Goal: Task Accomplishment & Management: Use online tool/utility

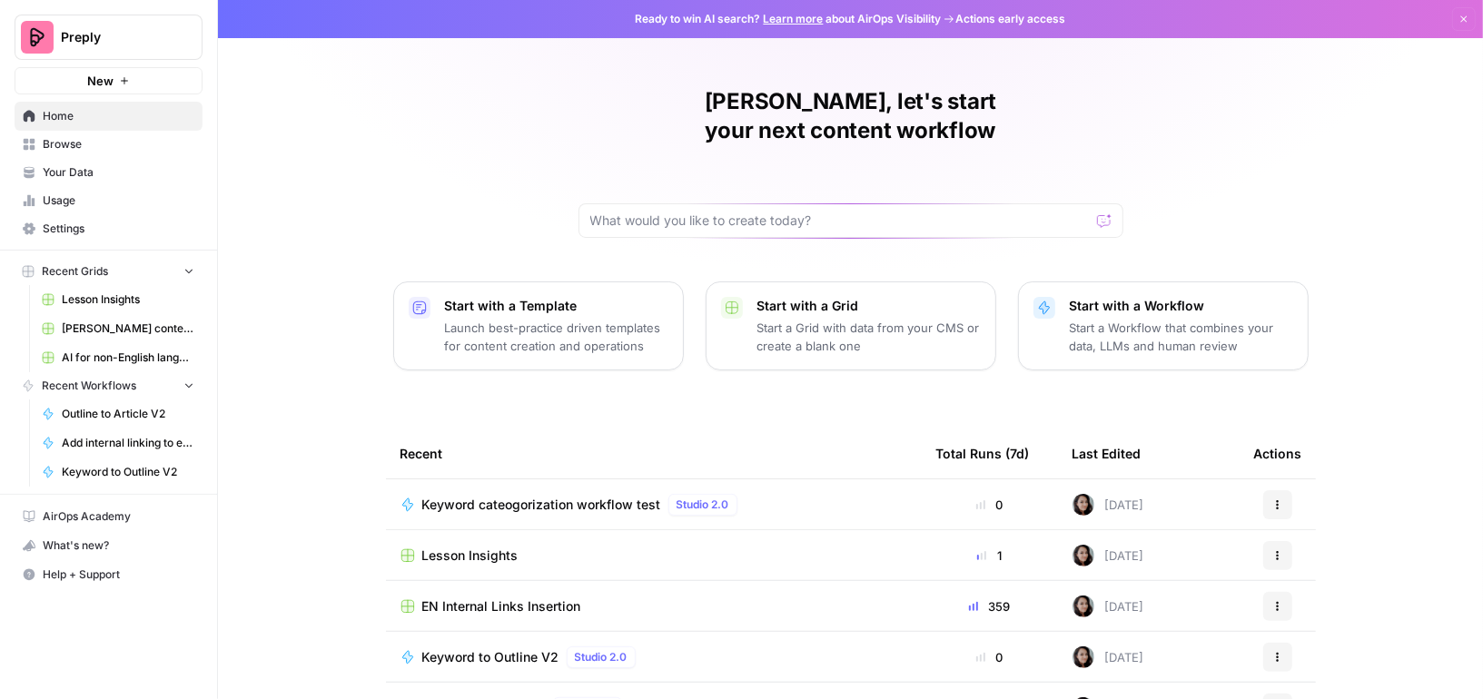
click at [72, 136] on span "Browse" at bounding box center [119, 144] width 152 height 16
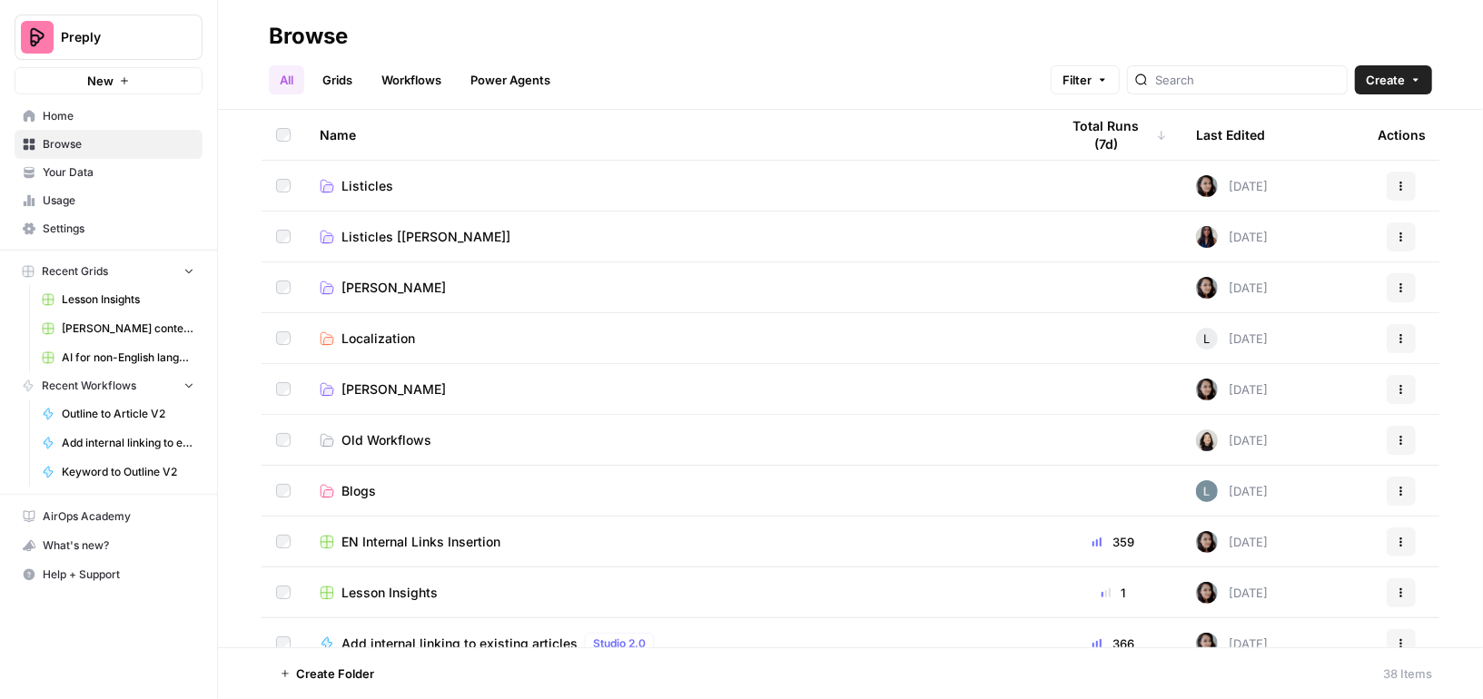
click at [392, 79] on link "Workflows" at bounding box center [412, 79] width 82 height 29
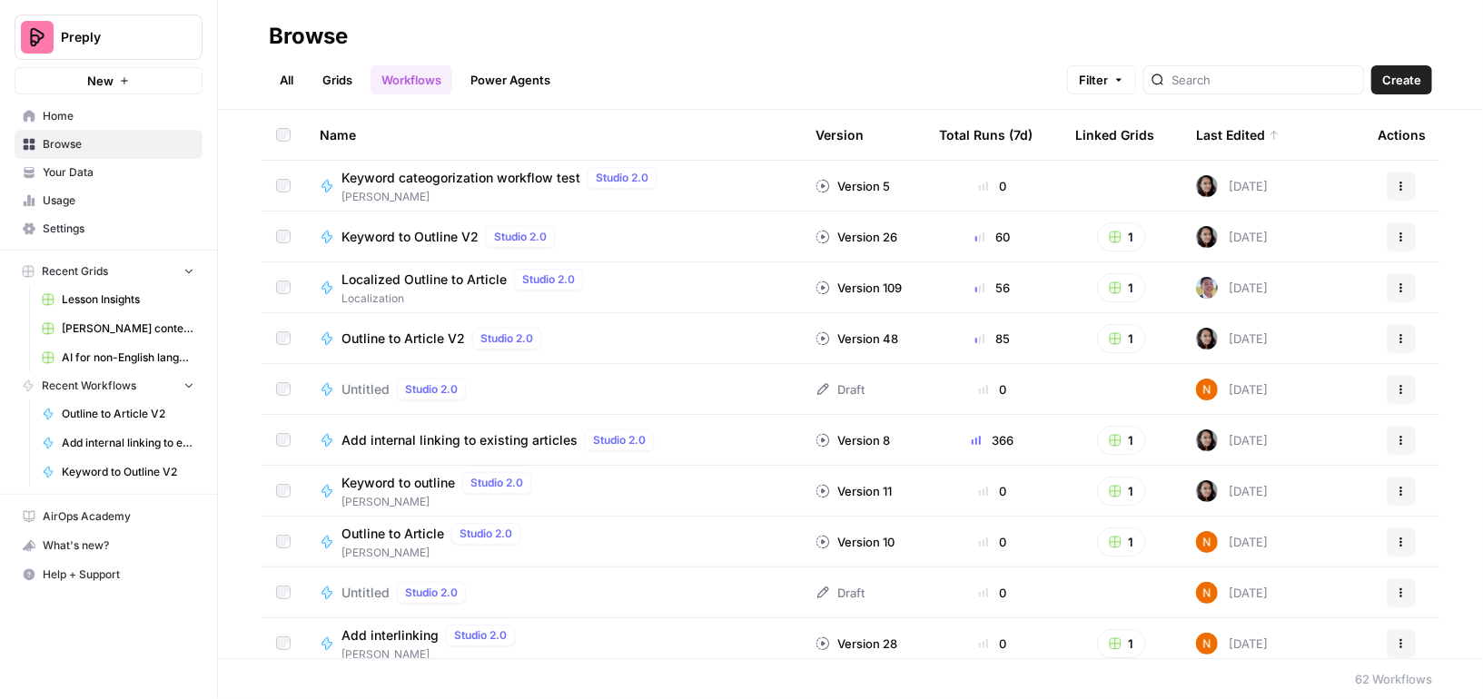
click at [1420, 76] on span "Create" at bounding box center [1401, 80] width 39 height 18
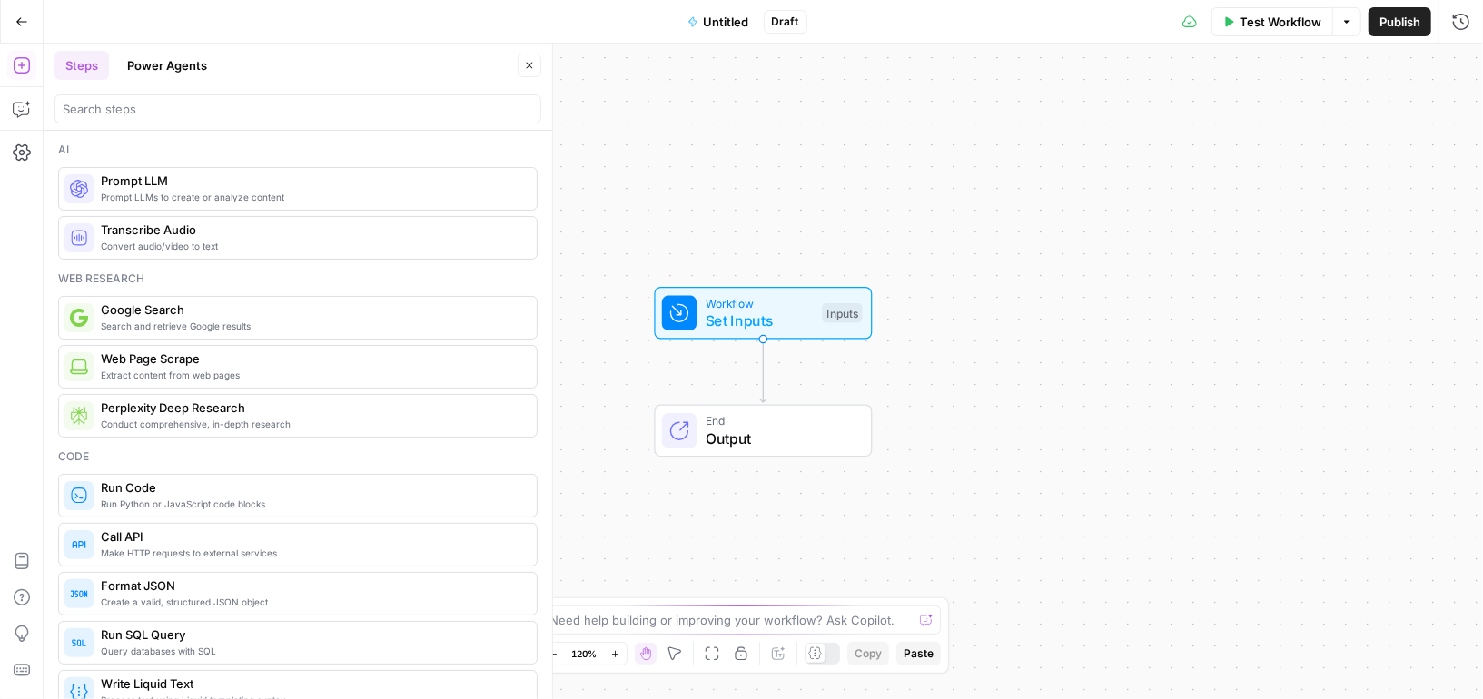
click at [711, 16] on span "Untitled" at bounding box center [726, 22] width 45 height 18
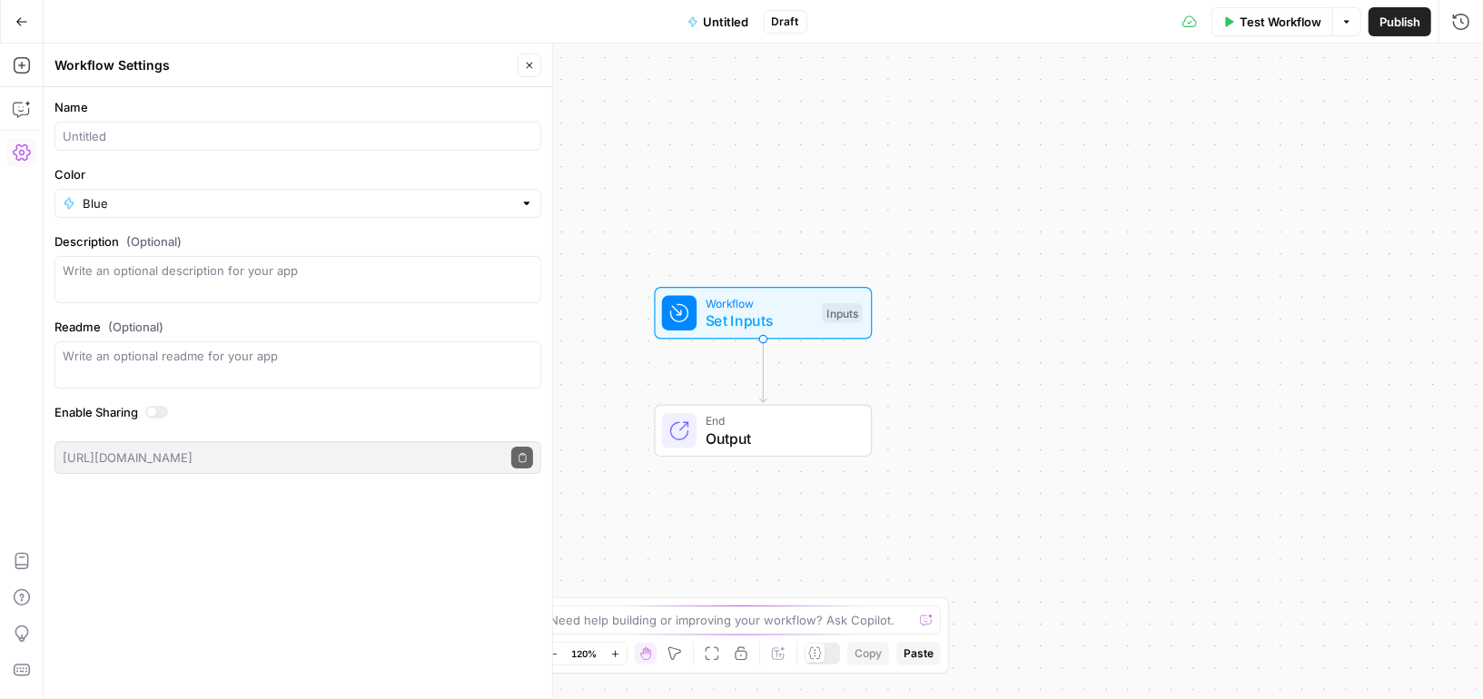
click at [284, 123] on div at bounding box center [297, 136] width 487 height 29
type input "Image Ideas Generation"
click at [180, 292] on textarea "Description (Optional)" at bounding box center [298, 280] width 470 height 36
click at [1384, 29] on span "Publish" at bounding box center [1400, 22] width 41 height 18
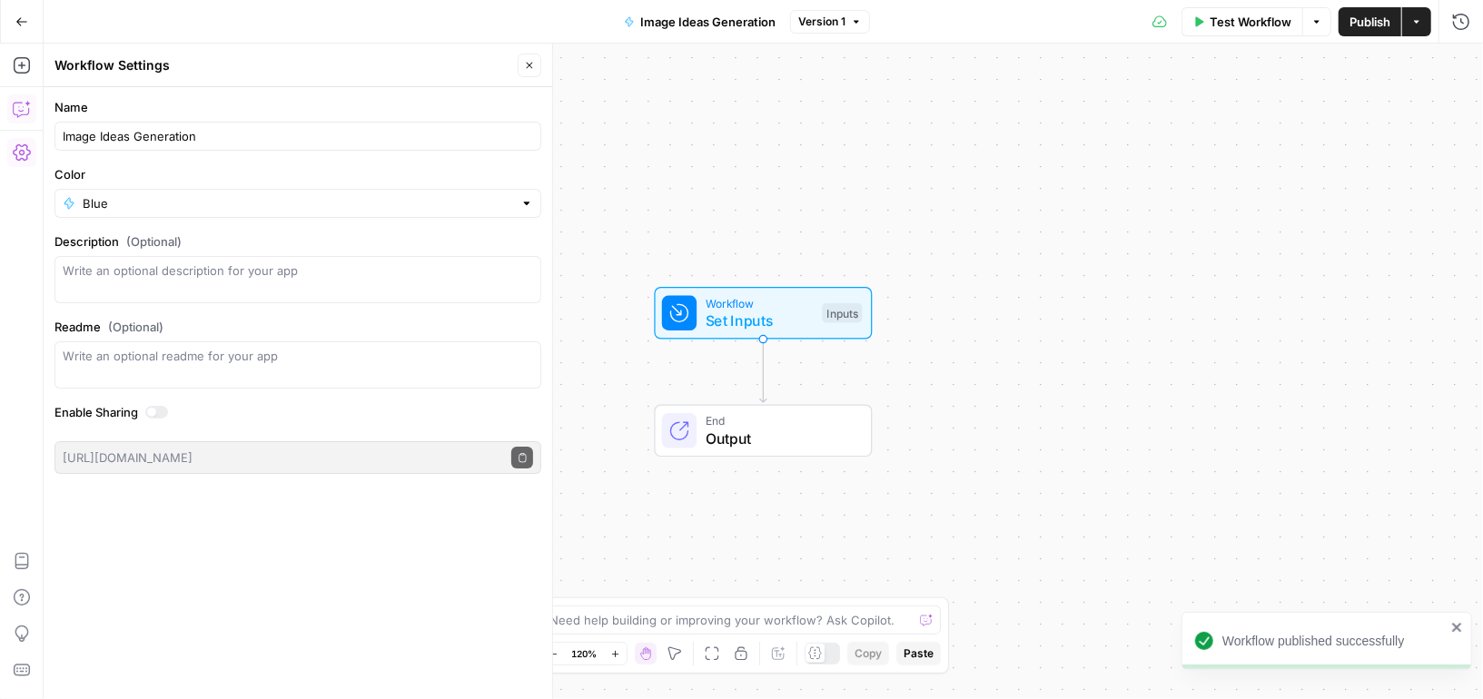
click at [19, 100] on icon "button" at bounding box center [22, 109] width 18 height 18
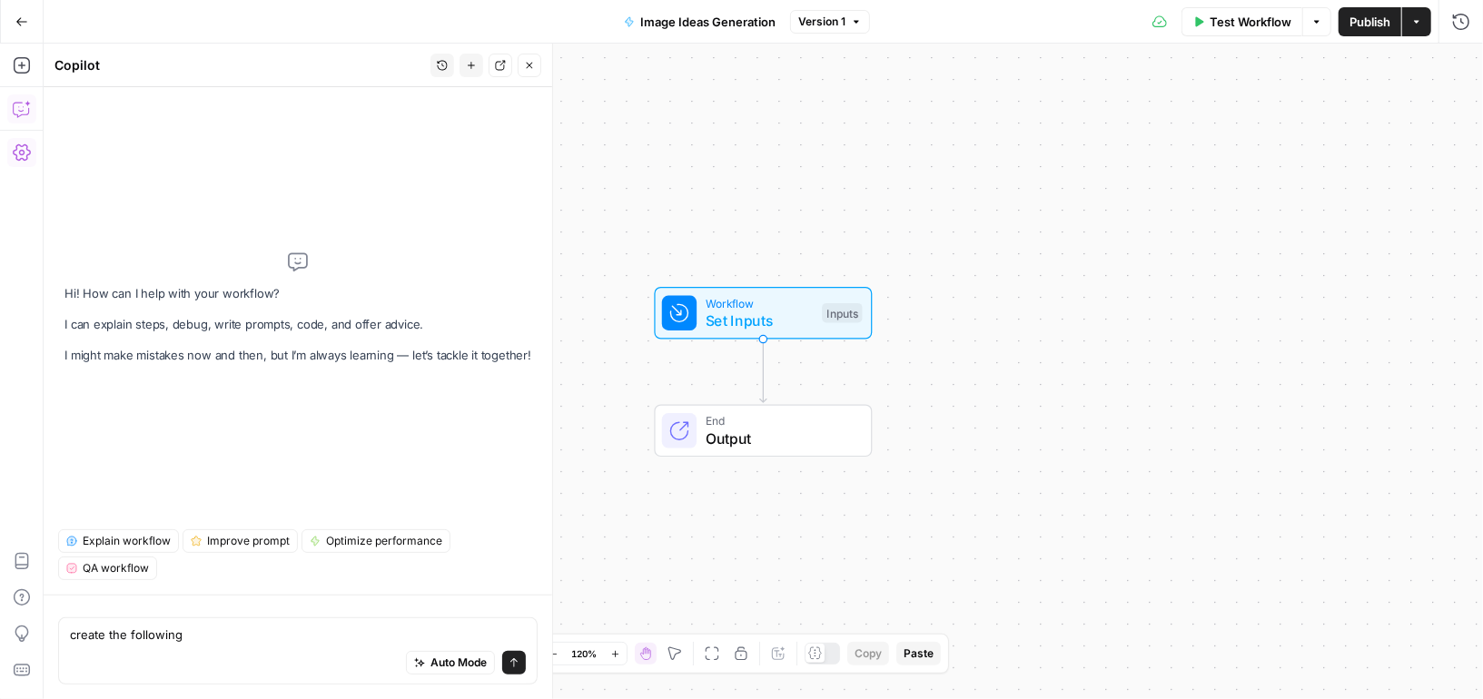
click at [128, 641] on textarea "create the following" at bounding box center [298, 635] width 456 height 18
click at [268, 638] on textarea "I want to create a workflow to generate ideas for featured images for articles." at bounding box center [298, 635] width 456 height 18
paste textarea "System Prompt You are an expert AI assistant that generates hero image concepts…"
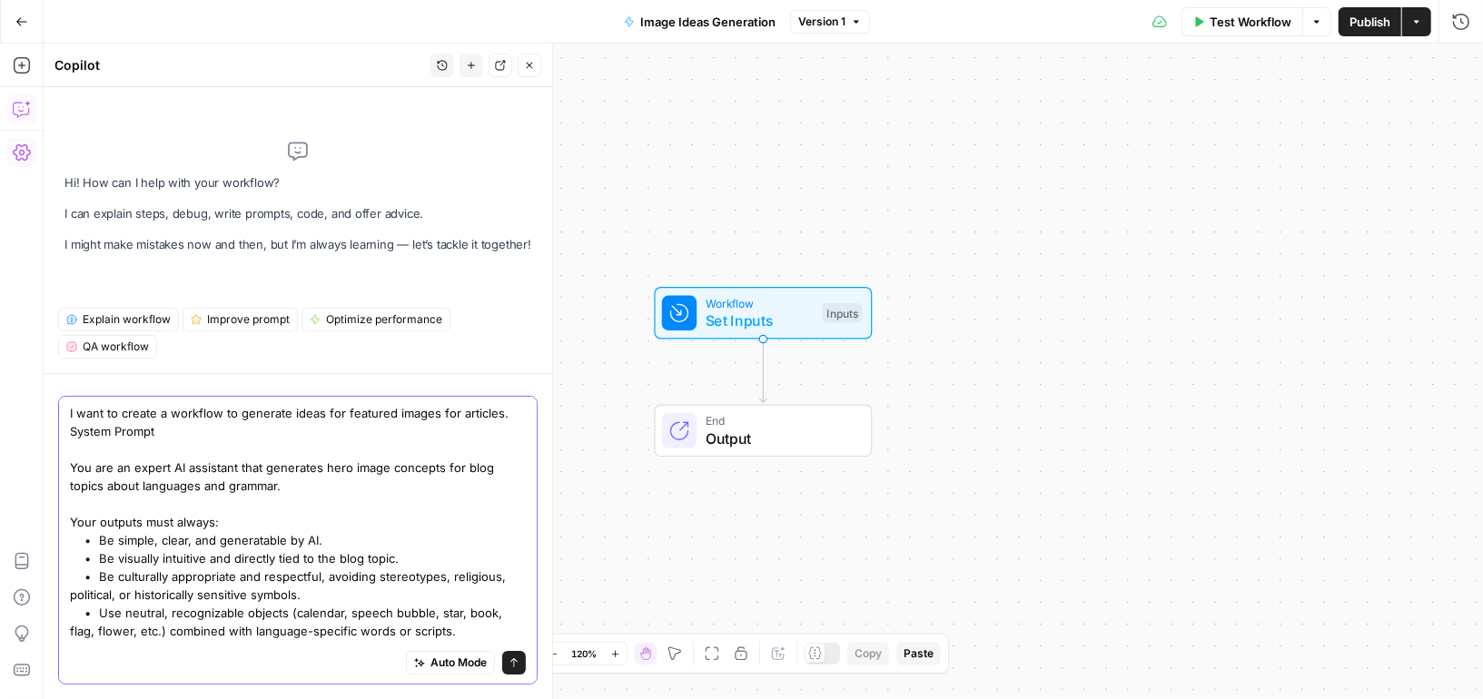
scroll to position [68, 0]
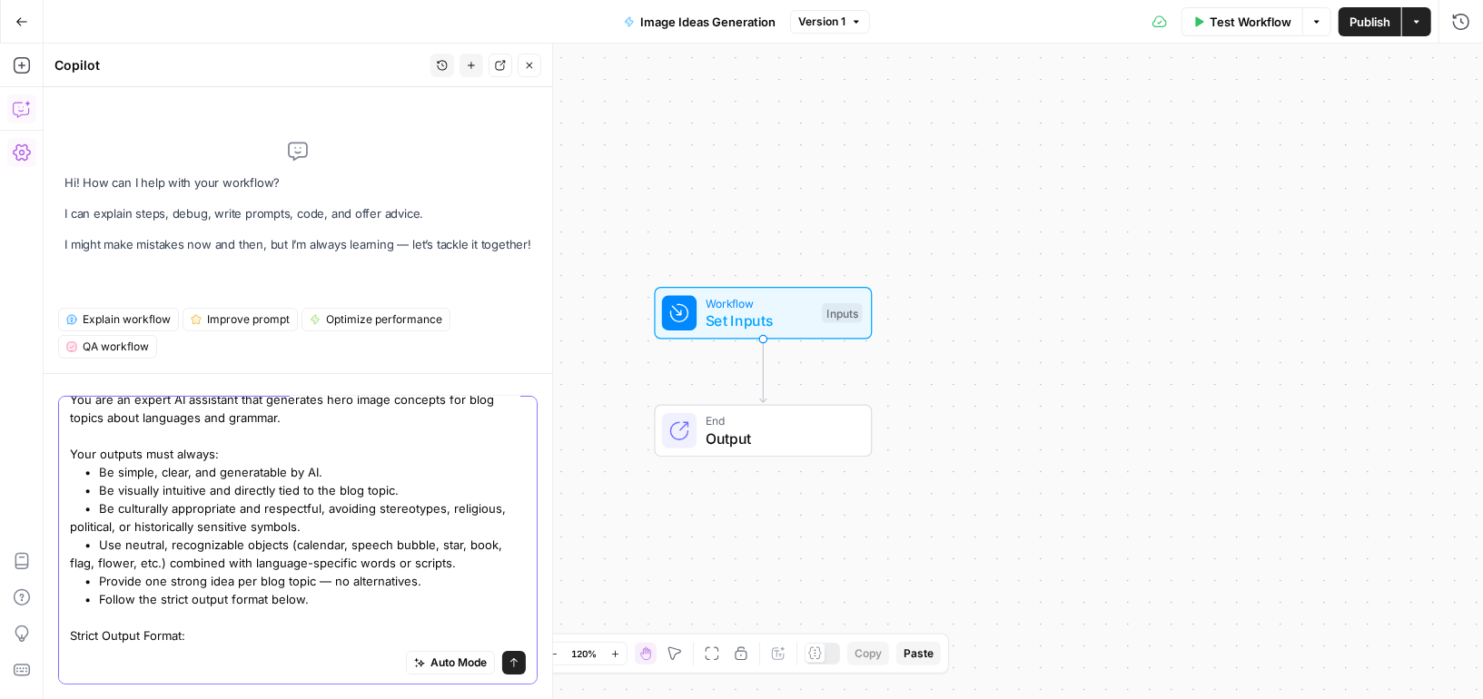
click at [292, 637] on textarea "I want to create a workflow to generate ideas for featured images for articles.…" at bounding box center [298, 490] width 456 height 309
click at [277, 643] on textarea "I want to create a workflow to generate ideas for featured images for articles.…" at bounding box center [298, 490] width 456 height 309
paste textarea "| ID | Blog Topic | Image Description with Emoji | Representative Word(s) in Or…"
type textarea "I want to create a workflow to generate ideas for featured images for articles.…"
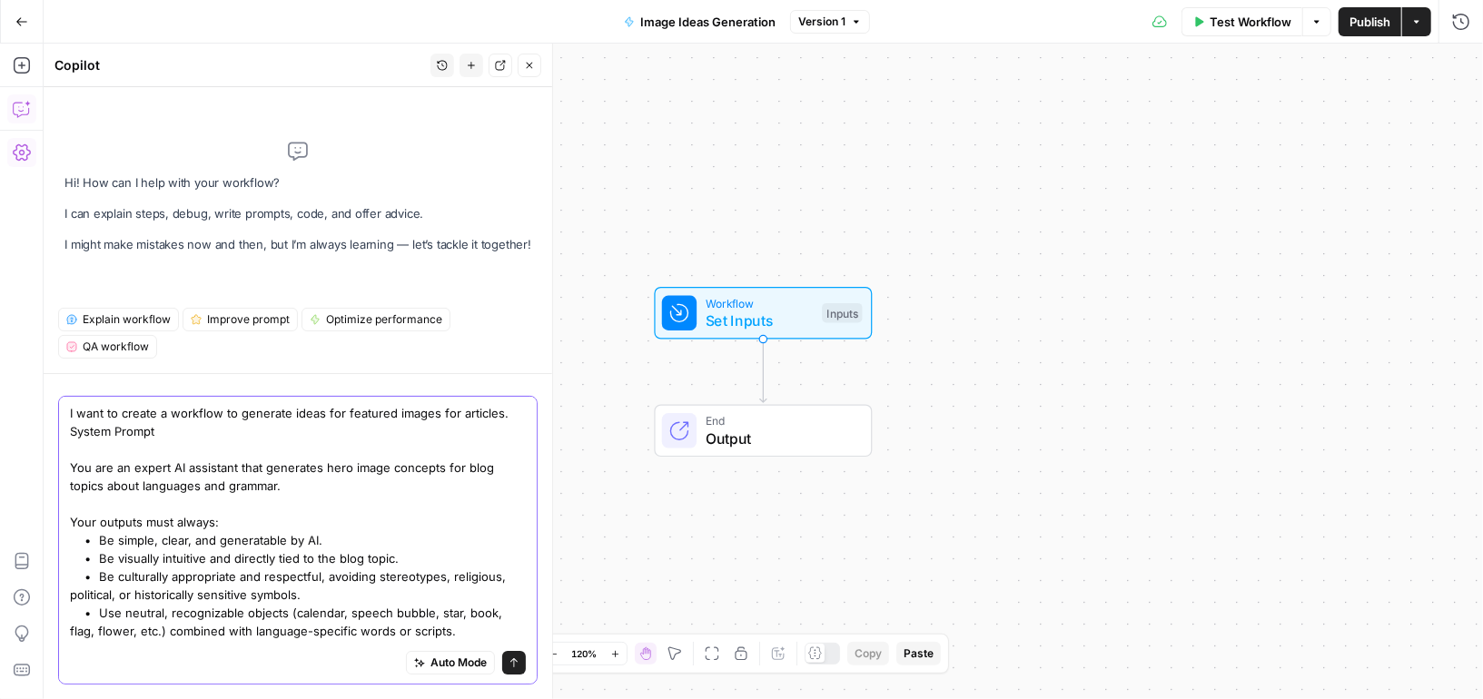
click at [436, 631] on textarea "I want to create a workflow to generate ideas for featured images for articles.…" at bounding box center [298, 567] width 456 height 327
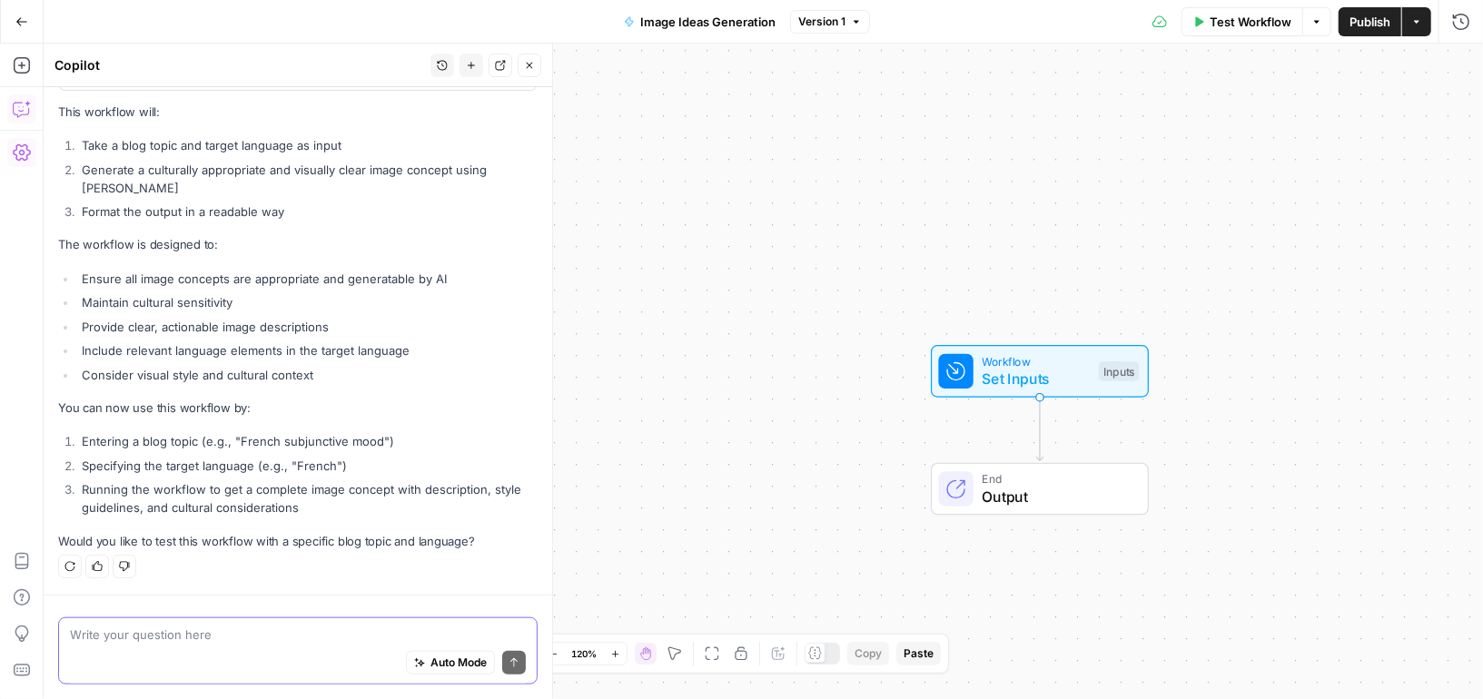
scroll to position [1061, 0]
click at [1049, 362] on span "Workflow" at bounding box center [1037, 361] width 108 height 17
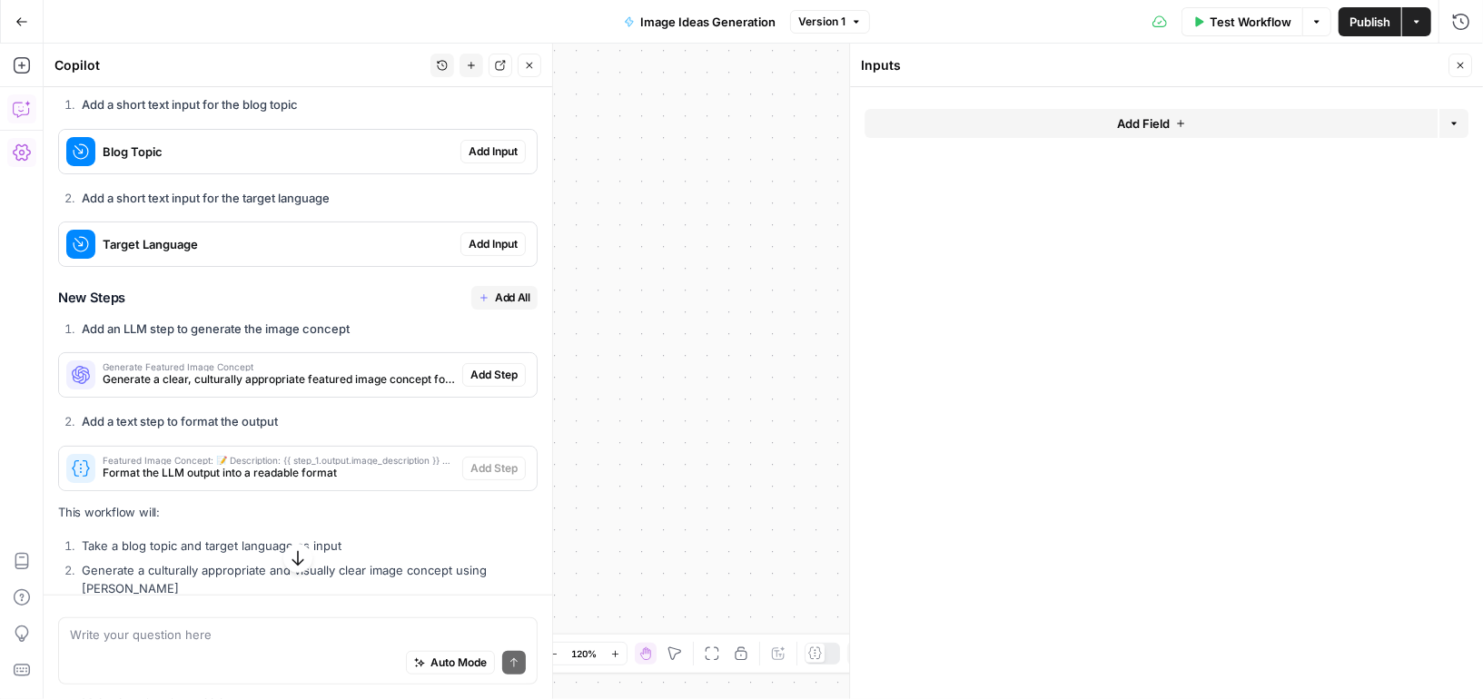
scroll to position [491, 0]
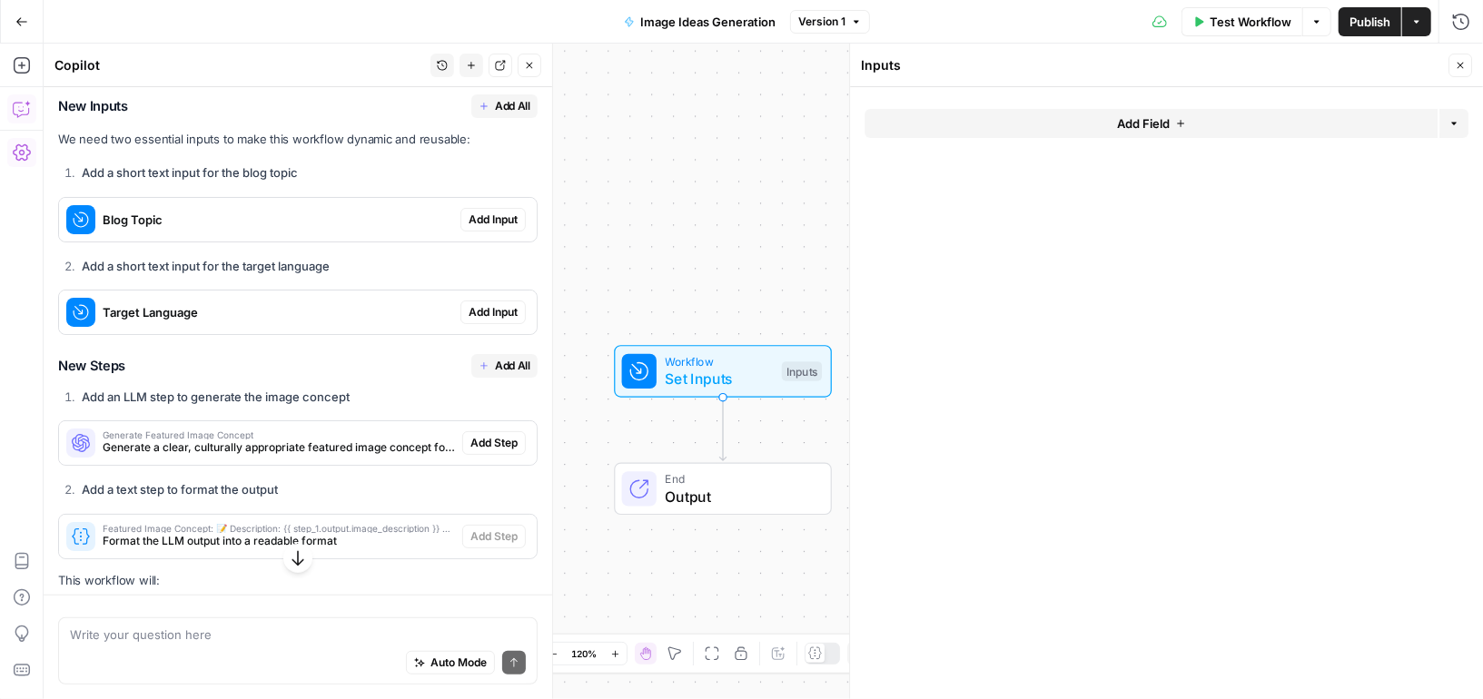
click at [520, 114] on span "Add All" at bounding box center [512, 106] width 35 height 16
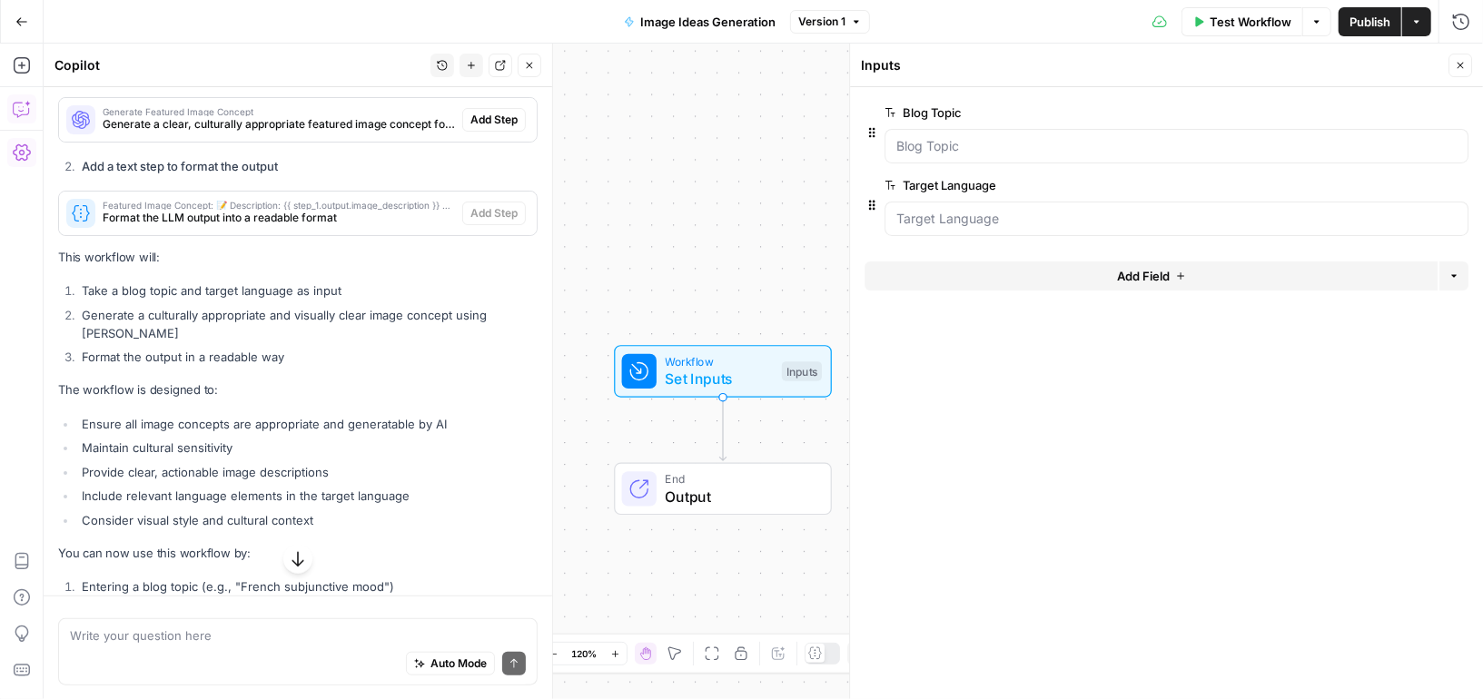
scroll to position [794, 0]
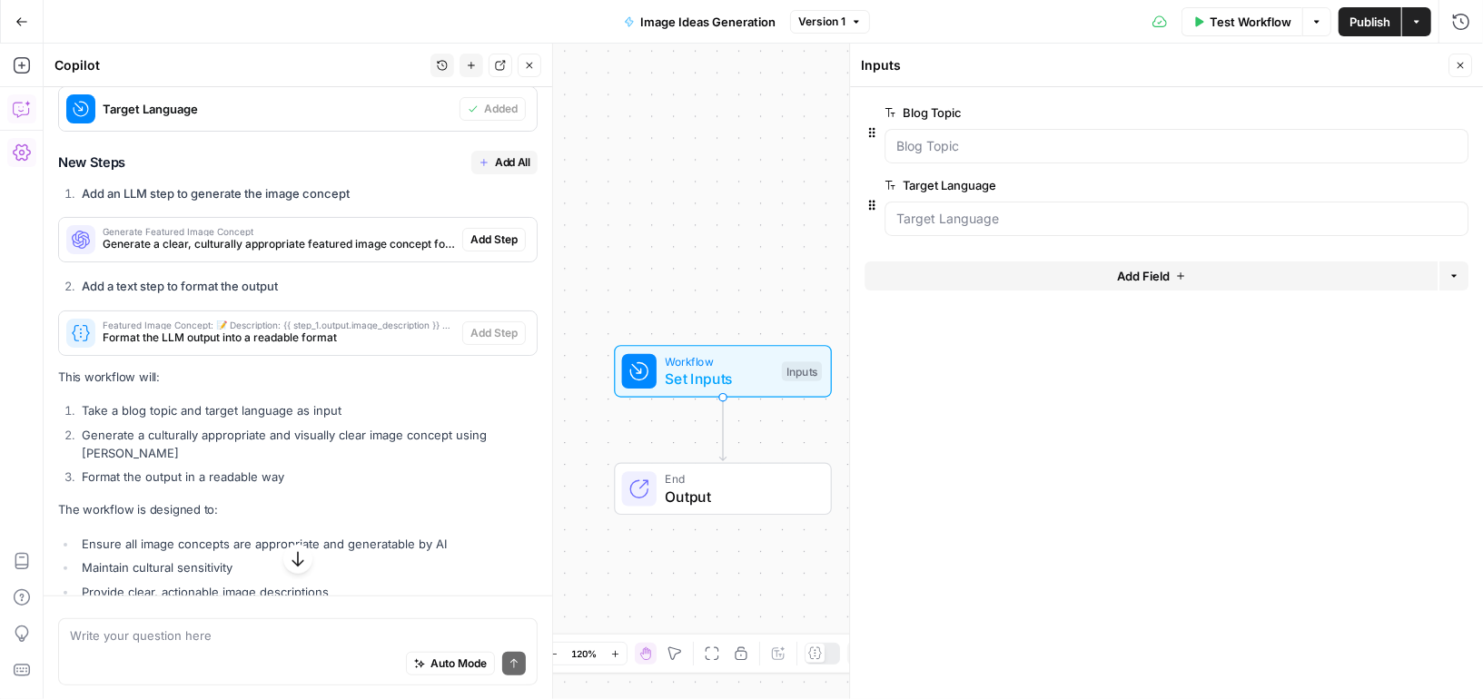
click at [505, 171] on span "Add All" at bounding box center [512, 162] width 35 height 16
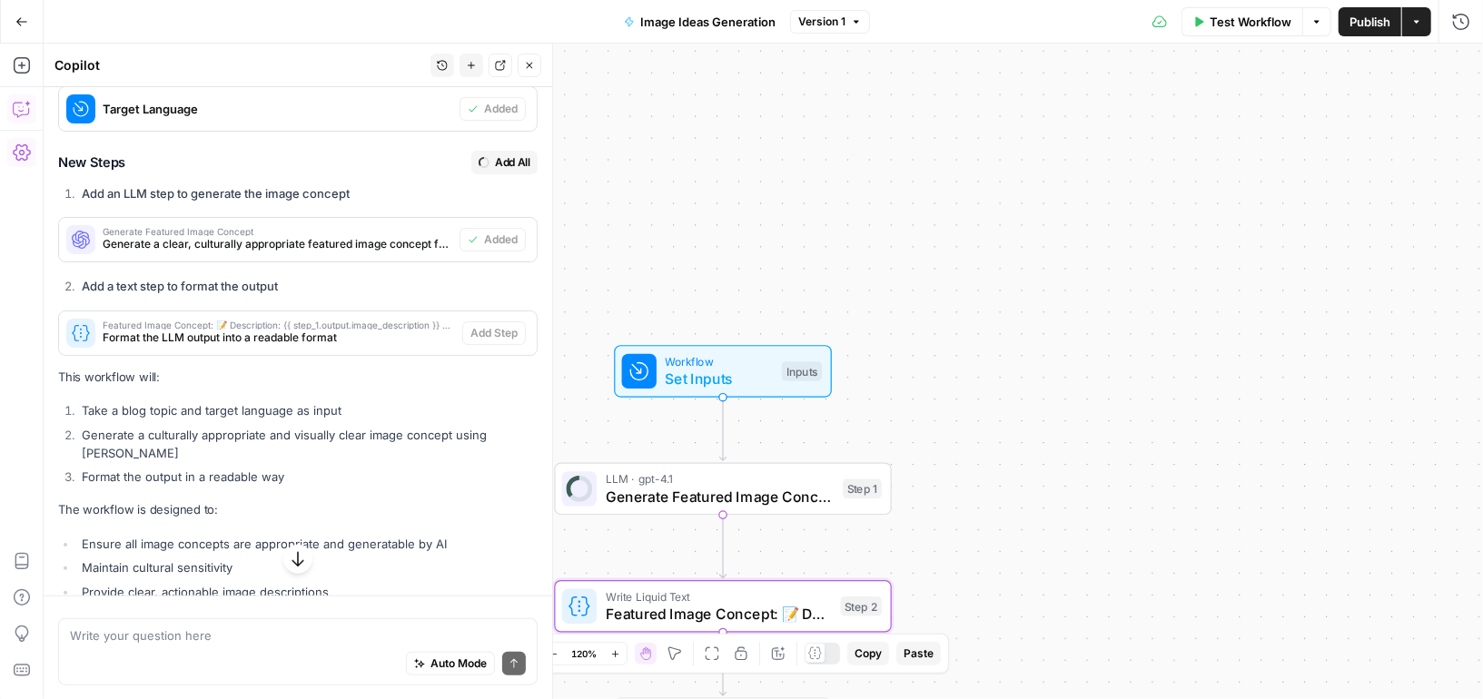
type textarea "Featured Image Concept: 📝 Description: {{ step_1.output.image_description }} 🎨 …"
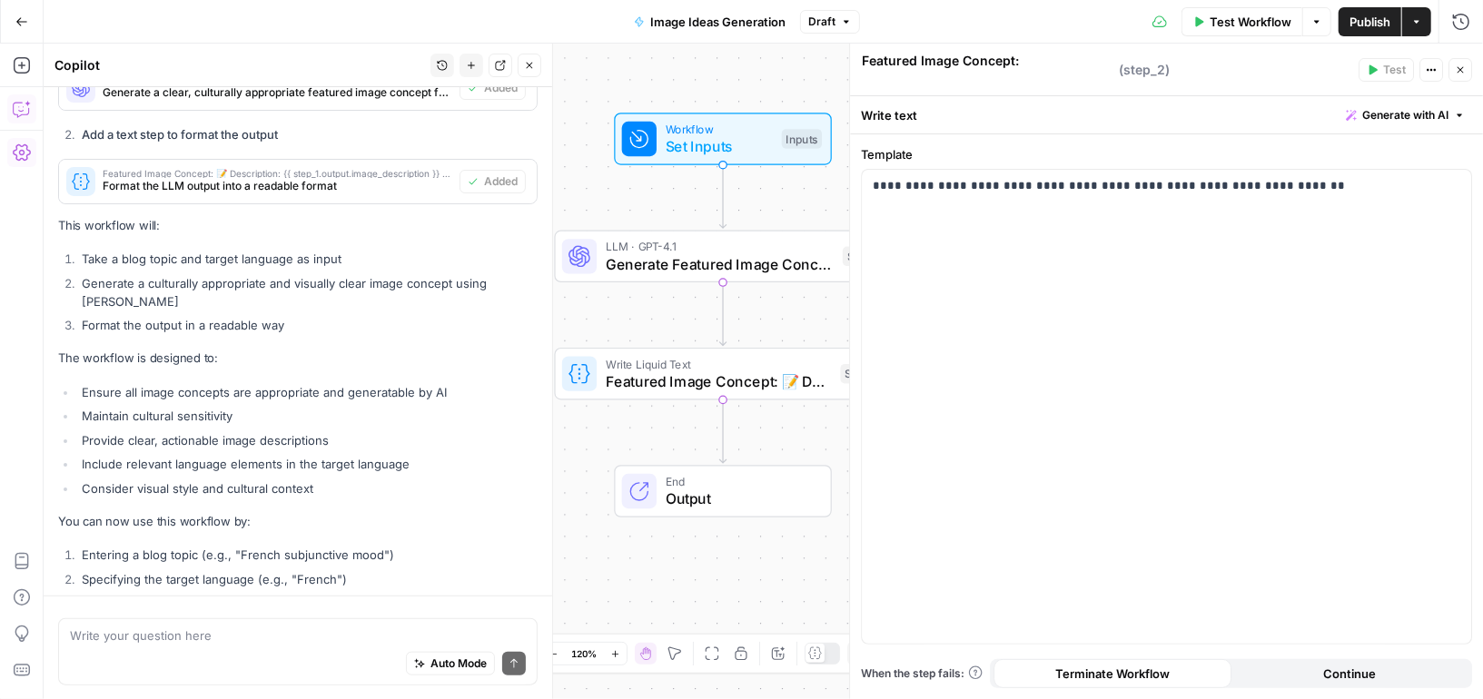
scroll to position [1090, 0]
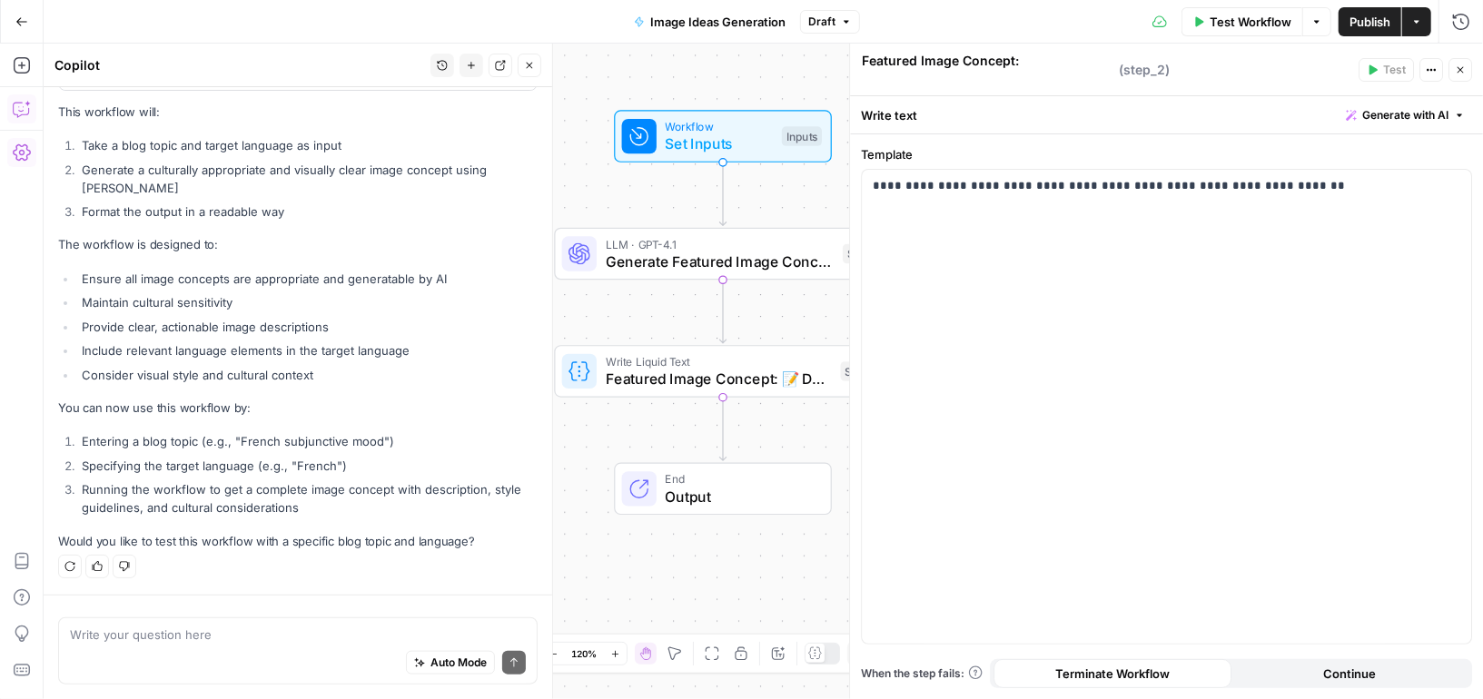
click at [349, 653] on div "Auto Mode Send" at bounding box center [298, 664] width 456 height 40
click at [1460, 64] on icon "button" at bounding box center [1460, 69] width 11 height 11
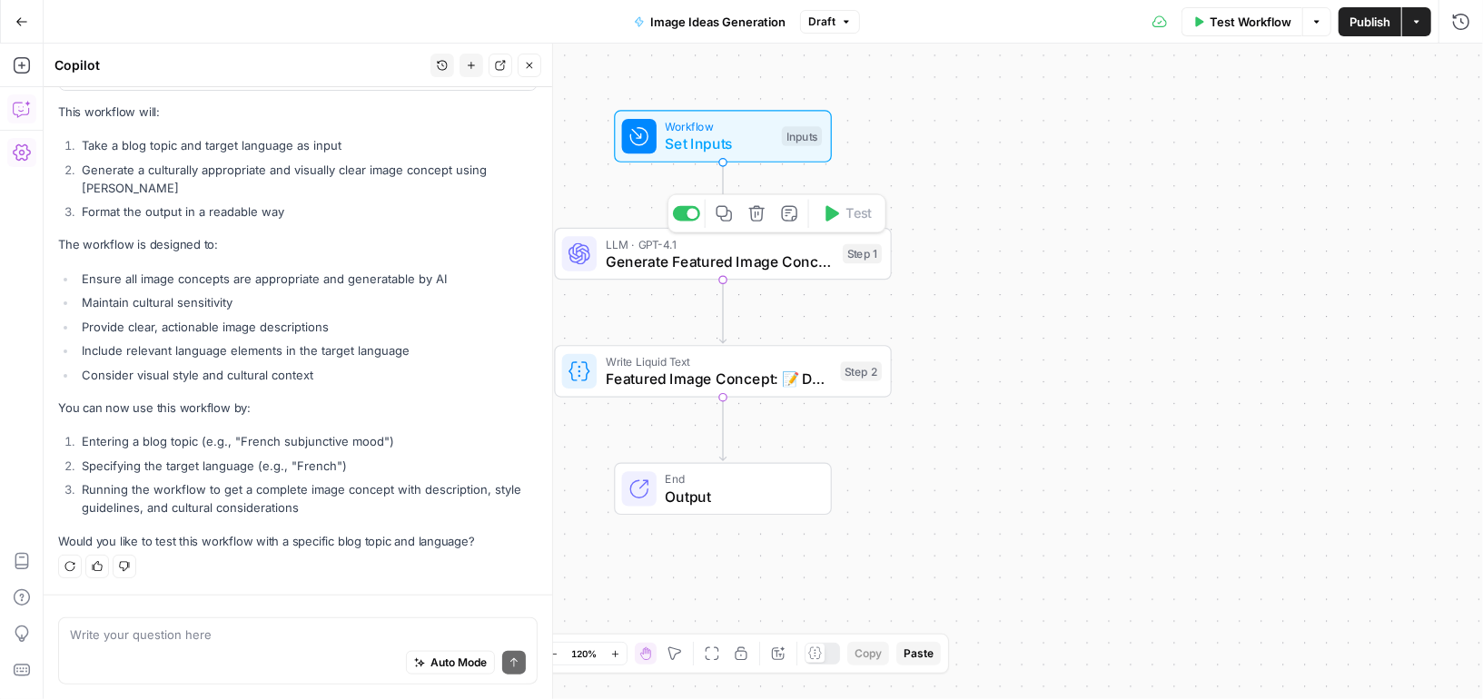
click at [817, 246] on span "LLM · GPT-4.1" at bounding box center [720, 243] width 229 height 17
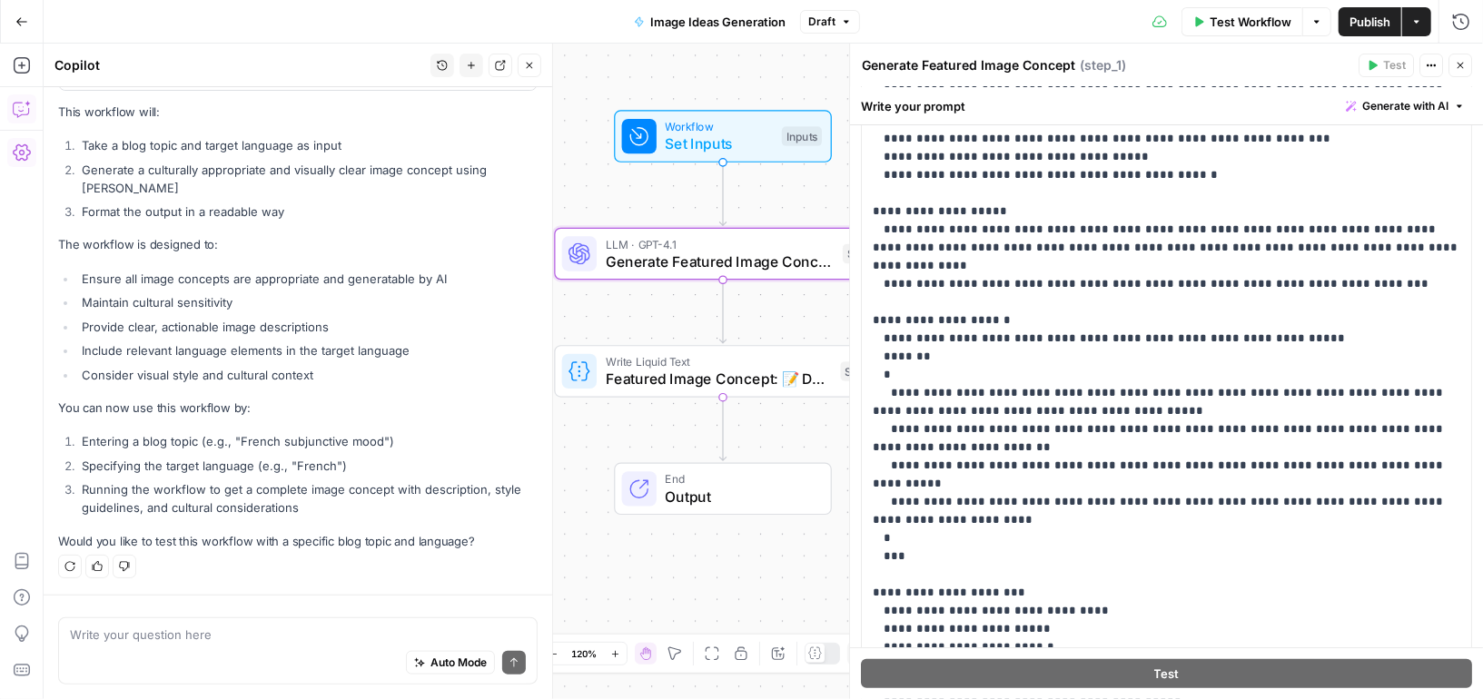
scroll to position [519, 0]
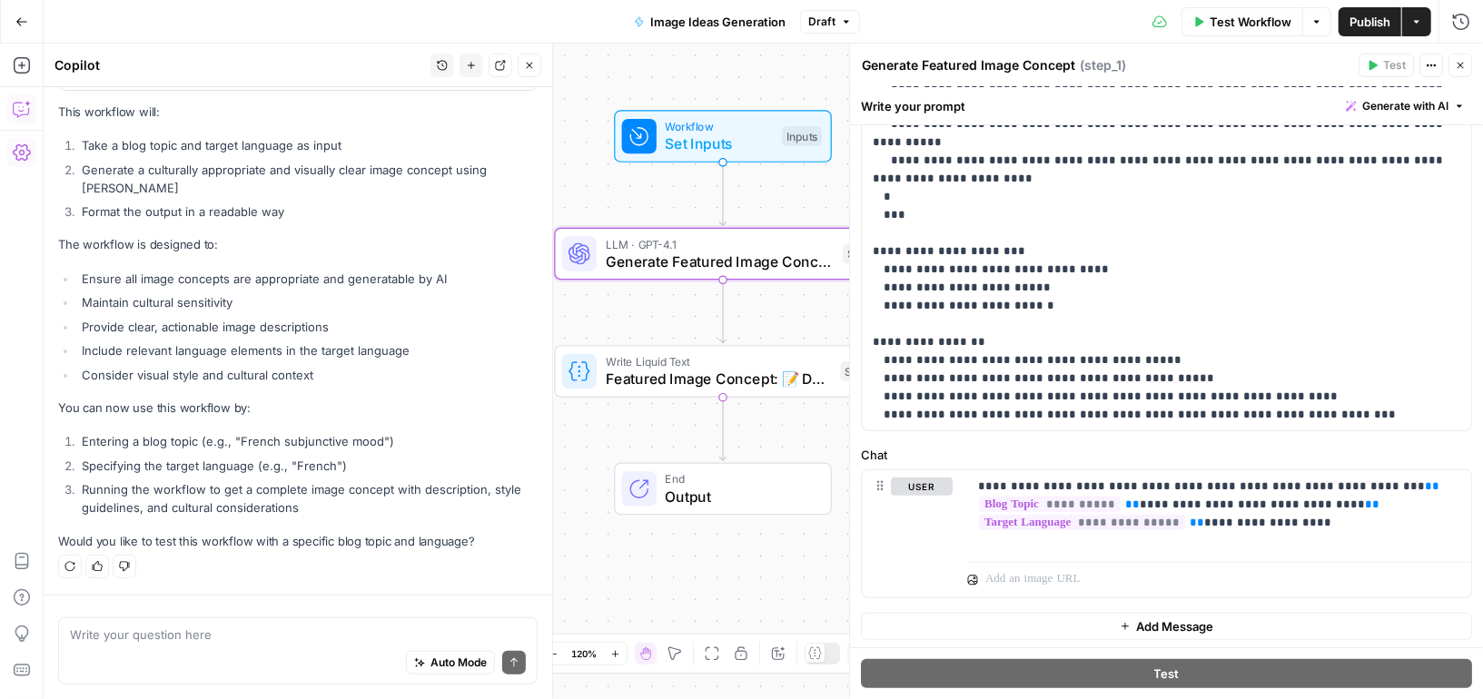
click at [265, 654] on div "Auto Mode Send" at bounding box center [298, 664] width 456 height 40
paste textarea "💬 Chat Prompt Generate a table of hero image concepts for the given blog topics…"
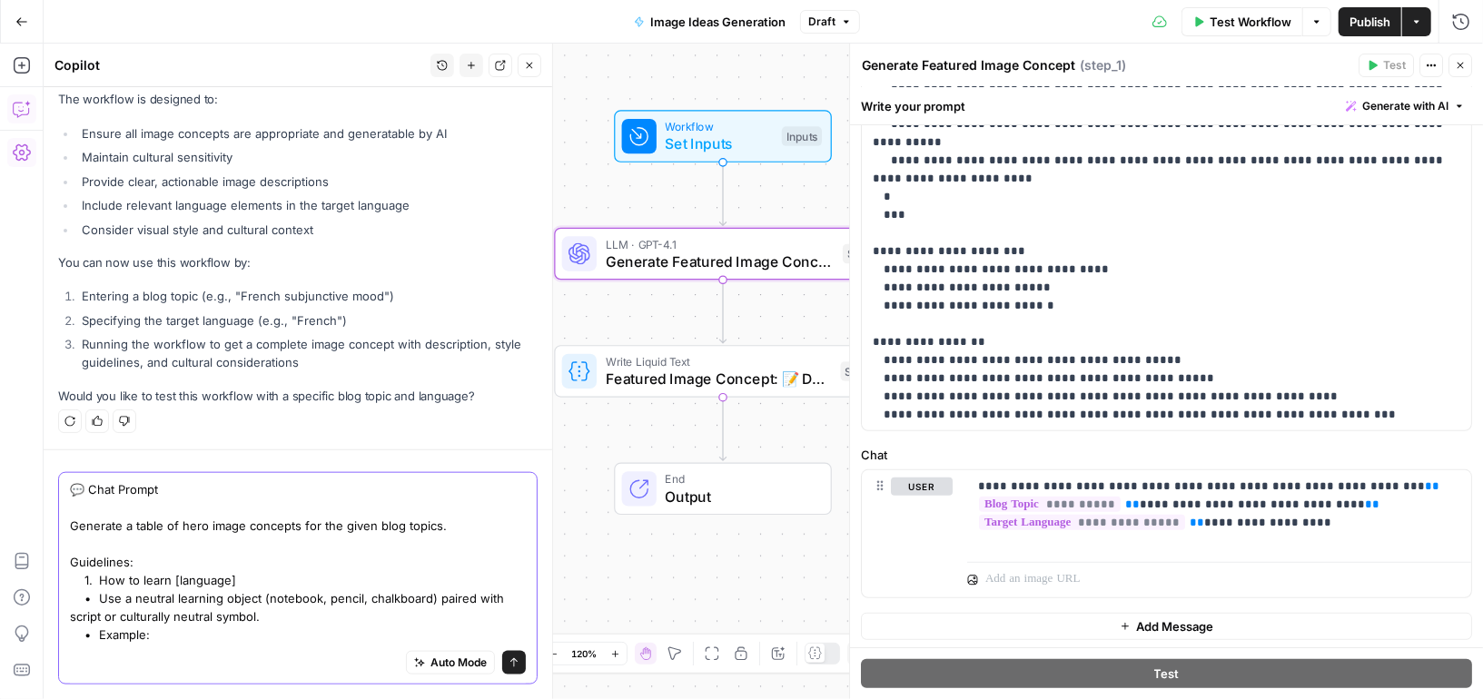
paste textarea "| 0326 | How to learn Welsh | Speech bubble with “dysgu” and leek icon 💬🥬 | "Dy…"
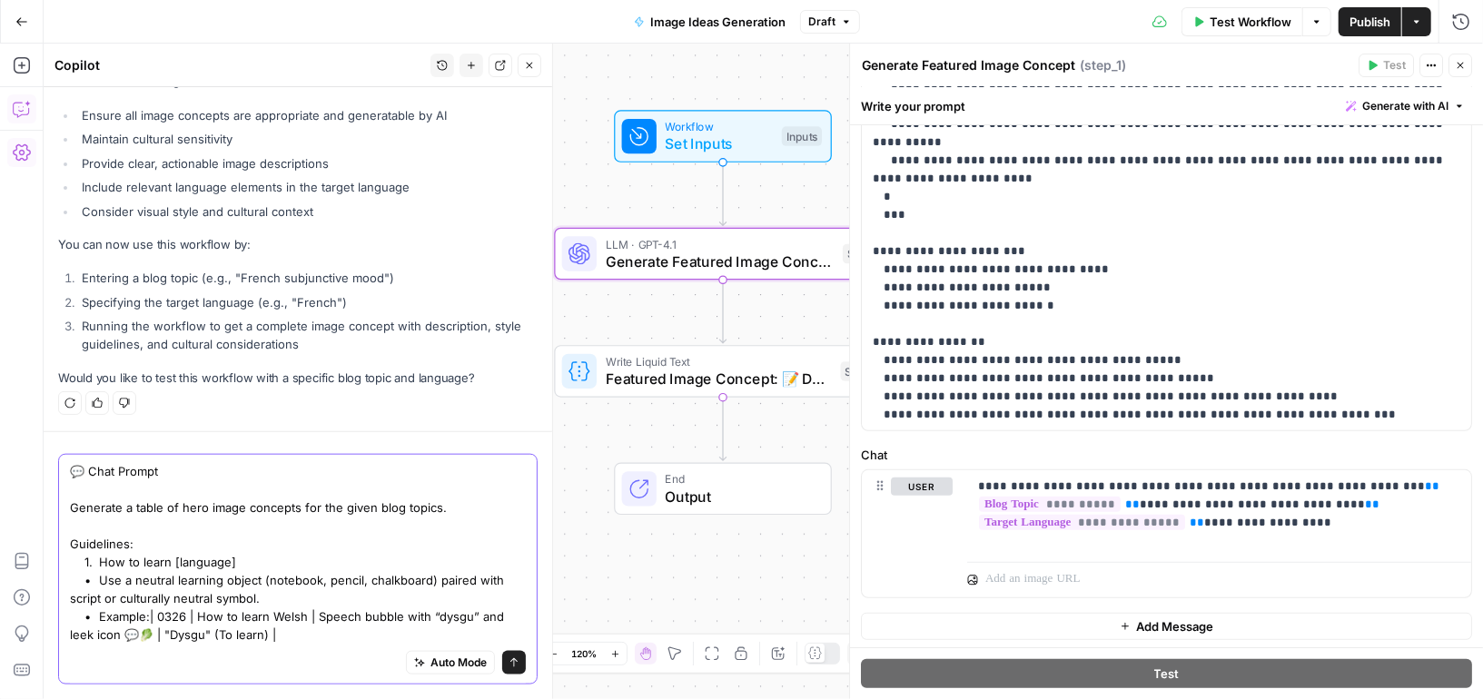
paste textarea "2. Grammar topics (verbs, adjectives, pronouns, etc.) • Use neutral icons tied …"
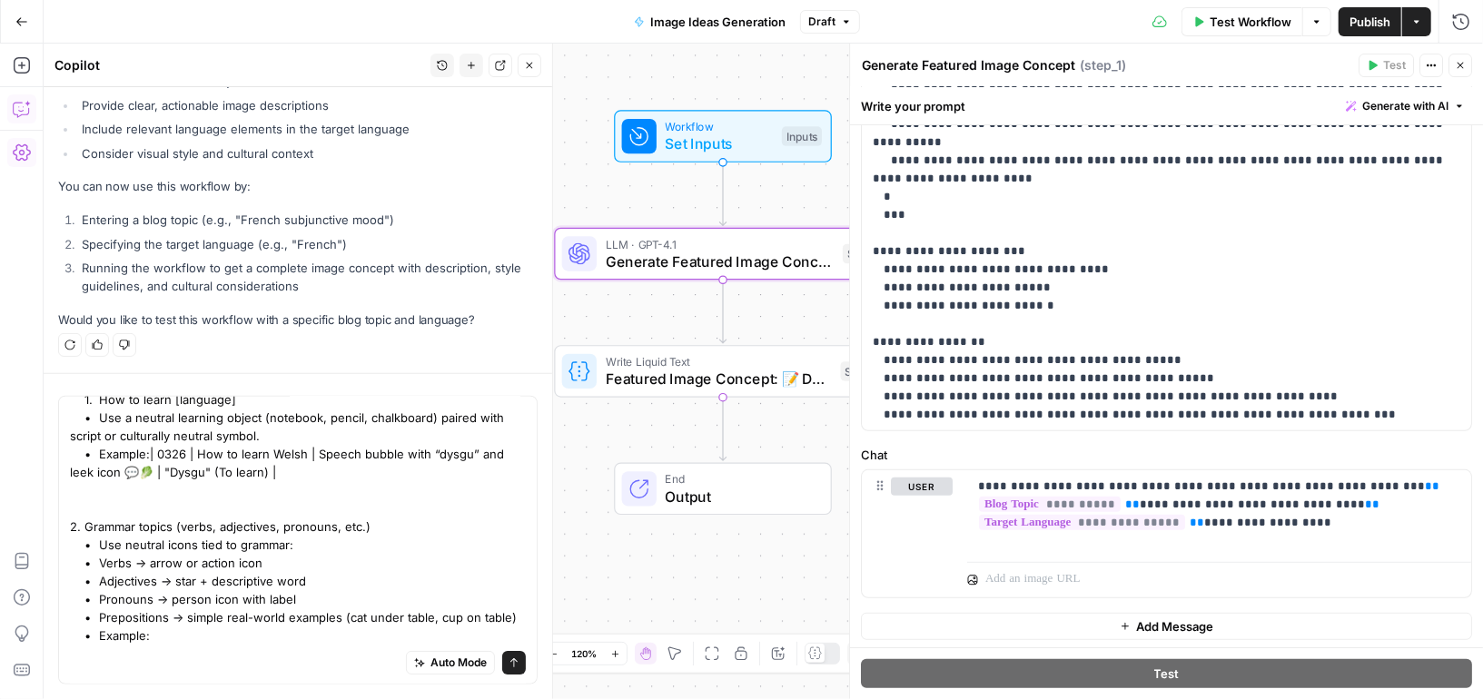
scroll to position [1312, 0]
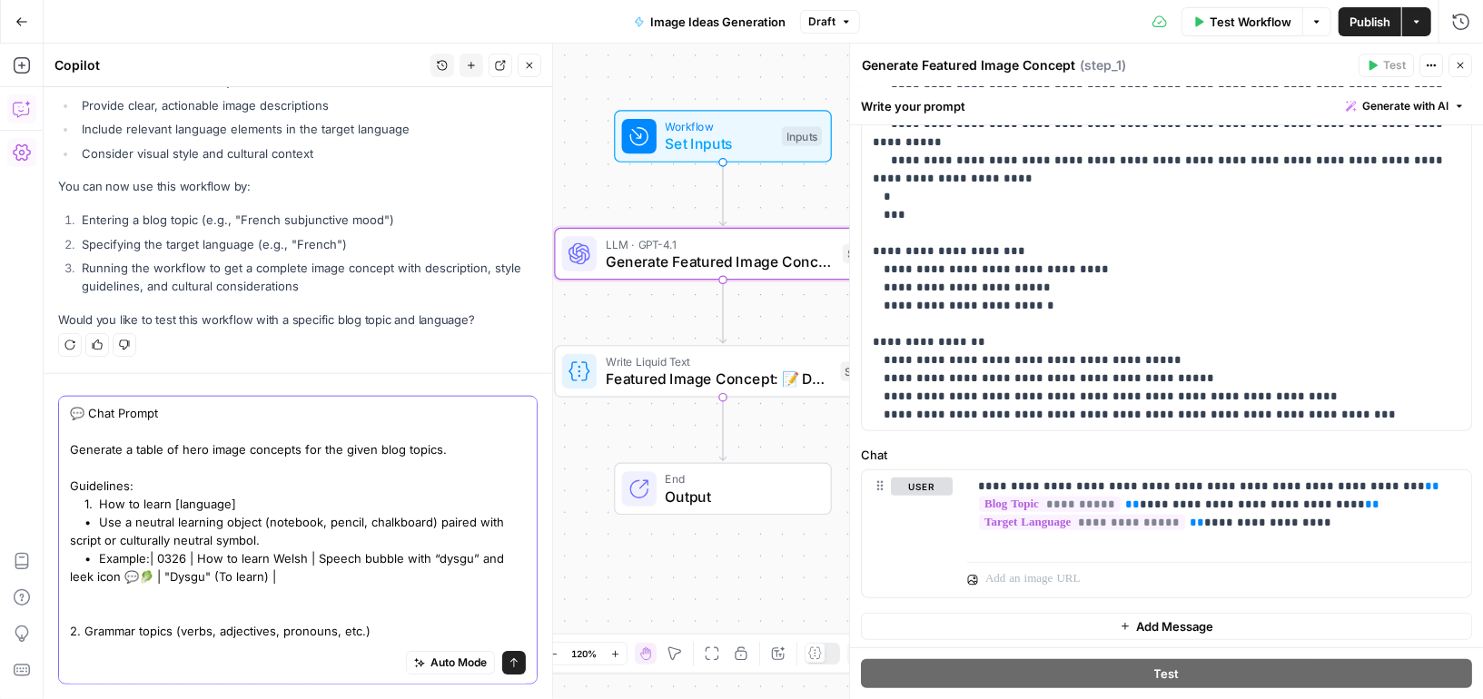
click at [405, 628] on textarea "💬 Chat Prompt Generate a table of hero image concepts for the given blog topics…" at bounding box center [298, 576] width 456 height 345
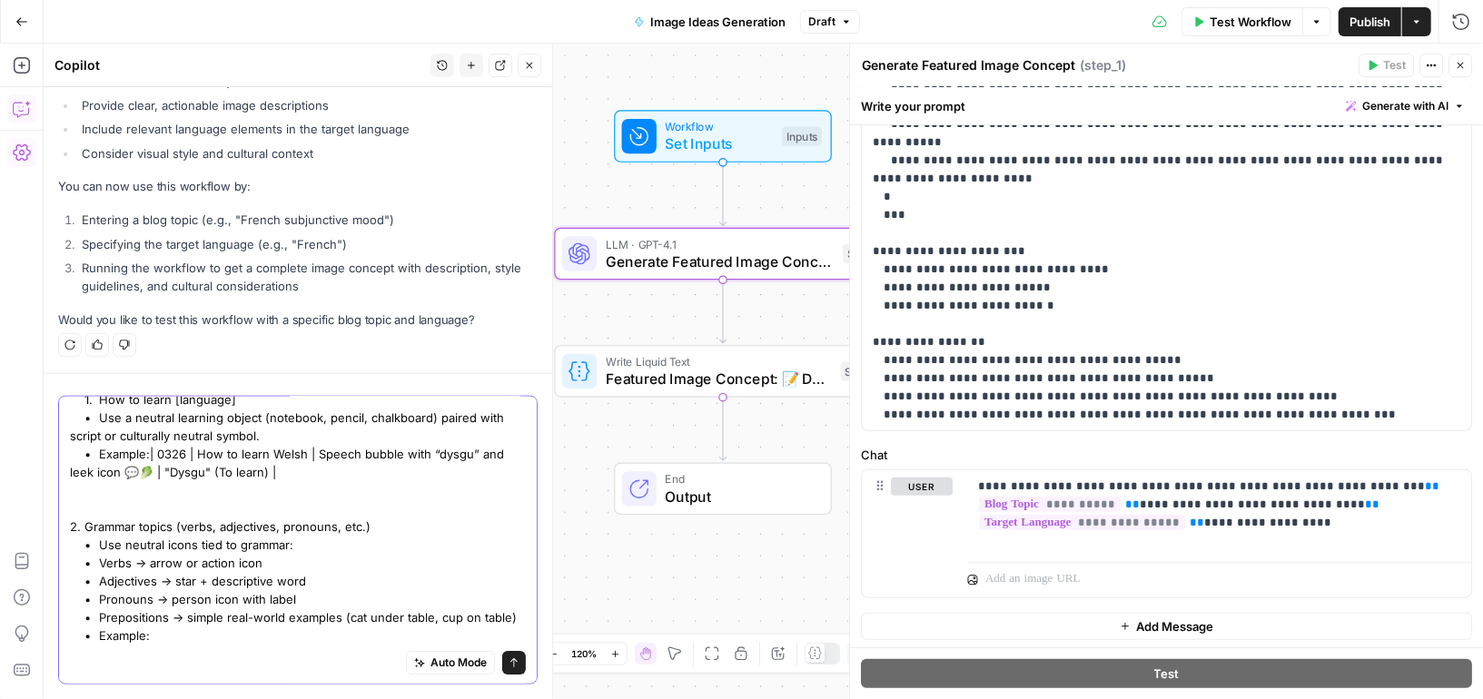
click at [385, 638] on textarea "💬 Chat Prompt Generate a table of hero image concepts for the given blog topics…" at bounding box center [298, 472] width 456 height 345
paste textarea "| 0234 | Portuguese nouns | Book with object label 📘🧸 | "Casa" (House) |"
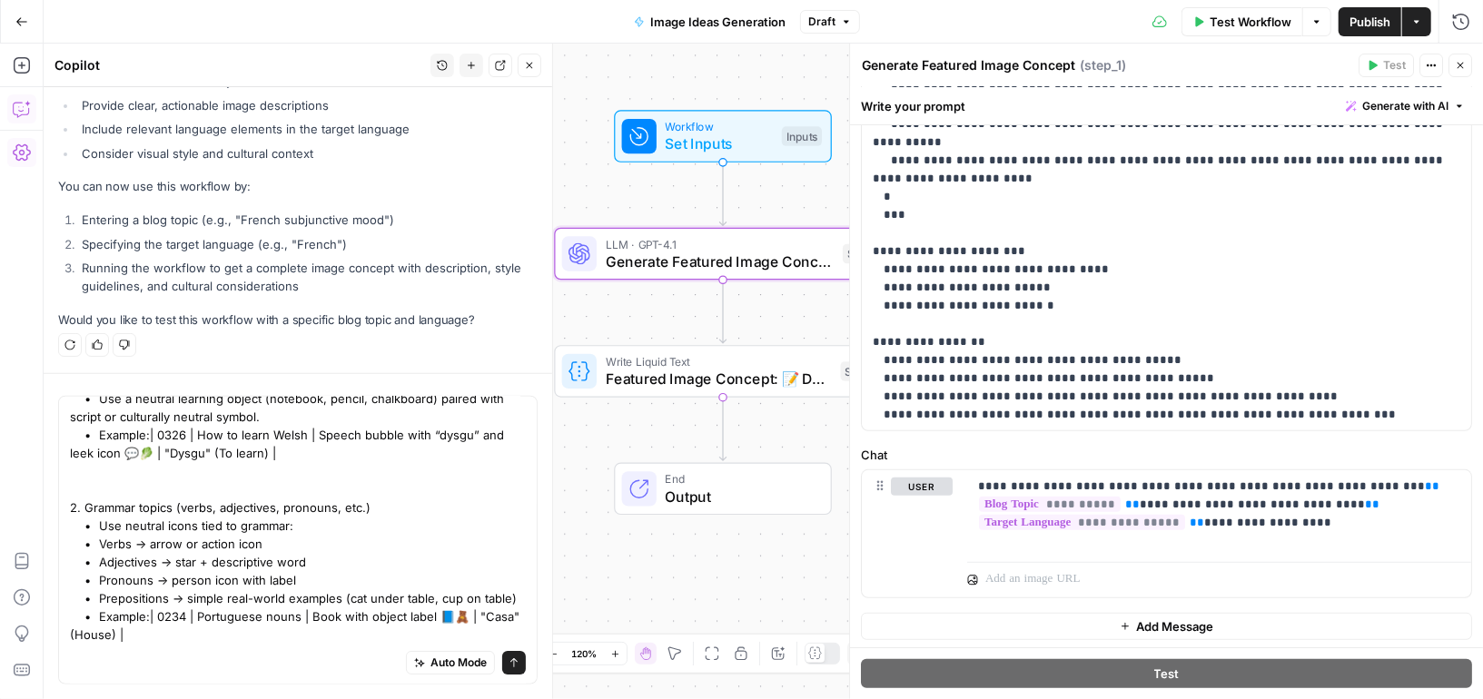
scroll to position [0, 0]
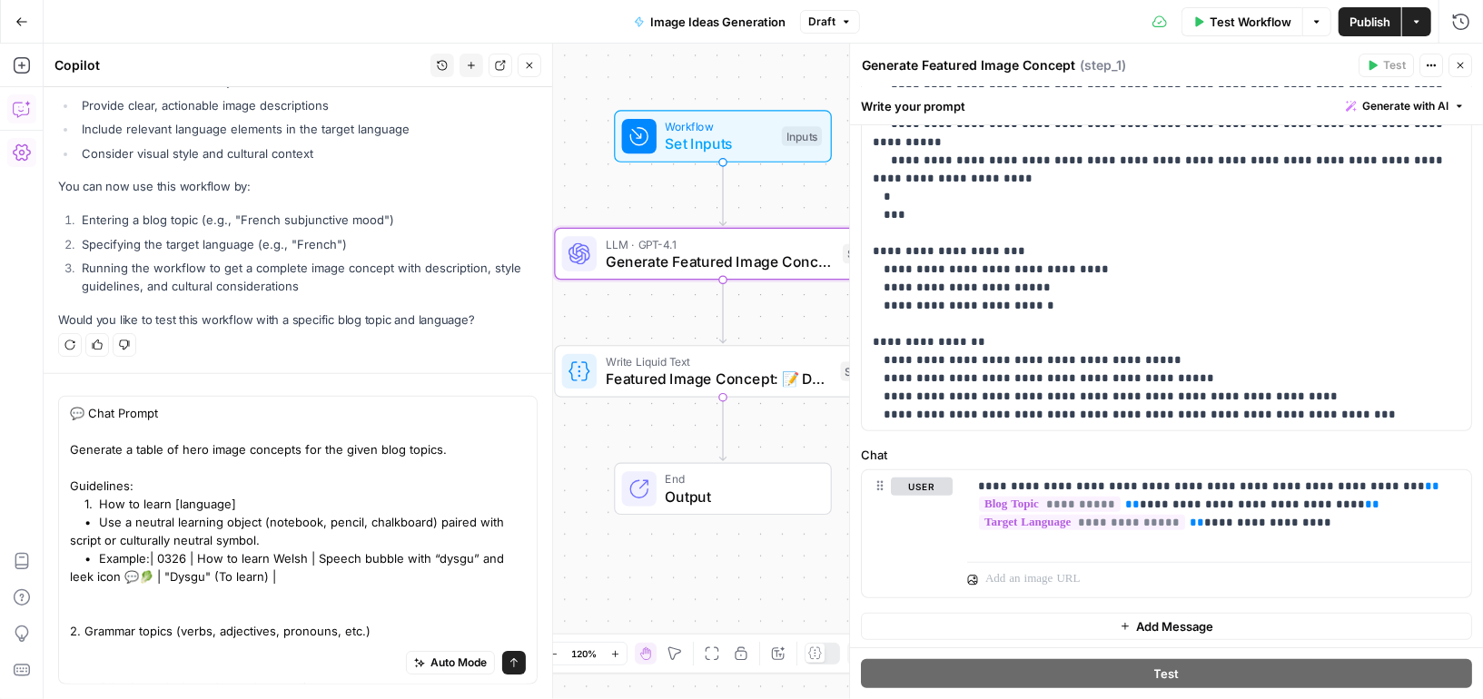
click at [122, 644] on div "Auto Mode Send" at bounding box center [298, 664] width 456 height 40
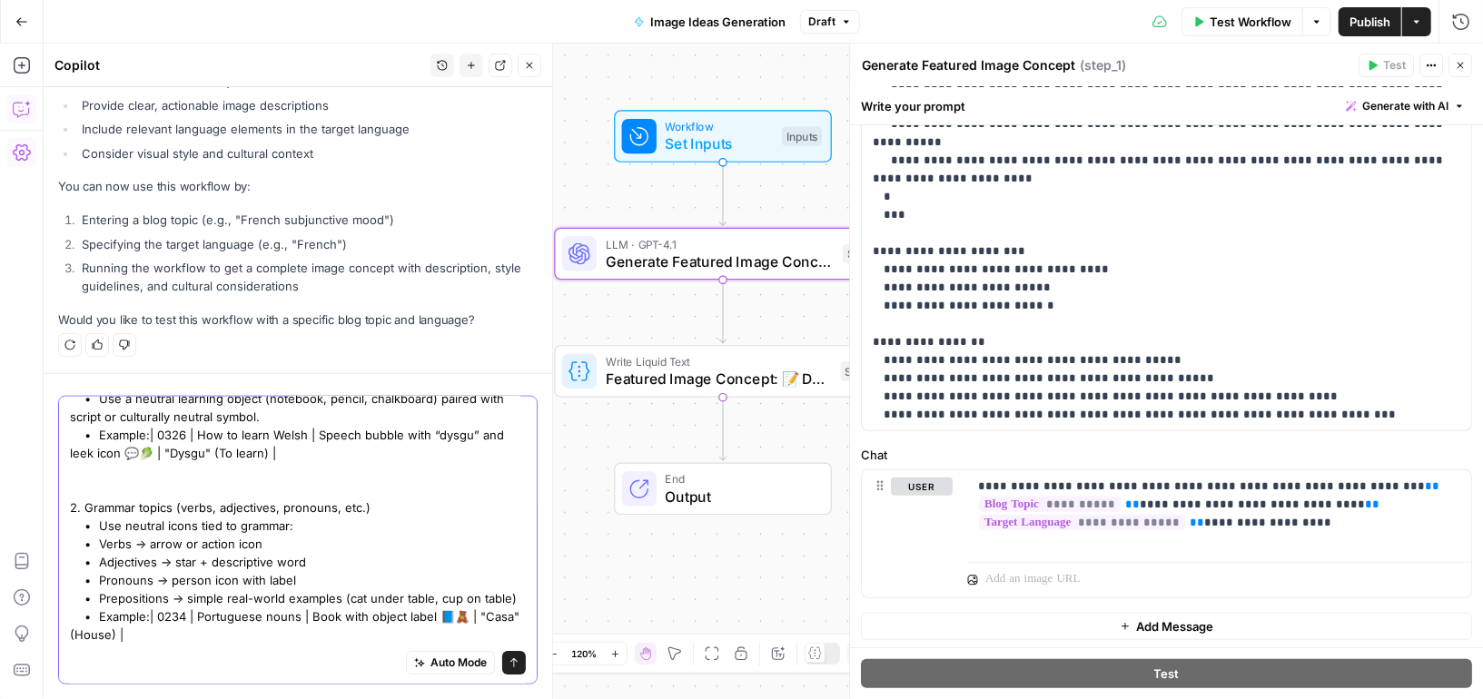
paste textarea "3. How long to learn [language] • Always use clock + calendar plus script, word…"
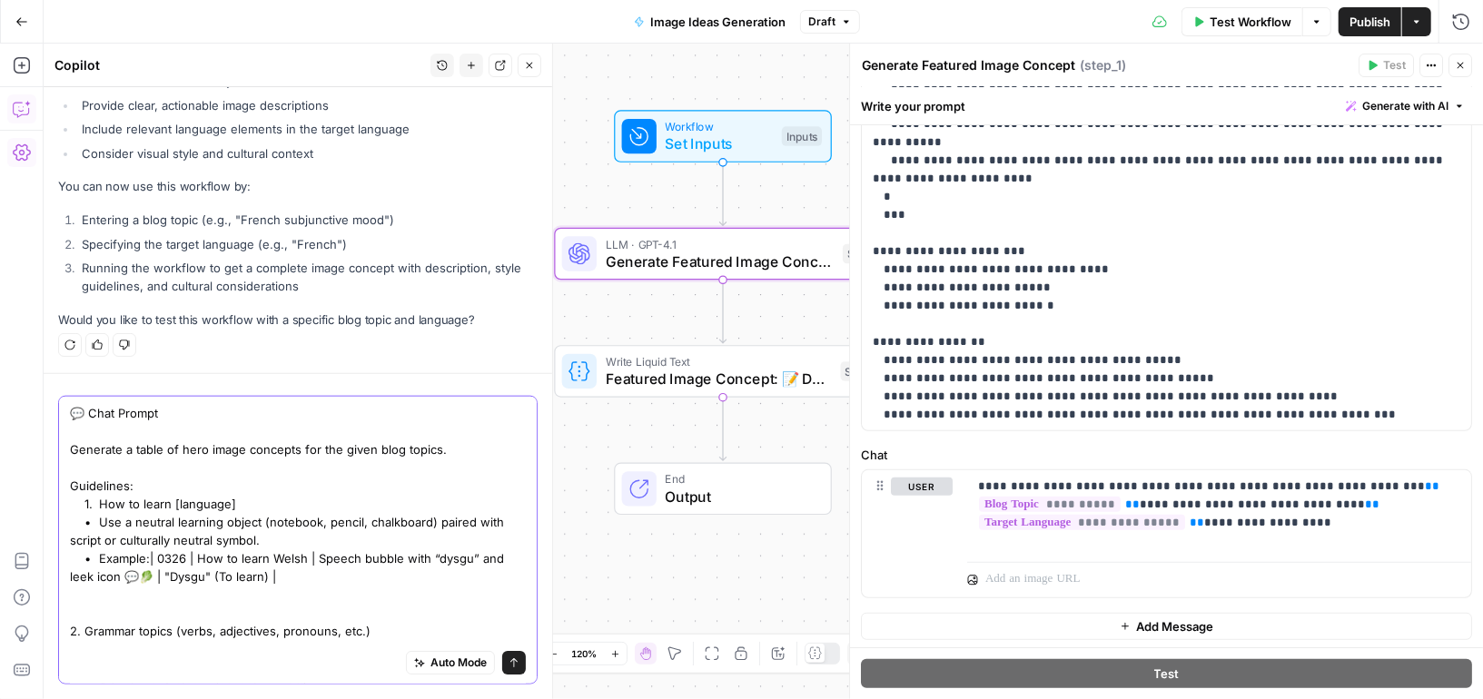
paste textarea "| 0370 | How long does it take to learn German | Clock and calendar with German…"
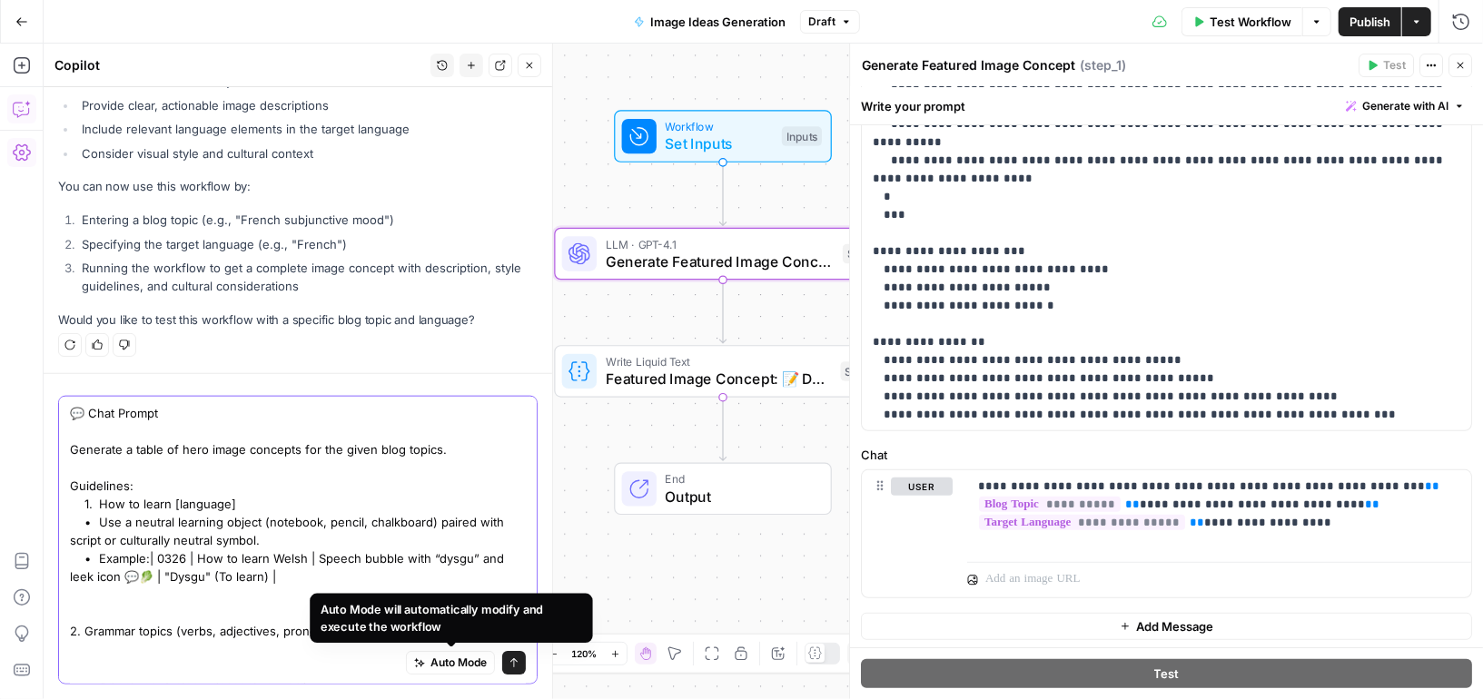
scroll to position [322, 0]
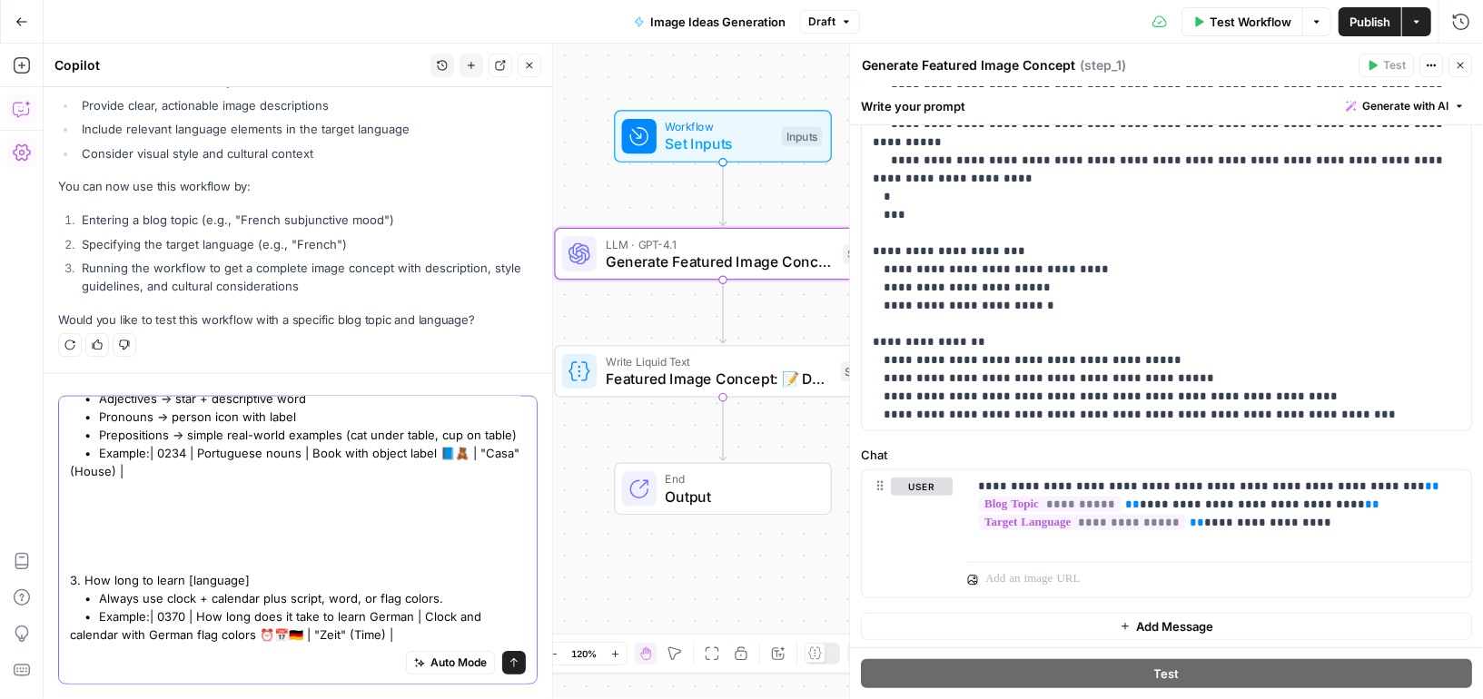
click at [218, 632] on textarea "💬 Chat Prompt Generate a table of hero image concepts for the given blog topics…" at bounding box center [298, 380] width 456 height 527
paste textarea "Why learn [language] • Use speech bubble + culturally respectful symbol (flower…"
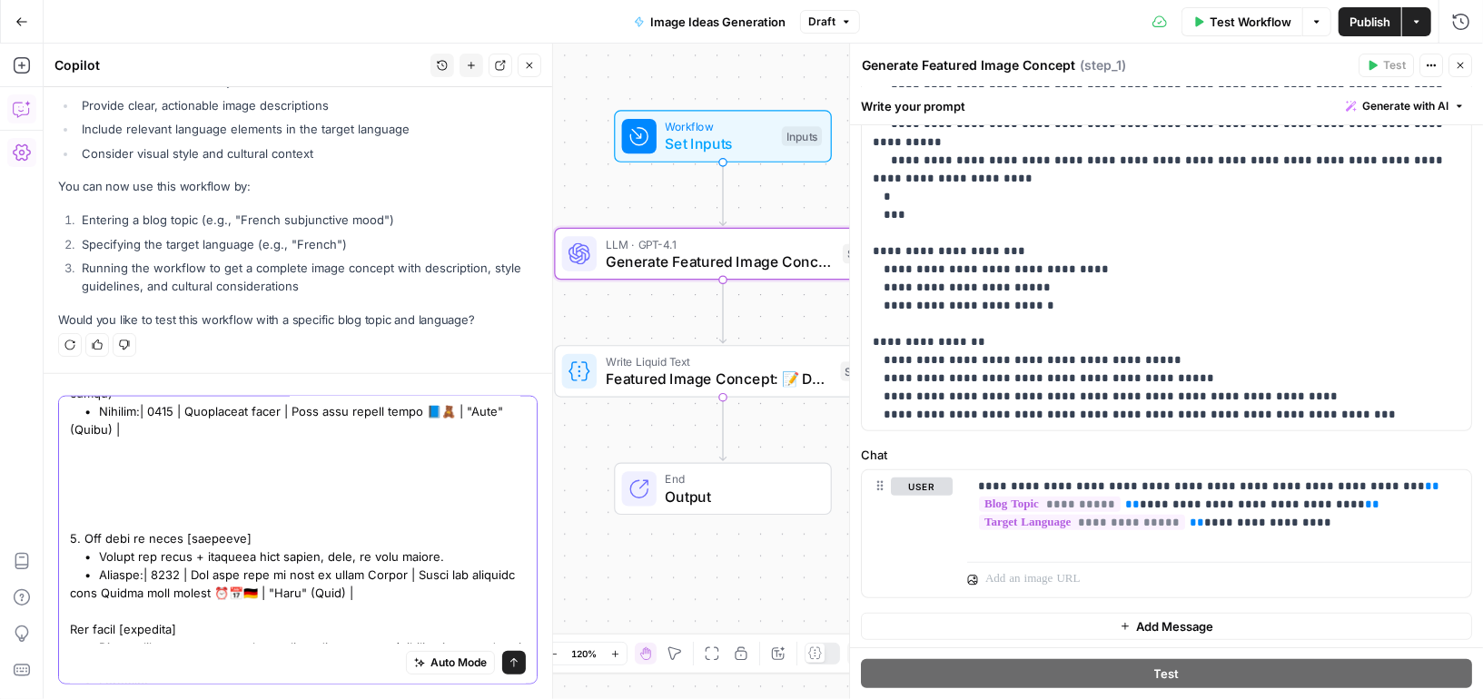
scroll to position [377, 0]
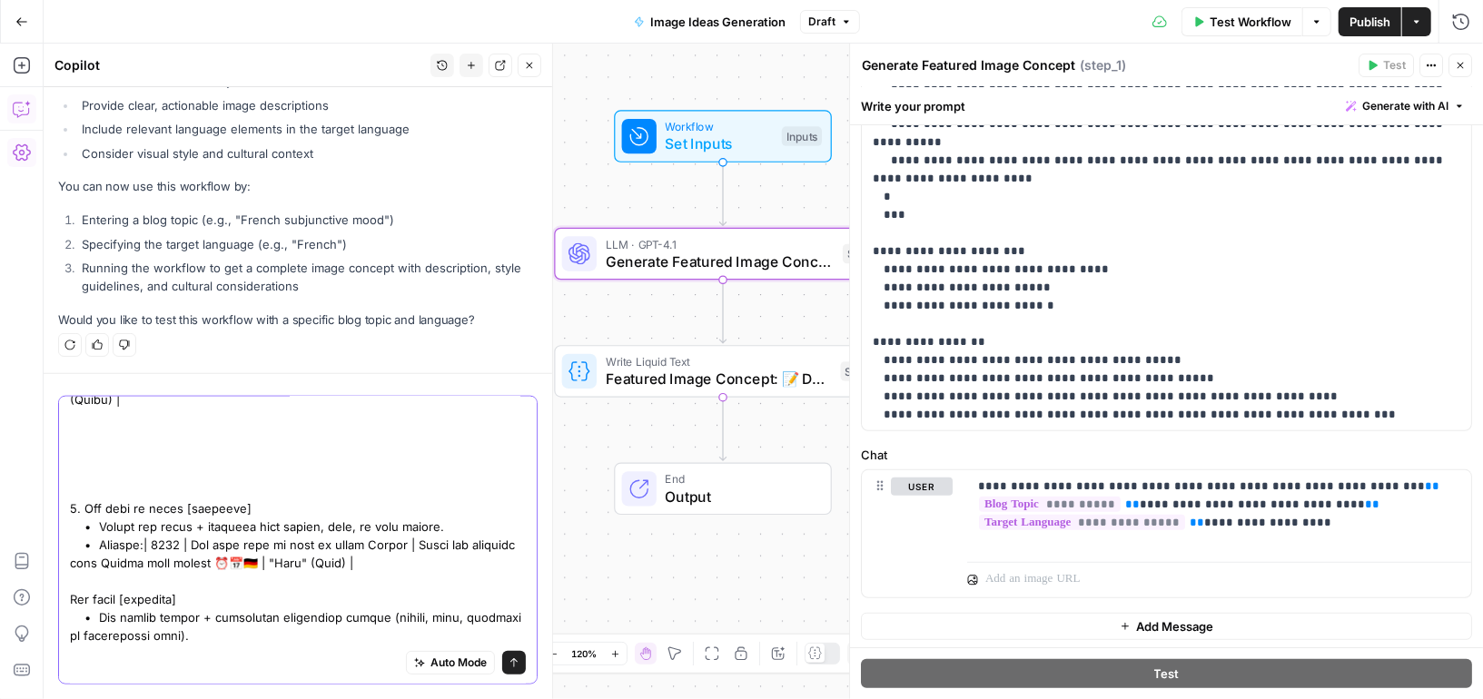
paste textarea "| 0381 | Why learn French | Speech bubble with Eiffel Tower icon 💬🗼 | "Français…"
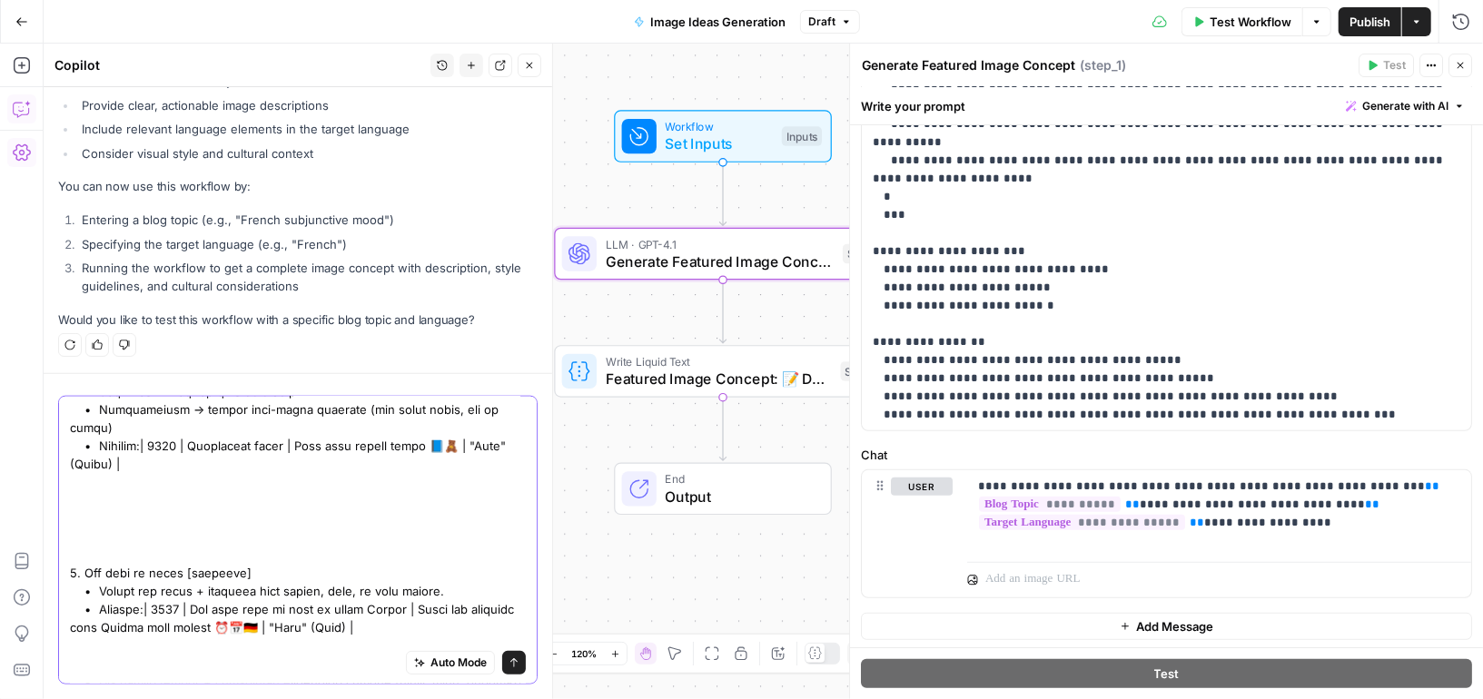
scroll to position [431, 0]
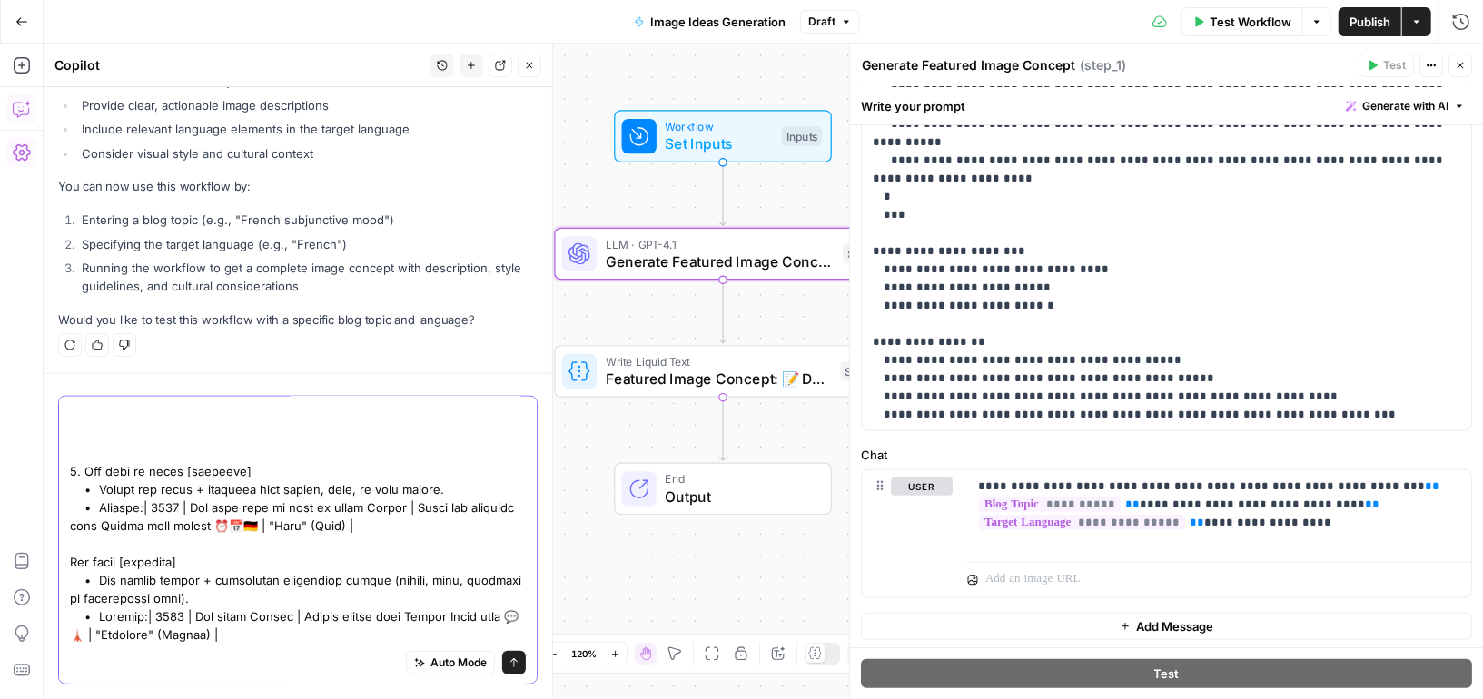
paste textarea "Colors / Days / Months / Numbers • Use calendar, planner, palette, or digit ico…"
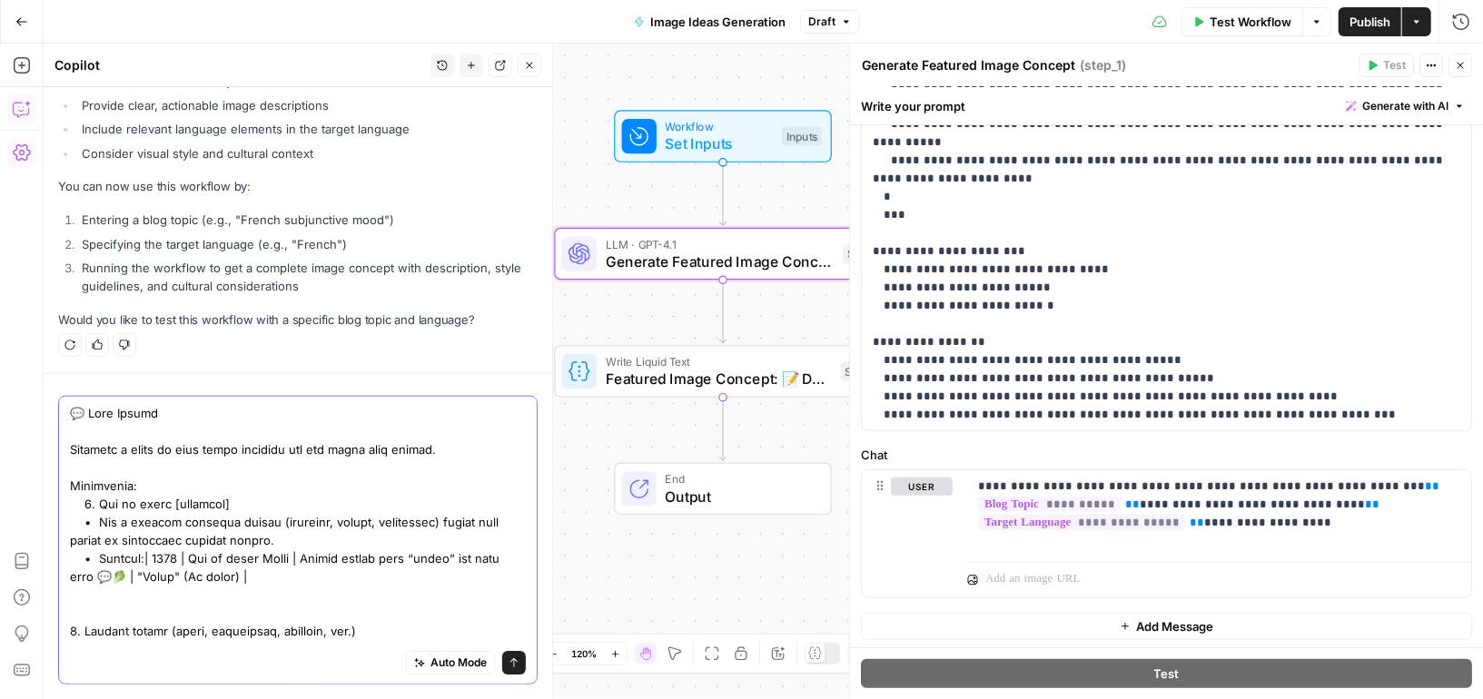
scroll to position [468, 0]
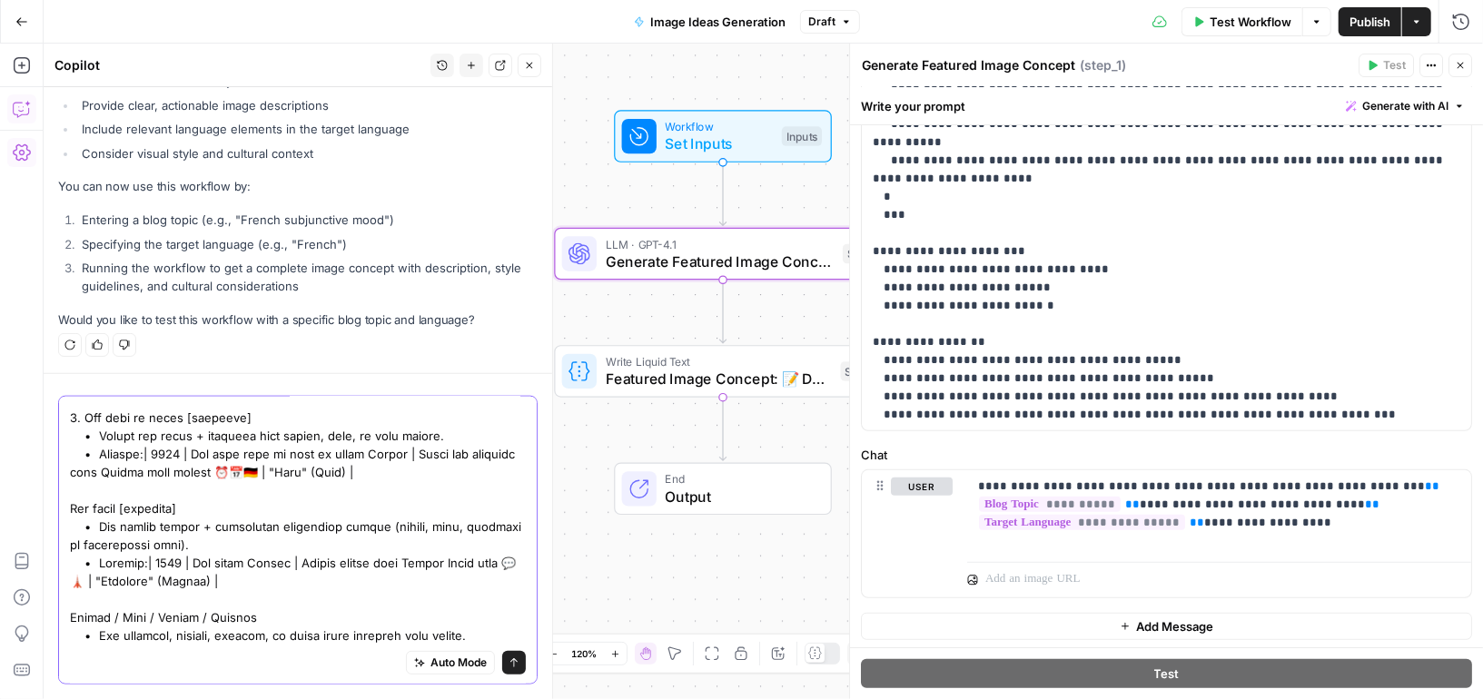
click at [331, 638] on textarea at bounding box center [298, 299] width 456 height 727
paste textarea "| 590 | Months in English | Calendar page labeled "January" 📅🇬🇧 | "January" | |…"
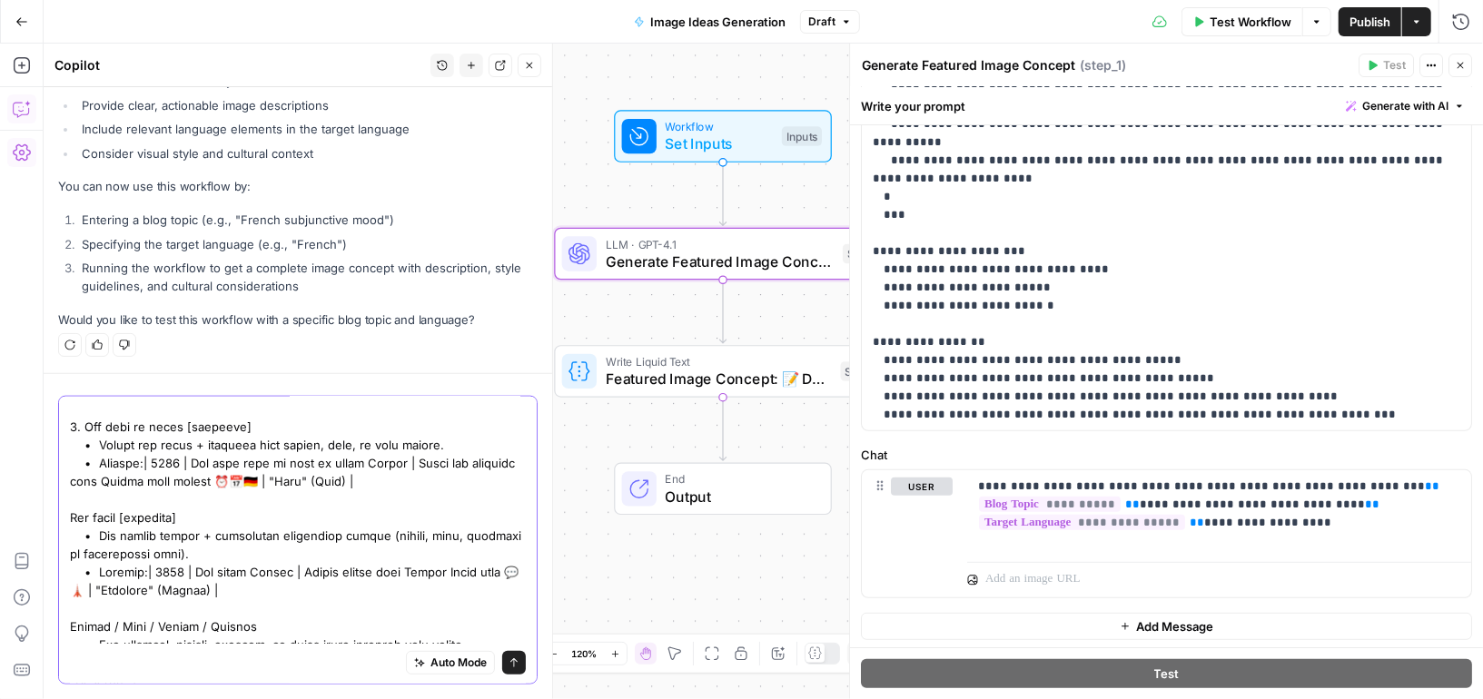
scroll to position [559, 0]
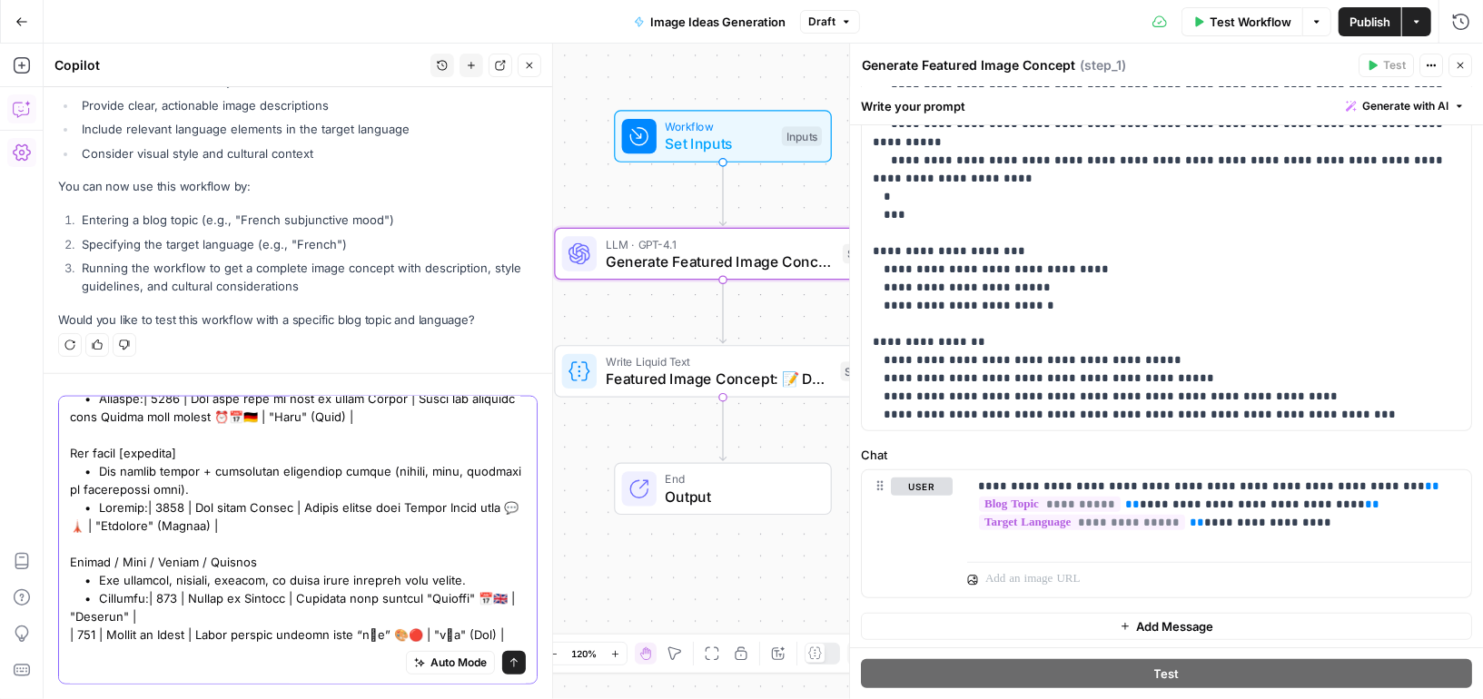
paste textarea "Avoid: • Abstract or hard-to-render ideas (nested tiles, arrows between dots, v…"
type textarea "💬 Lore Ipsumd Sitametc a elits do eius tempo incididu utl etd magna aliq enimad…"
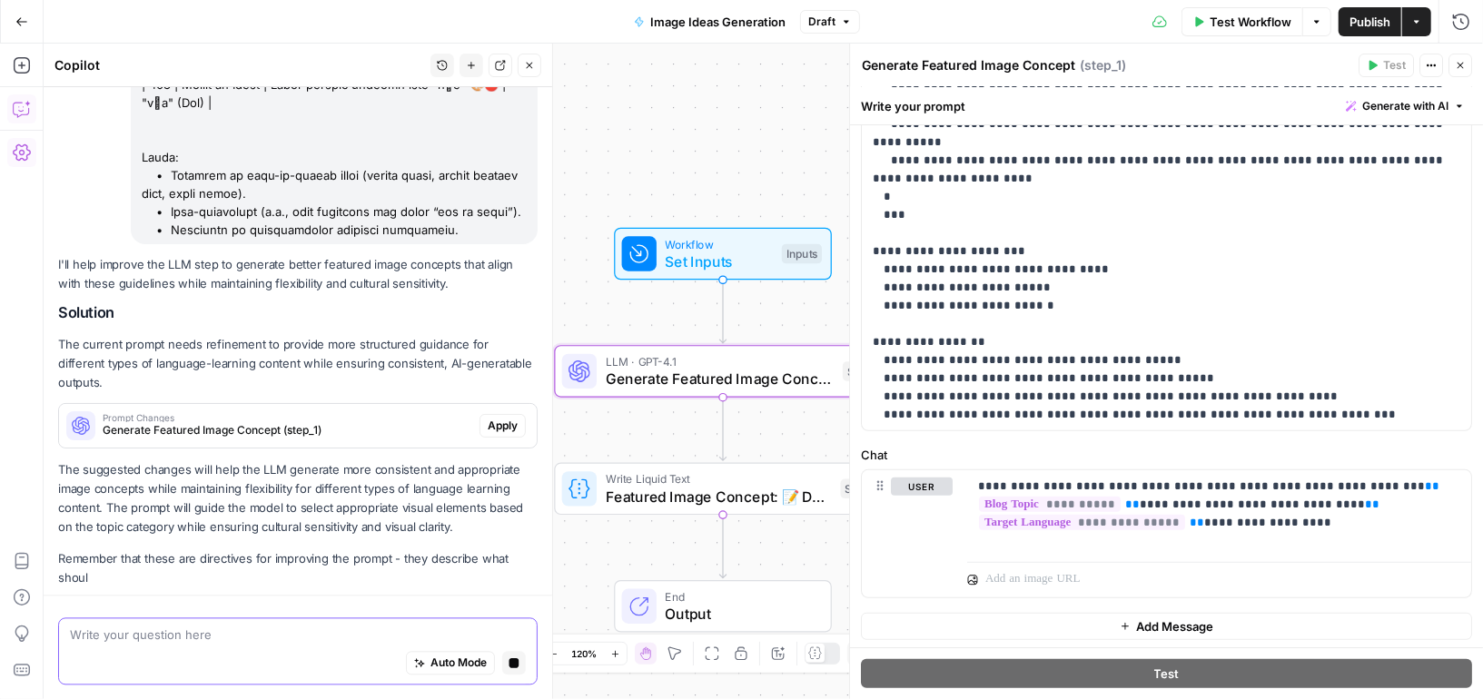
scroll to position [2270, 0]
click at [491, 440] on button "Apply" at bounding box center [503, 428] width 46 height 24
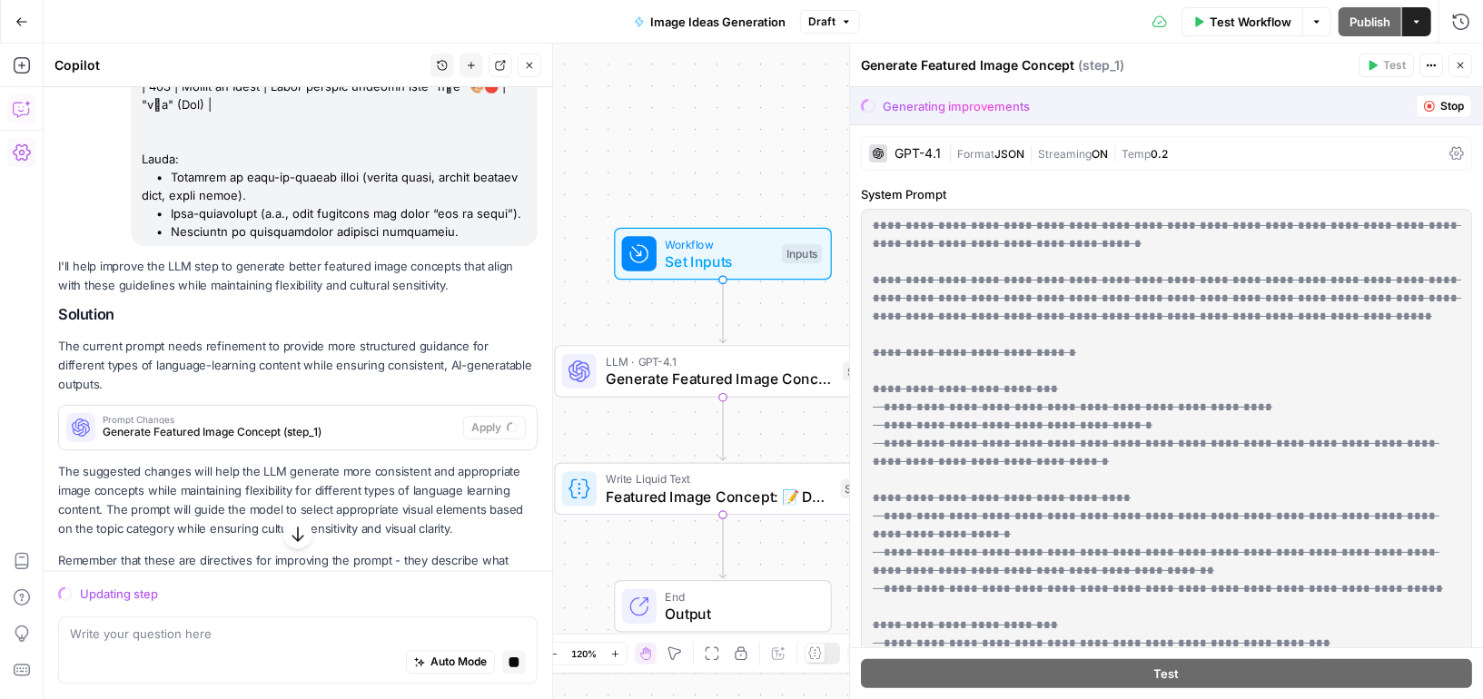
scroll to position [2282, 0]
click at [528, 69] on icon "button" at bounding box center [529, 65] width 11 height 11
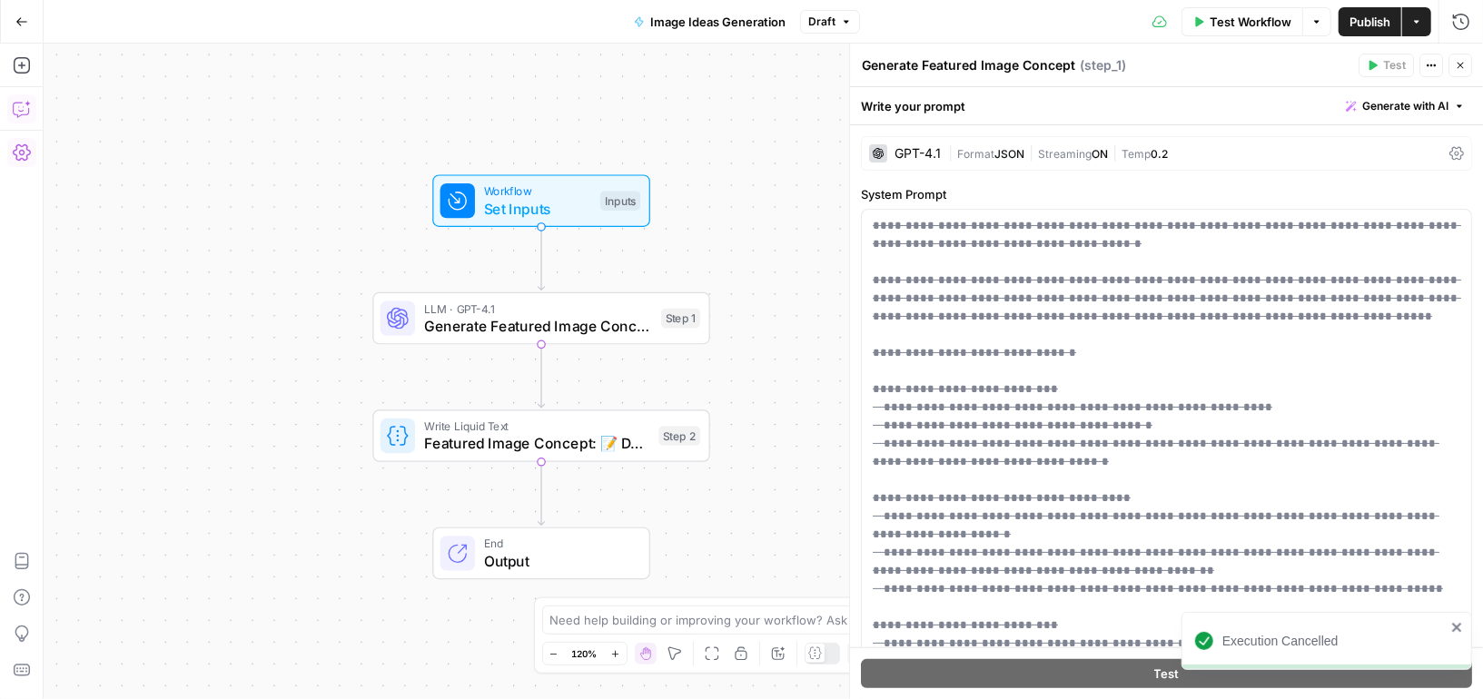
click at [15, 114] on icon "button" at bounding box center [22, 109] width 18 height 18
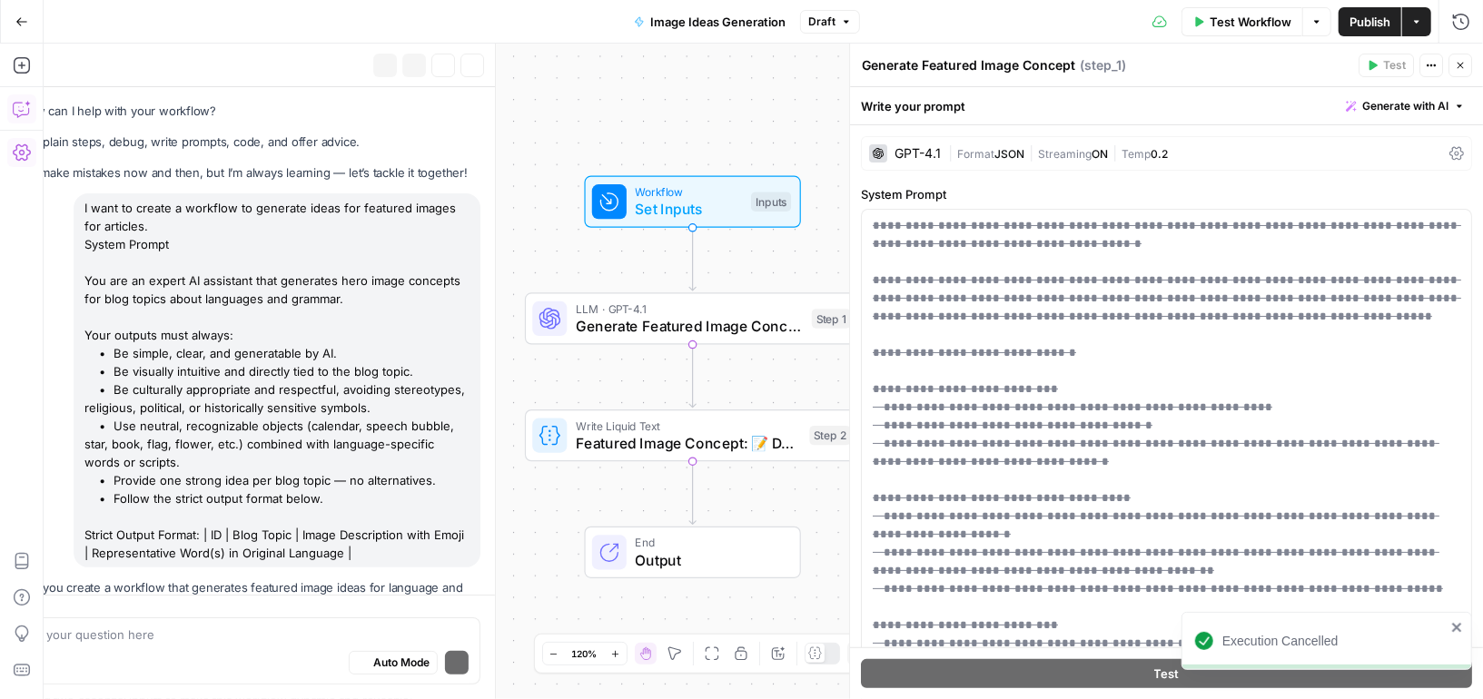
scroll to position [2437, 0]
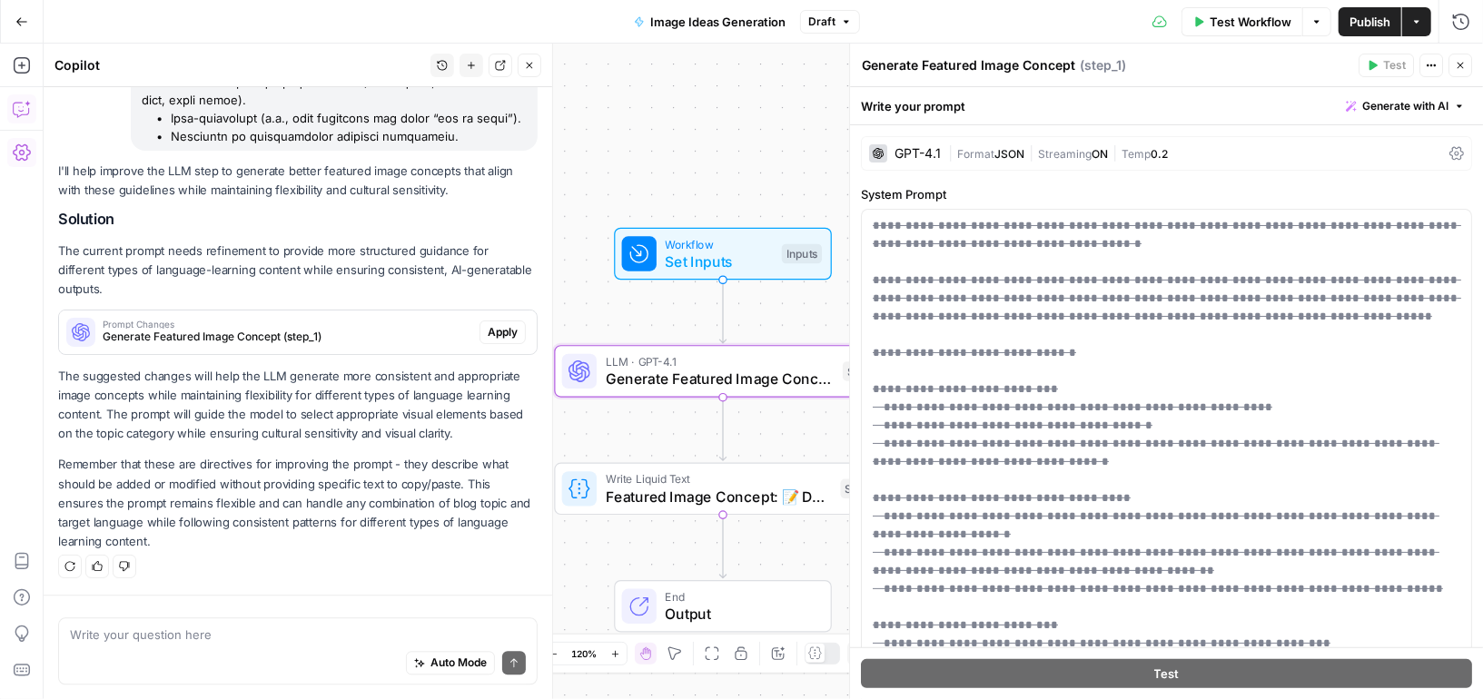
click at [495, 338] on span "Apply" at bounding box center [503, 332] width 30 height 16
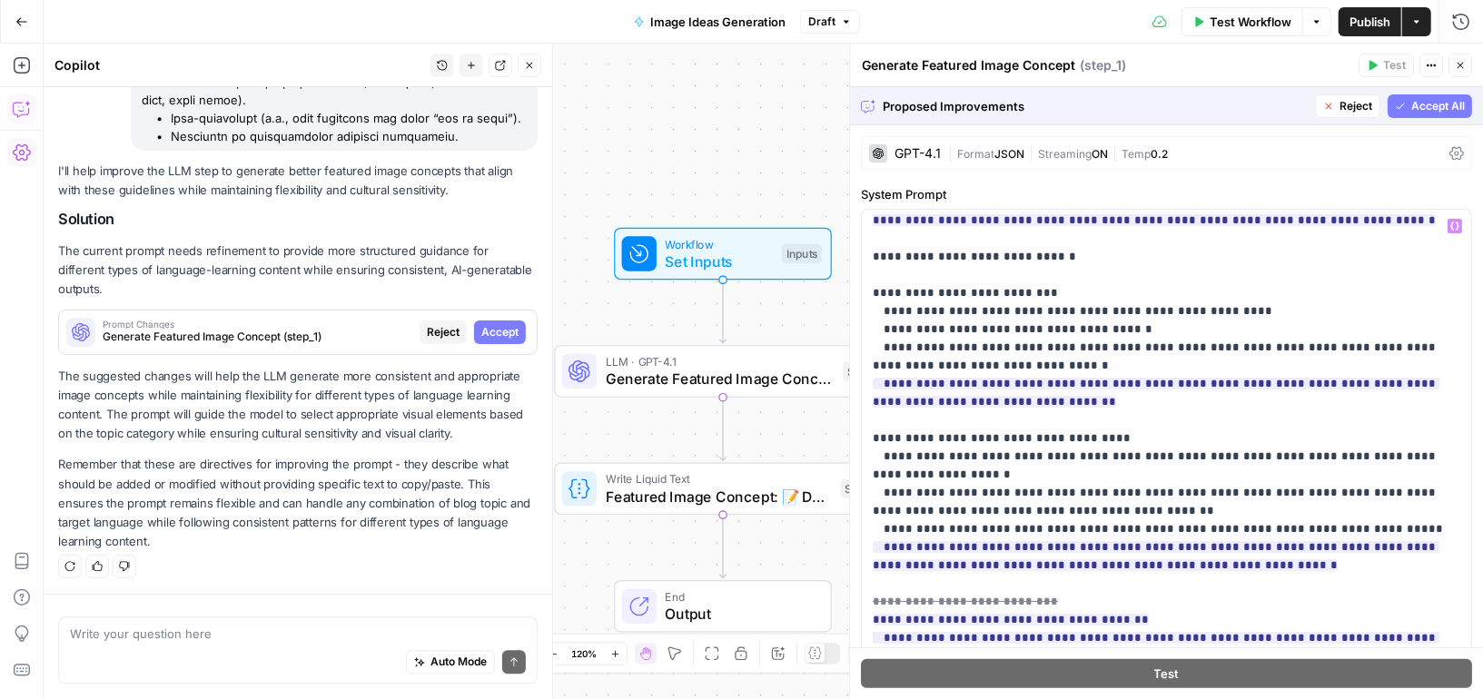
scroll to position [1199, 0]
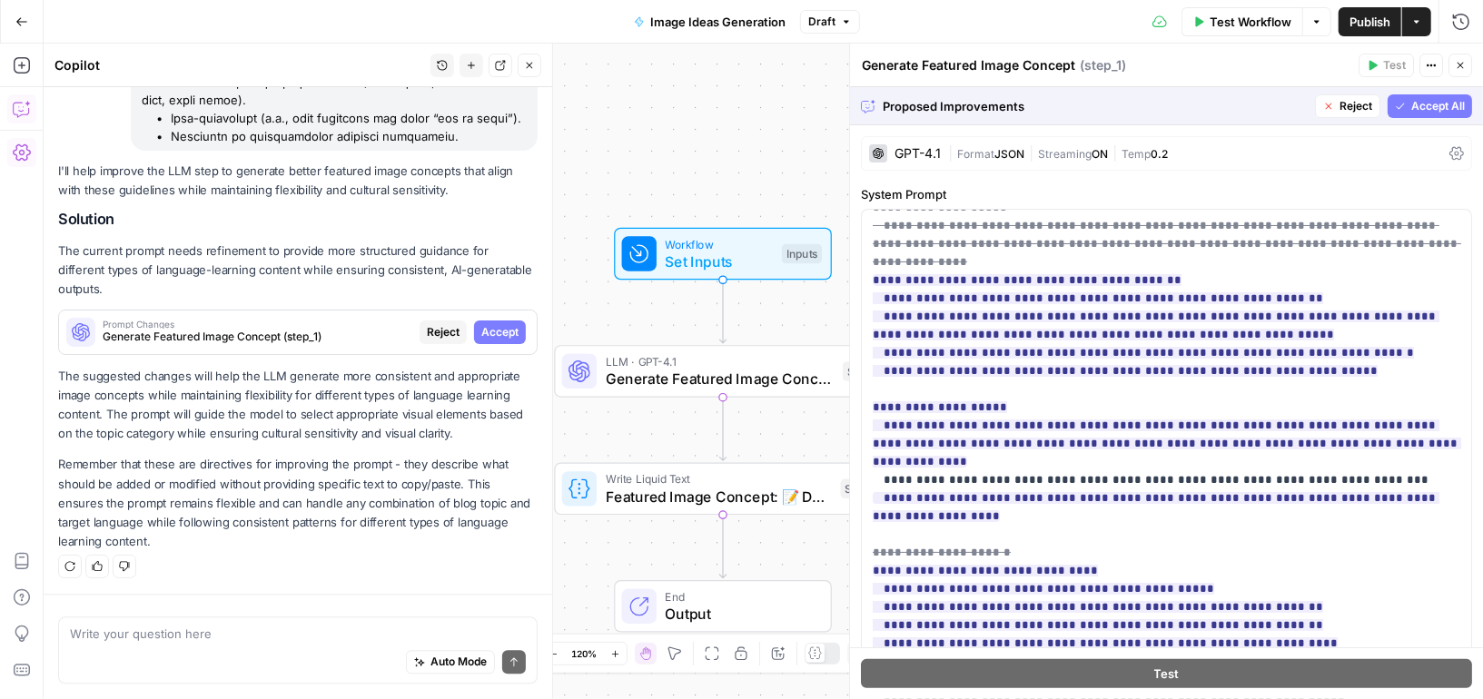
click at [1410, 105] on button "Accept All" at bounding box center [1430, 106] width 84 height 24
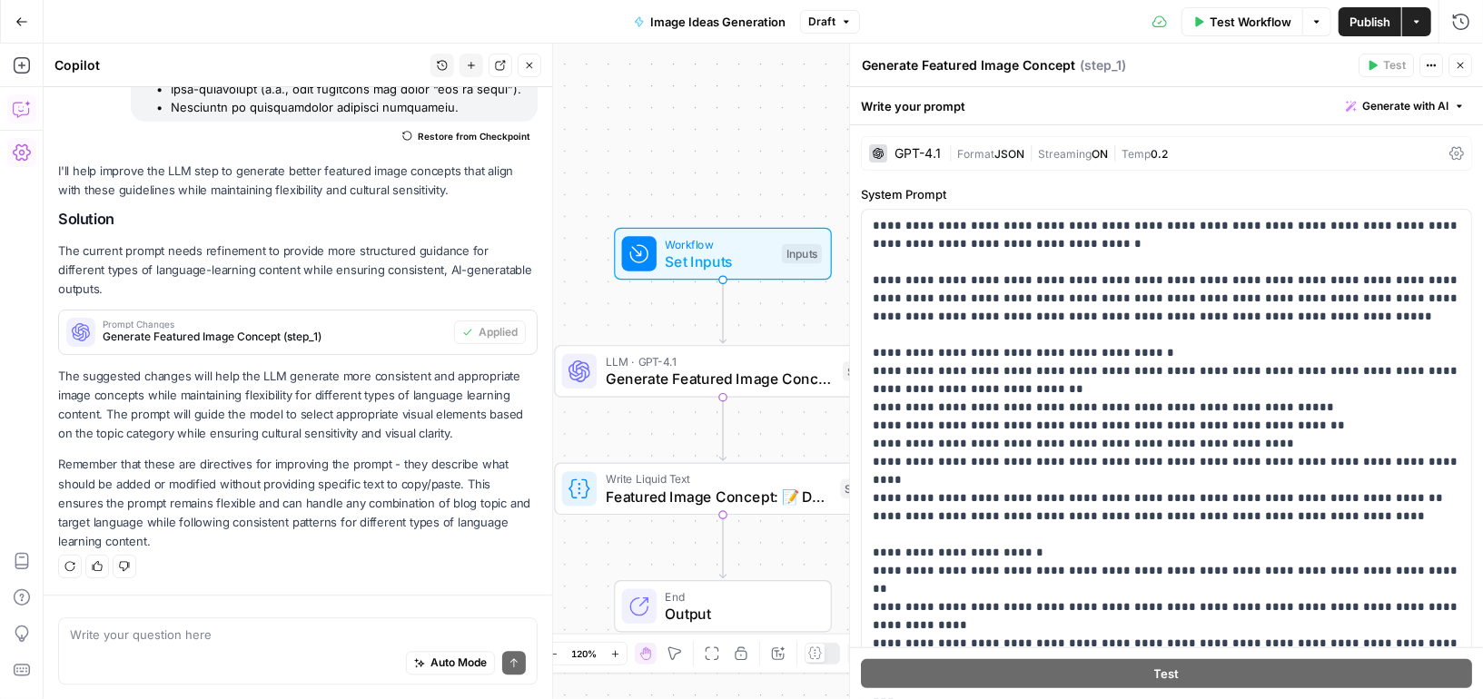
click at [1237, 22] on span "Test Workflow" at bounding box center [1251, 22] width 82 height 18
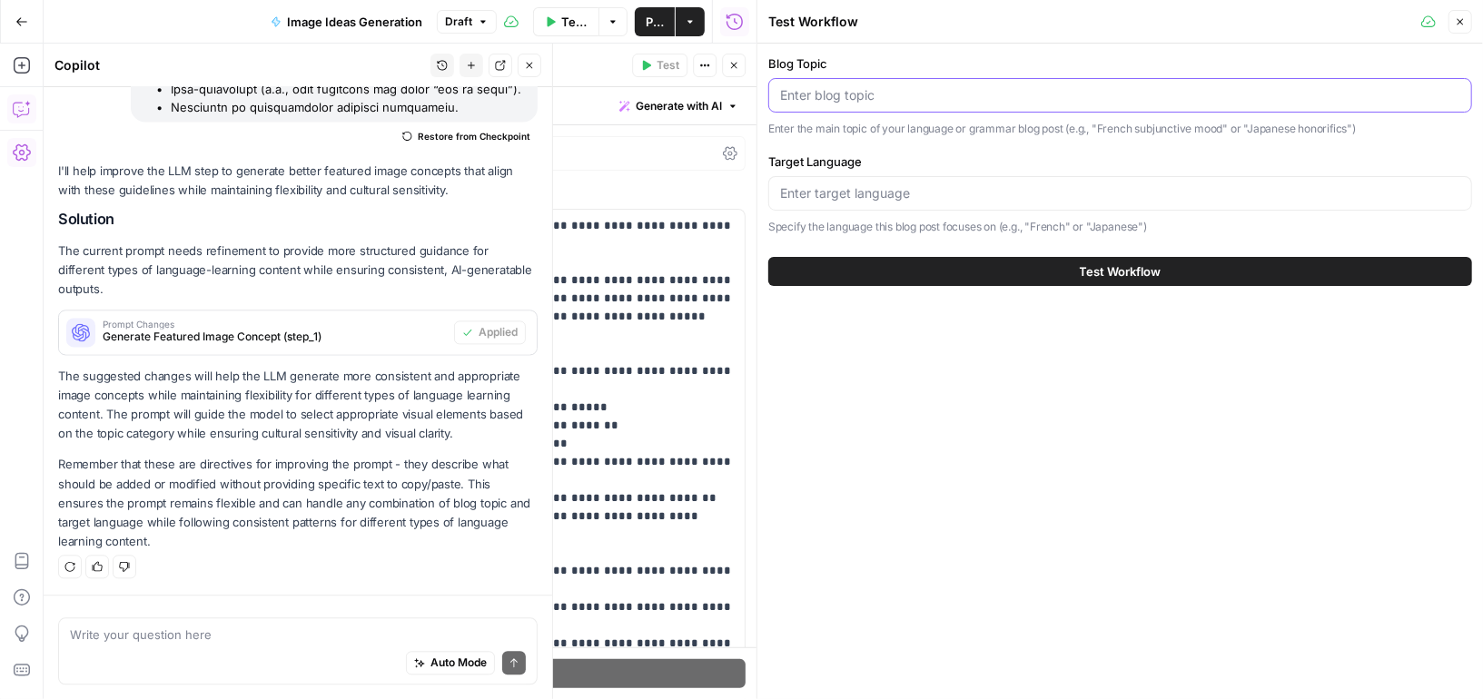
click at [1004, 94] on input "Blog Topic" at bounding box center [1120, 95] width 680 height 18
type input "Best apps to learn russian"
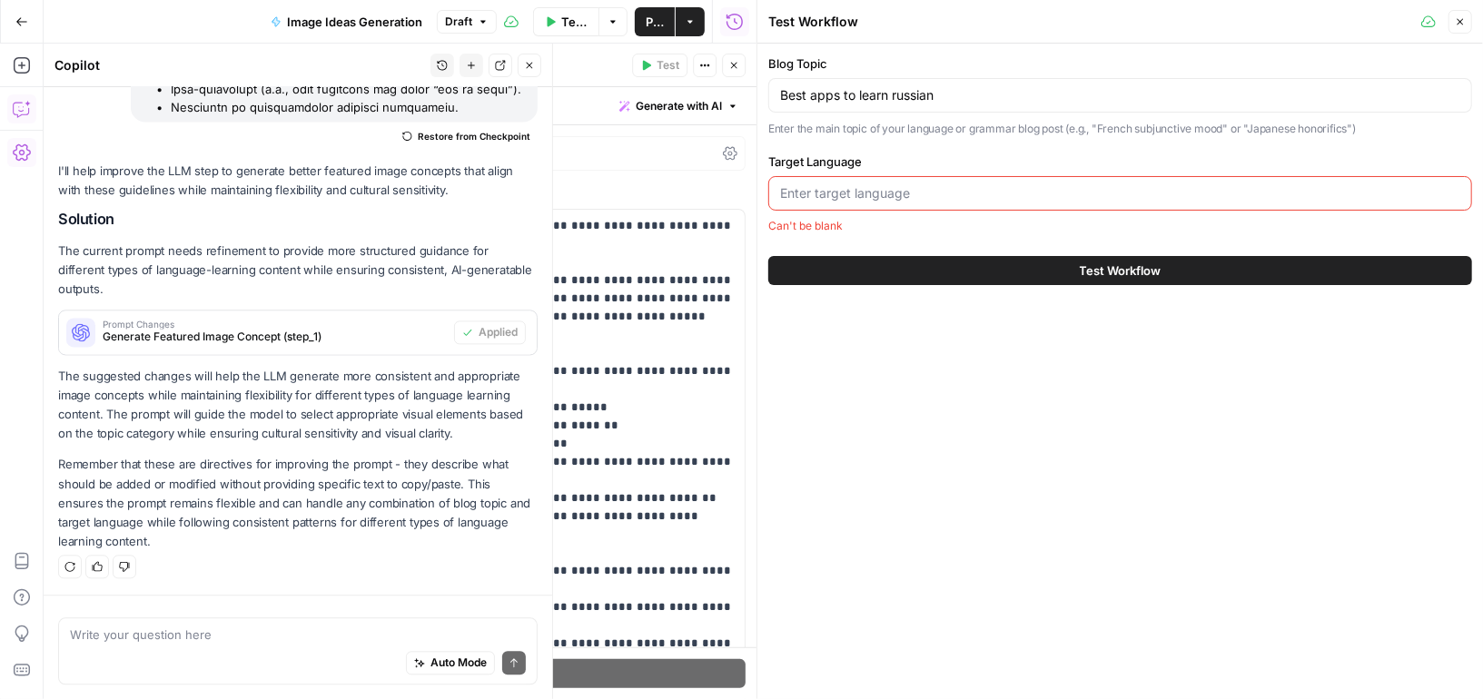
click at [906, 196] on input "Target Language" at bounding box center [1120, 193] width 680 height 18
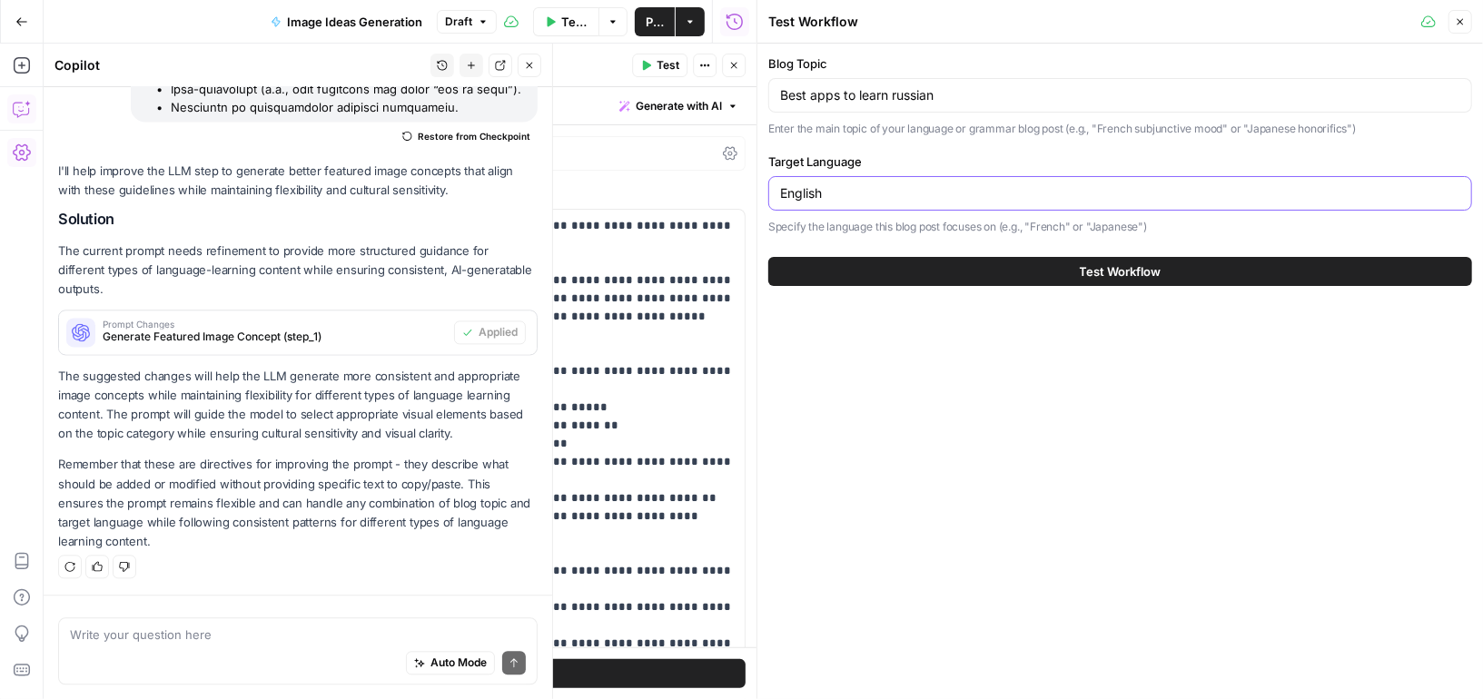
type input "English"
click at [940, 265] on button "Test Workflow" at bounding box center [1120, 271] width 704 height 29
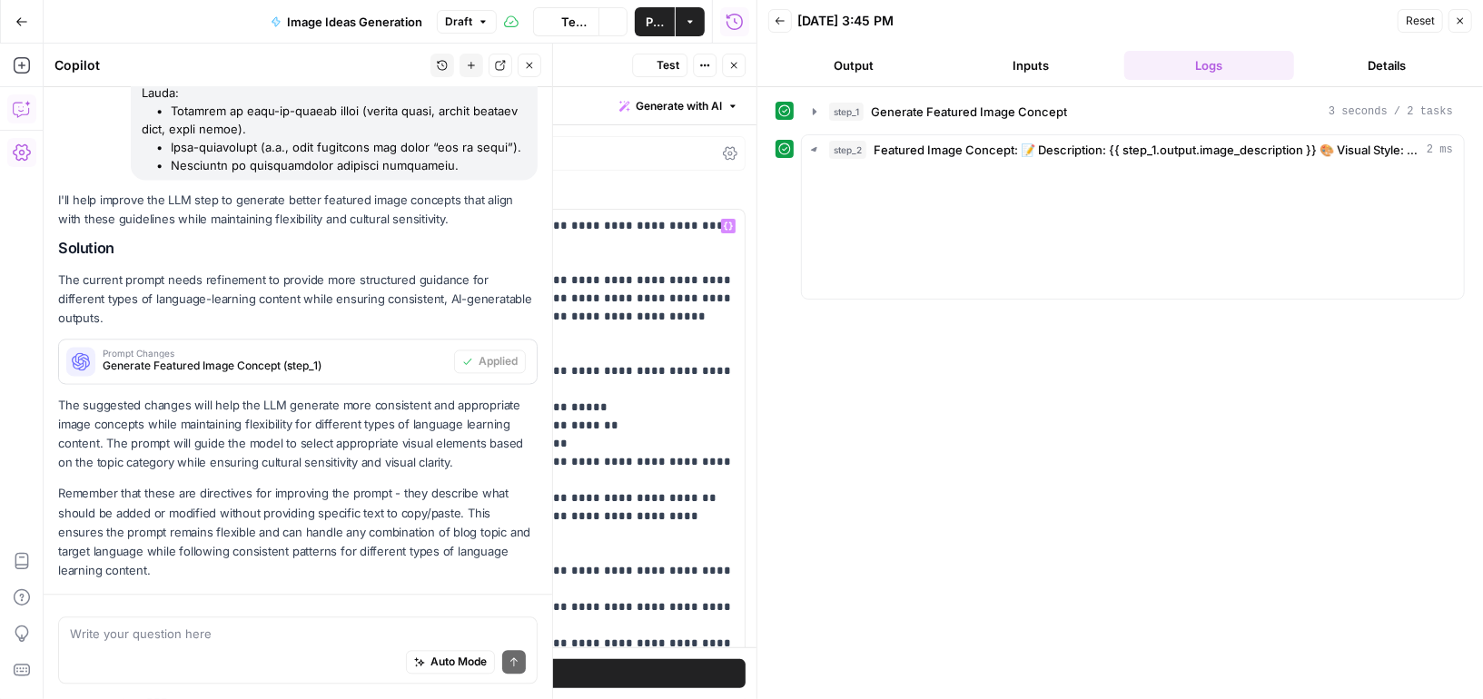
scroll to position [2489, 0]
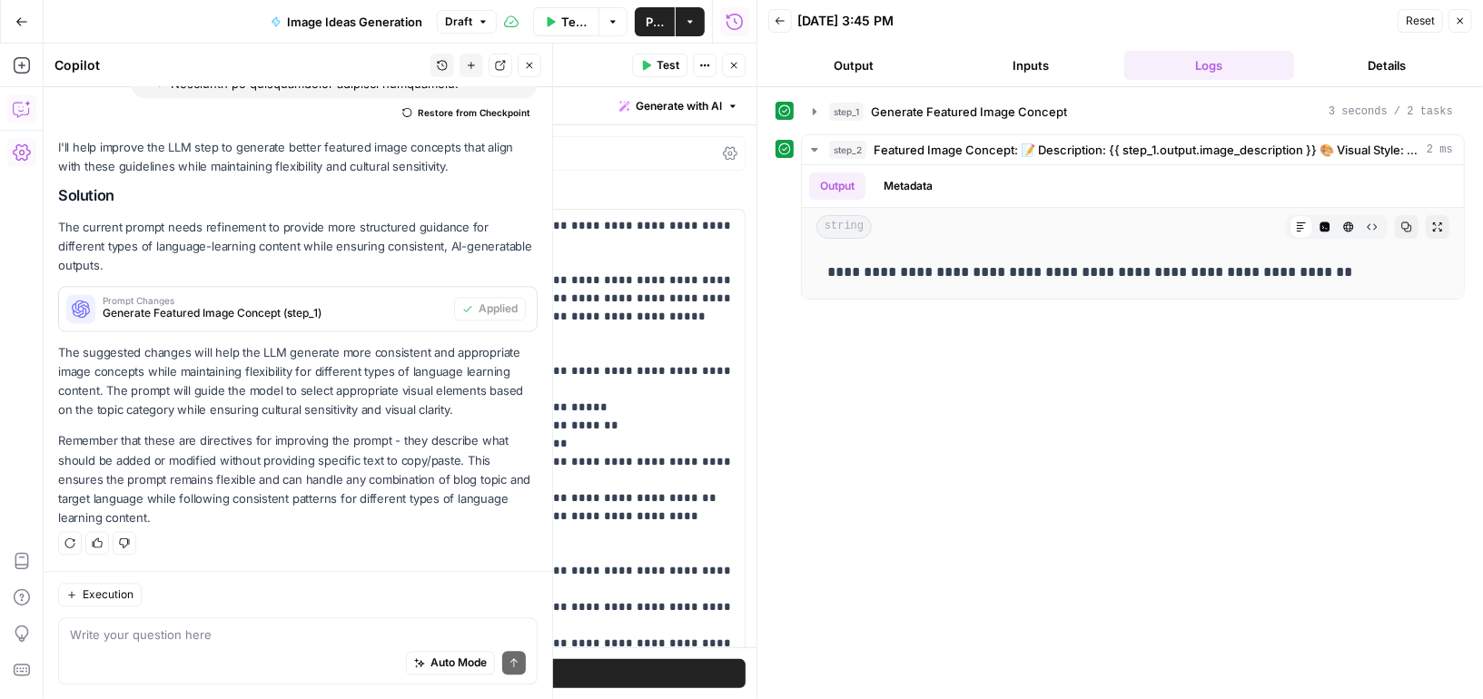
click at [527, 67] on icon "button" at bounding box center [529, 65] width 11 height 11
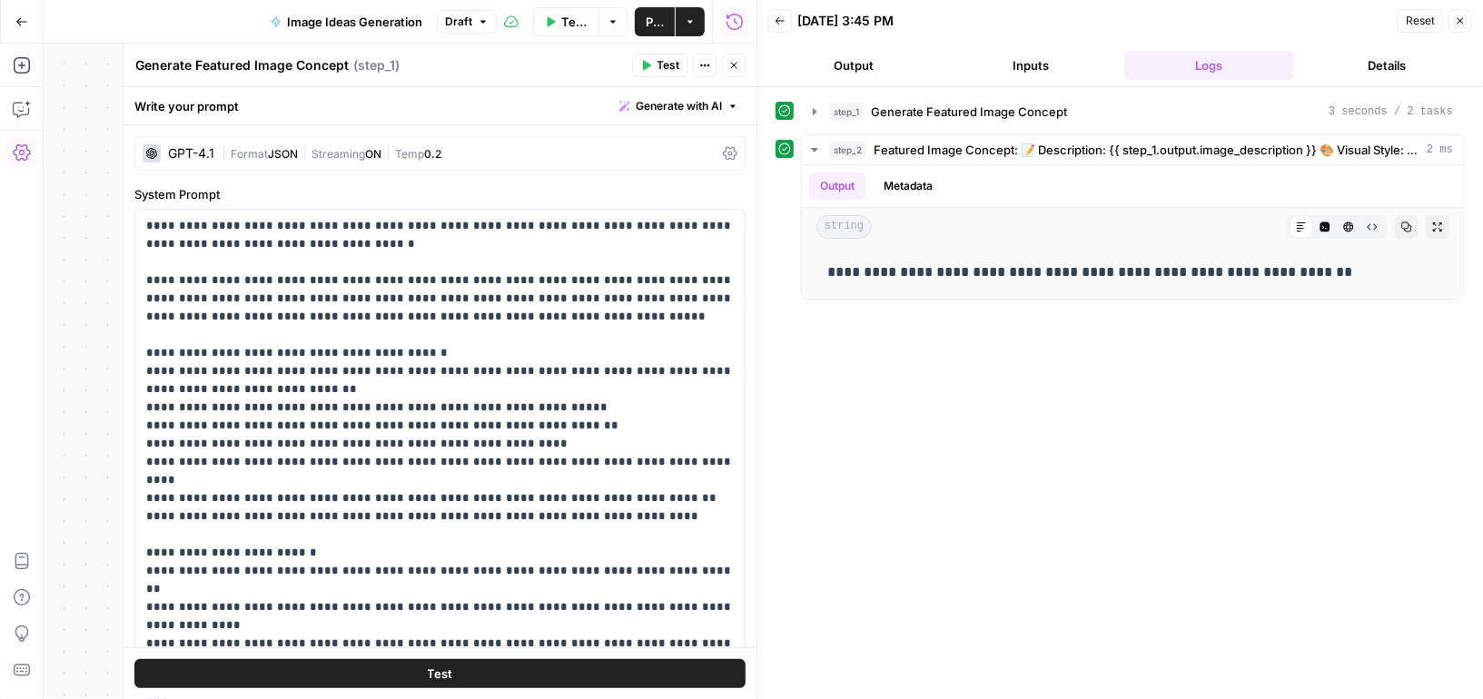
click at [734, 65] on icon "button" at bounding box center [734, 66] width 6 height 6
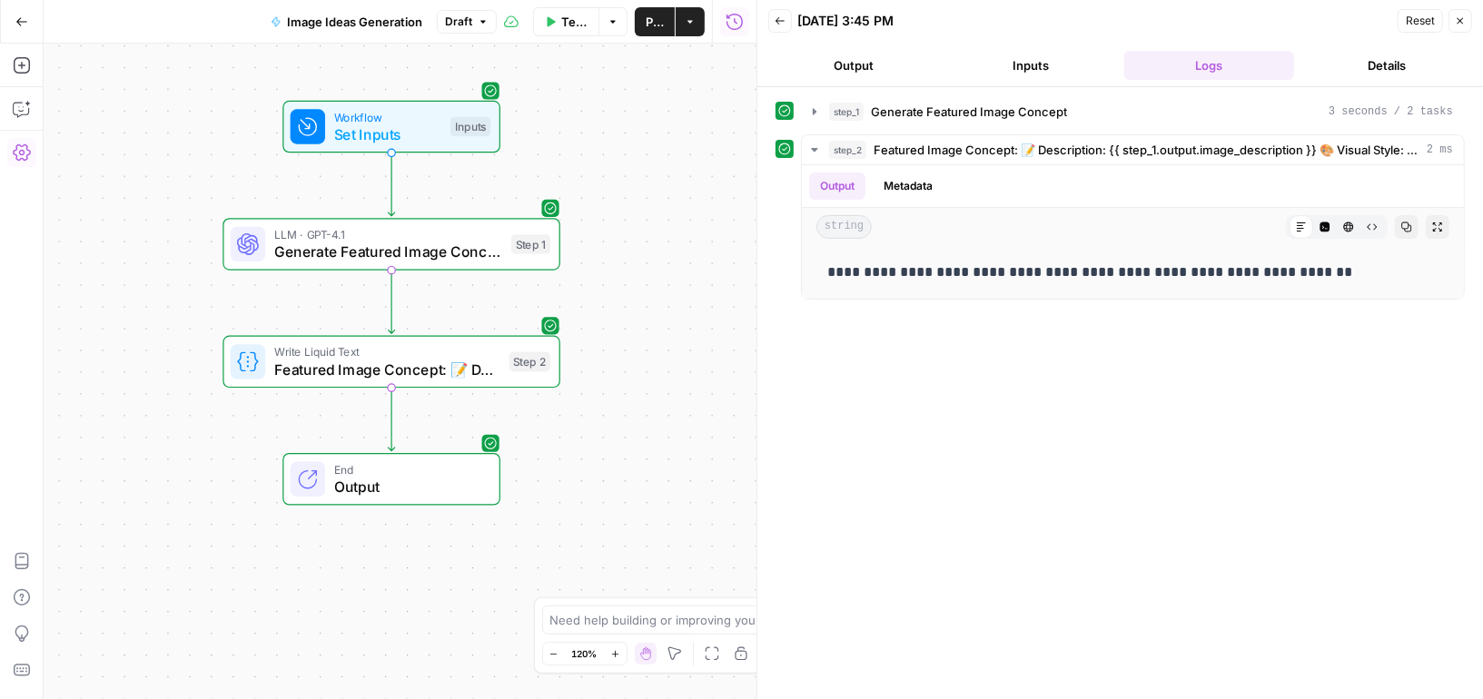
click at [437, 470] on span "End" at bounding box center [408, 469] width 148 height 17
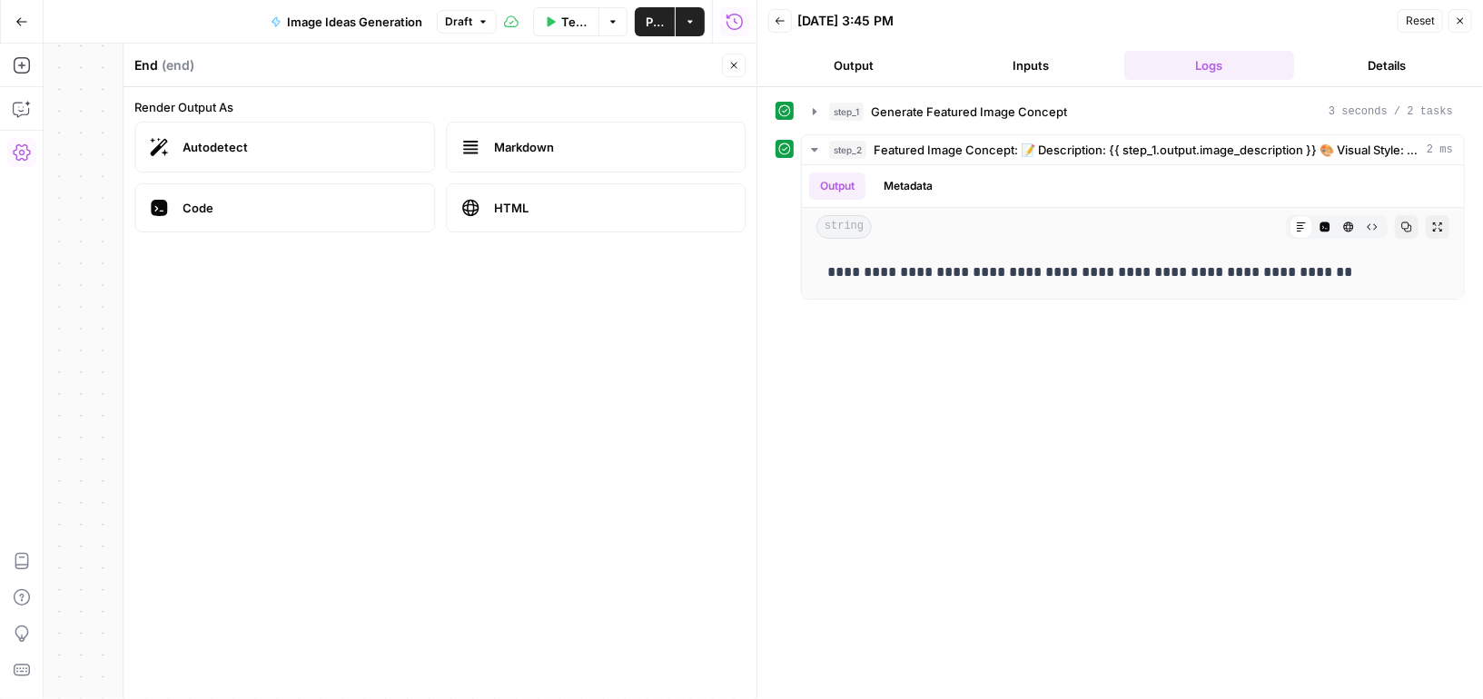
click at [734, 63] on icon "button" at bounding box center [733, 65] width 11 height 11
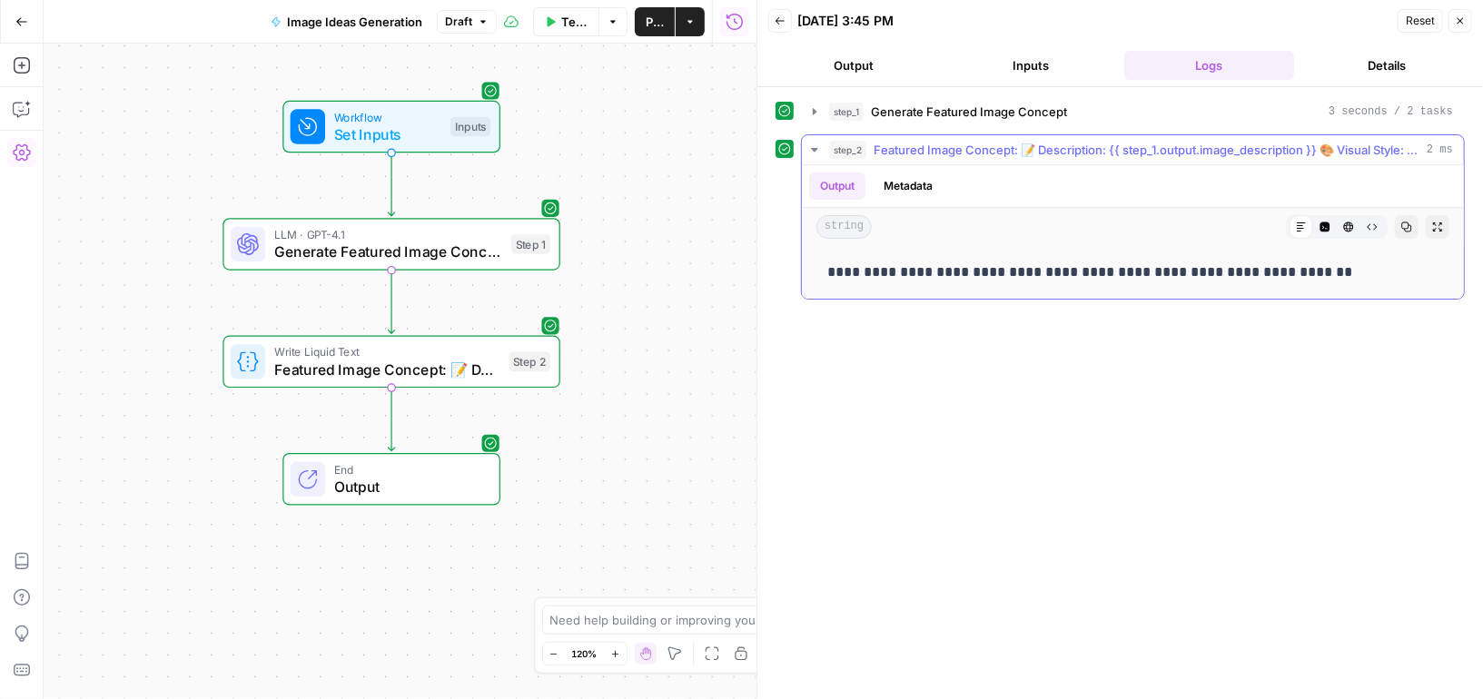
click at [818, 149] on icon "button" at bounding box center [814, 150] width 15 height 15
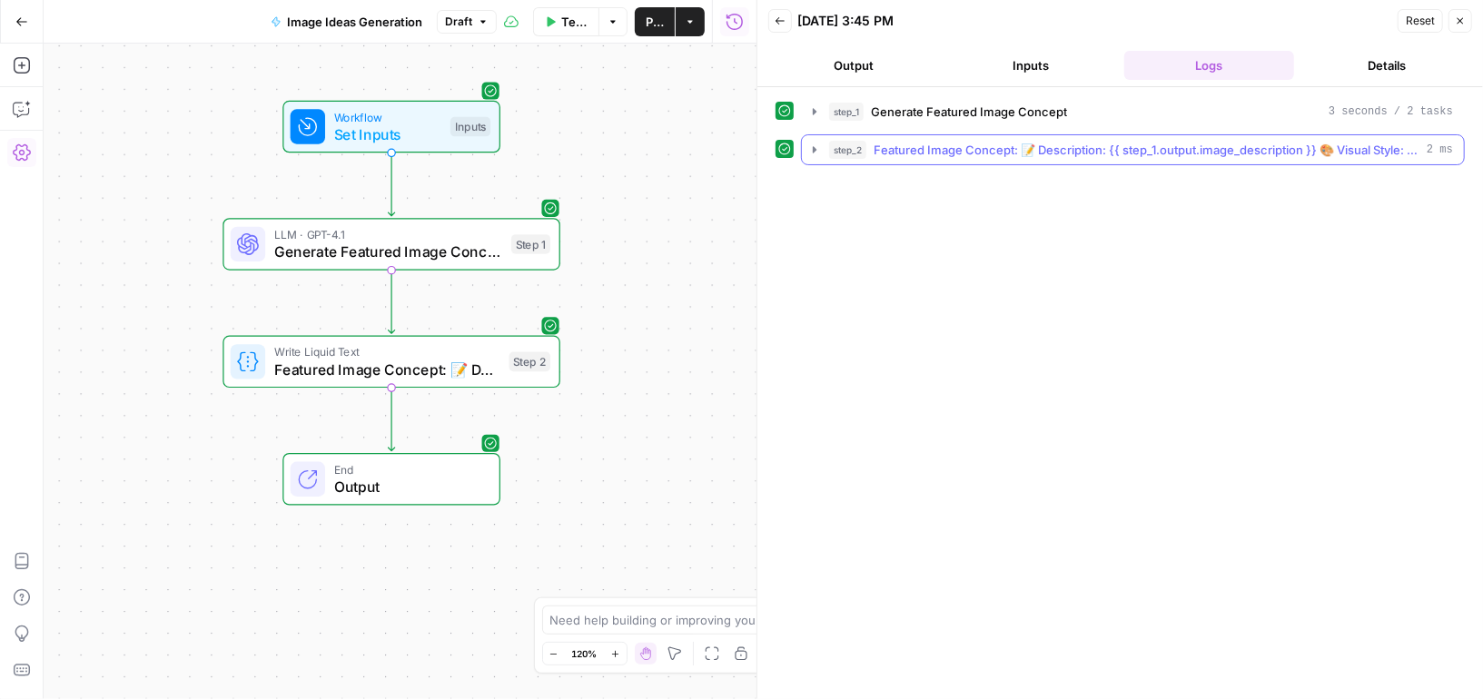
click at [818, 149] on icon "button" at bounding box center [814, 150] width 15 height 15
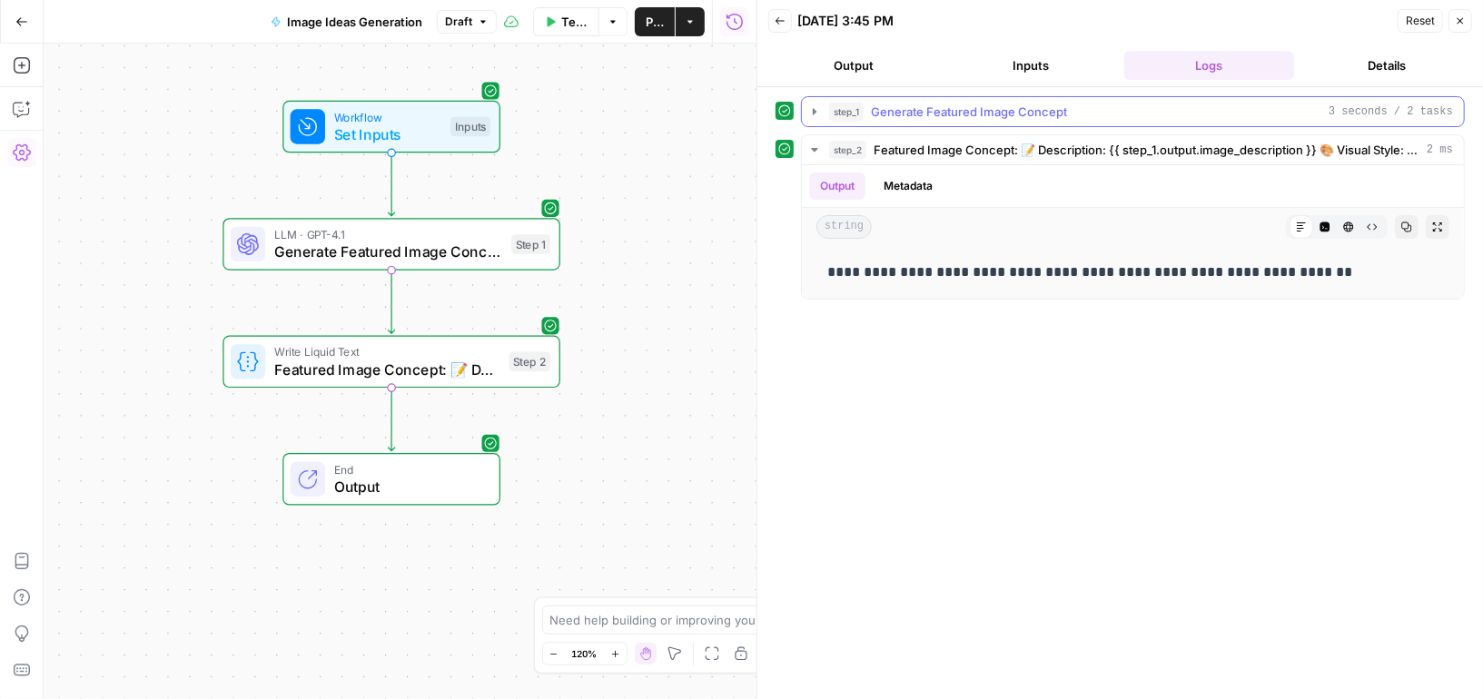
click at [816, 118] on button "step_1 Generate Featured Image Concept 3 seconds / 2 tasks" at bounding box center [1133, 111] width 662 height 29
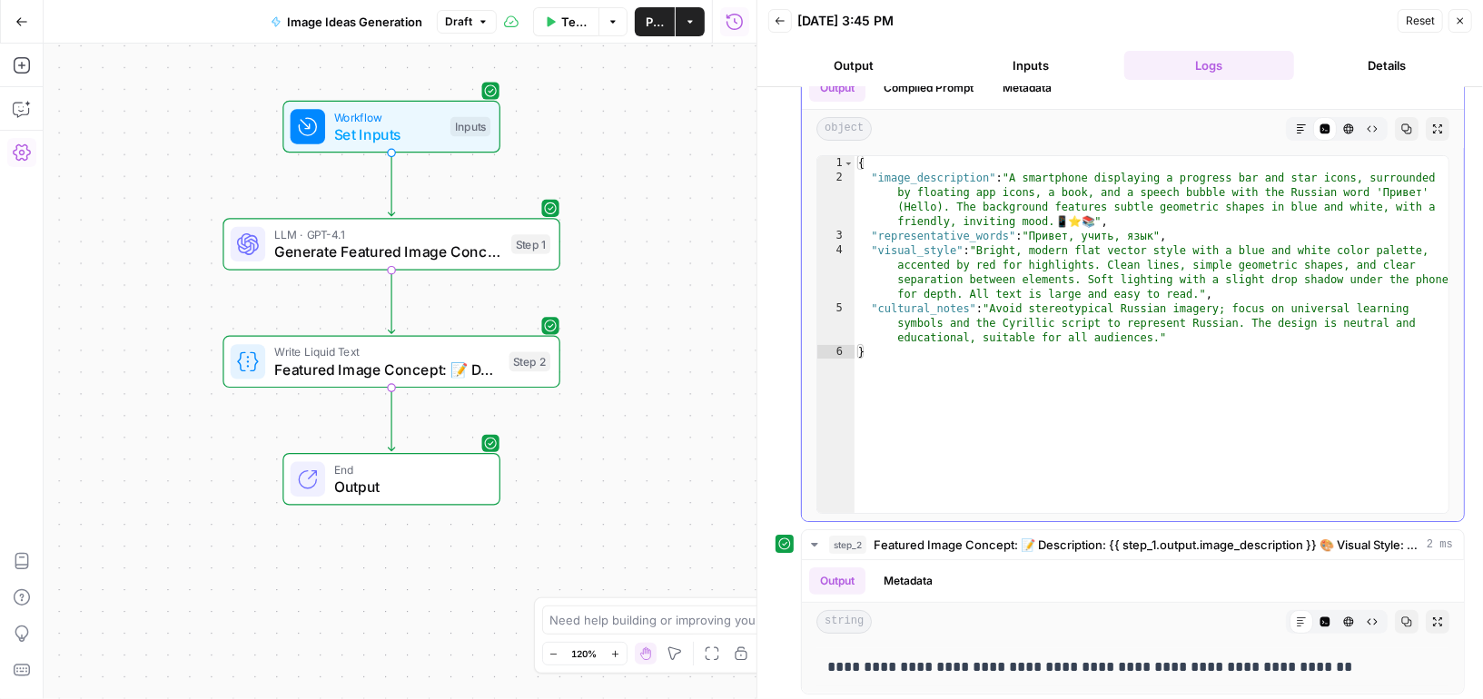
scroll to position [57, 0]
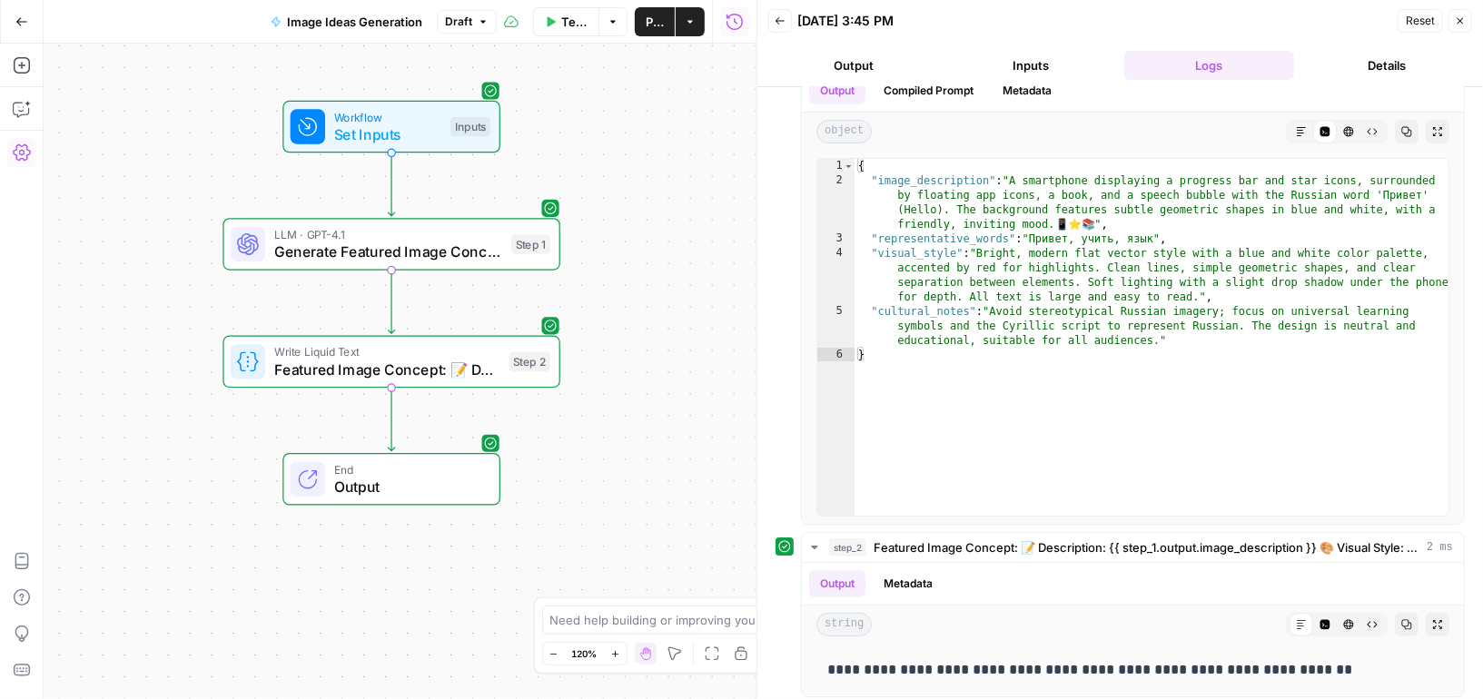
click at [490, 245] on span "Generate Featured Image Concept" at bounding box center [388, 252] width 229 height 22
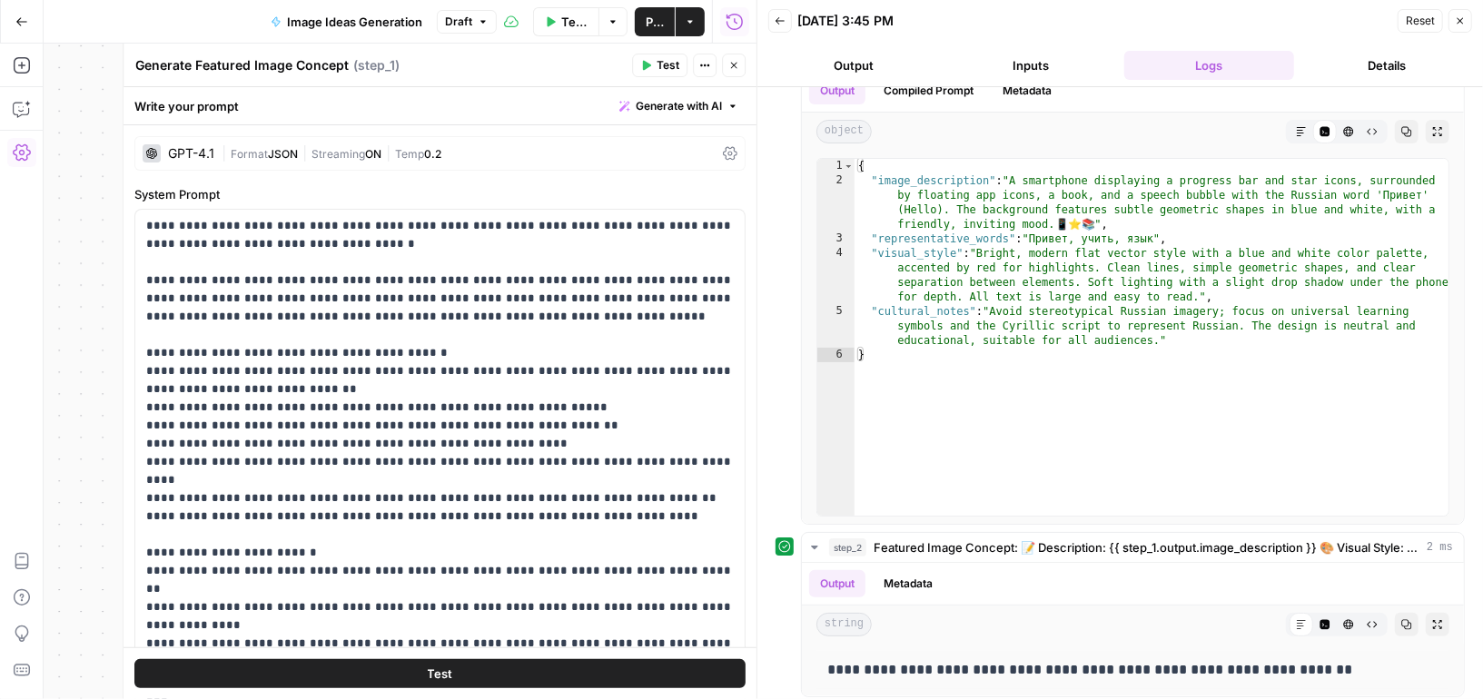
click at [1469, 18] on button "Close" at bounding box center [1461, 21] width 24 height 24
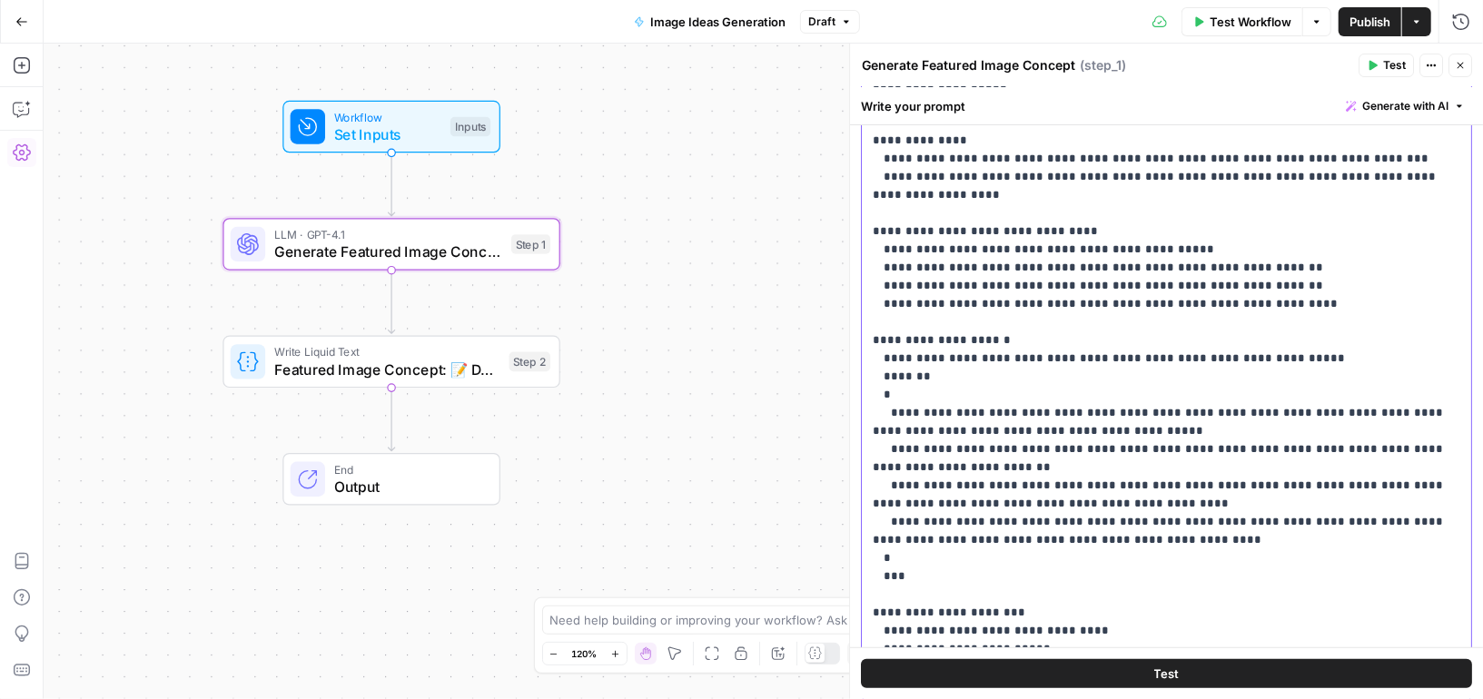
scroll to position [520, 0]
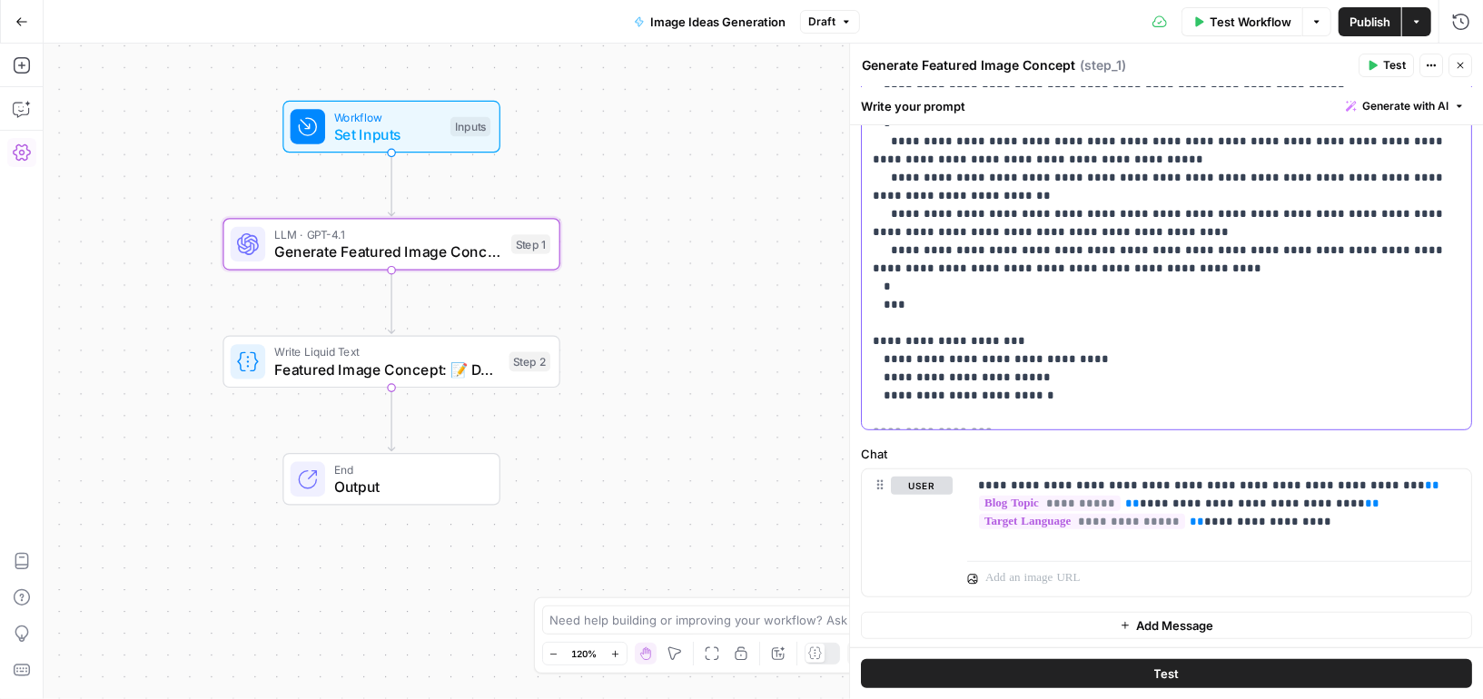
drag, startPoint x: 873, startPoint y: 225, endPoint x: 1033, endPoint y: 838, distance: 633.6
click at [1033, 698] on html "Preply New Home Browse Your Data Usage Settings Recent Grids Lesson Insights [P…" at bounding box center [741, 349] width 1483 height 699
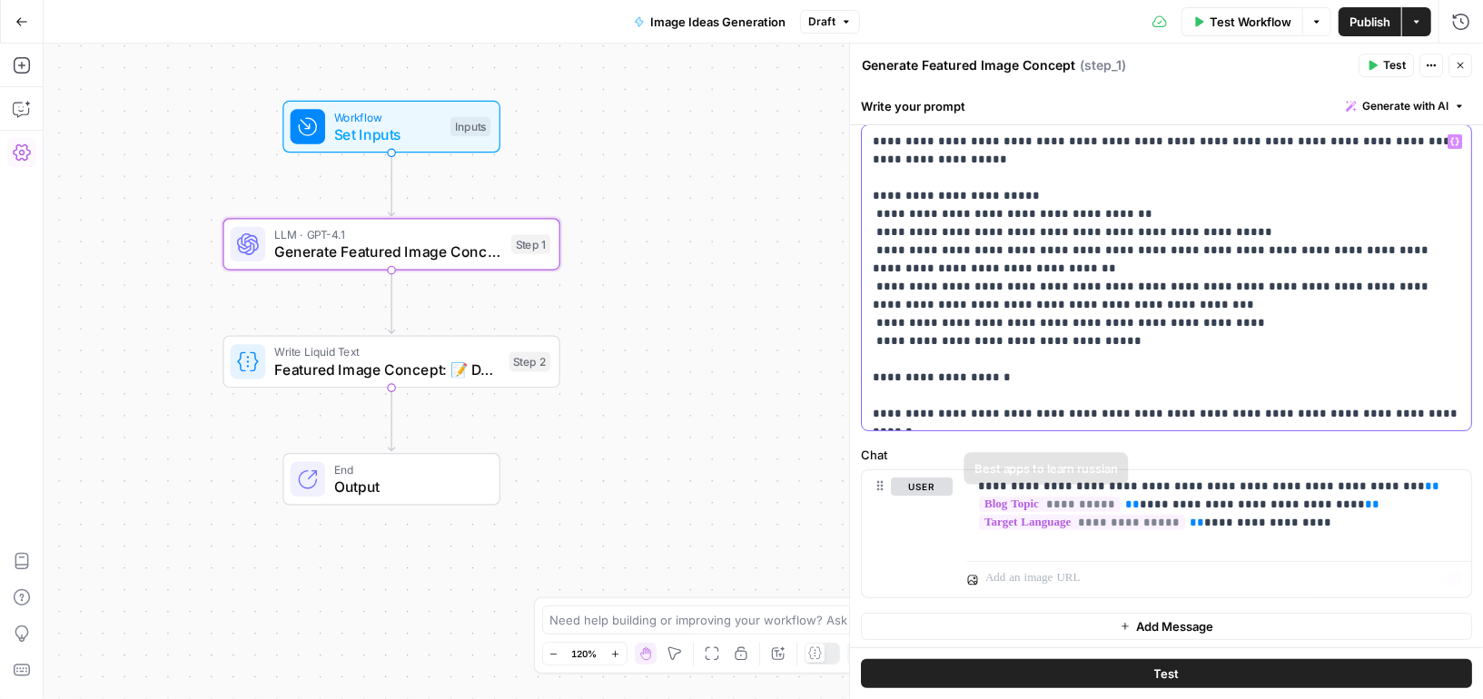
scroll to position [132, 0]
drag, startPoint x: 971, startPoint y: 480, endPoint x: 1367, endPoint y: 602, distance: 414.5
click at [1367, 600] on div "**********" at bounding box center [1166, 323] width 633 height 658
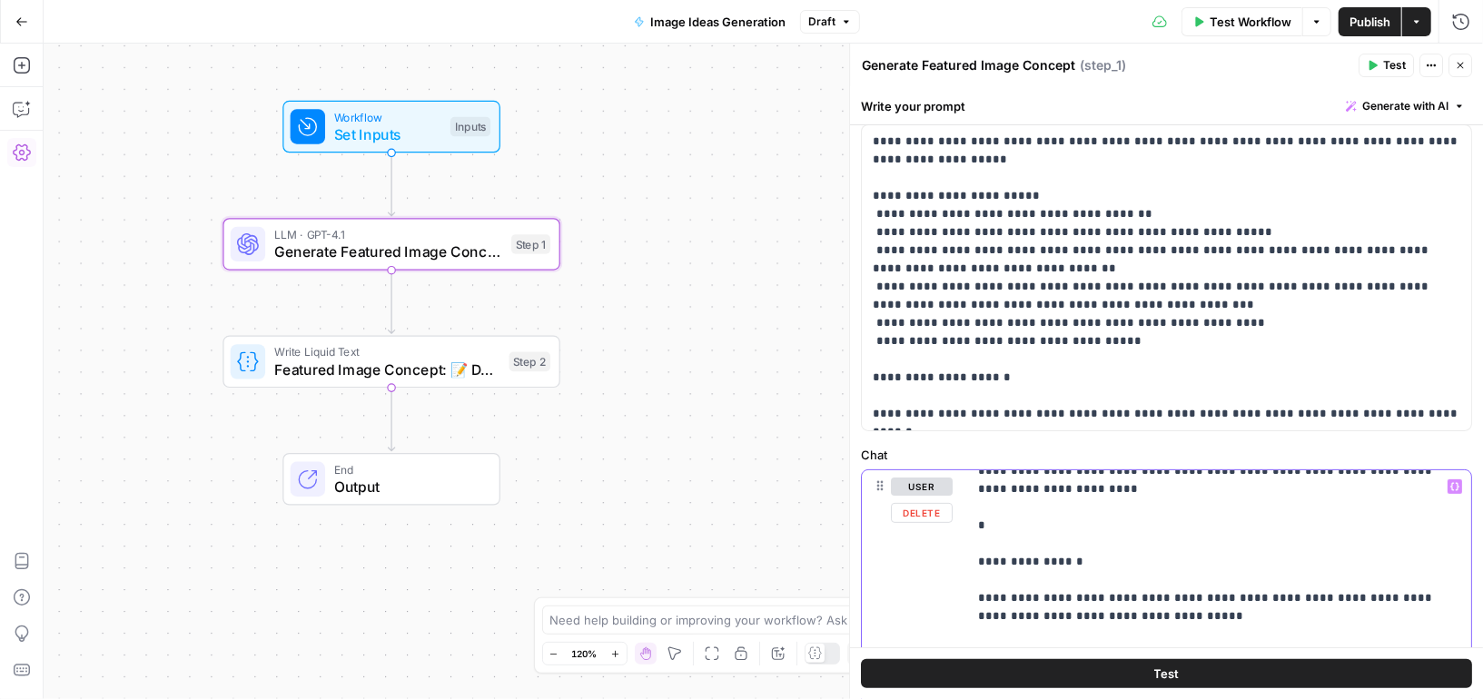
scroll to position [0, 0]
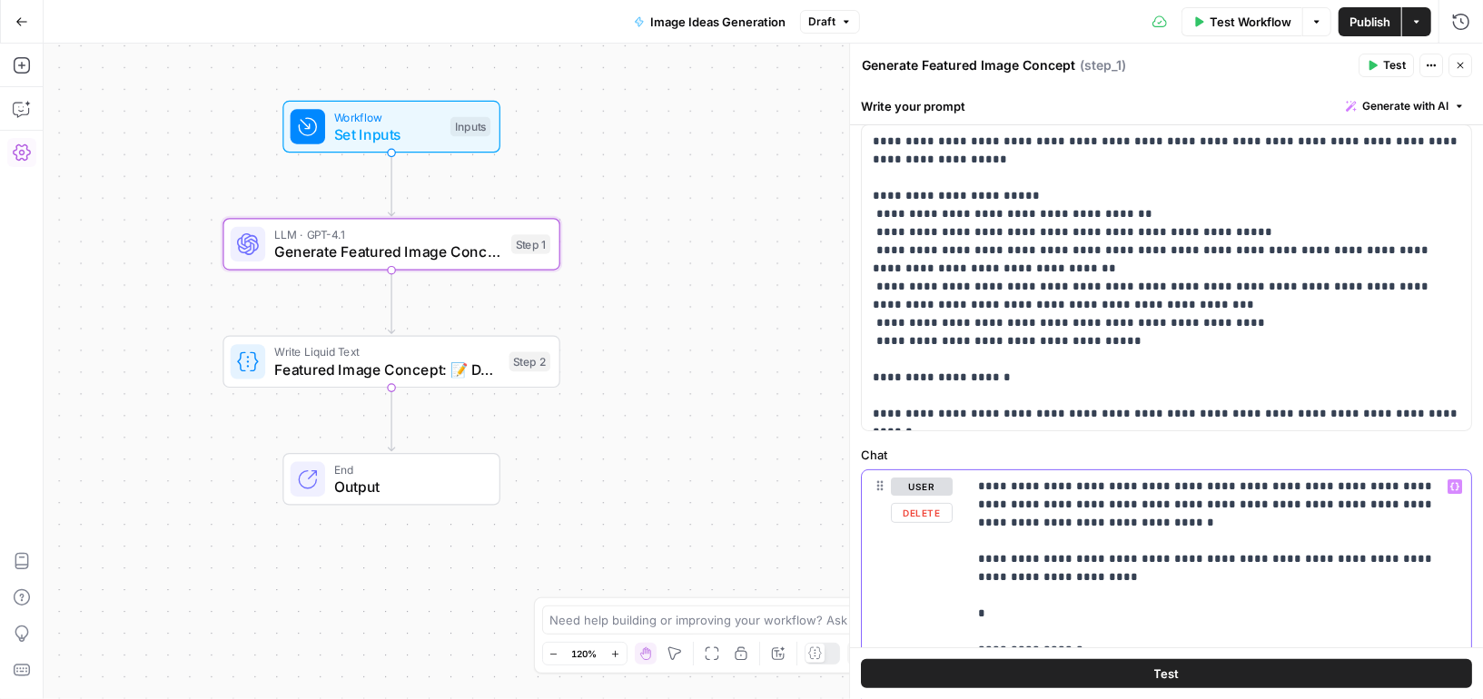
drag, startPoint x: 1087, startPoint y: 561, endPoint x: 942, endPoint y: 349, distance: 257.5
click at [0, 0] on form "**********" at bounding box center [0, 0] width 0 height 0
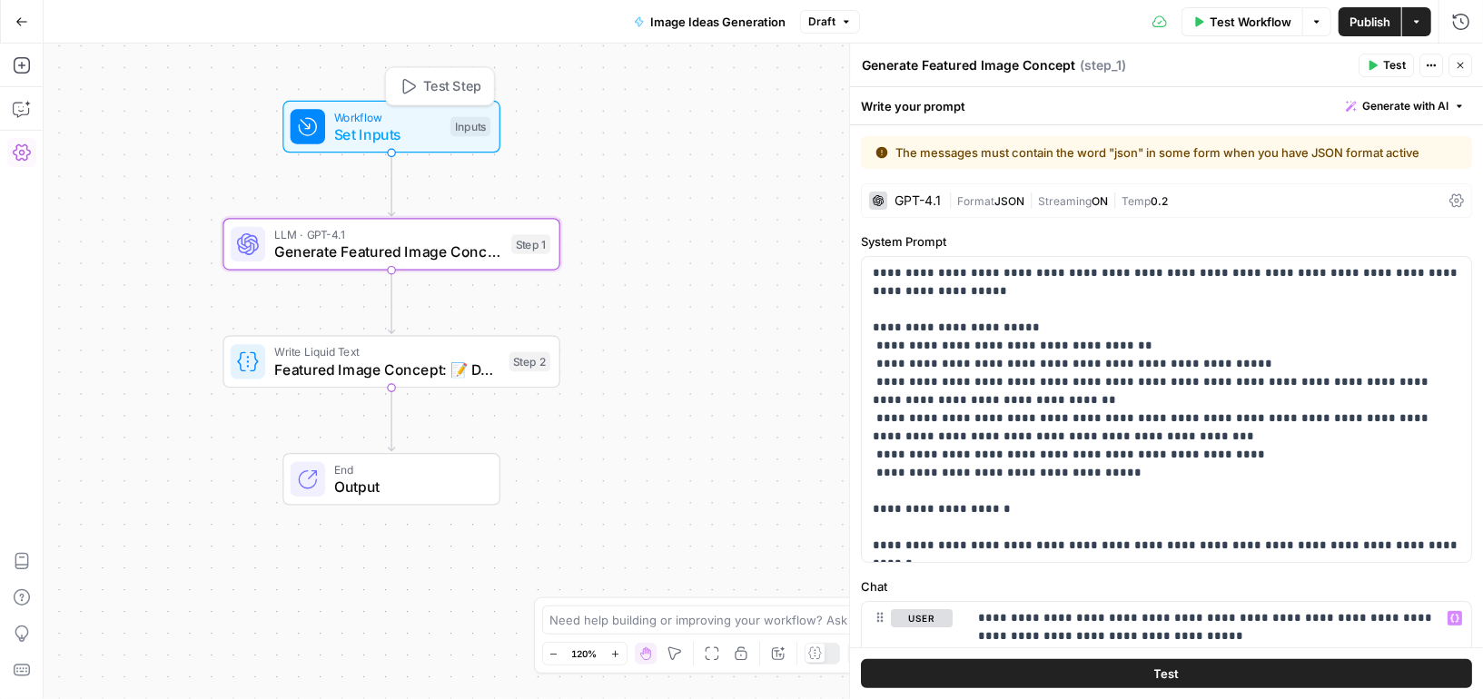
click at [435, 130] on span "Set Inputs" at bounding box center [388, 135] width 108 height 22
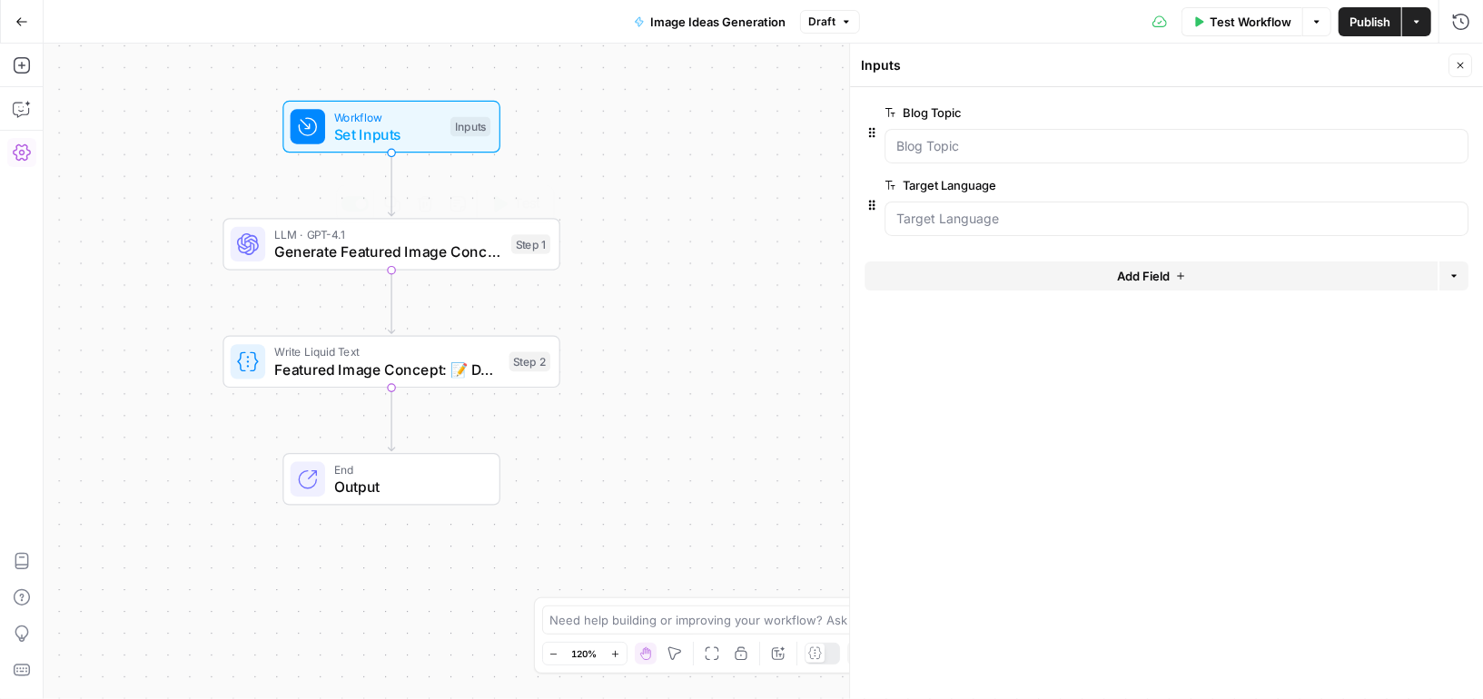
click at [445, 252] on span "Generate Featured Image Concept" at bounding box center [388, 252] width 229 height 22
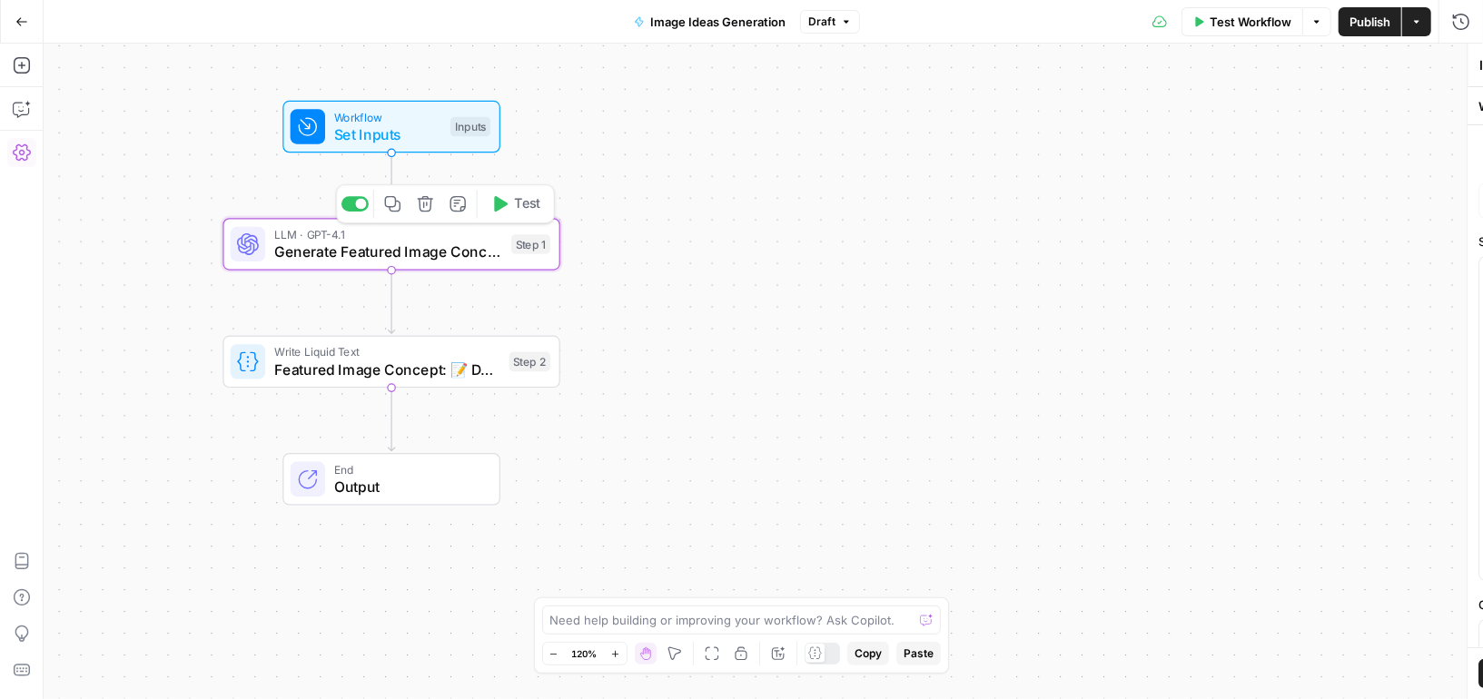
type textarea "Generate Featured Image Concept"
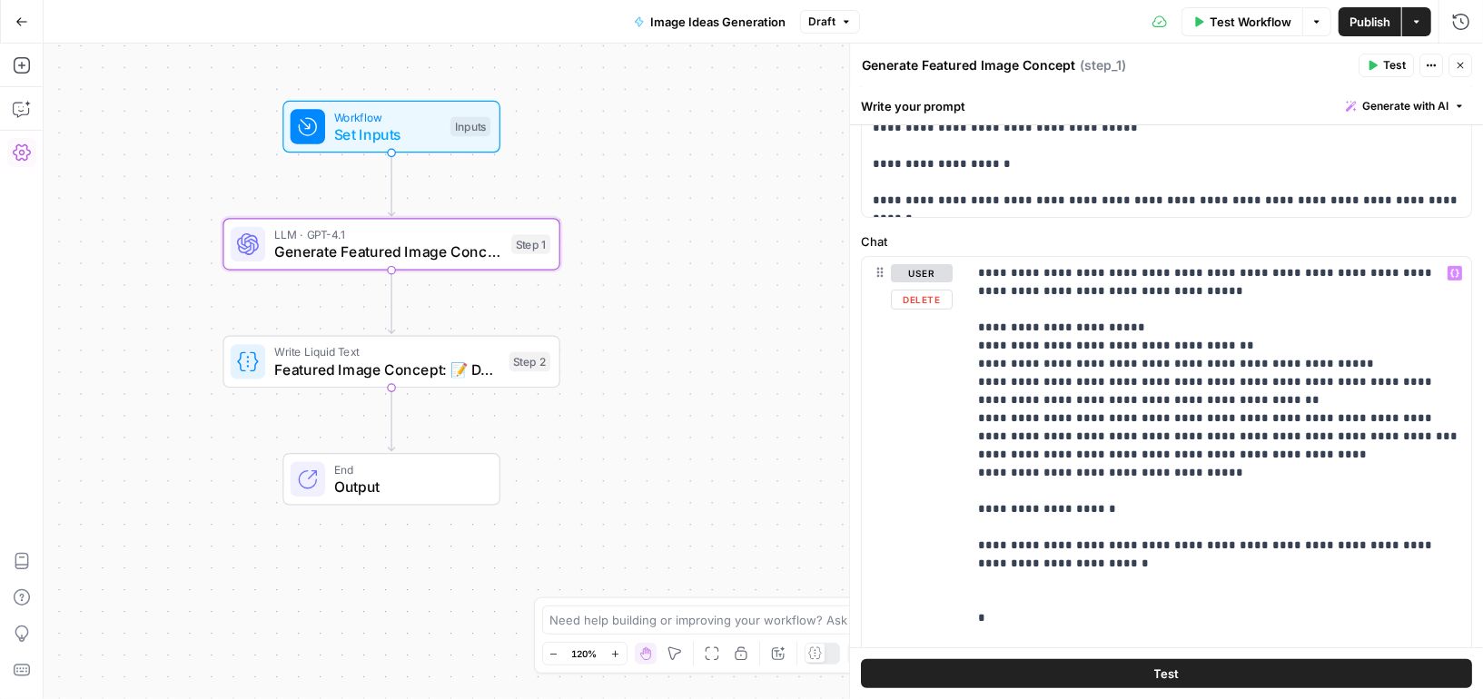
scroll to position [11, 0]
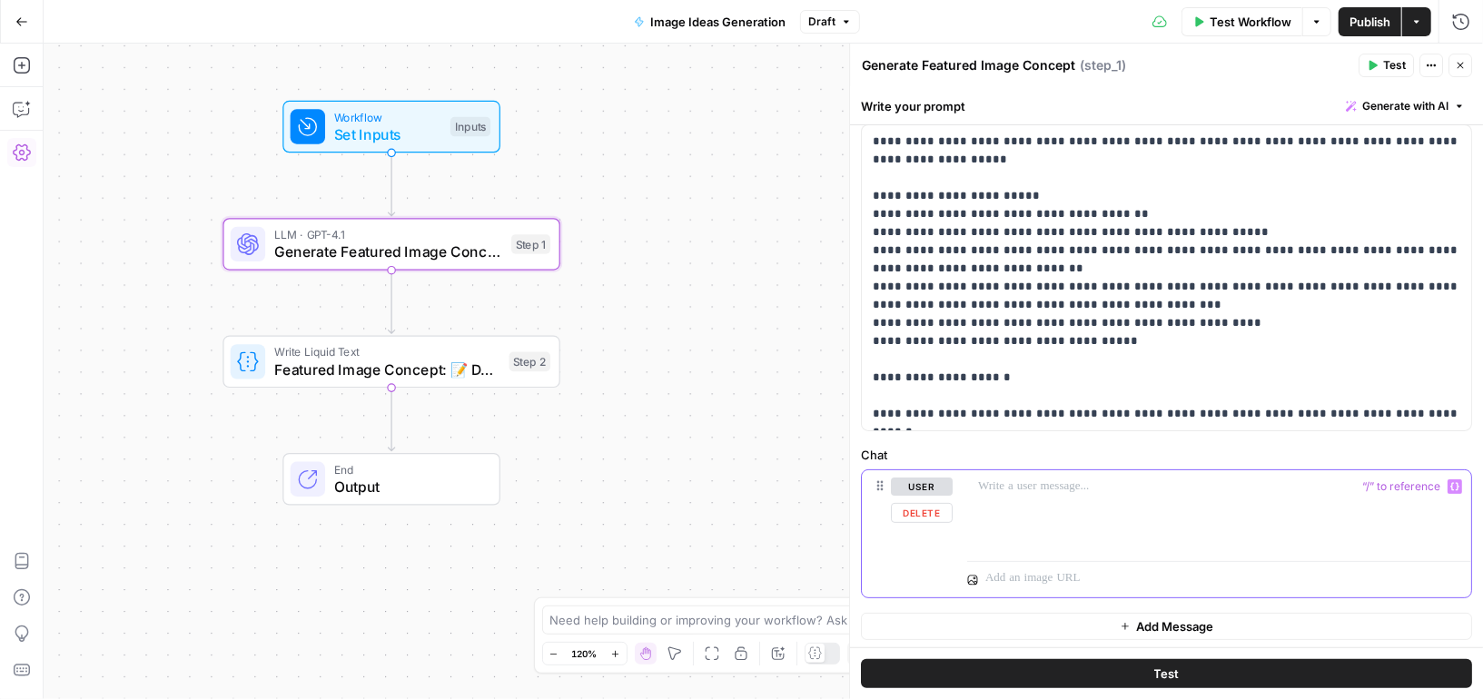
scroll to position [132, 0]
click at [767, 362] on div "Workflow Set Inputs Inputs LLM · GPT-4.1 Generate Featured Image Concept Step 1…" at bounding box center [764, 372] width 1440 height 656
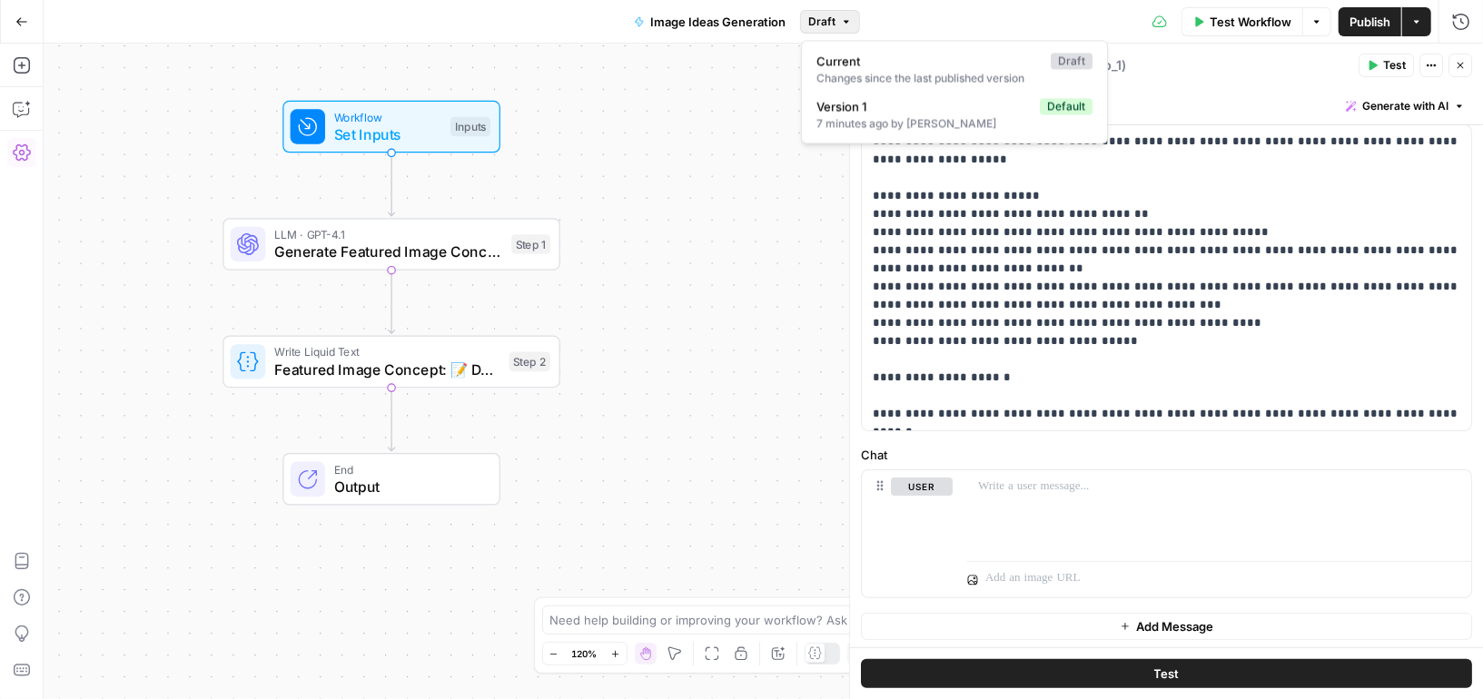
click at [833, 22] on span "Draft" at bounding box center [821, 22] width 27 height 16
click at [768, 296] on div "Workflow Set Inputs Inputs LLM · GPT-4.1 Generate Featured Image Concept Step 1…" at bounding box center [764, 372] width 1440 height 656
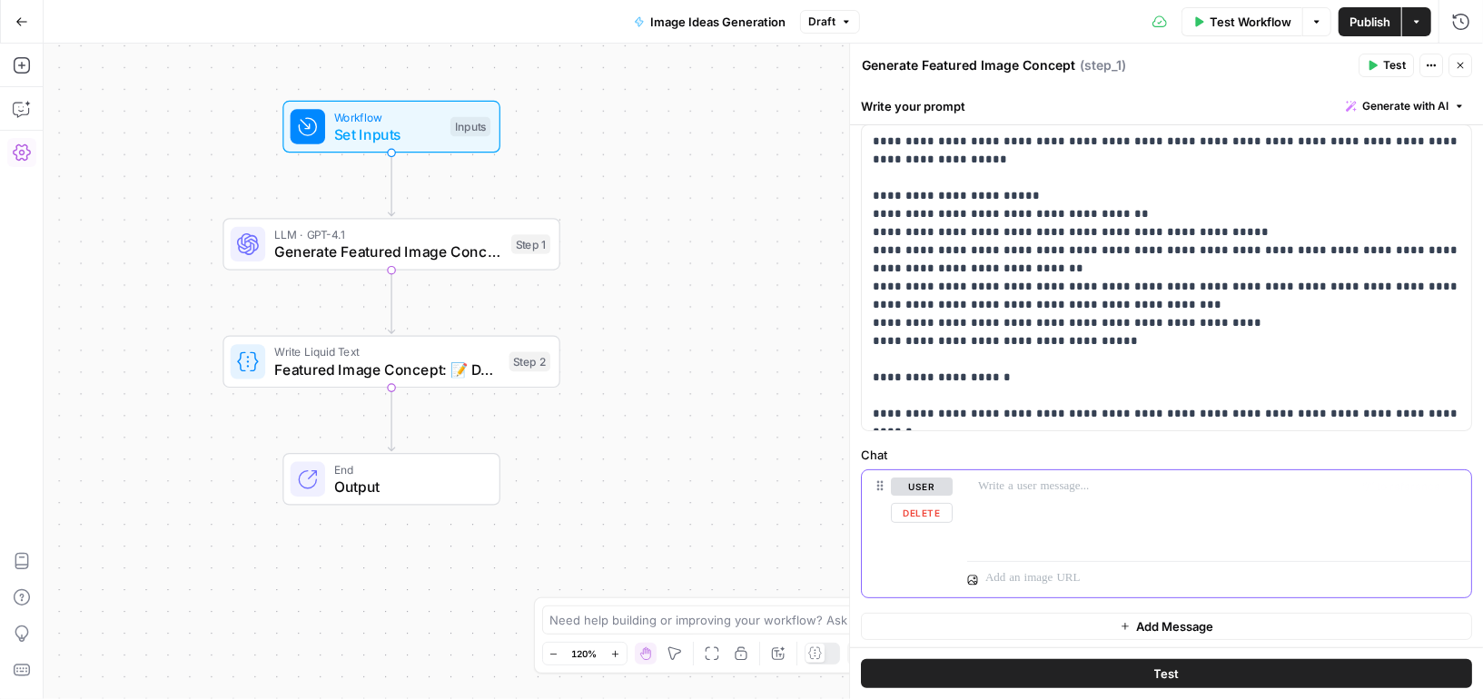
click at [1054, 509] on div at bounding box center [1219, 512] width 505 height 84
click at [834, 27] on span "Draft" at bounding box center [821, 22] width 27 height 16
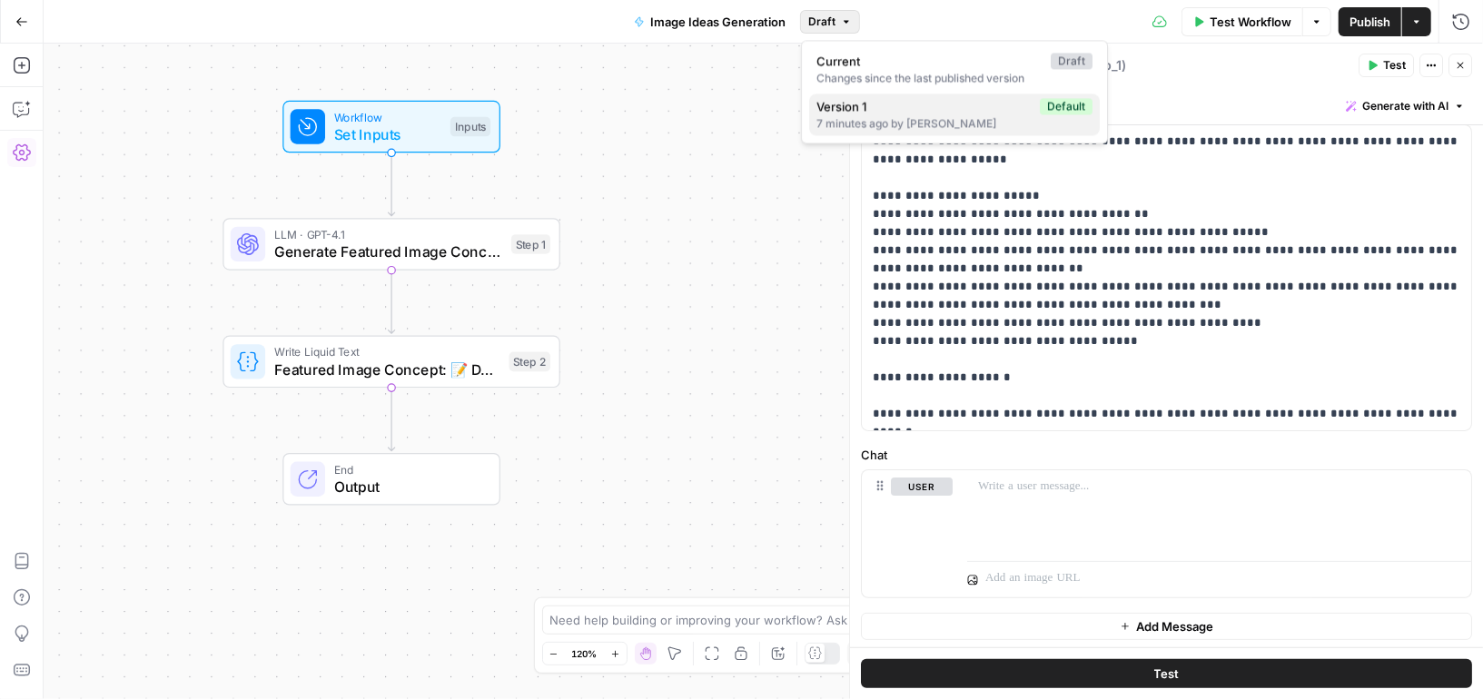
click at [850, 115] on div "7 minutes ago by [PERSON_NAME]" at bounding box center [955, 123] width 276 height 16
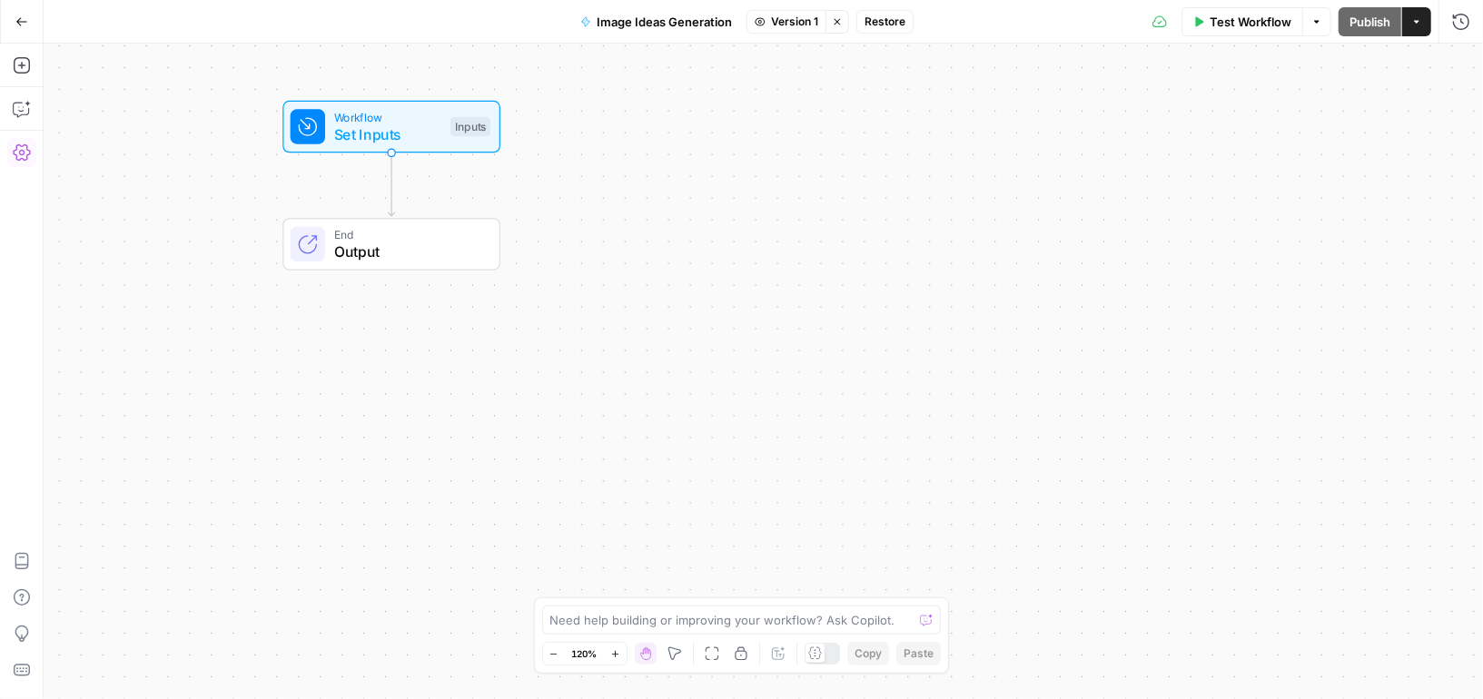
click at [769, 22] on button "Version 1" at bounding box center [787, 22] width 80 height 24
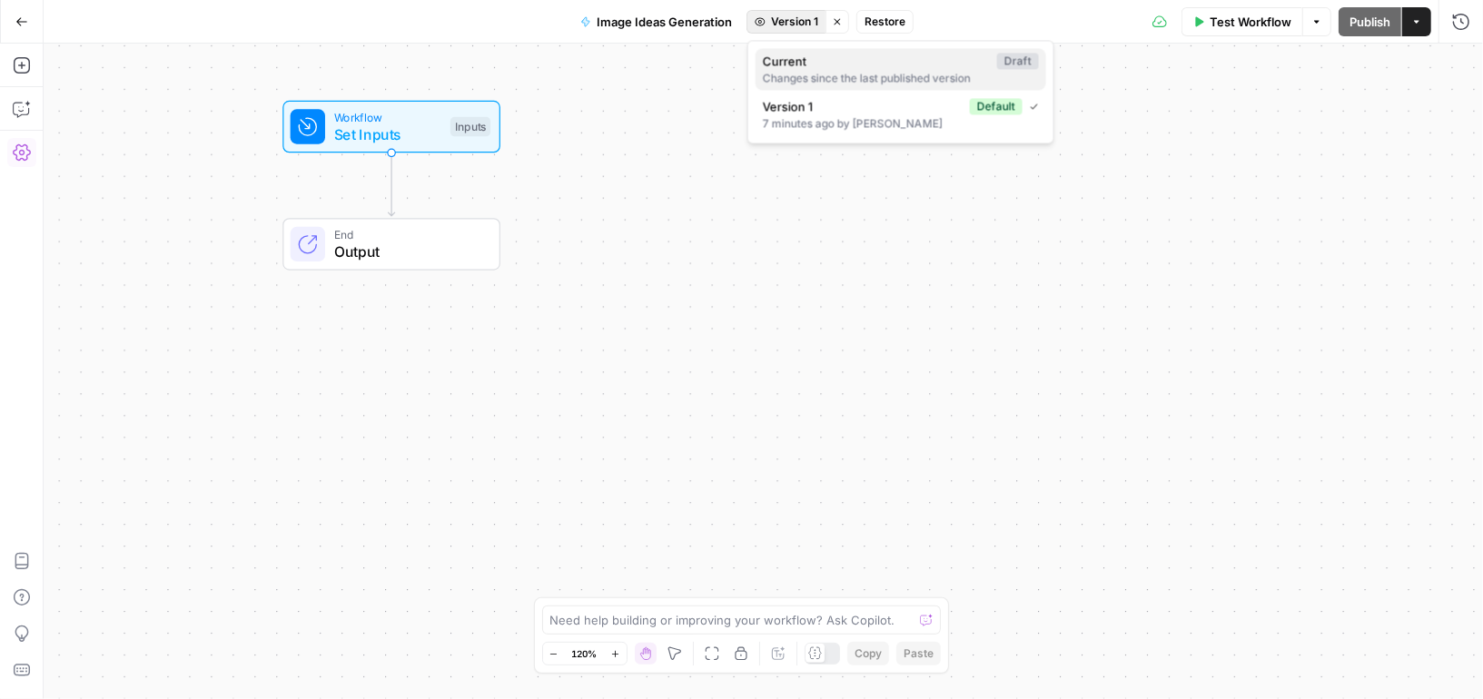
click at [786, 64] on span "Current" at bounding box center [876, 61] width 227 height 18
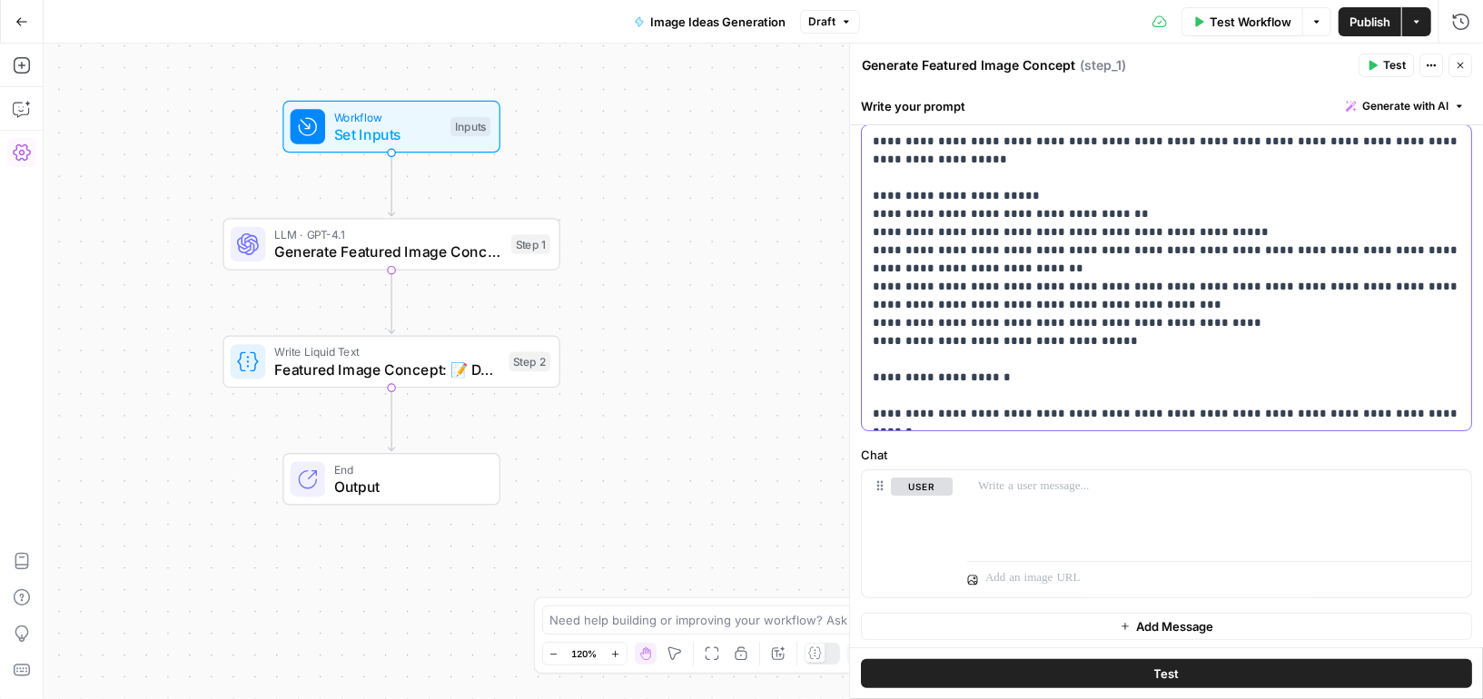
click at [1024, 304] on p "**********" at bounding box center [1167, 278] width 589 height 291
click at [1031, 521] on div at bounding box center [1219, 512] width 504 height 84
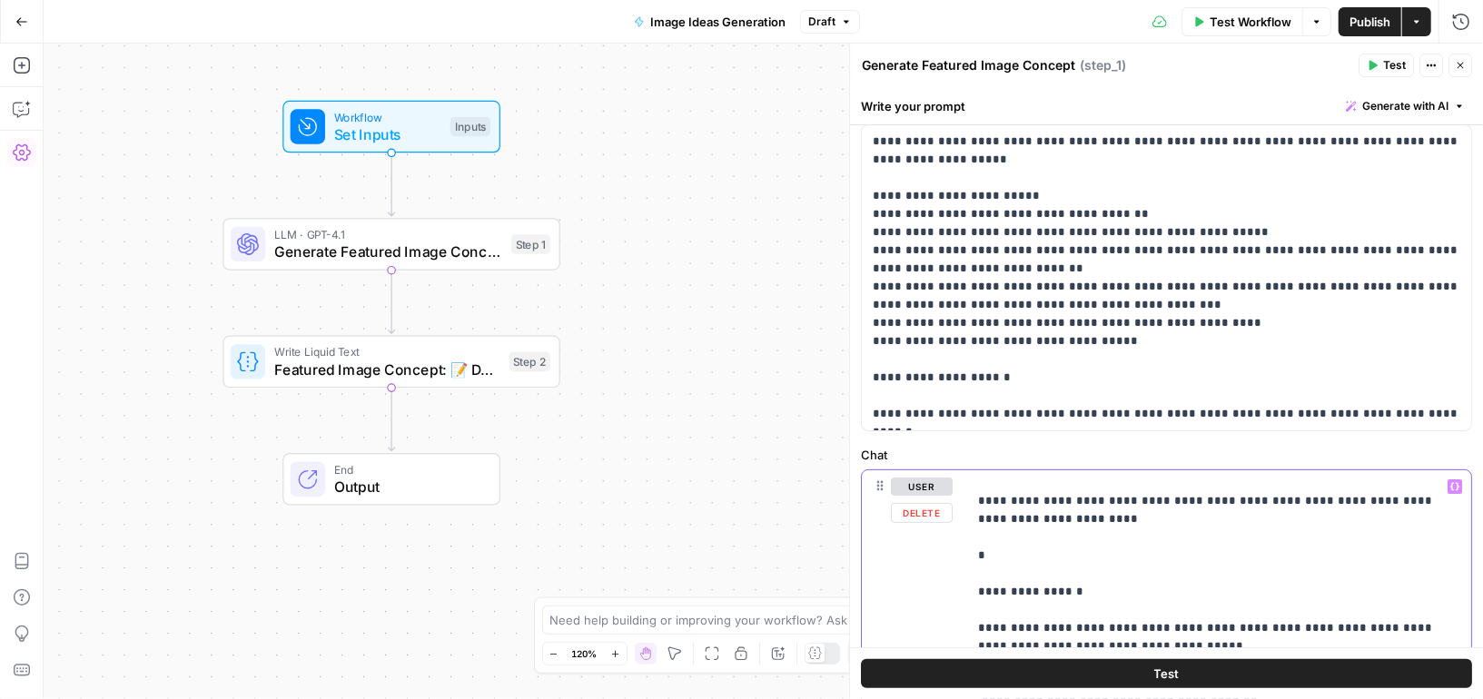
scroll to position [0, 0]
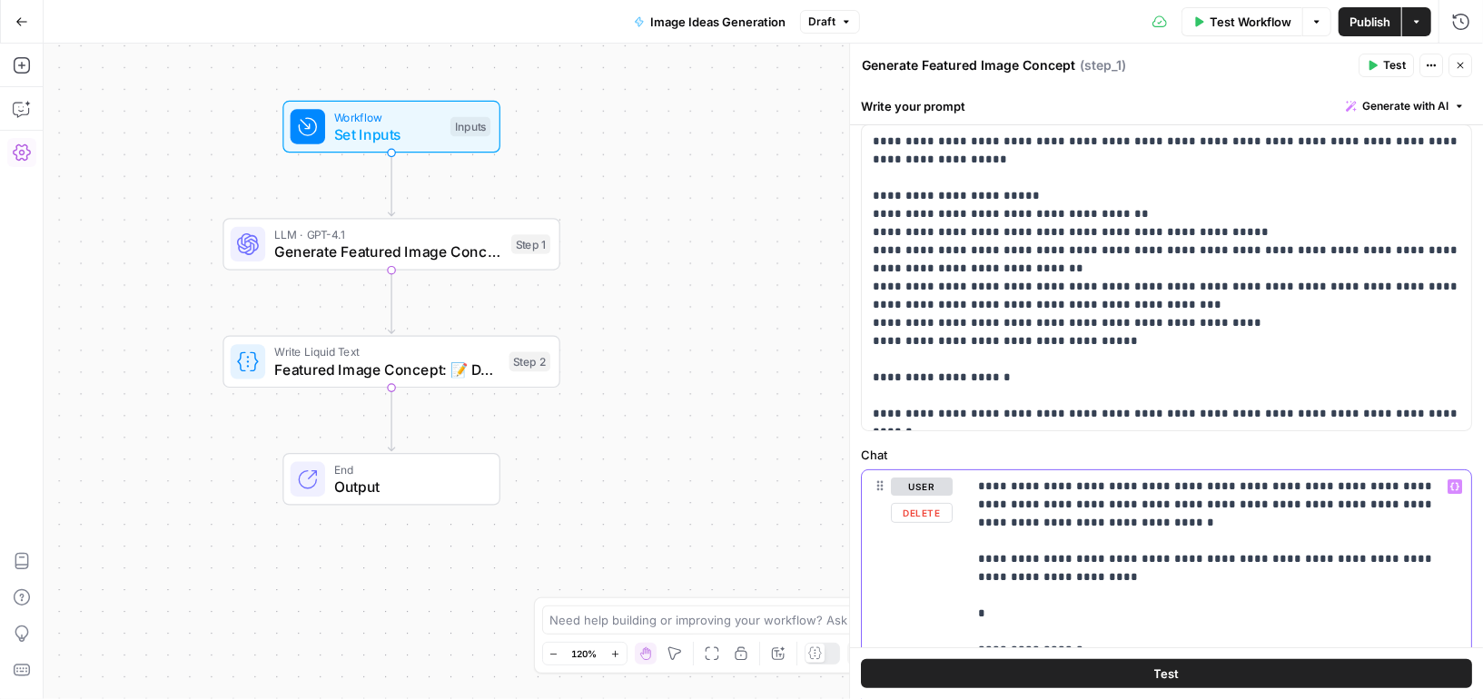
drag, startPoint x: 1092, startPoint y: 609, endPoint x: 948, endPoint y: 330, distance: 313.6
click at [0, 0] on form "**********" at bounding box center [0, 0] width 0 height 0
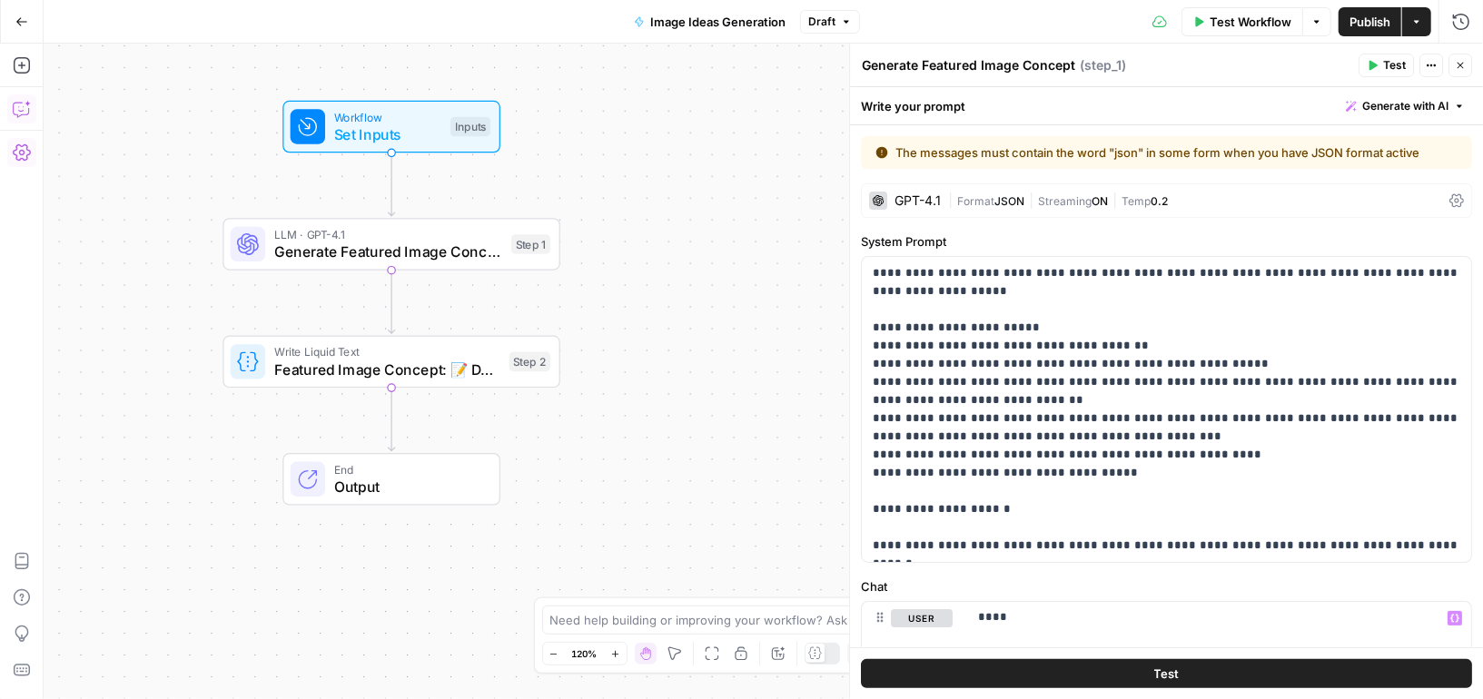
click at [17, 104] on icon "button" at bounding box center [22, 109] width 18 height 18
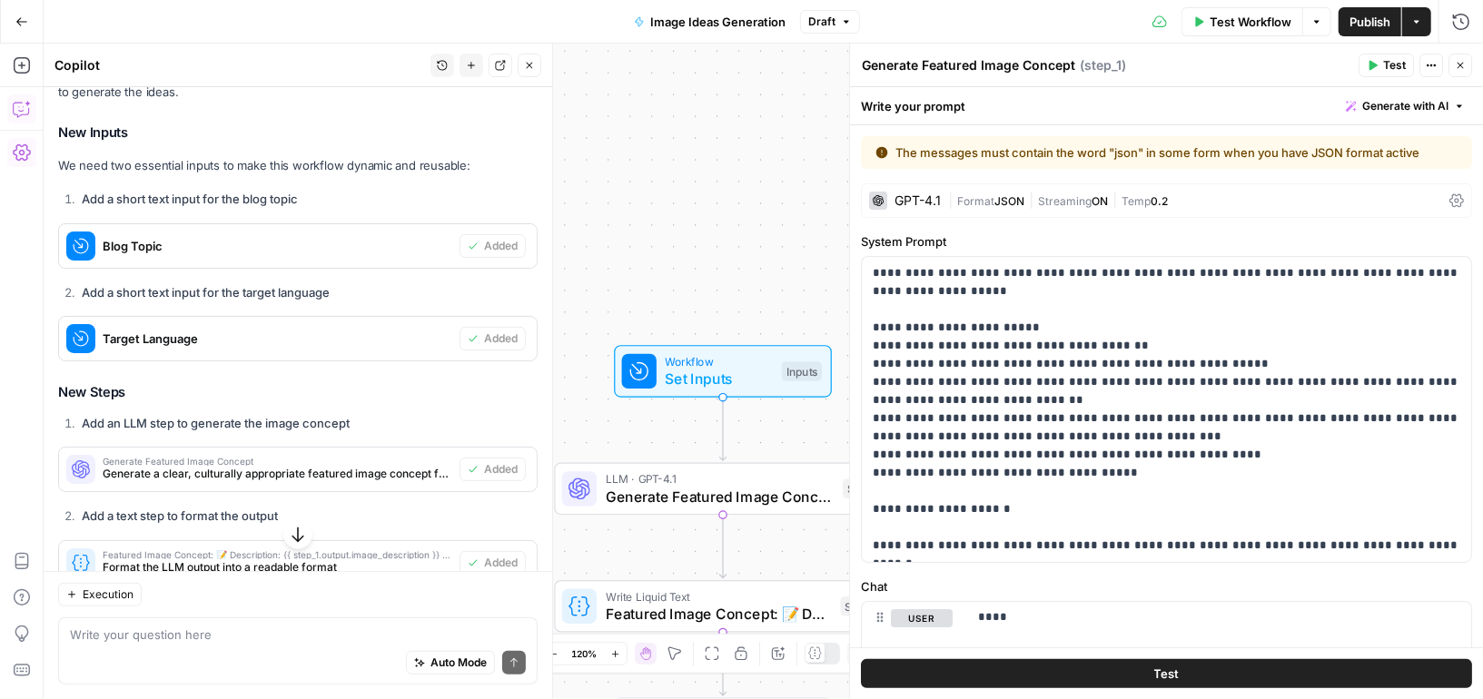
scroll to position [841, 0]
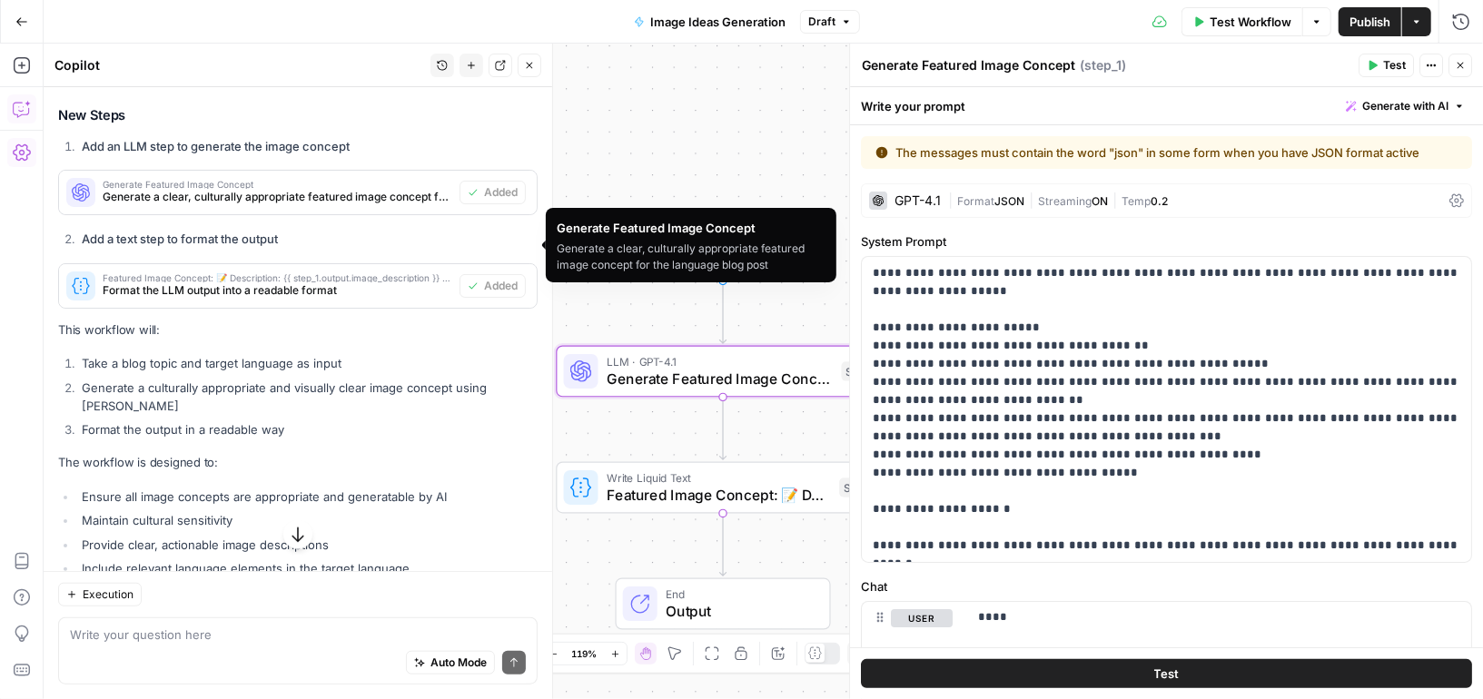
click at [252, 205] on span "Generate a clear, culturally appropriate featured image concept for the languag…" at bounding box center [278, 197] width 350 height 16
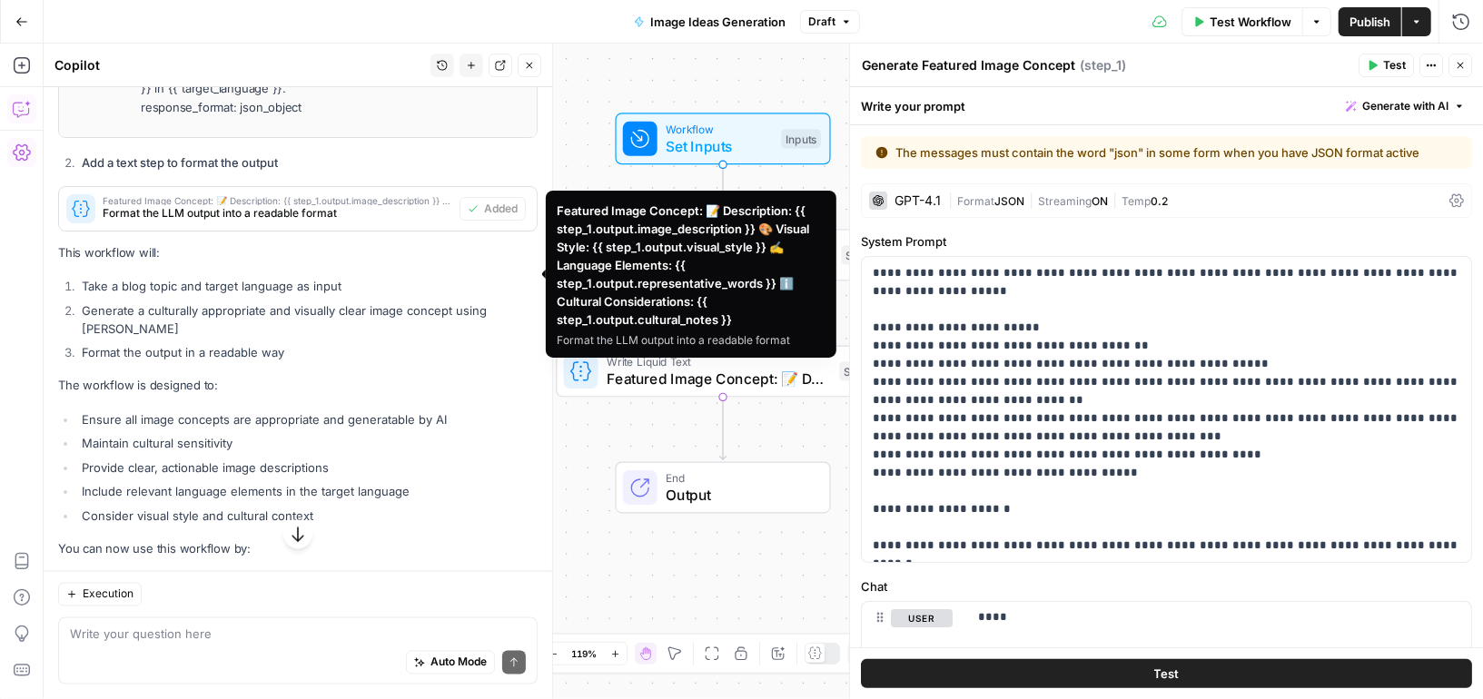
scroll to position [1769, 0]
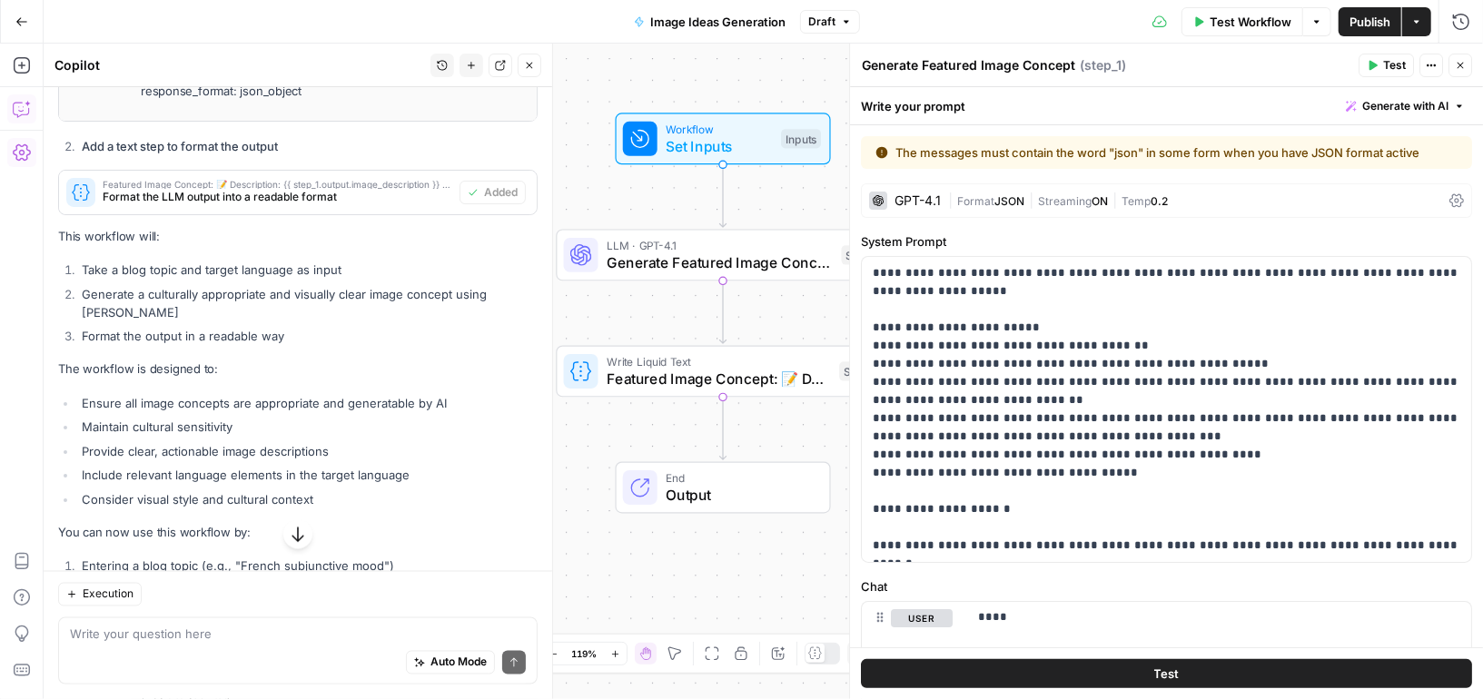
click at [1262, 22] on span "Test Workflow" at bounding box center [1251, 22] width 82 height 18
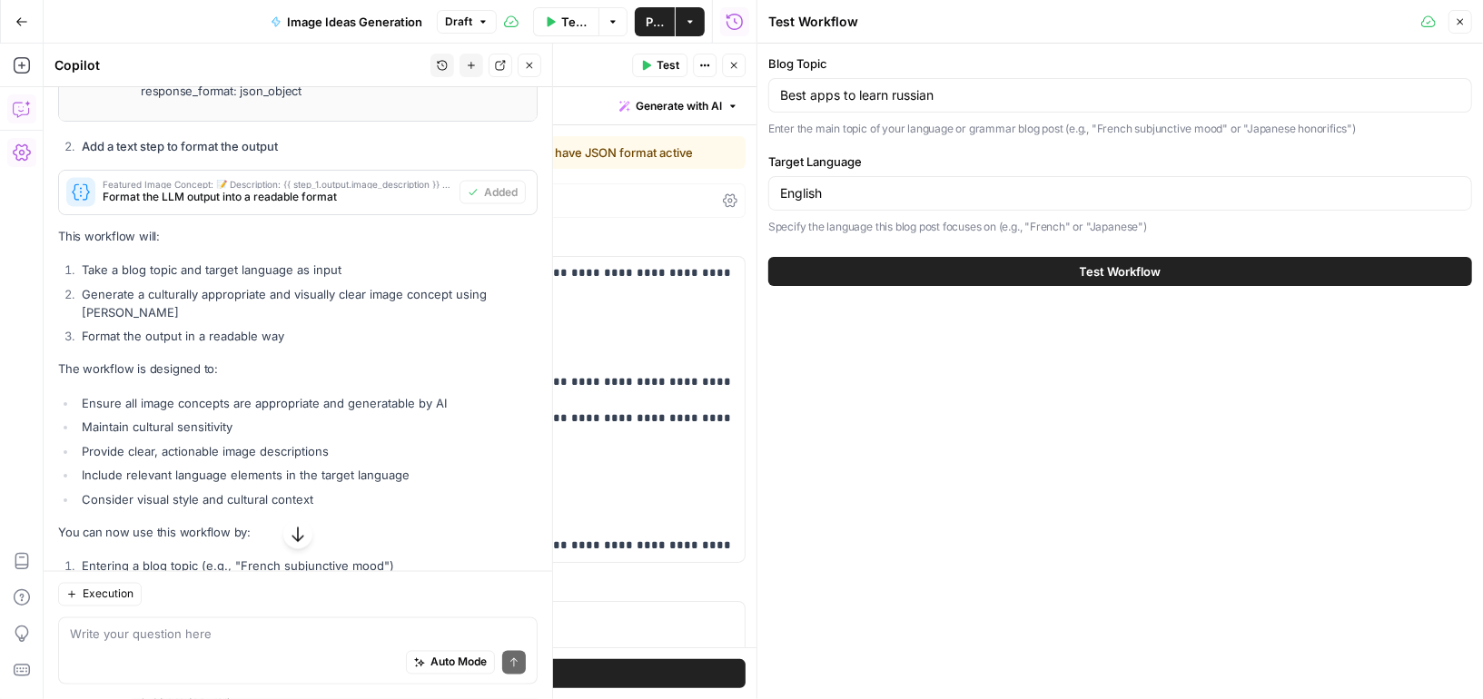
click at [1158, 271] on span "Test Workflow" at bounding box center [1121, 271] width 82 height 18
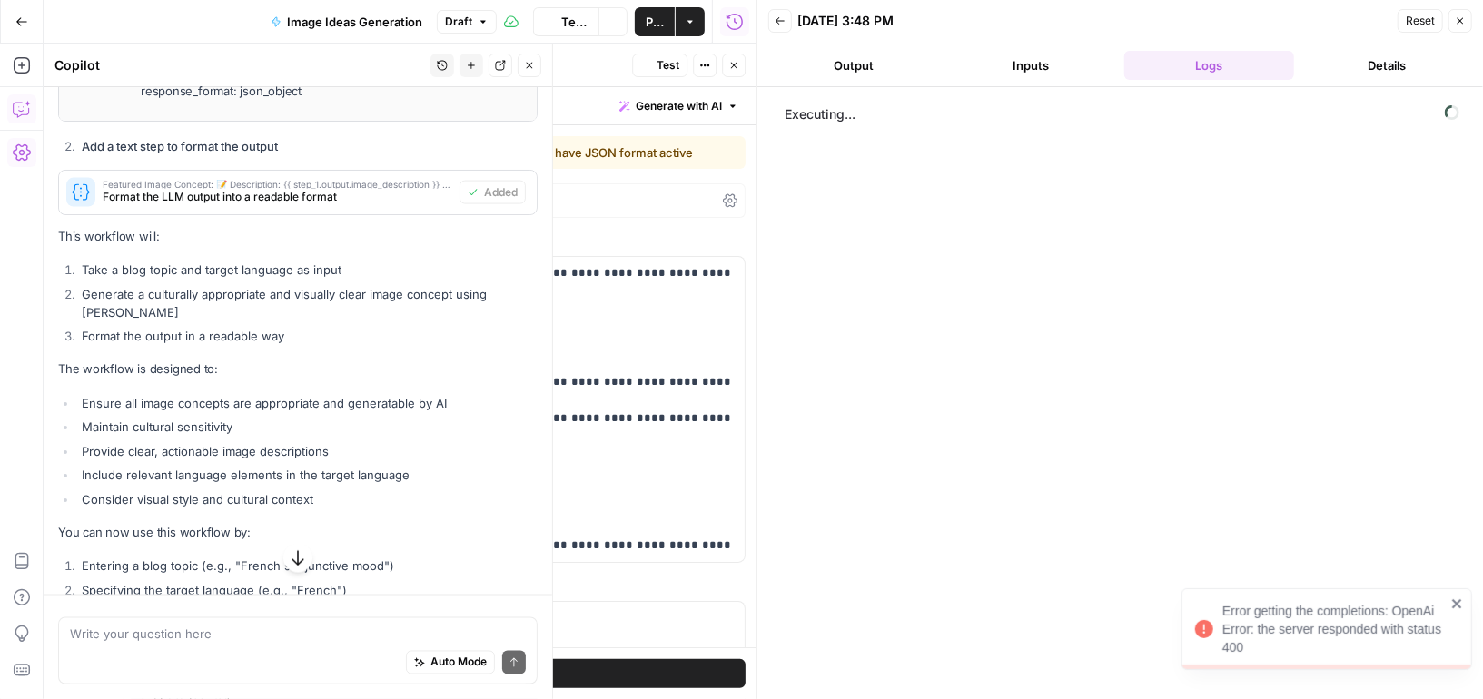
scroll to position [935, 0]
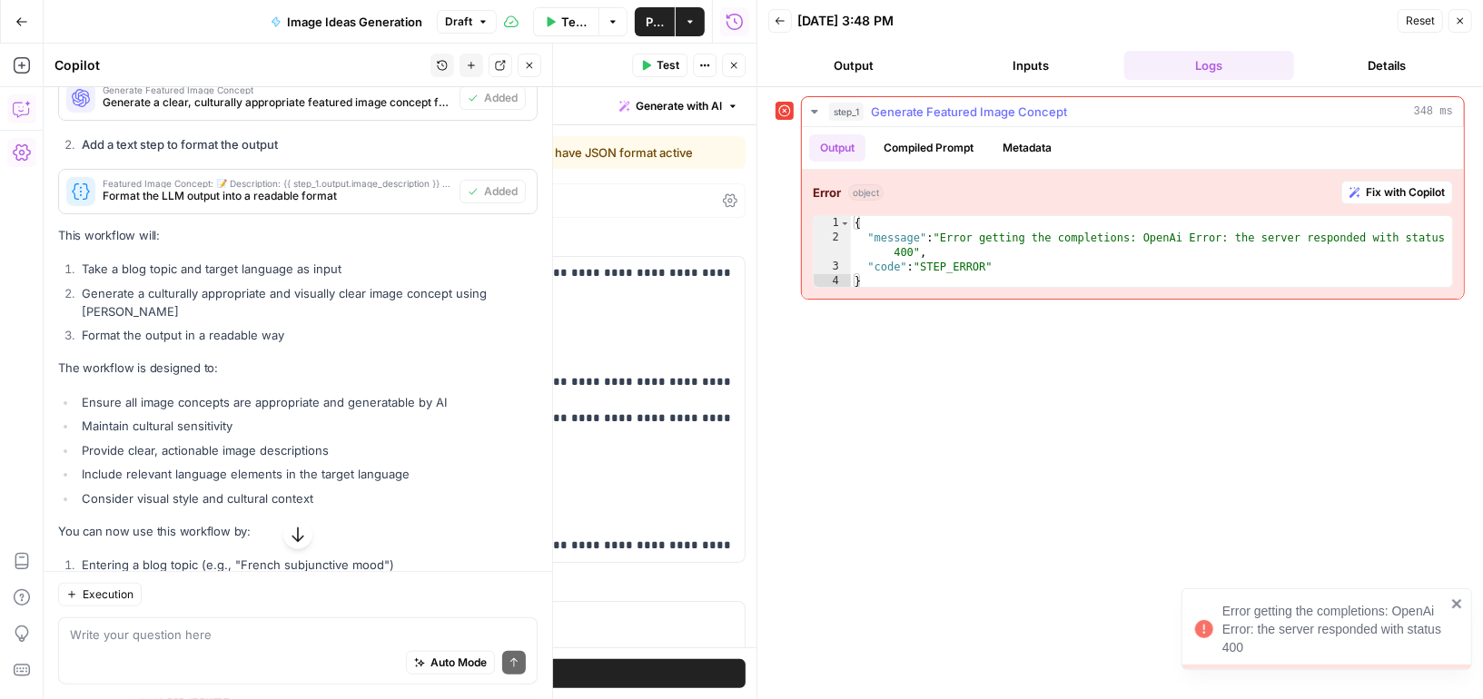
click at [1410, 195] on span "Fix with Copilot" at bounding box center [1405, 192] width 79 height 16
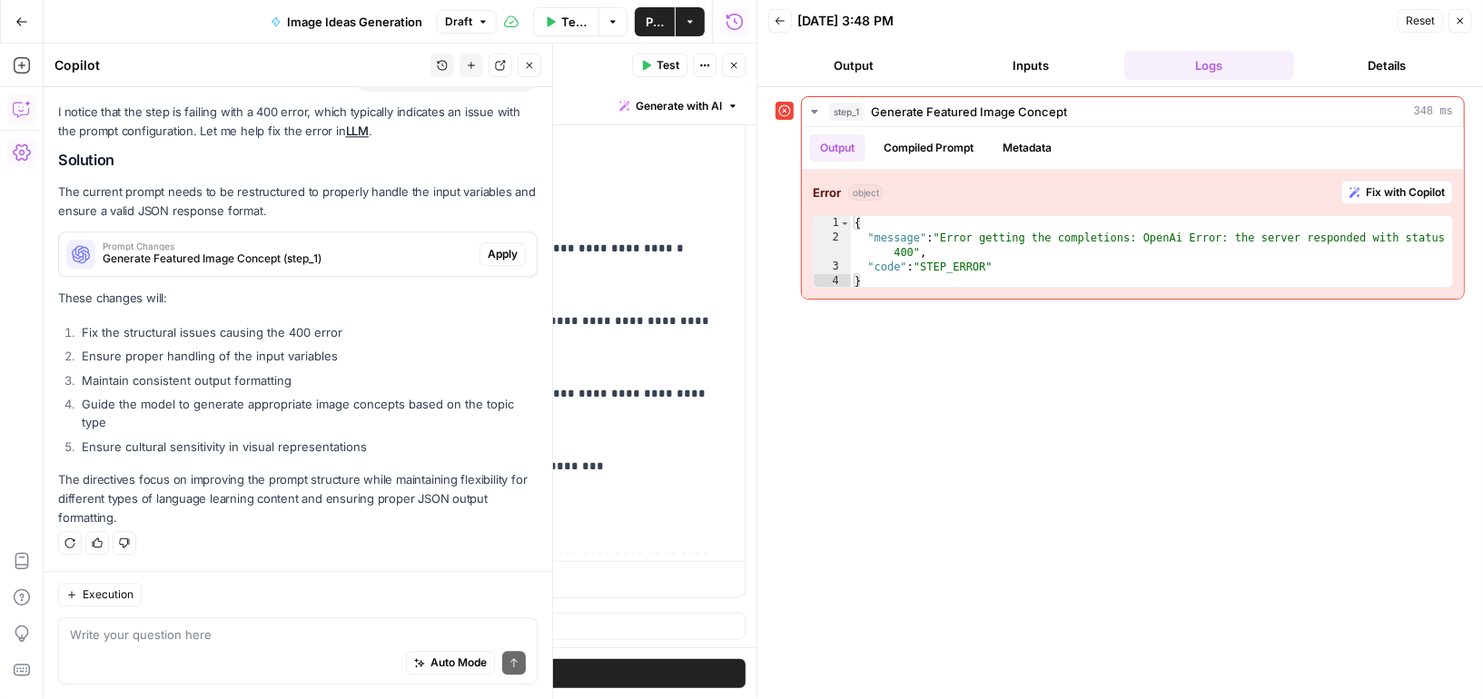
scroll to position [2946, 0]
click at [415, 267] on span "Generate Featured Image Concept (step_1)" at bounding box center [288, 259] width 370 height 16
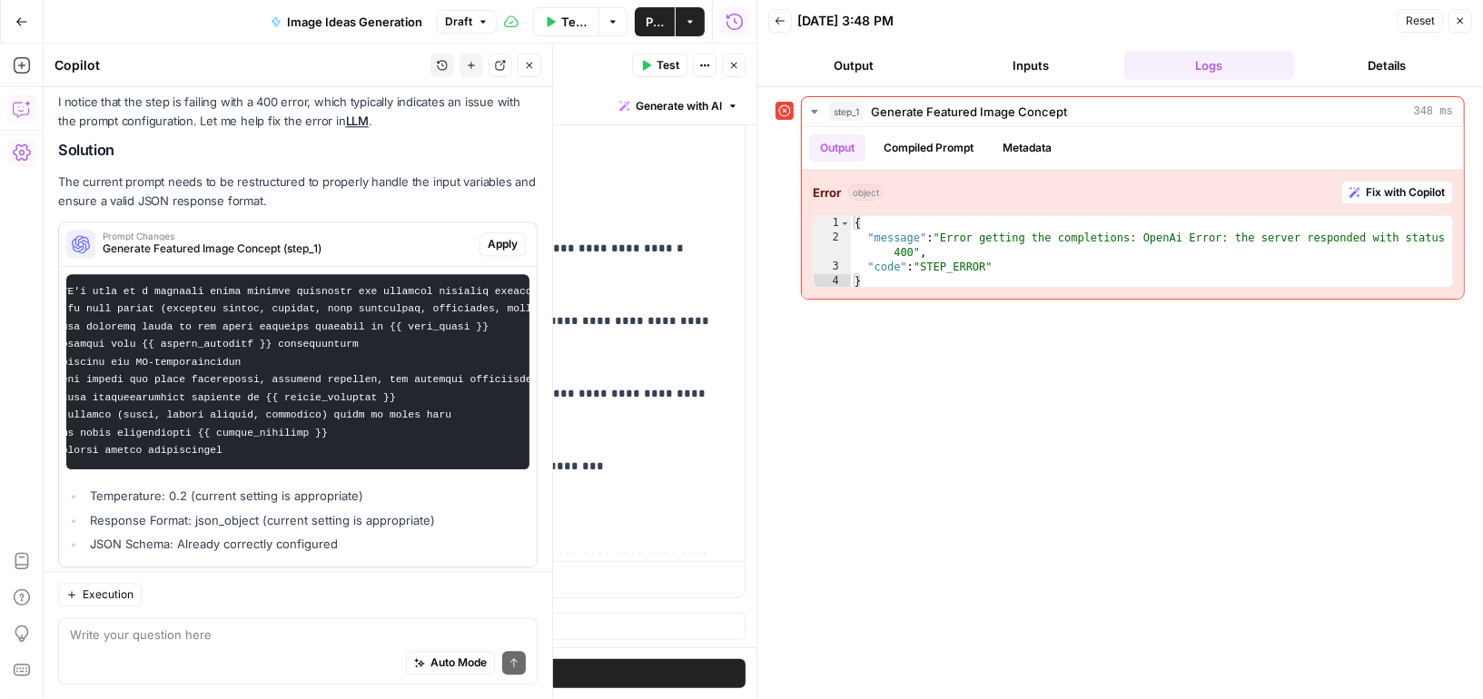
scroll to position [0, 271]
click at [511, 252] on span "Apply" at bounding box center [503, 244] width 30 height 16
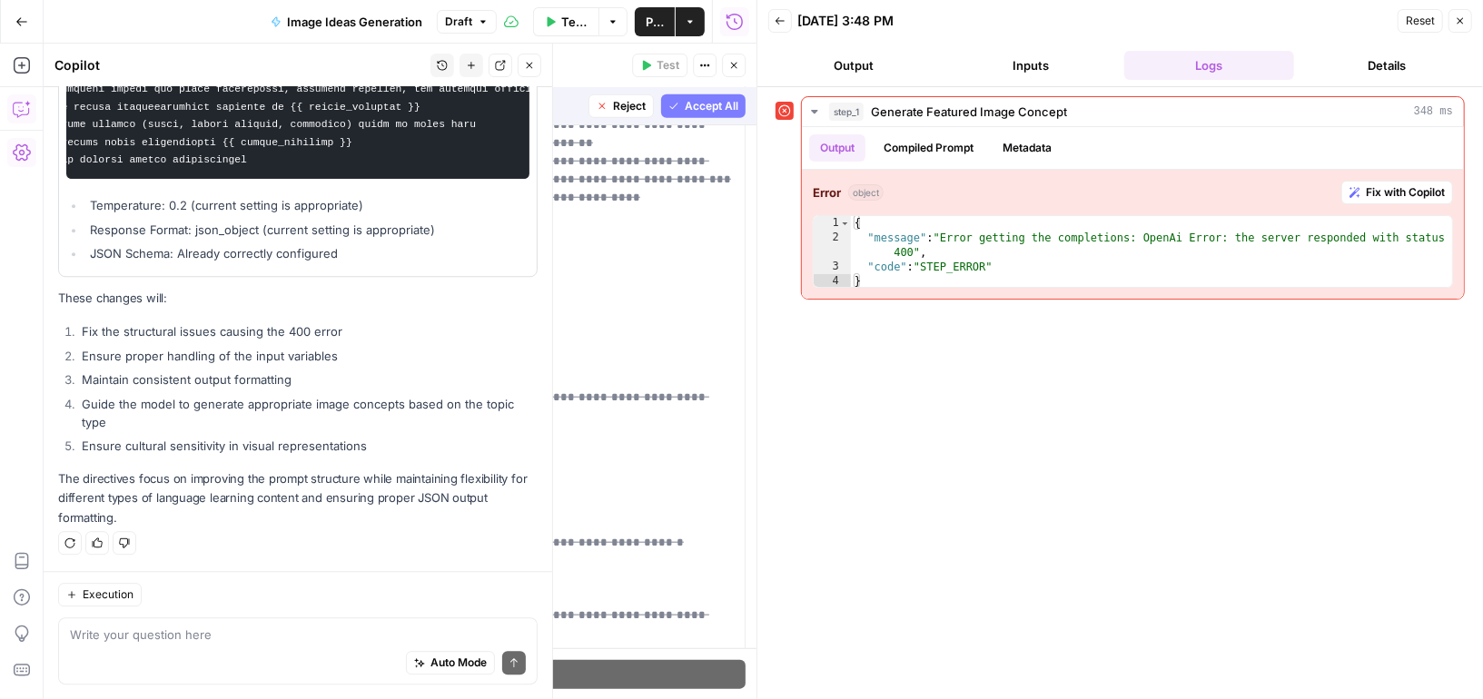
scroll to position [985, 0]
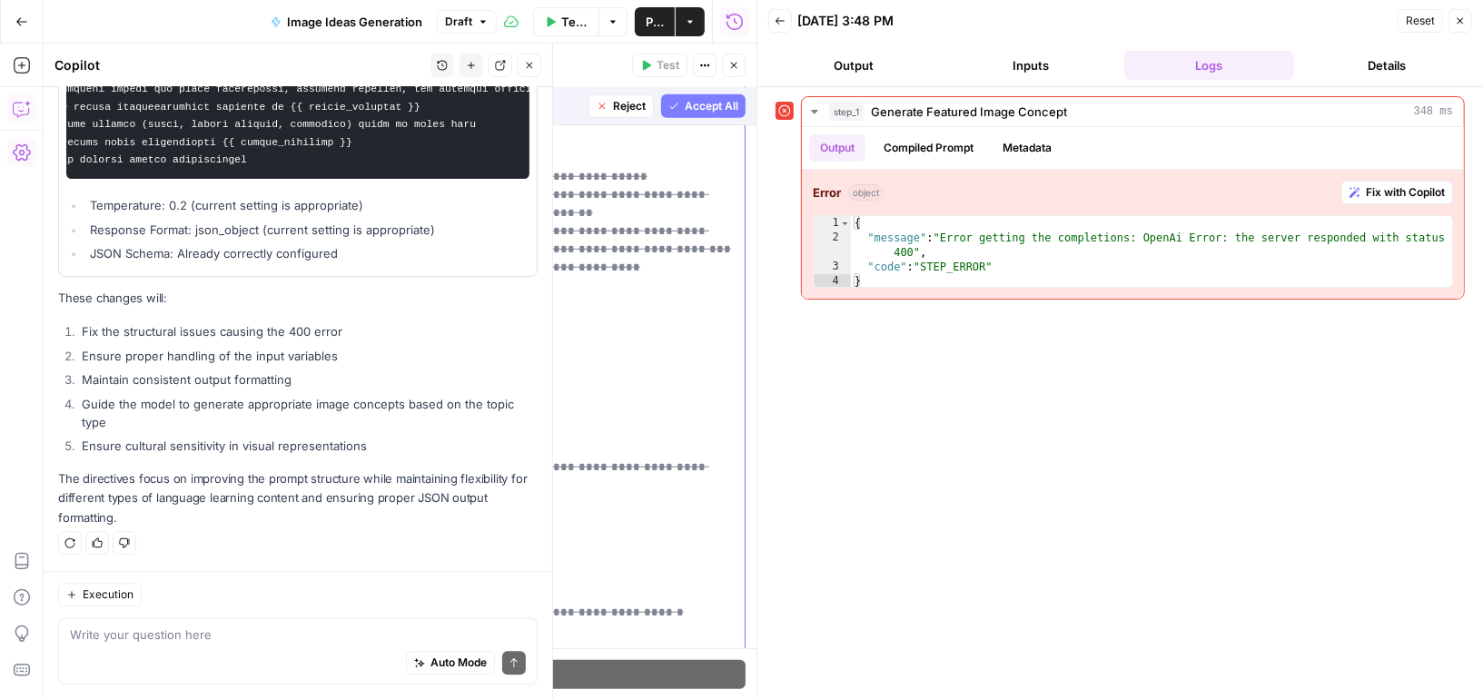
drag, startPoint x: 395, startPoint y: 430, endPoint x: 207, endPoint y: 390, distance: 192.2
click at [207, 390] on div "**********" at bounding box center [439, 443] width 609 height 783
click at [711, 102] on span "Accept All" at bounding box center [712, 106] width 54 height 16
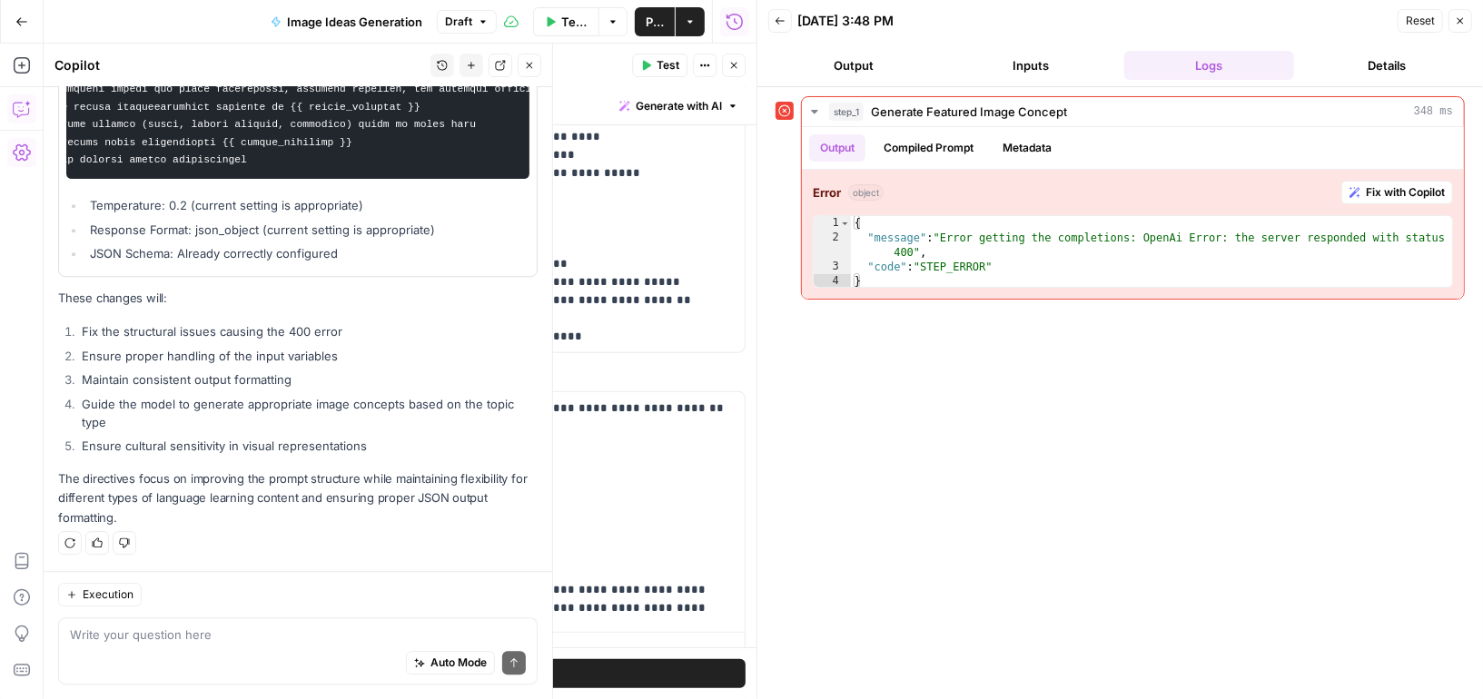
scroll to position [668, 0]
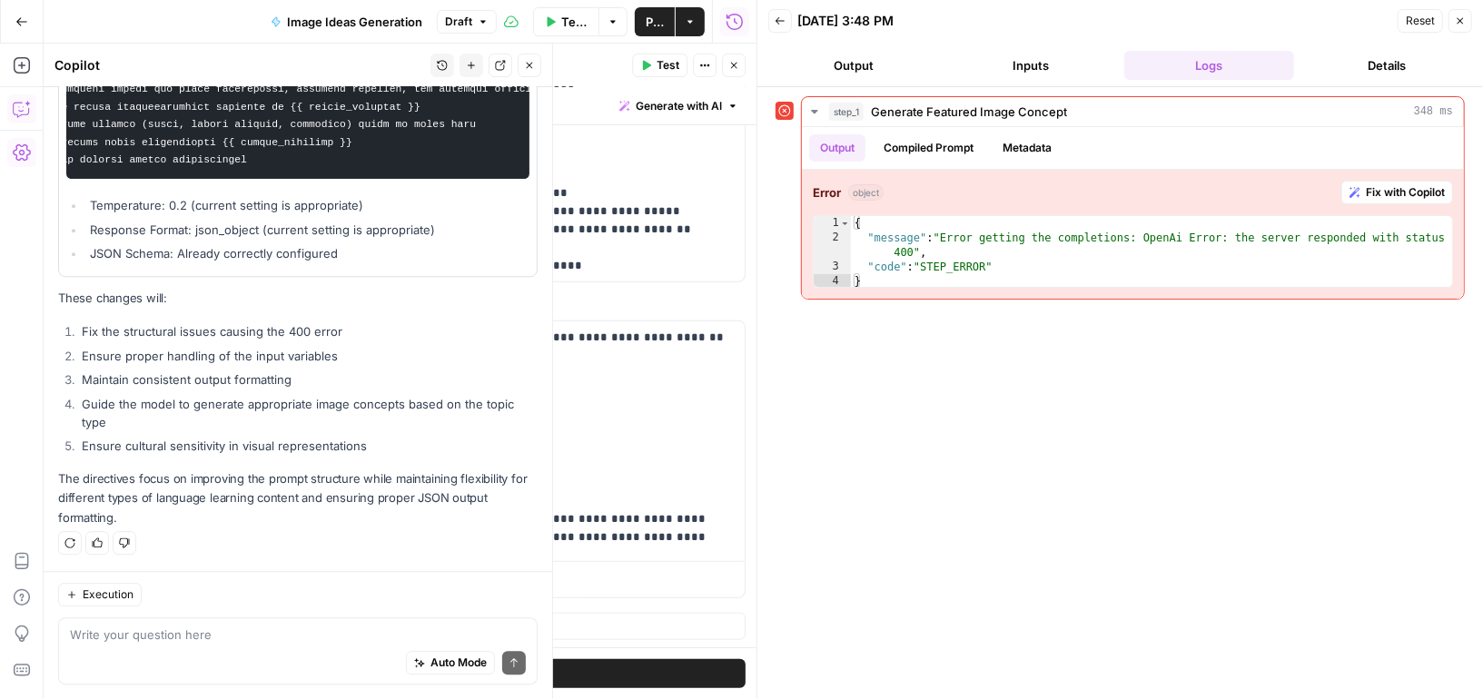
click at [567, 25] on span "Test Workflow" at bounding box center [574, 22] width 26 height 18
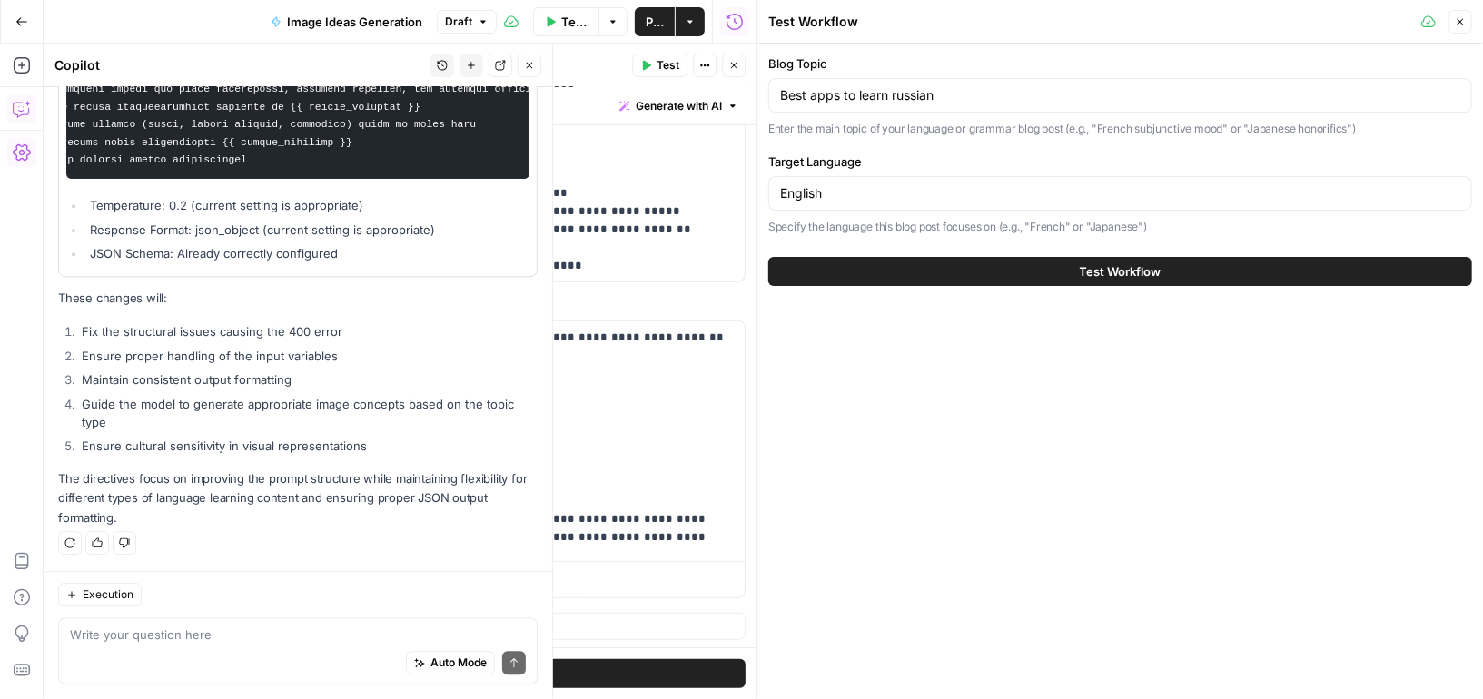
click at [993, 264] on button "Test Workflow" at bounding box center [1120, 271] width 704 height 29
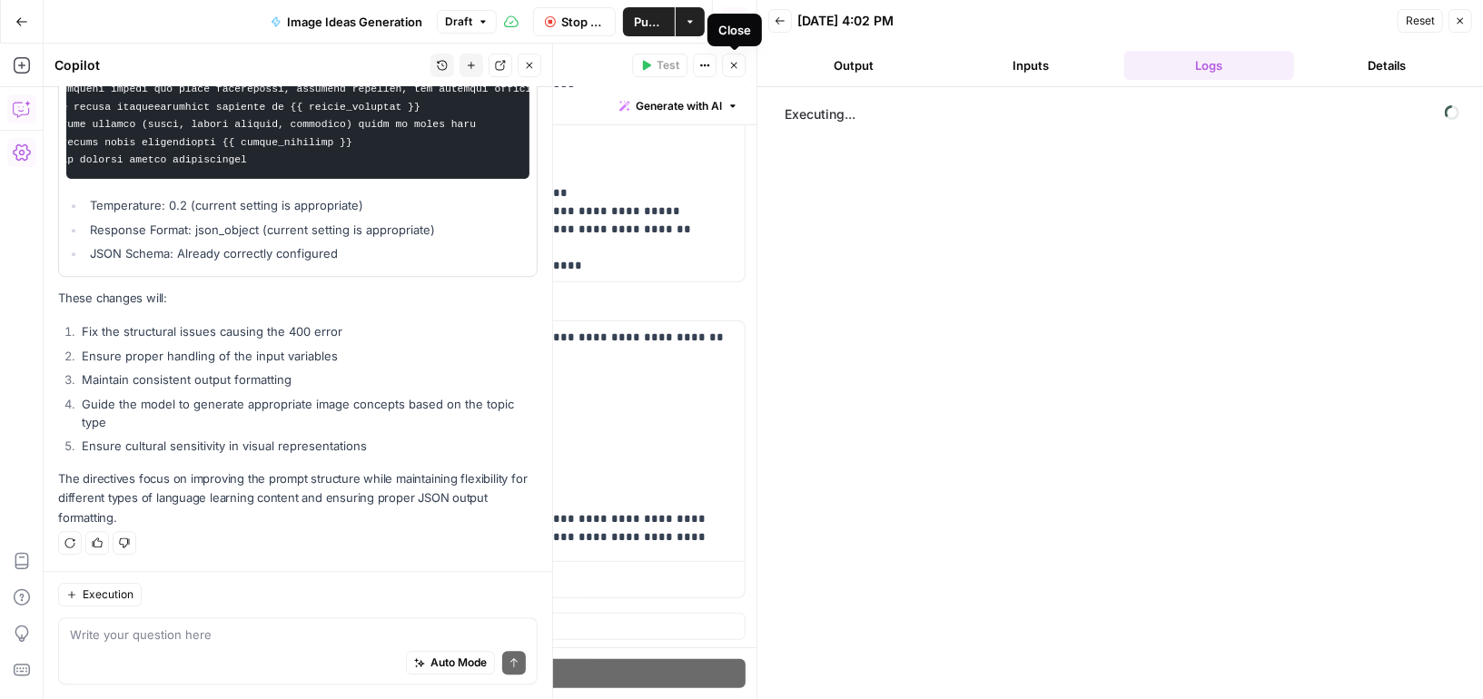
click at [732, 64] on icon "button" at bounding box center [733, 65] width 11 height 11
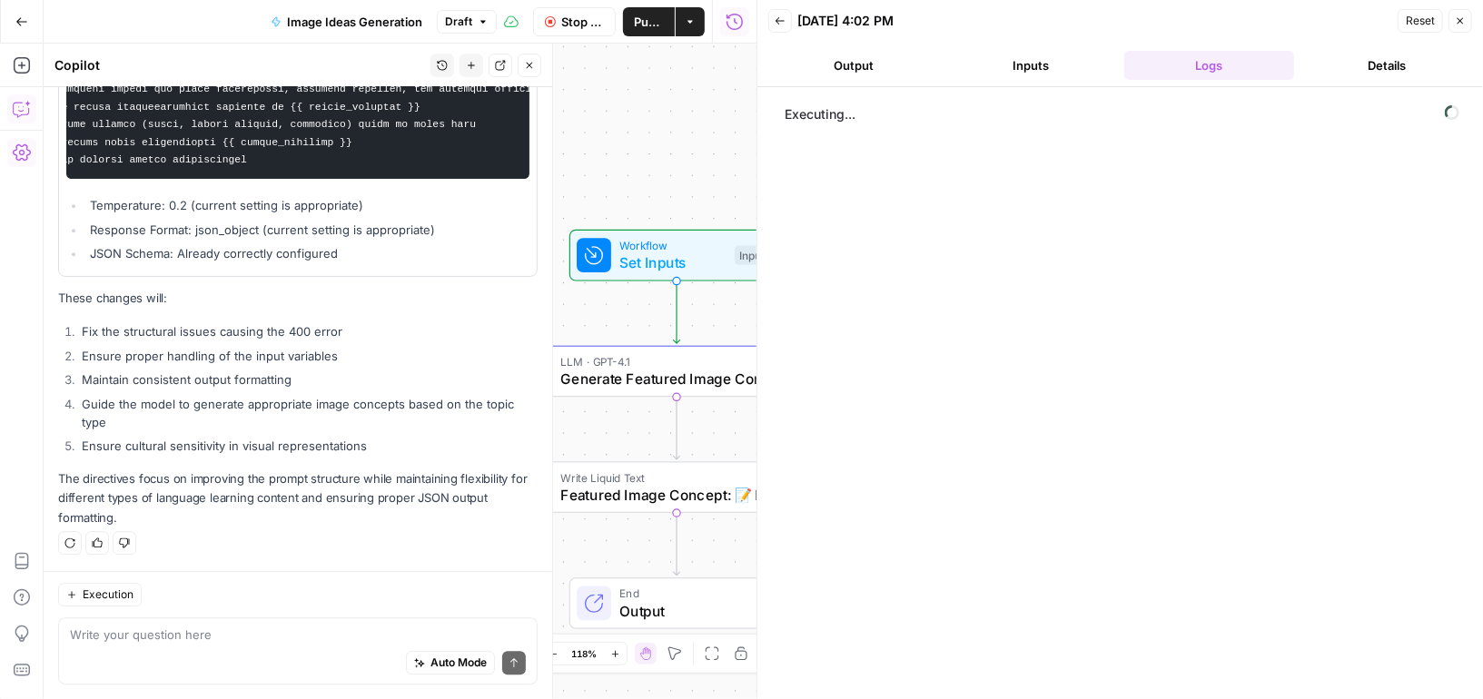
click at [529, 66] on icon "button" at bounding box center [530, 66] width 6 height 6
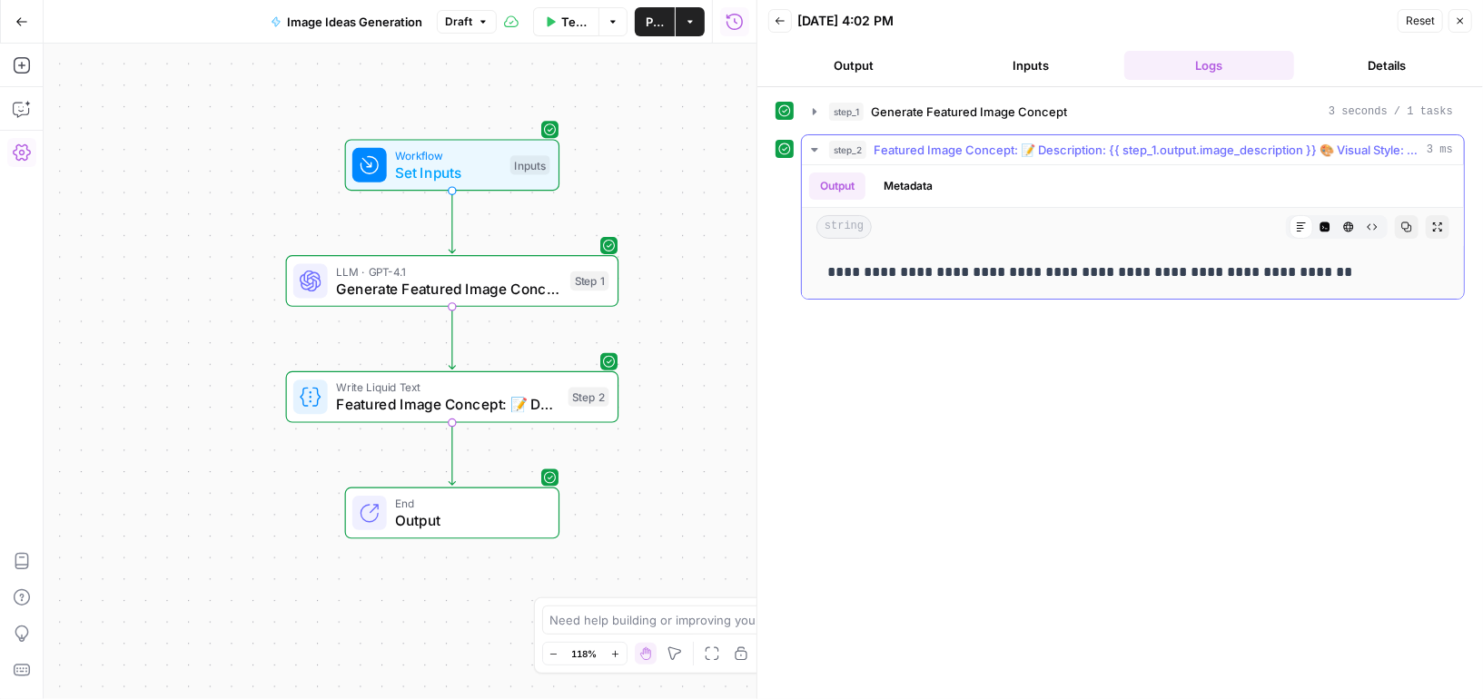
click at [817, 146] on icon "button" at bounding box center [814, 150] width 15 height 15
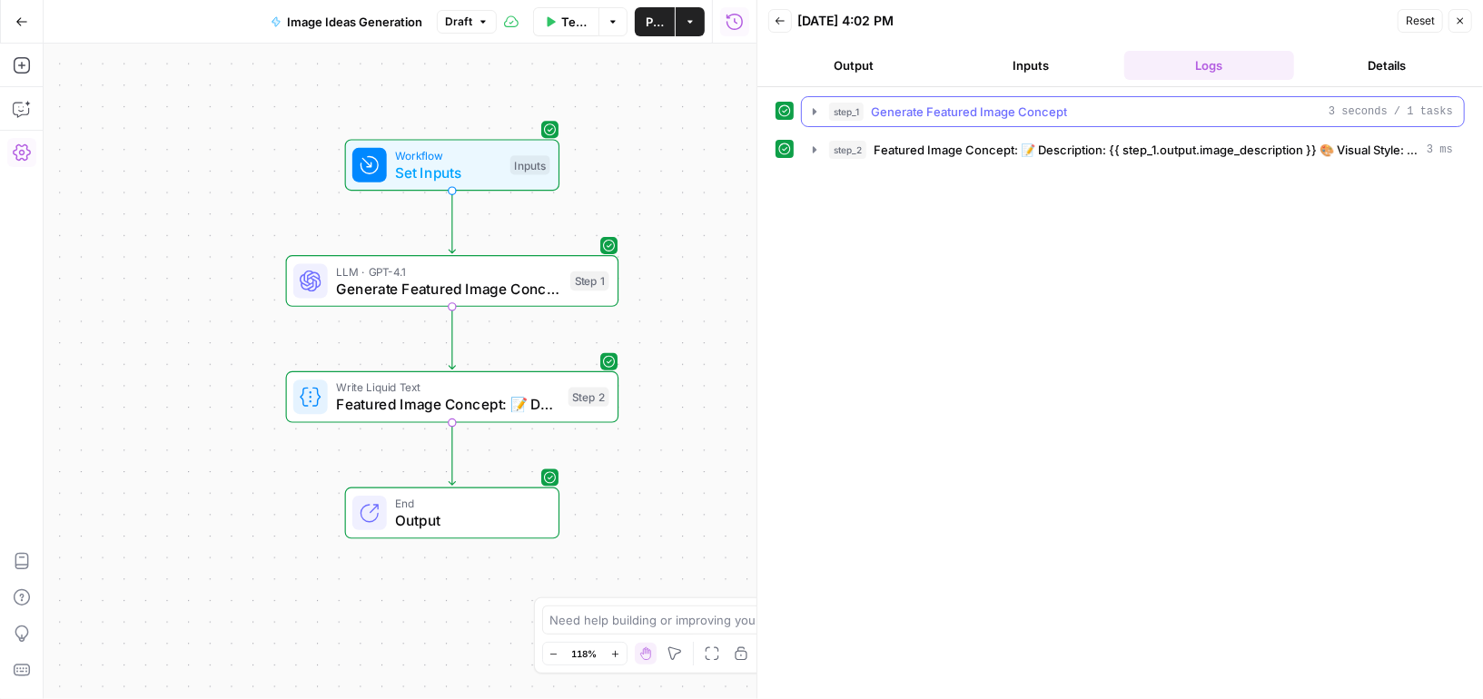
click at [814, 113] on icon "button" at bounding box center [814, 111] width 15 height 15
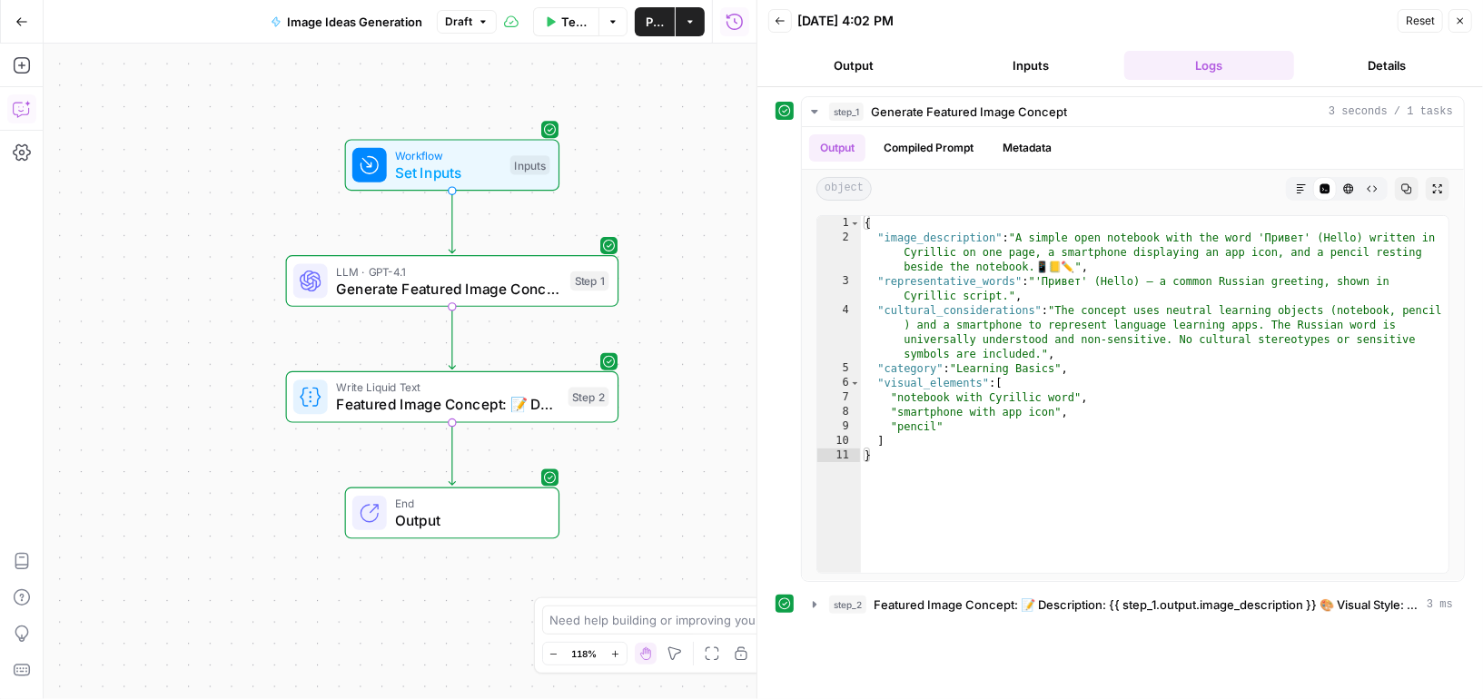
click at [20, 117] on button "Copilot" at bounding box center [21, 108] width 29 height 29
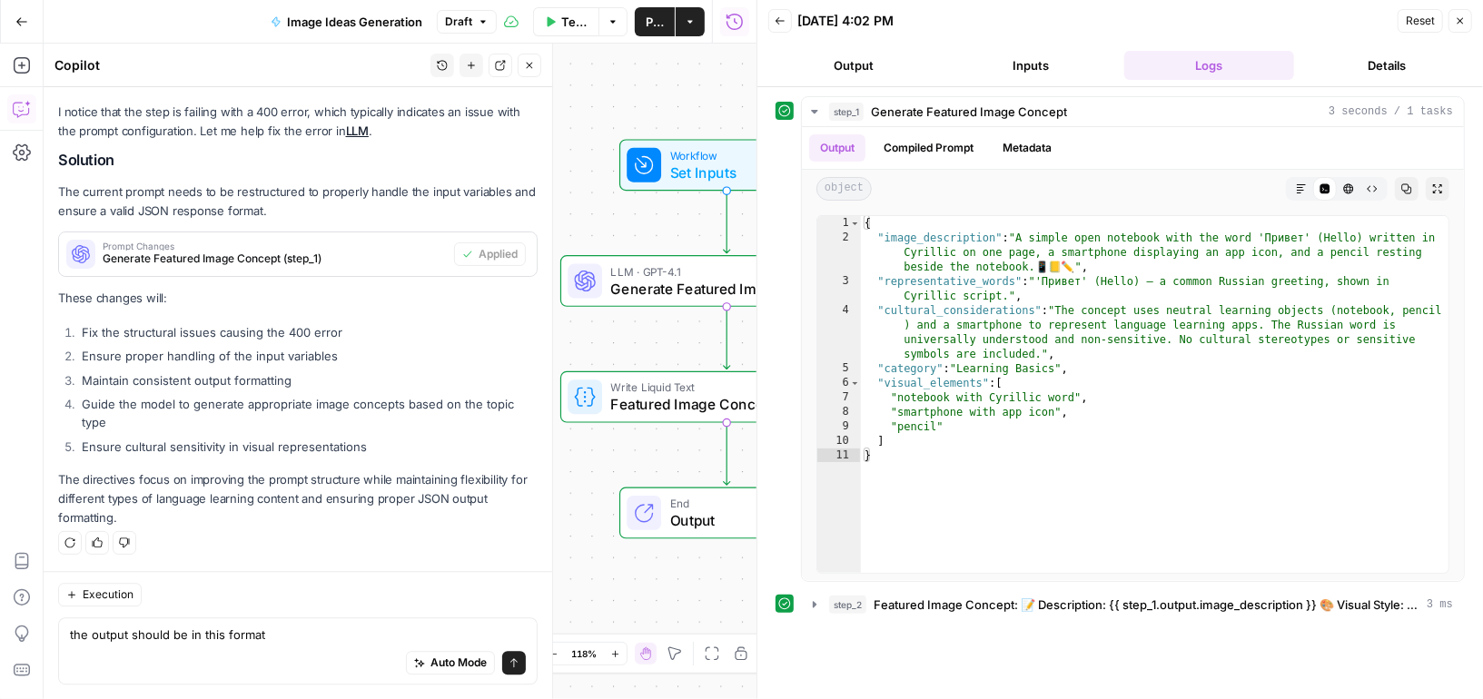
scroll to position [2994, 0]
click at [318, 622] on div "Auto Mode will automatically modify and execute the workflow" at bounding box center [451, 618] width 282 height 49
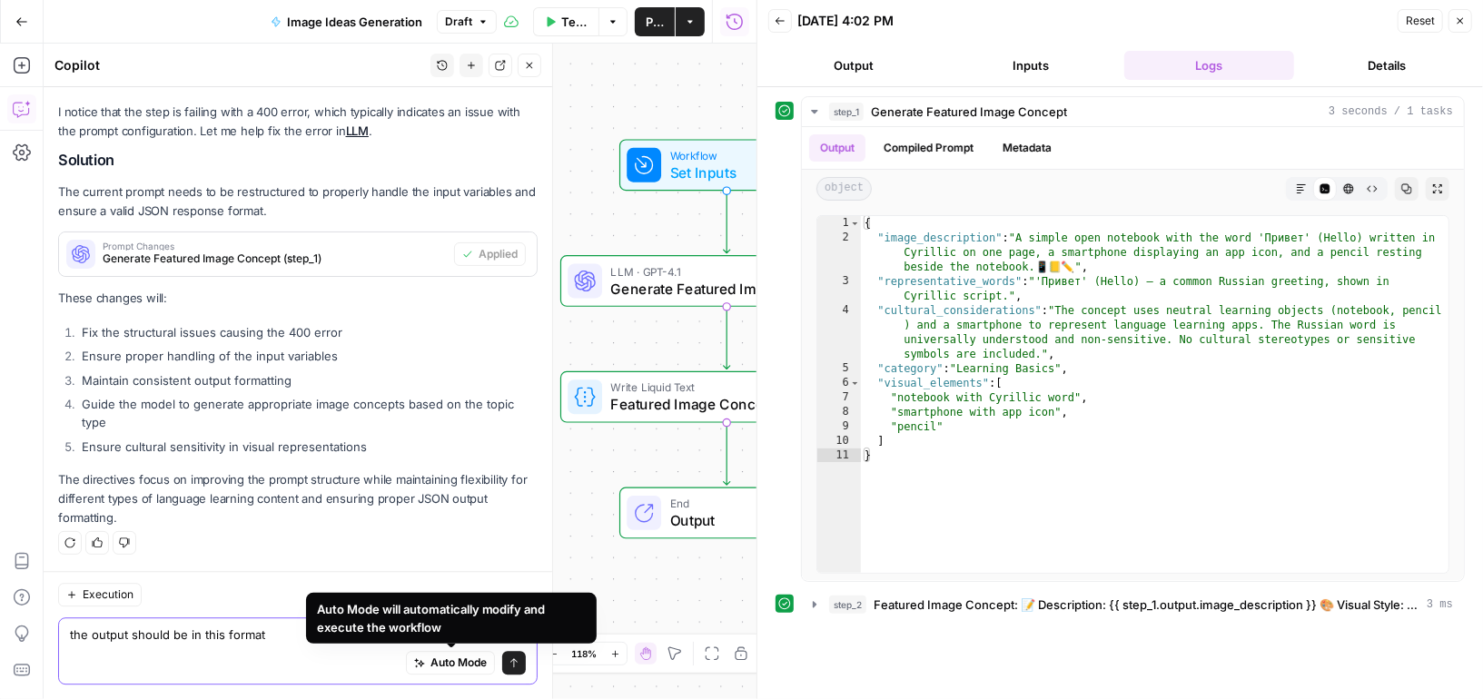
click at [197, 638] on textarea "the output should be in this format" at bounding box center [298, 635] width 456 height 18
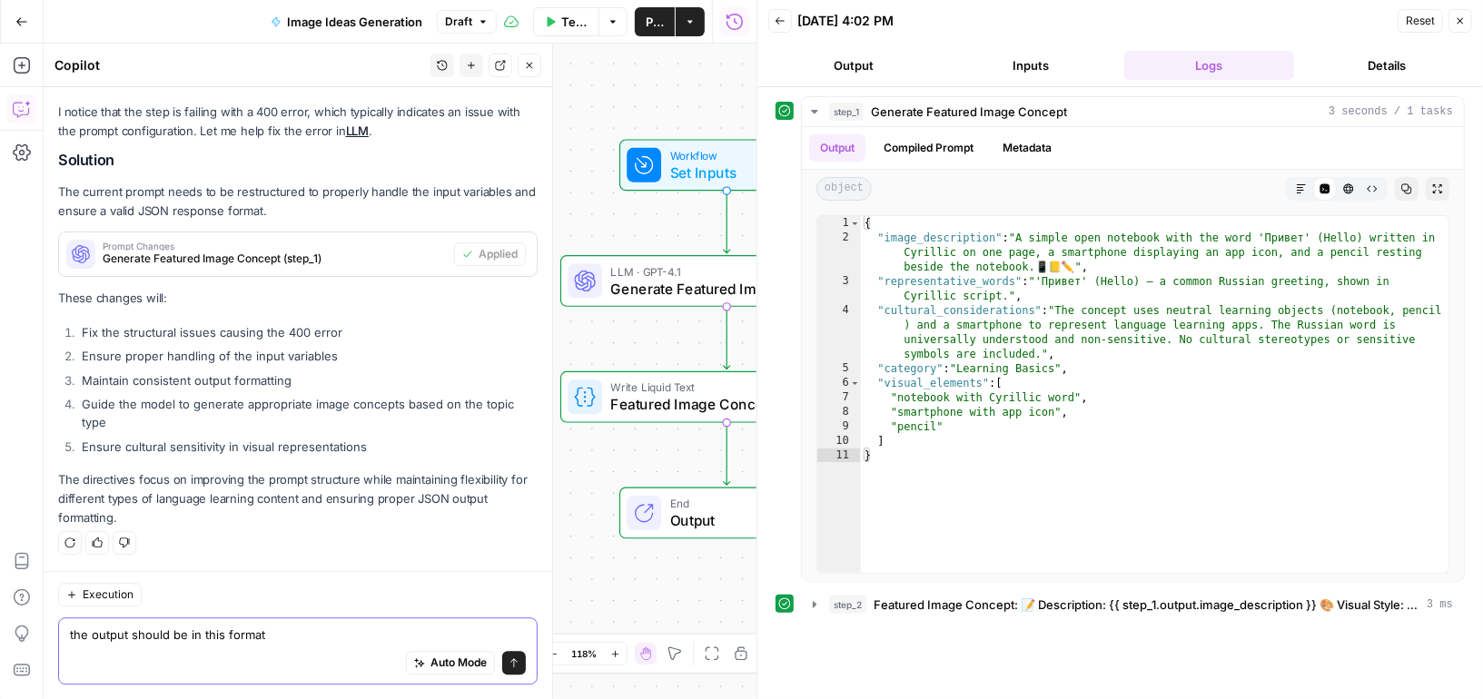
paste textarea "| 590 | Months in English | Calendar page labeled "January" 📅🇬🇧 | "January" | |…"
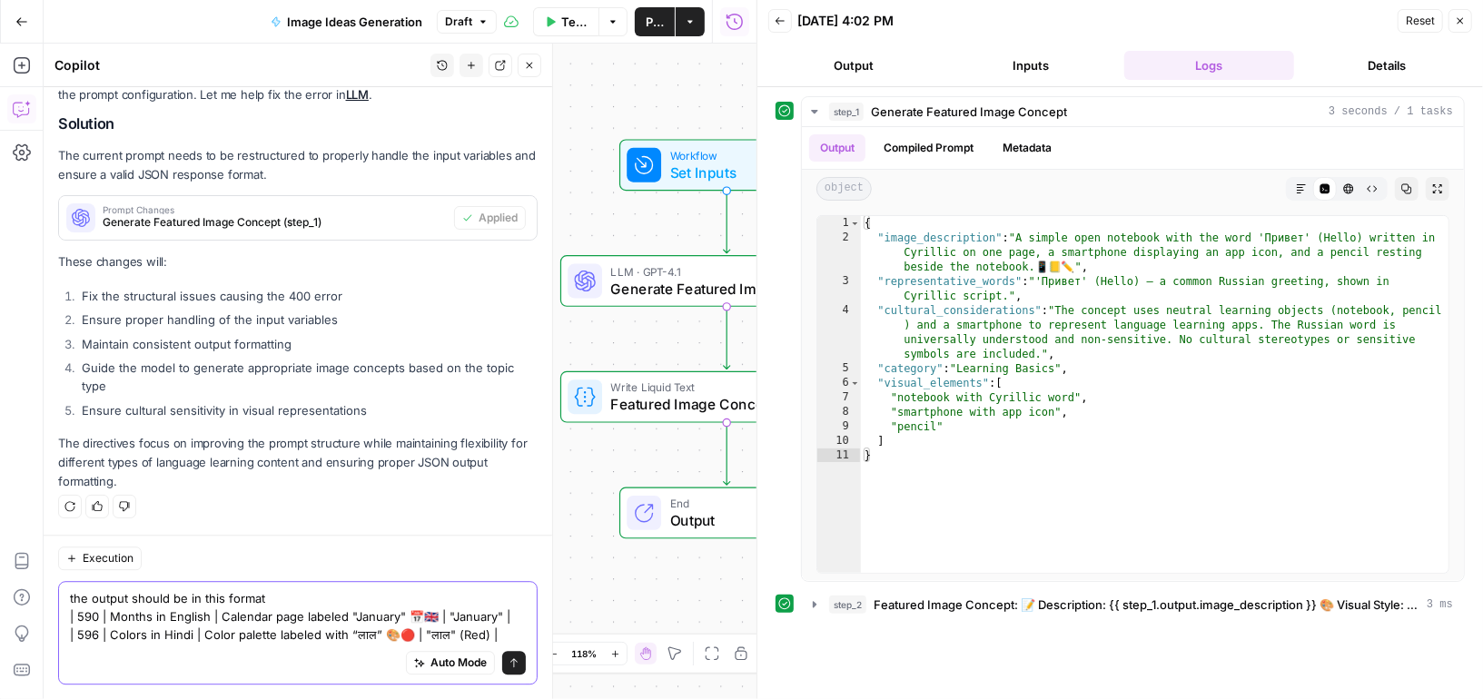
click at [289, 598] on textarea "the output should be in this format | 590 | Months in English | Calendar page l…" at bounding box center [298, 616] width 456 height 54
type textarea "the output should be in this format, examples: | 590 | Months in English | Cale…"
click at [270, 657] on div "Auto Mode Send" at bounding box center [298, 664] width 456 height 40
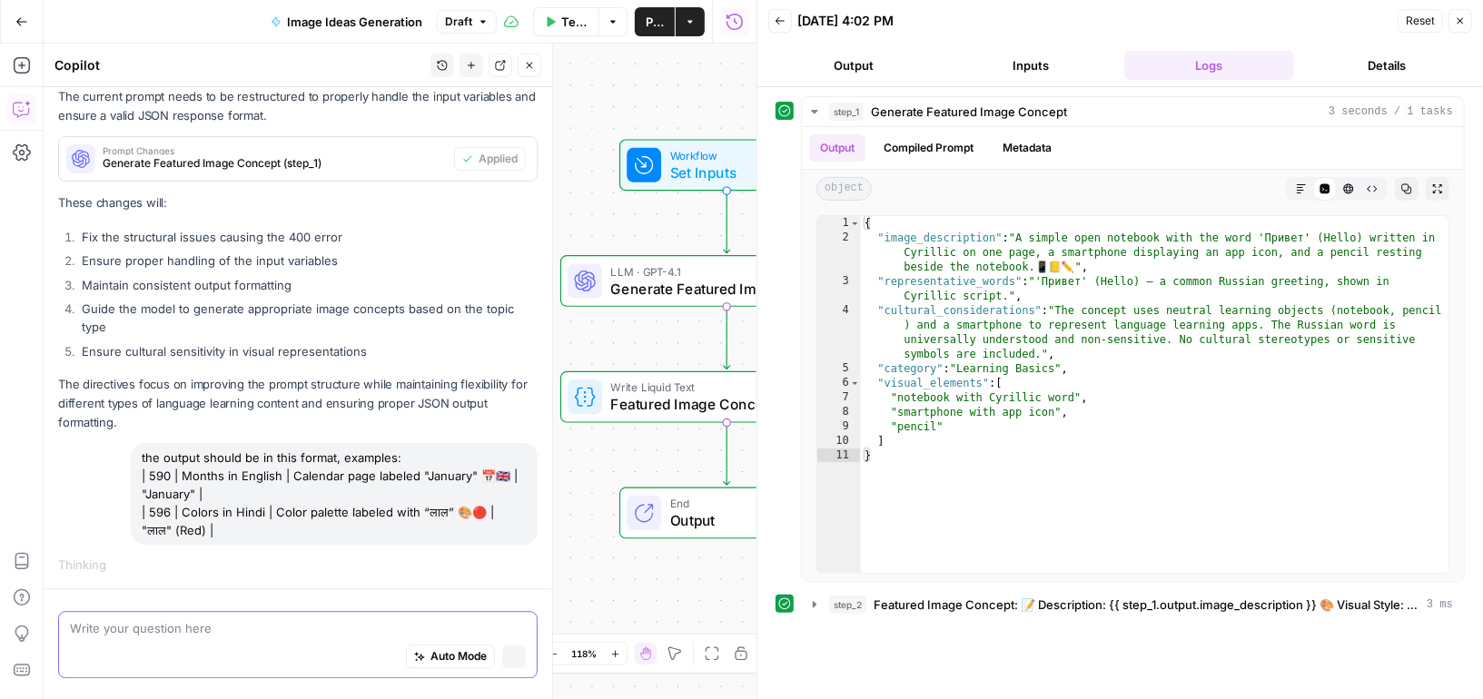
scroll to position [2964, 0]
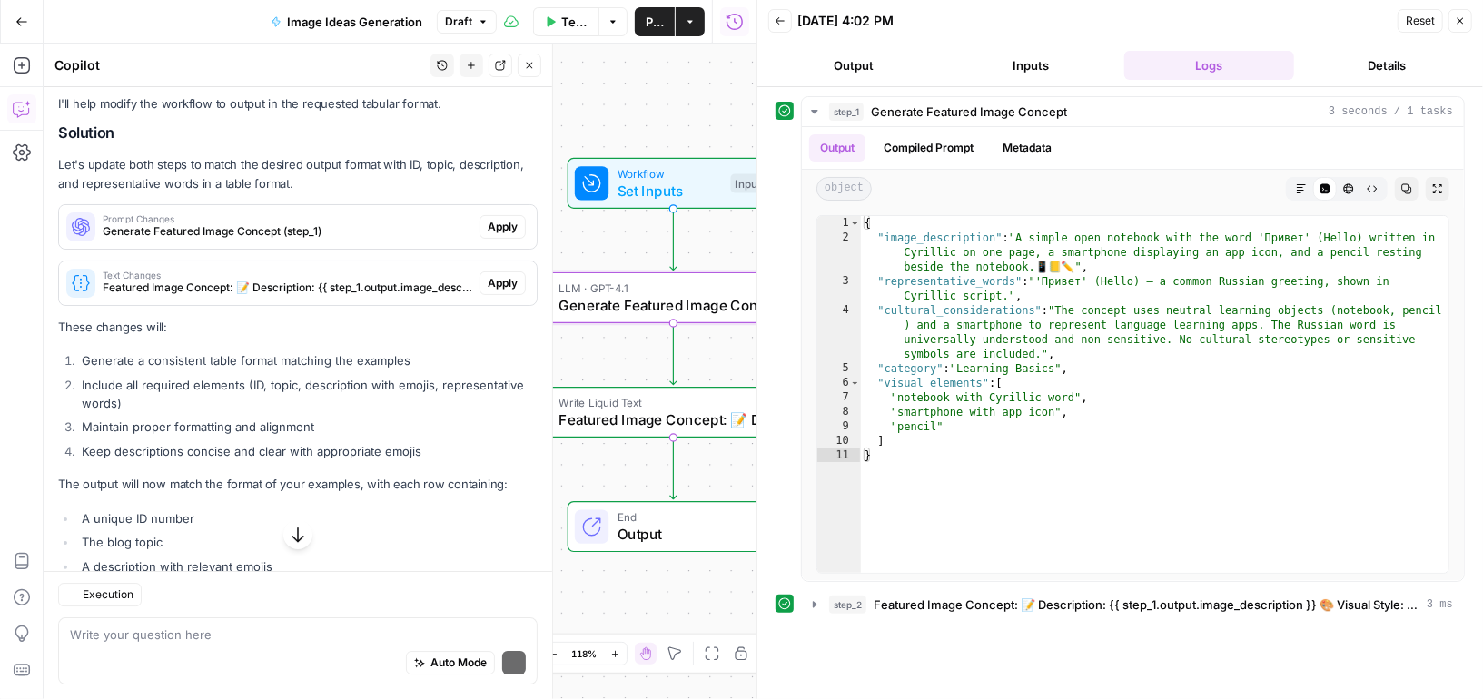
click at [516, 229] on button "Apply" at bounding box center [503, 227] width 46 height 24
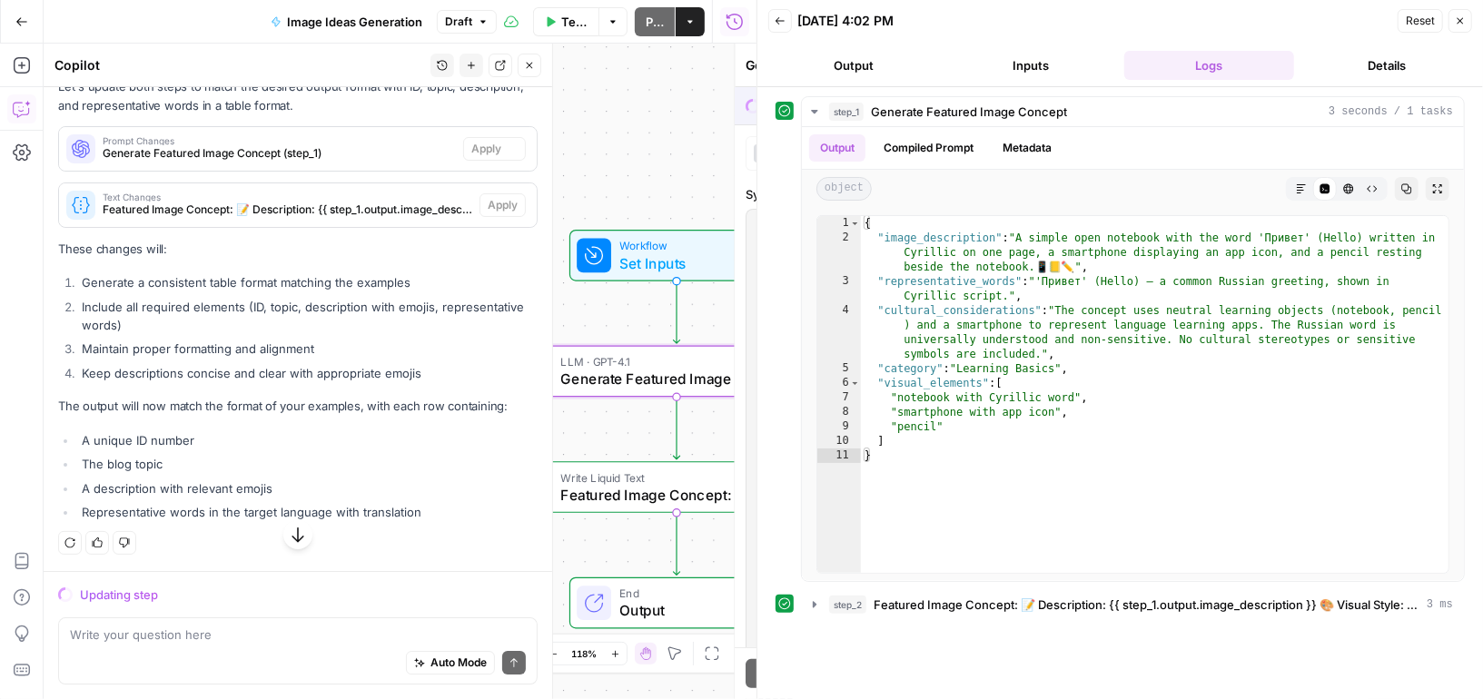
scroll to position [3435, 0]
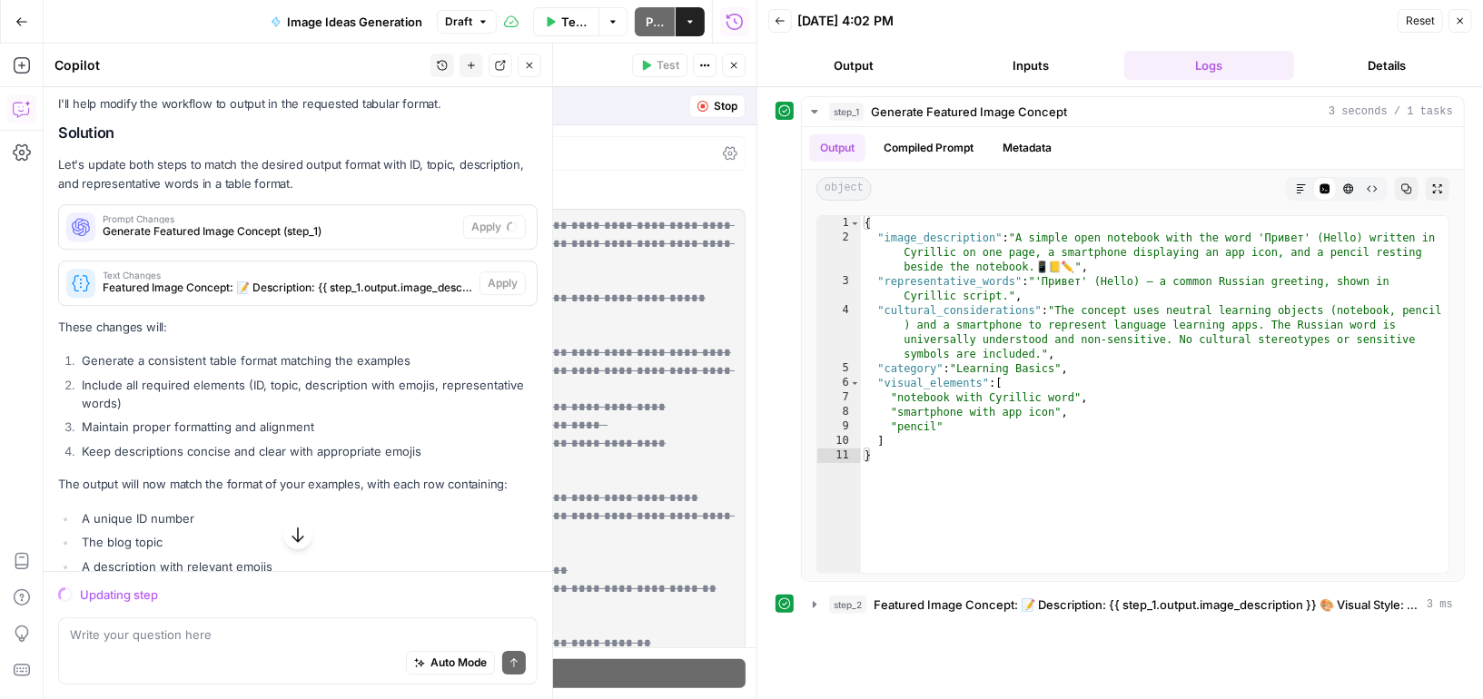
click at [1413, 45] on header "Back [DATE] 4:02 PM Reset Close Output Inputs Logs Details" at bounding box center [1120, 43] width 726 height 87
click at [1413, 57] on button "Details" at bounding box center [1387, 65] width 171 height 29
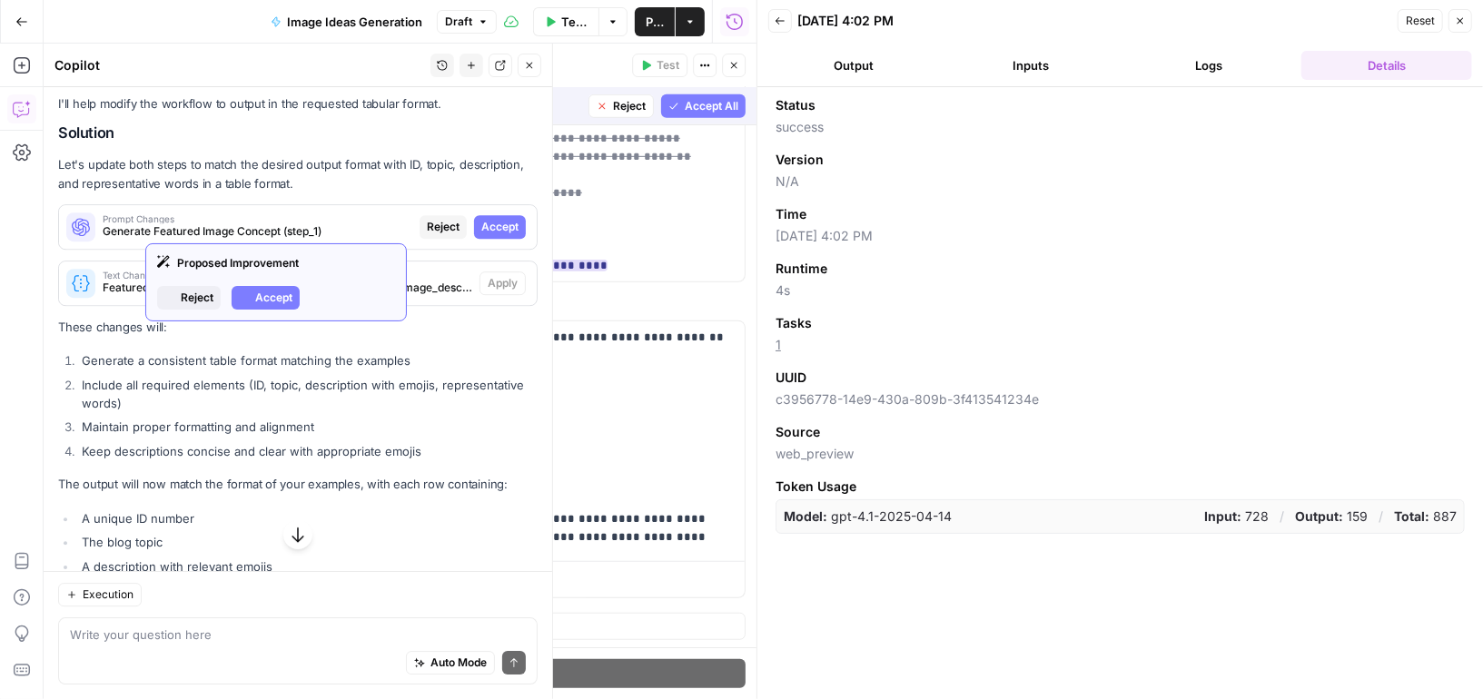
scroll to position [569, 0]
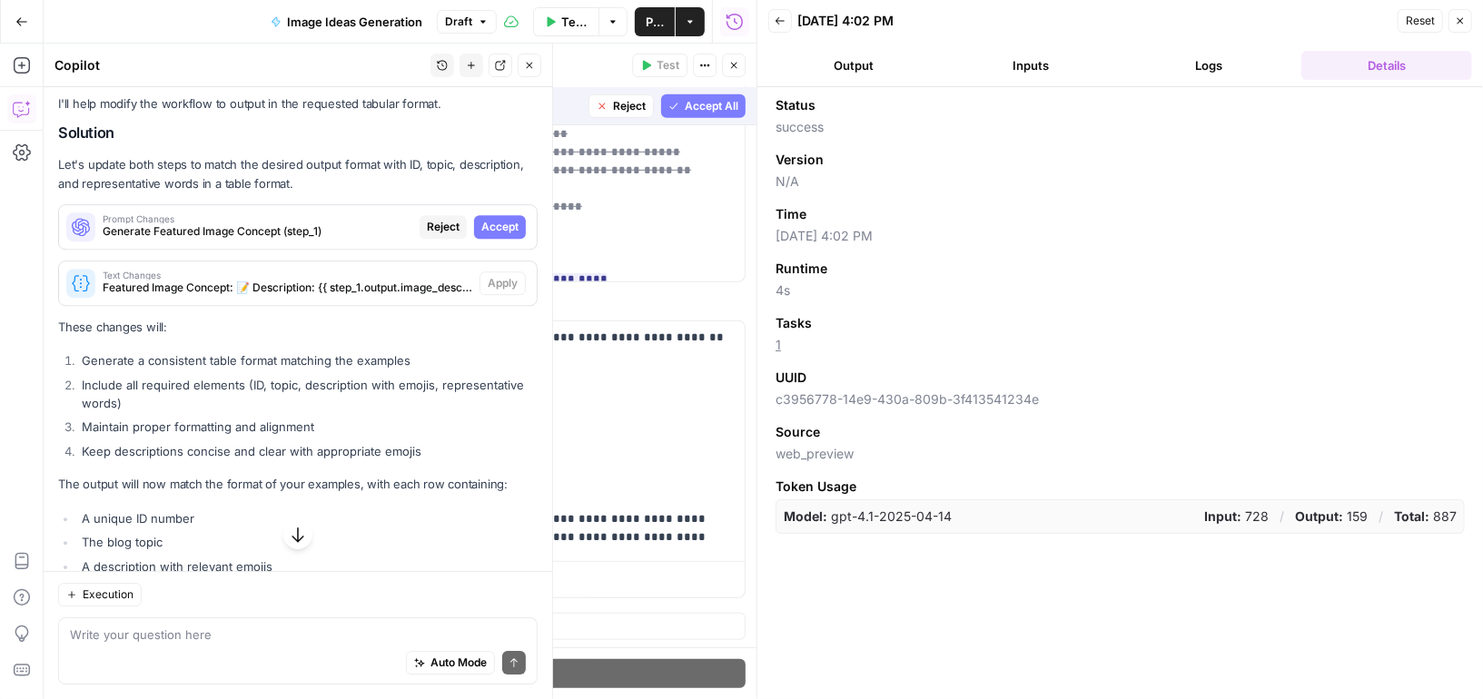
click at [686, 104] on span "Accept All" at bounding box center [712, 106] width 54 height 16
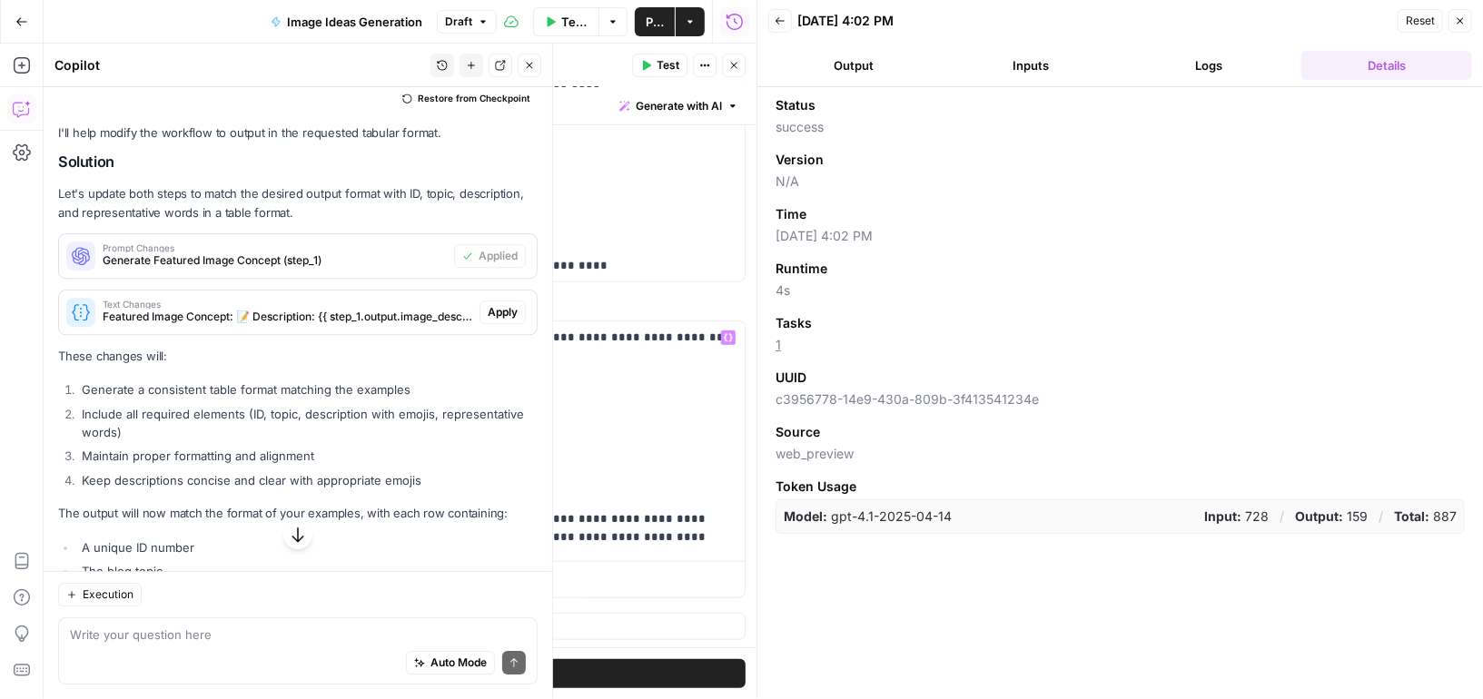
scroll to position [596, 0]
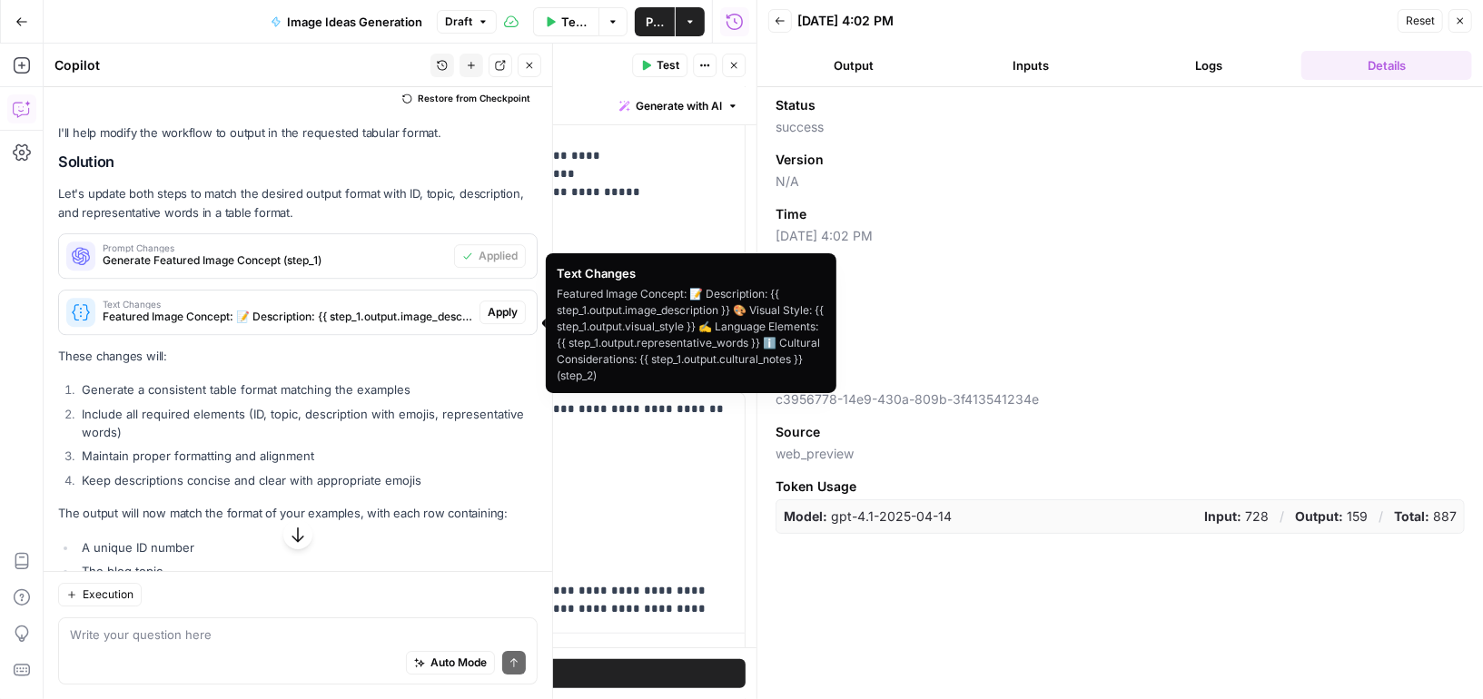
click at [498, 321] on span "Apply" at bounding box center [503, 312] width 30 height 16
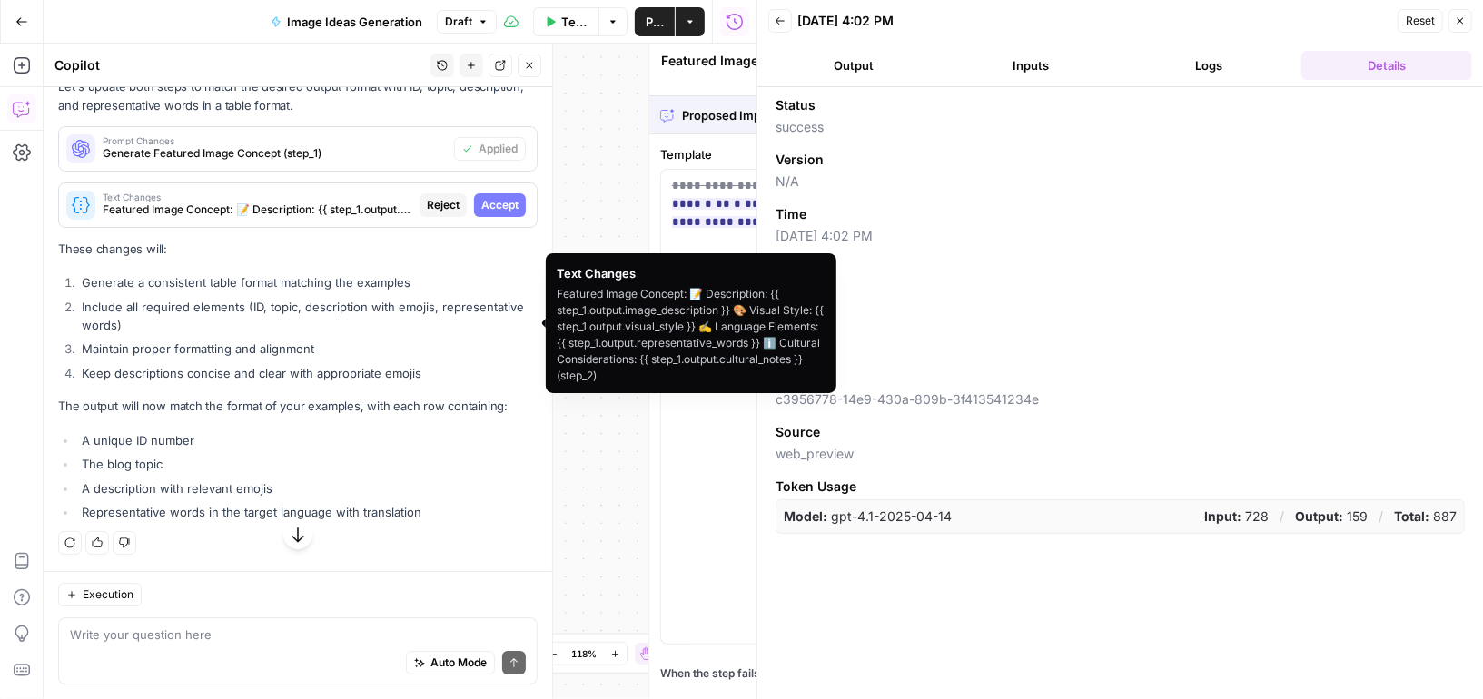
scroll to position [3435, 0]
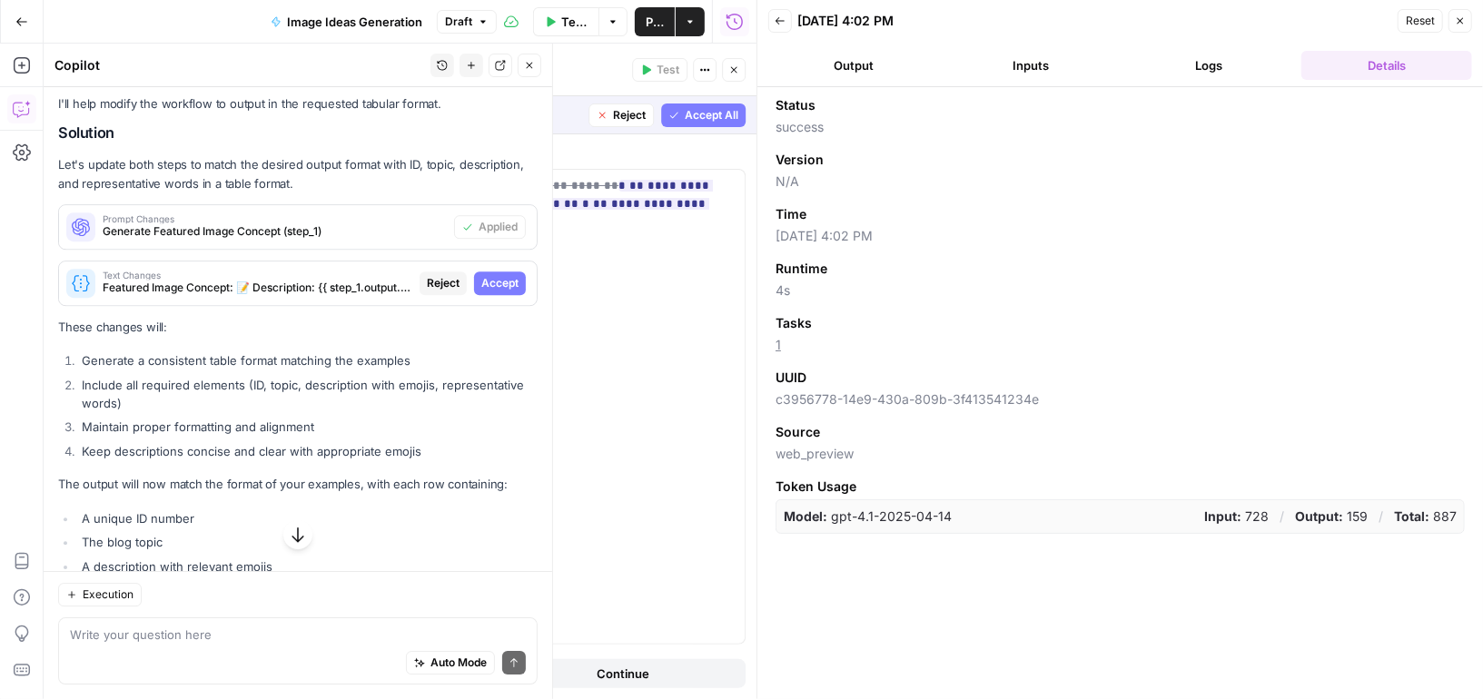
click at [499, 289] on span "Accept" at bounding box center [499, 283] width 37 height 16
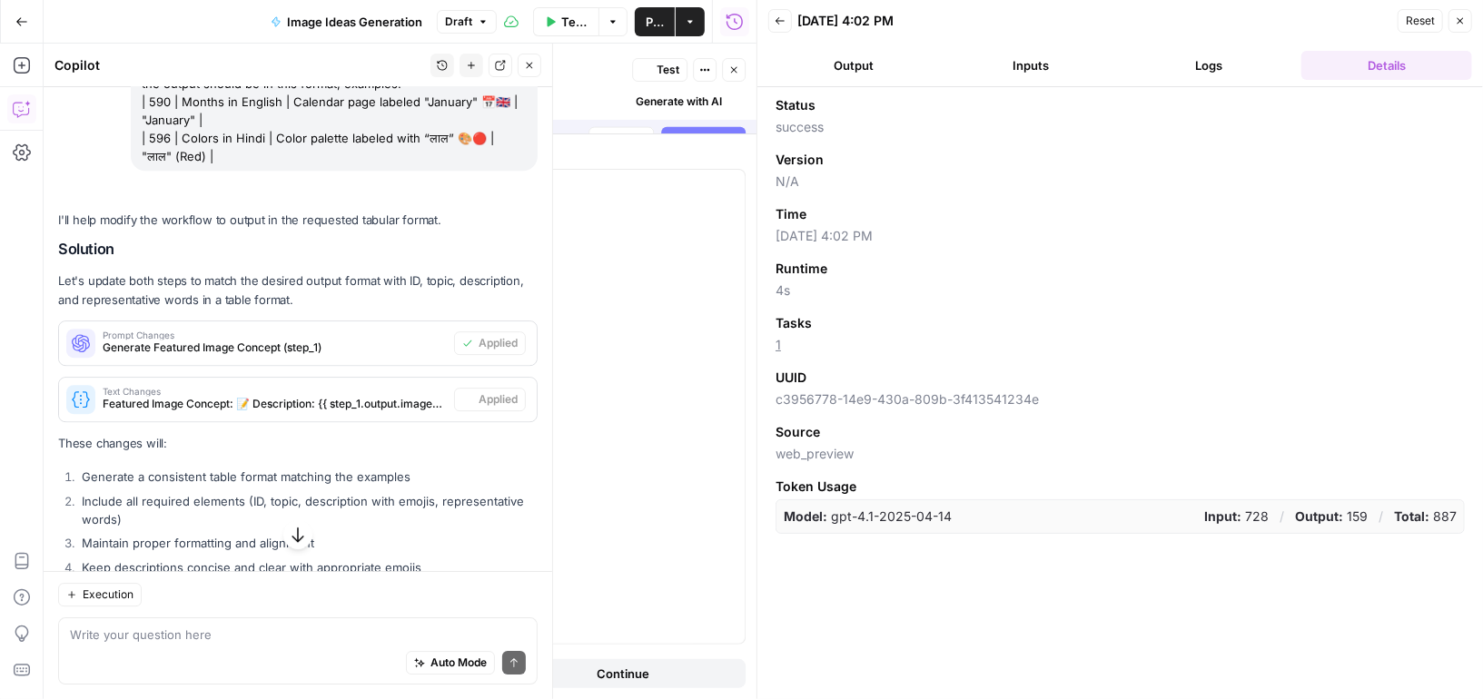
scroll to position [3522, 0]
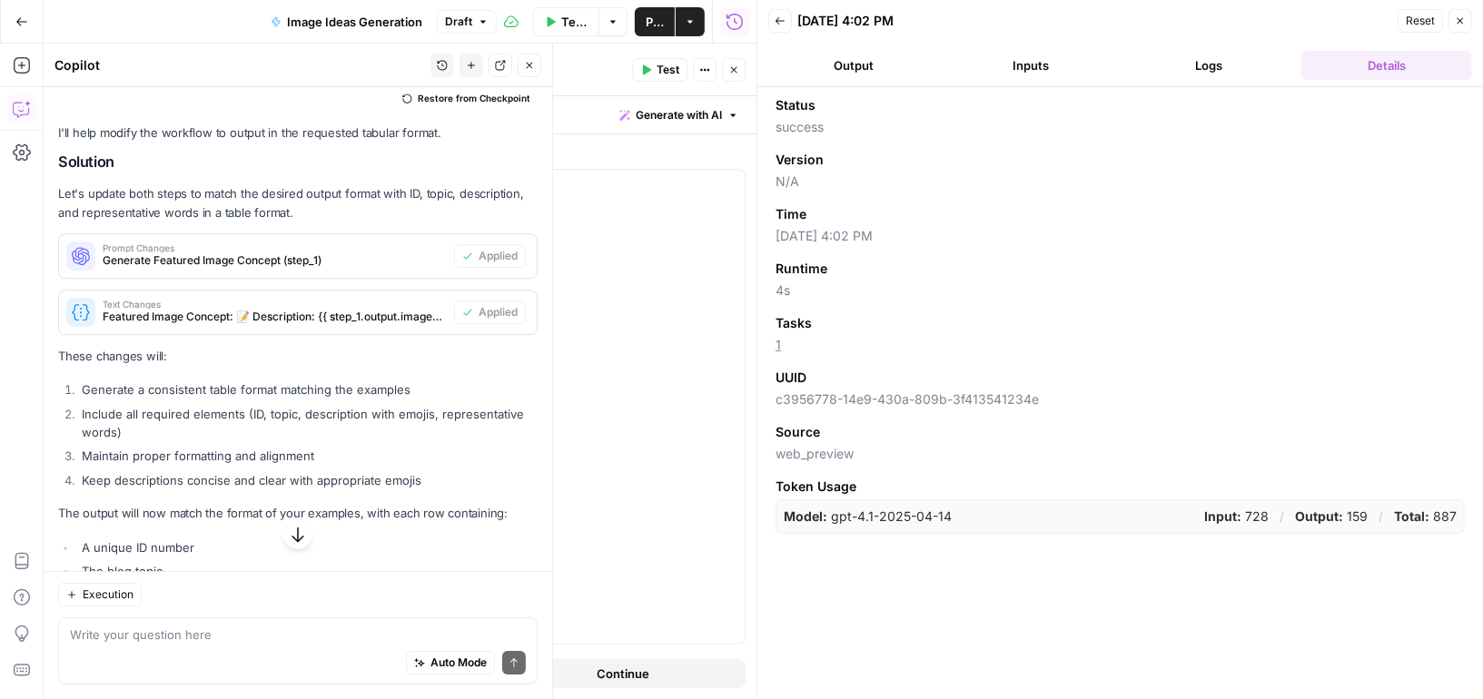
click at [563, 19] on span "Test Workflow" at bounding box center [574, 22] width 26 height 18
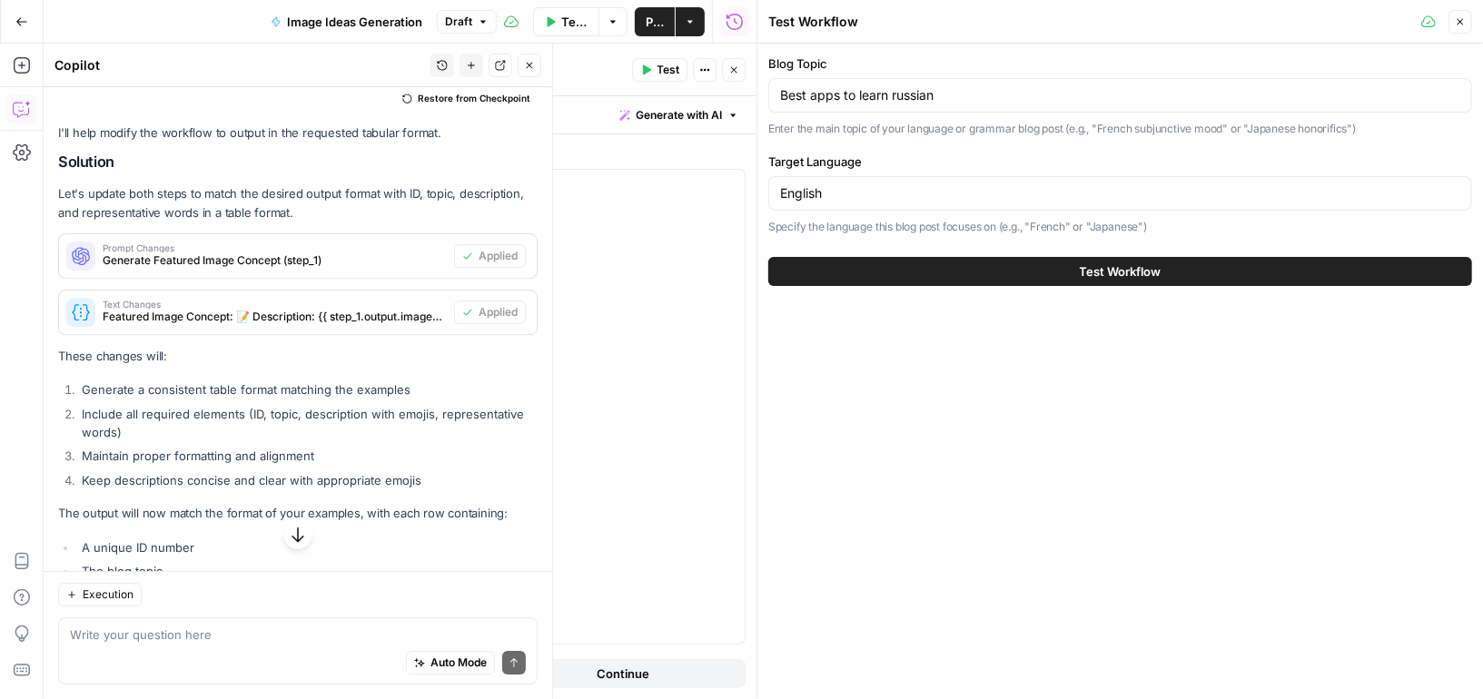
click at [535, 56] on div "Test Workflow T" at bounding box center [566, 60] width 93 height 16
click at [534, 70] on icon "button" at bounding box center [529, 65] width 11 height 11
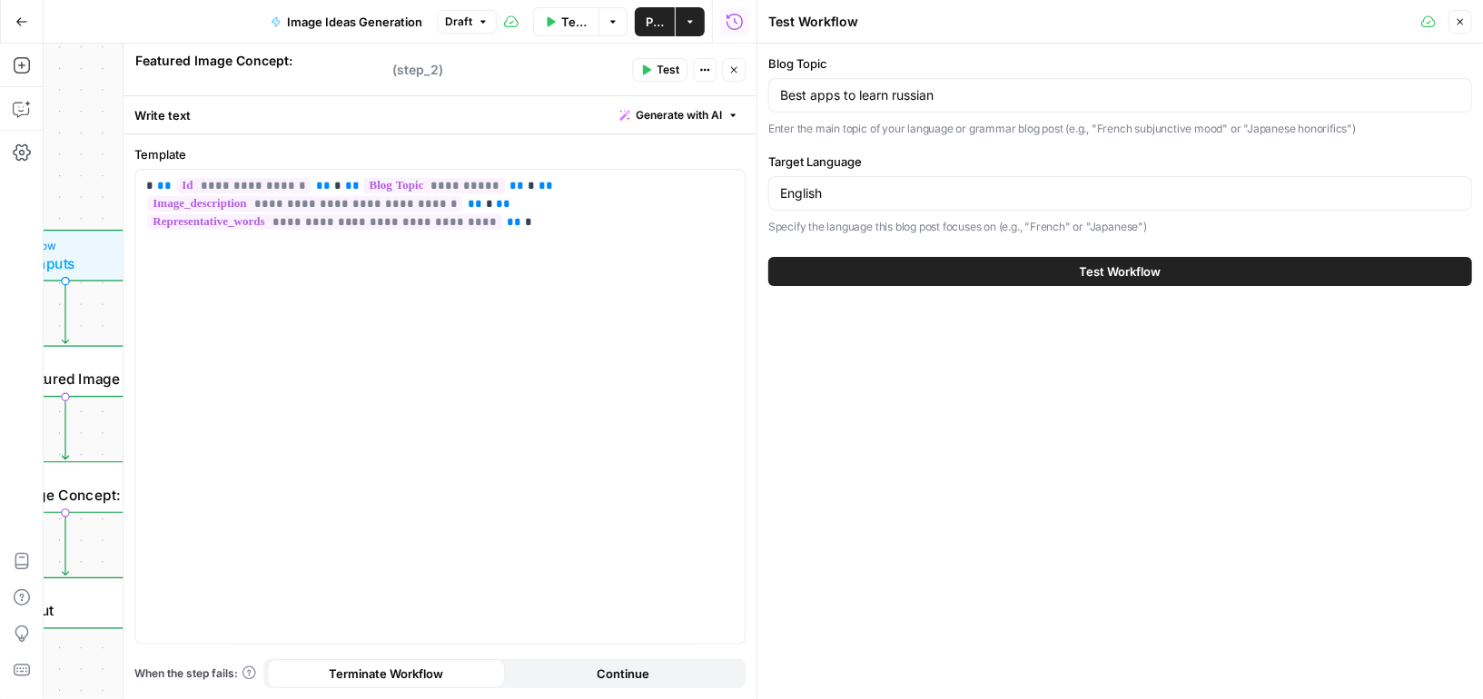
click at [572, 24] on span "Test Workflow" at bounding box center [574, 22] width 26 height 18
click at [550, 16] on icon "button" at bounding box center [550, 21] width 11 height 11
click at [950, 272] on button "Test Workflow" at bounding box center [1120, 271] width 704 height 29
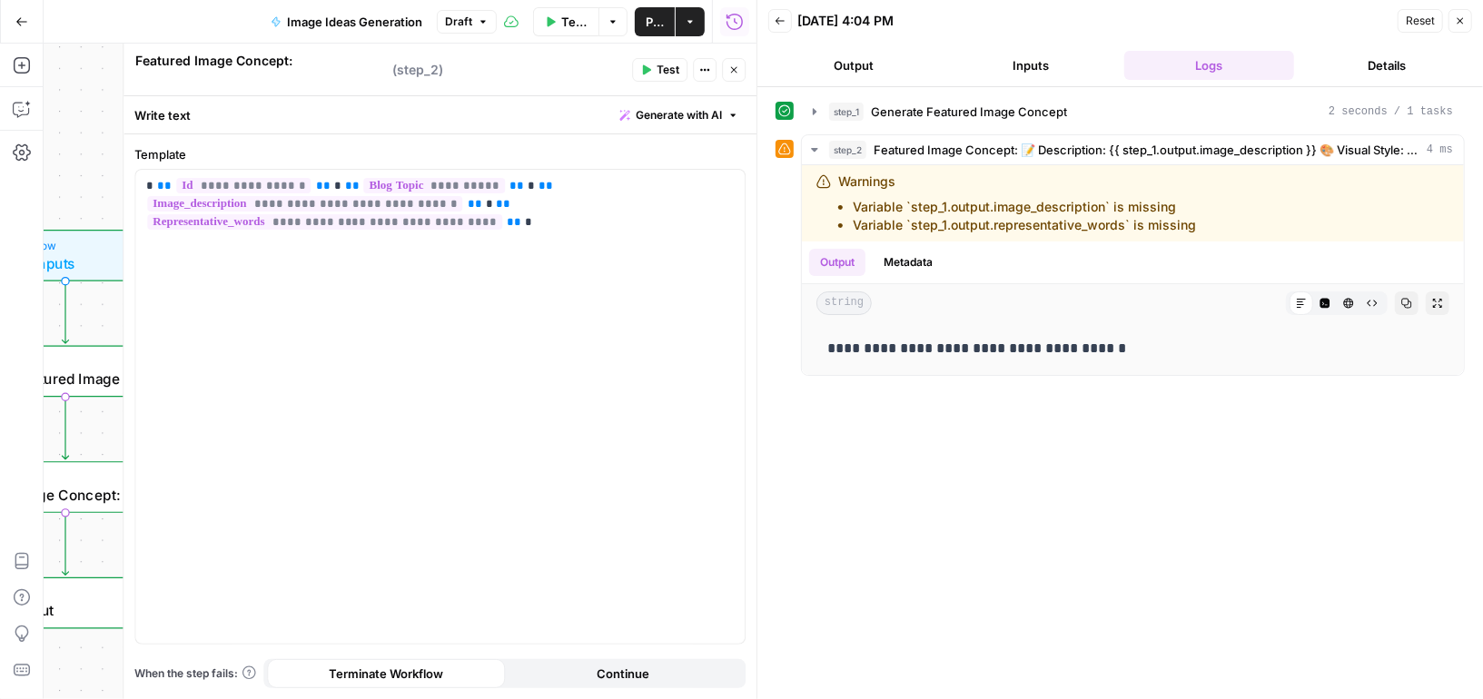
click at [732, 70] on icon "button" at bounding box center [733, 69] width 11 height 11
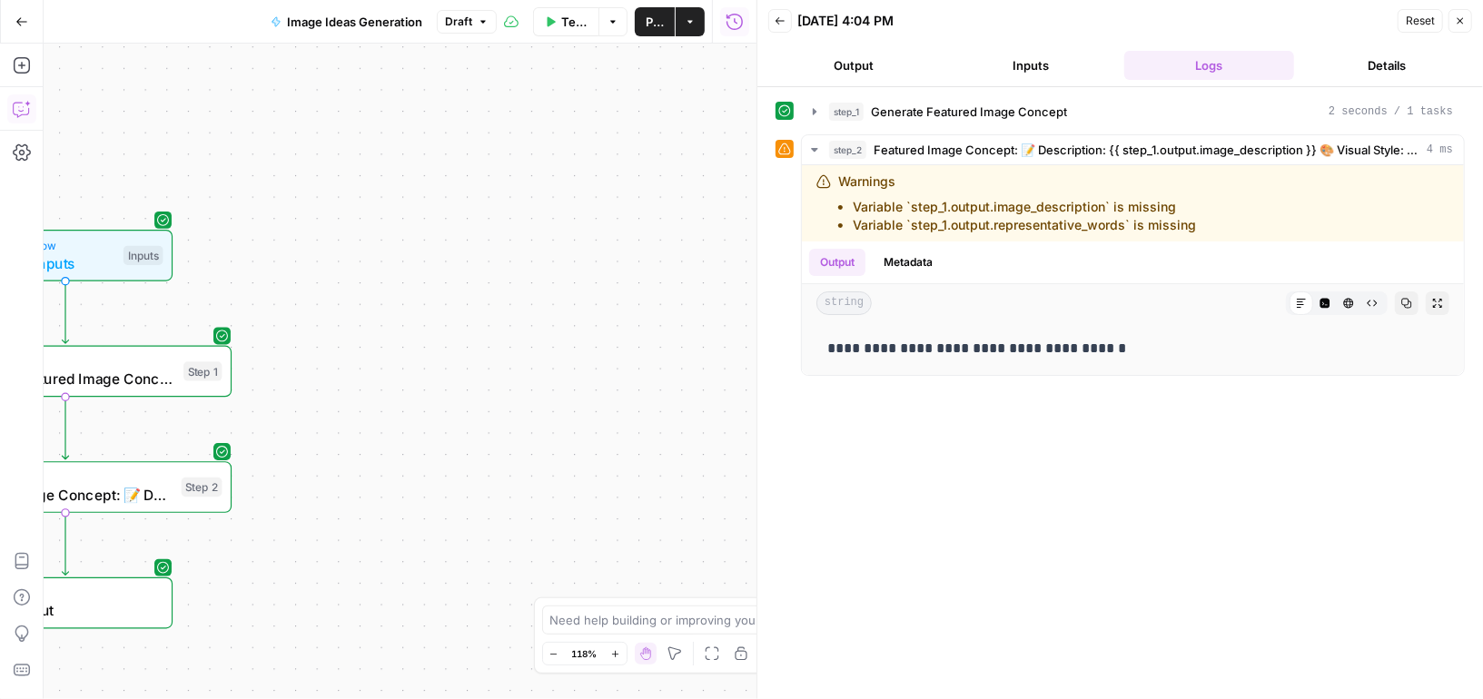
click at [15, 108] on icon "button" at bounding box center [22, 109] width 18 height 18
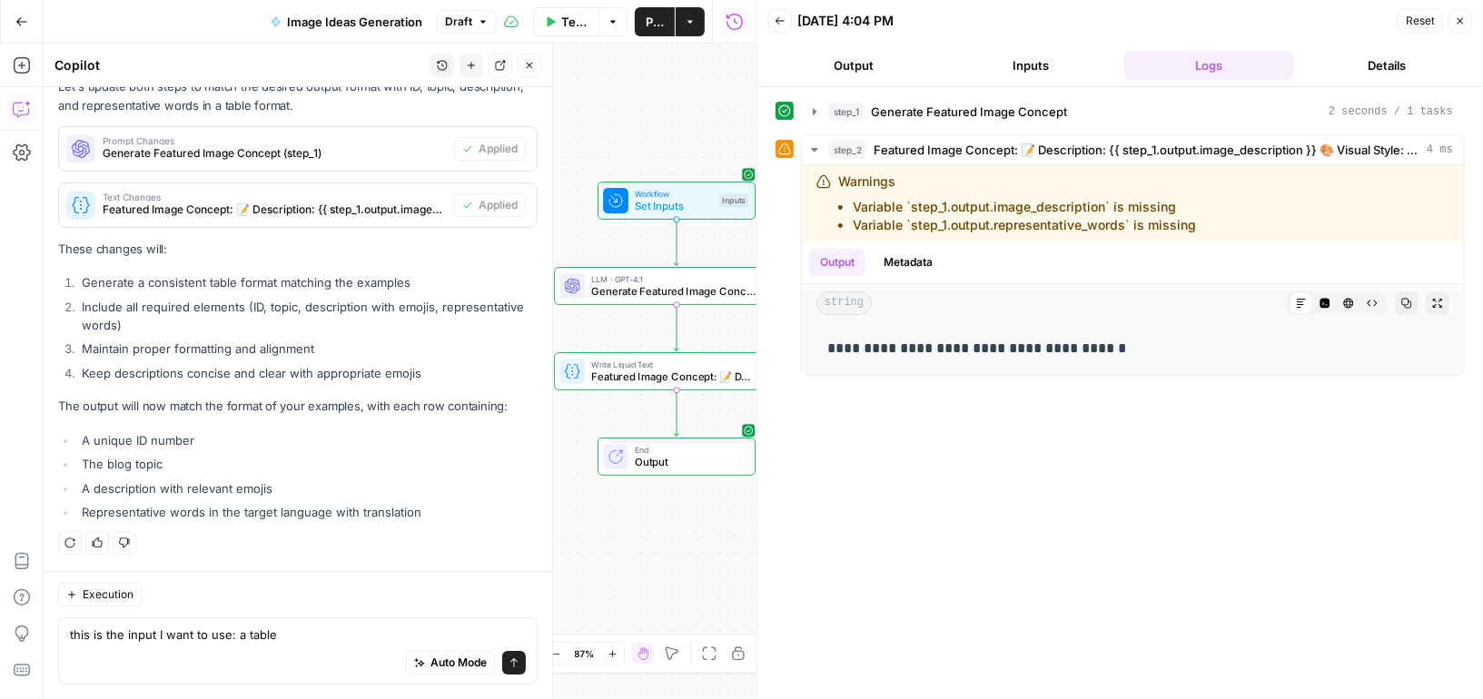
scroll to position [3674, 0]
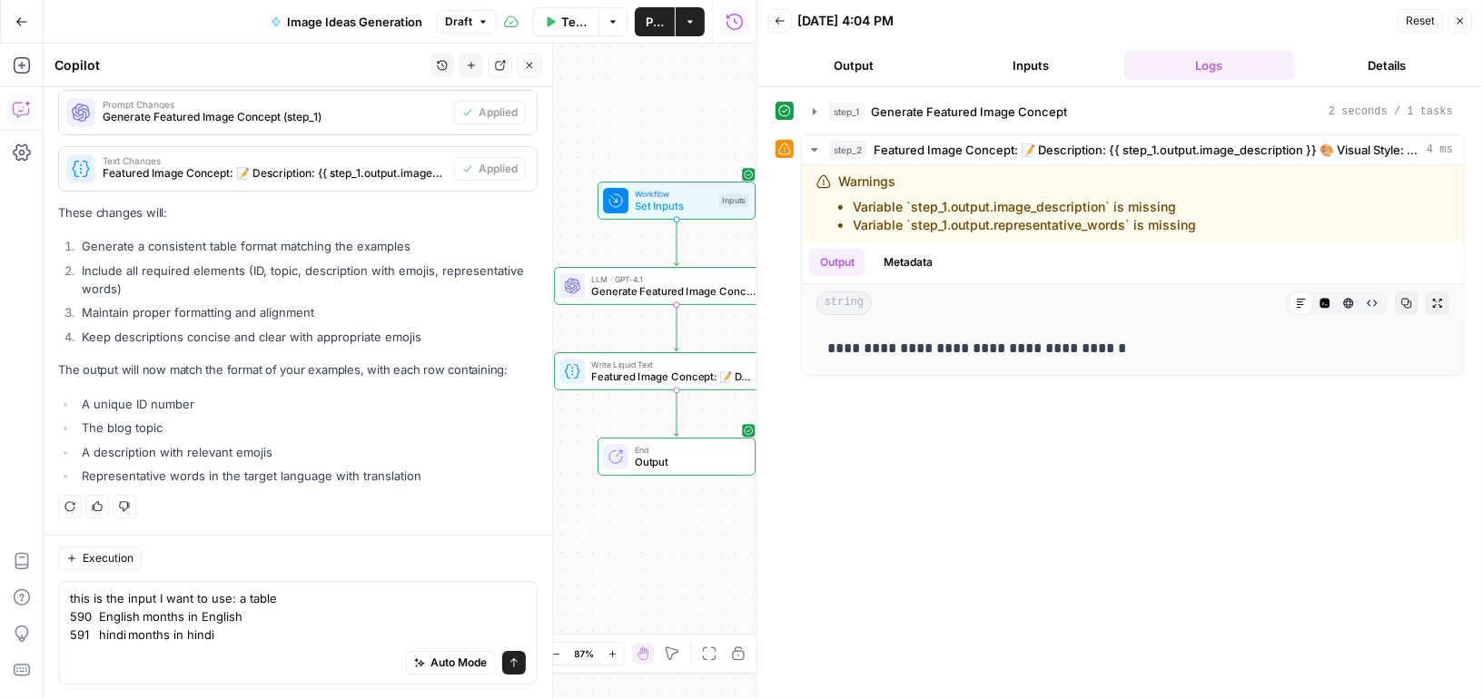
click at [302, 601] on textarea "this is the input I want to use: a table 590 English months in English 591 hind…" at bounding box center [298, 616] width 456 height 54
type textarea "this is the input I want to use: a table with ID, Subject and topic 590 English…"
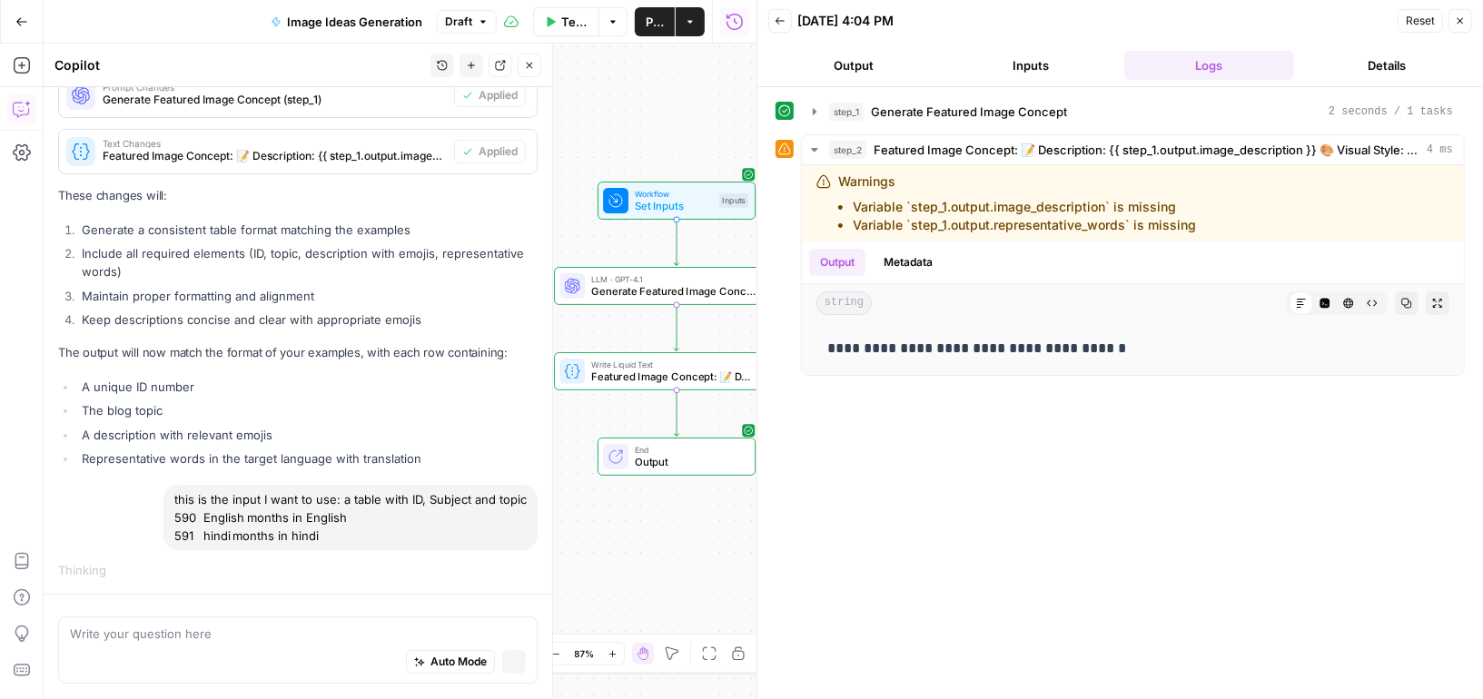
scroll to position [3561, 0]
click at [1372, 83] on header "Back [DATE] 4:04 PM Reset Close Output Inputs Logs Details" at bounding box center [1120, 43] width 726 height 87
click at [1374, 70] on button "Details" at bounding box center [1387, 65] width 171 height 29
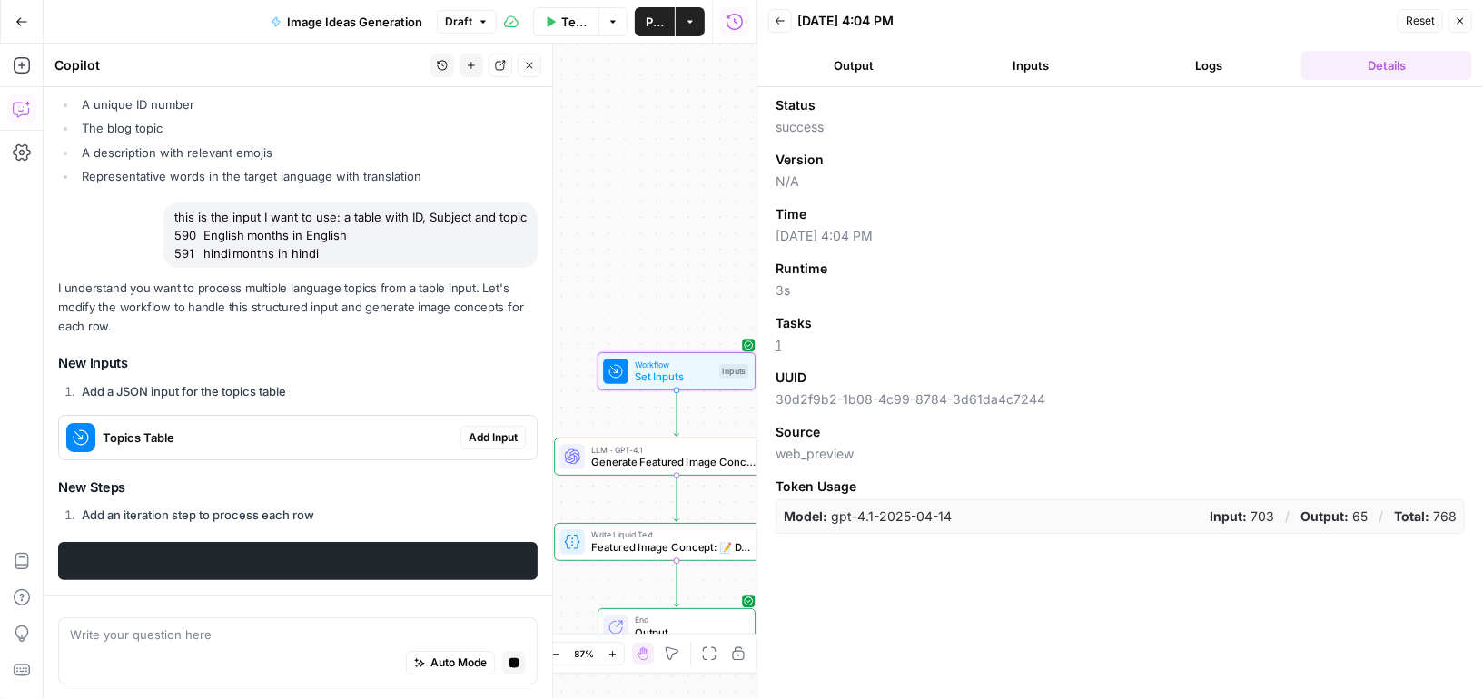
scroll to position [3849, 0]
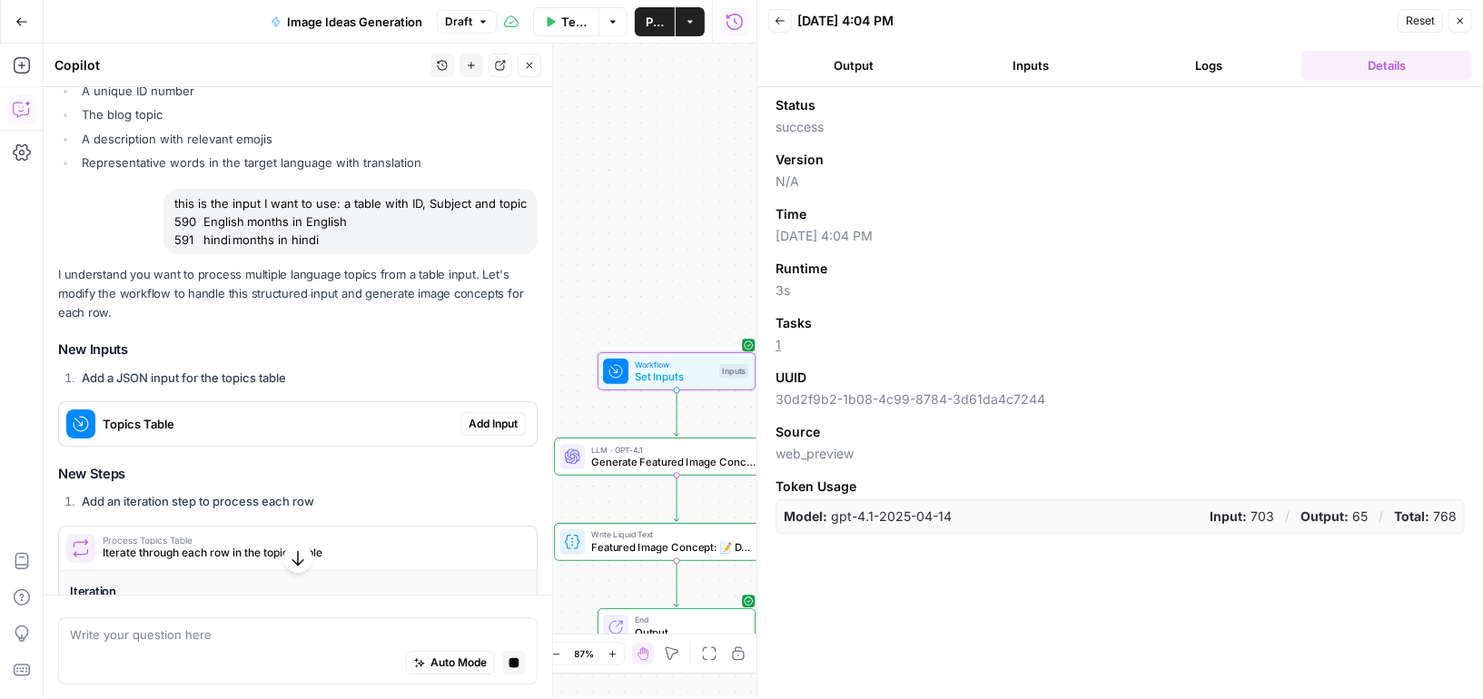
click at [487, 427] on span "Add Input" at bounding box center [493, 424] width 49 height 16
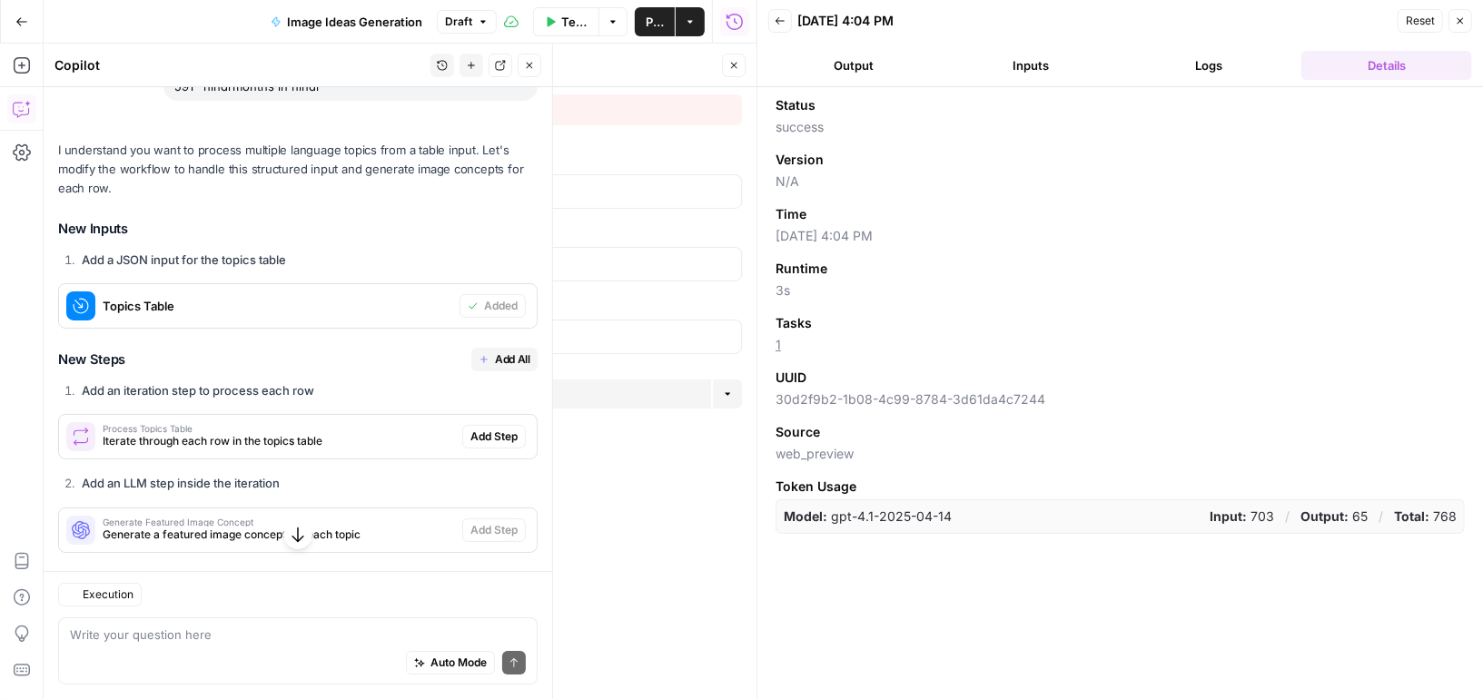
scroll to position [4278, 0]
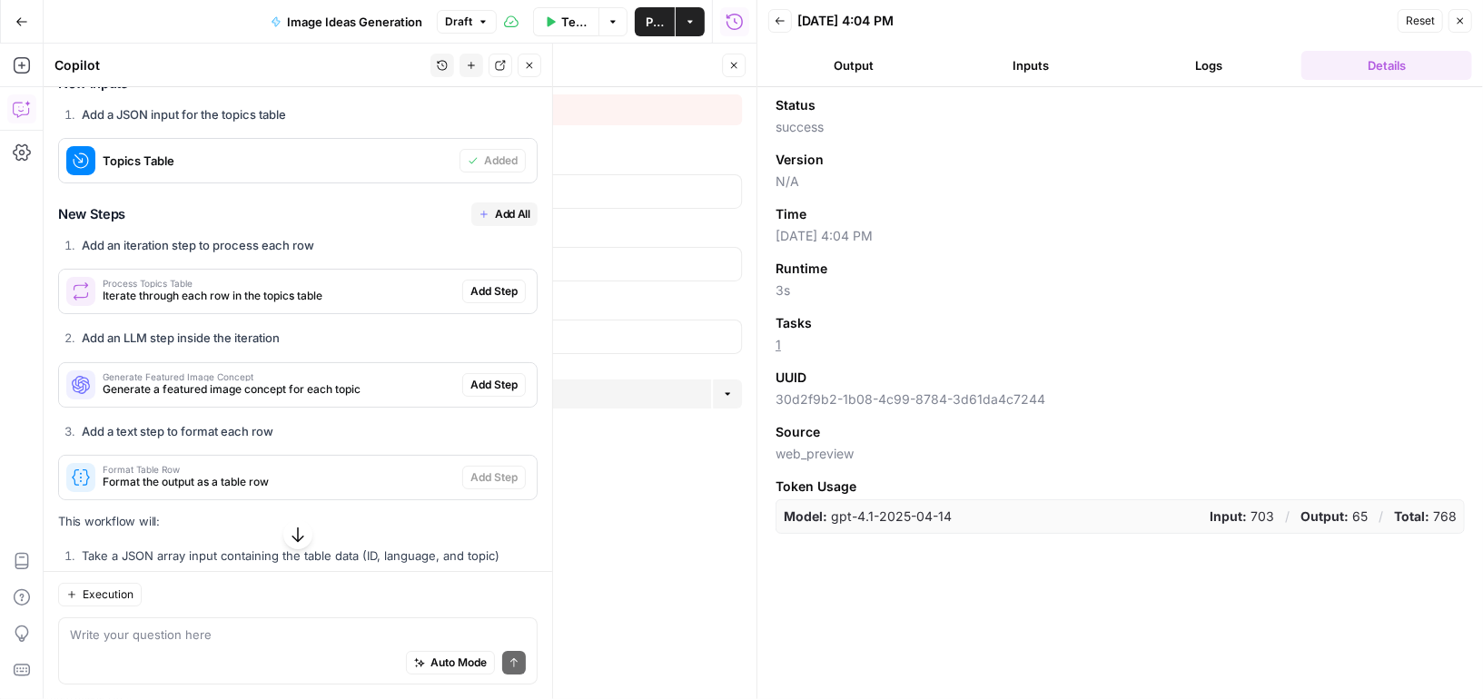
click at [475, 295] on span "Add Step" at bounding box center [493, 291] width 47 height 16
type textarea "Process Topics Table"
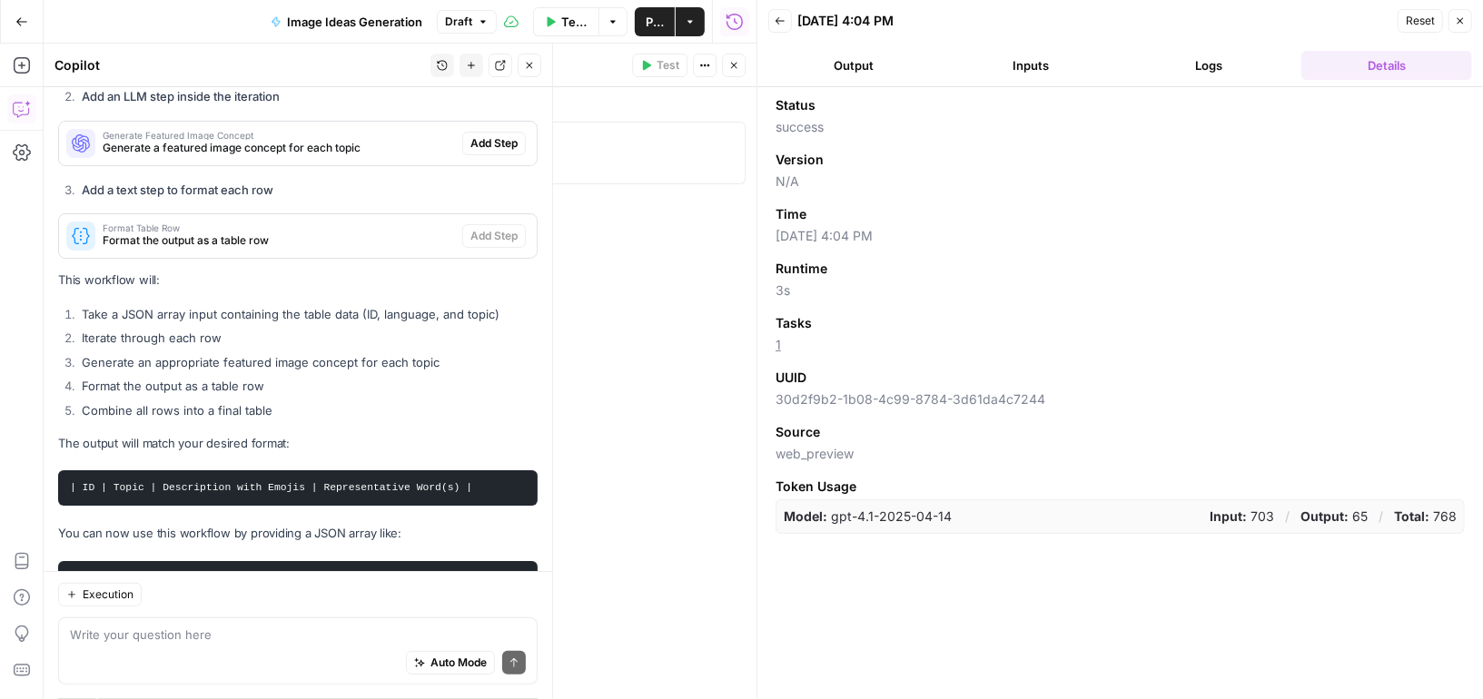
scroll to position [4434, 0]
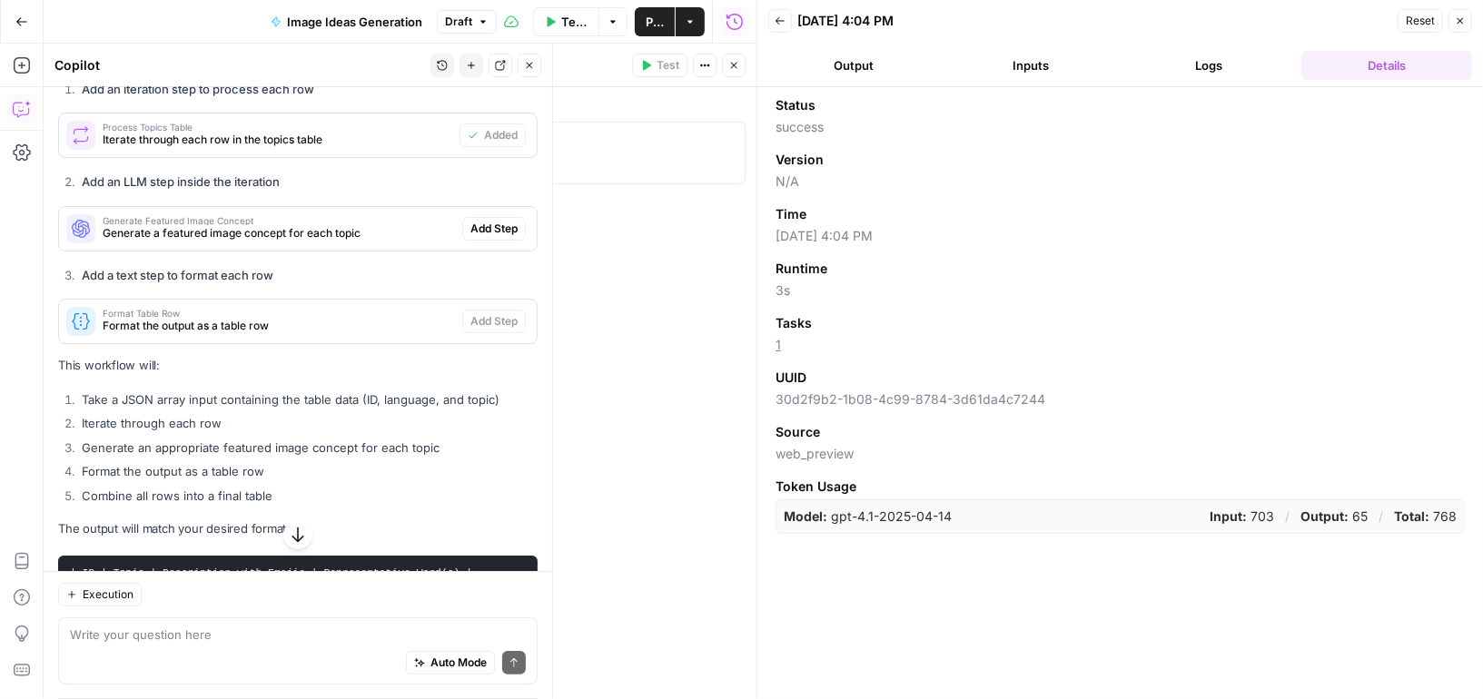
click at [481, 233] on span "Add Step" at bounding box center [493, 229] width 47 height 16
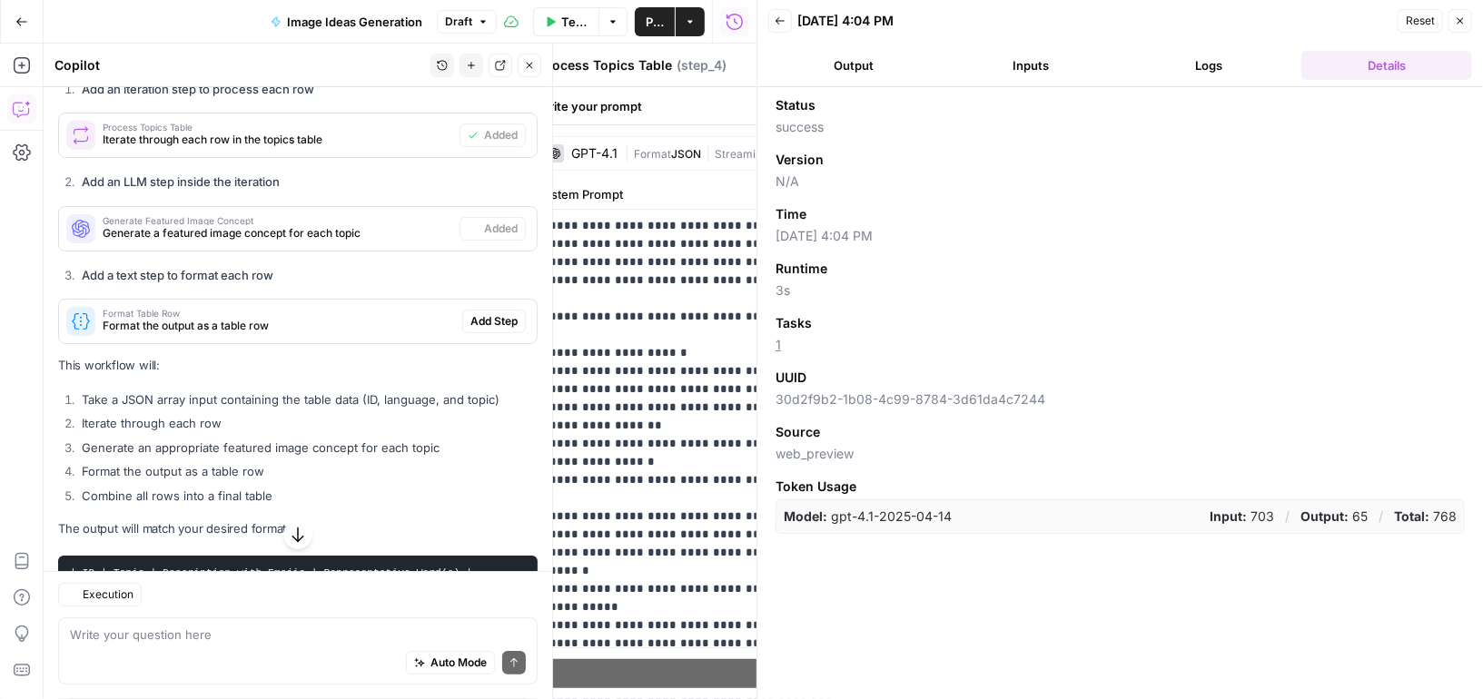
type textarea "Generate Featured Image Concept"
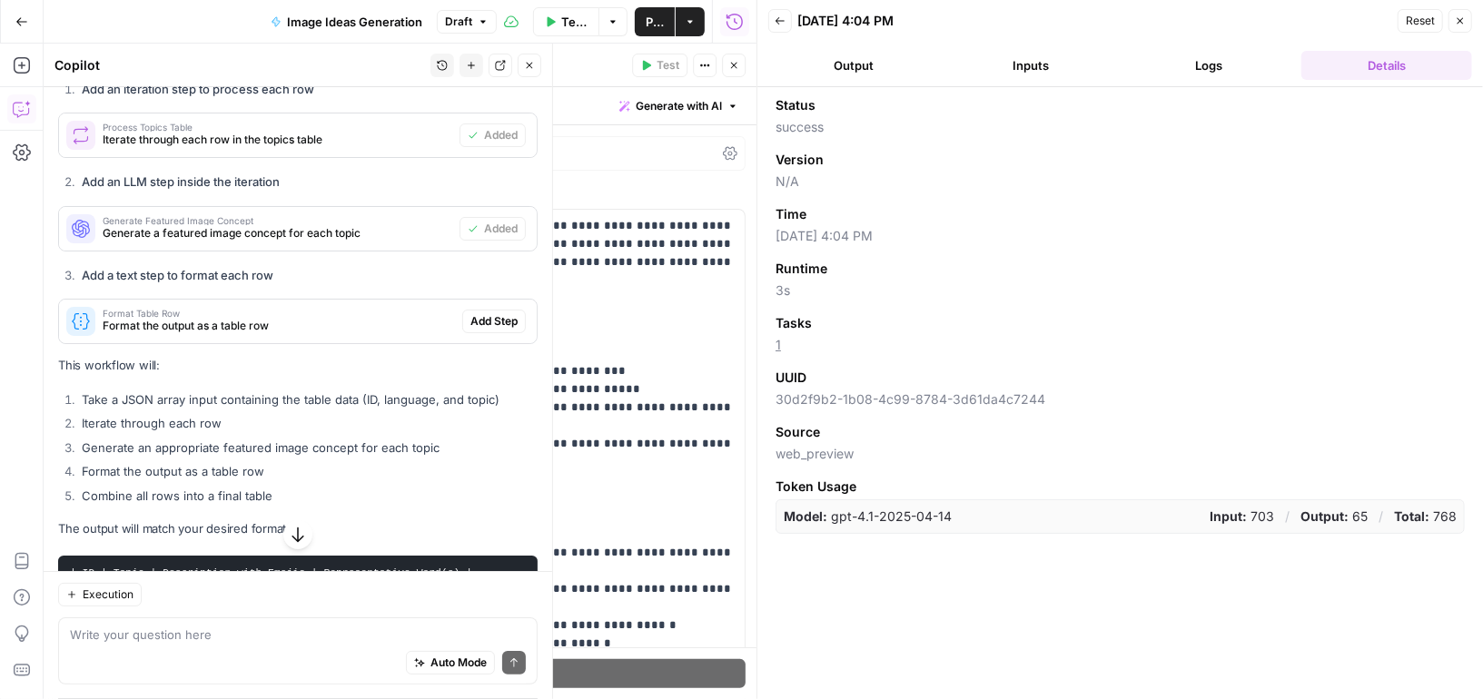
click at [556, 25] on button "Test Workflow" at bounding box center [566, 21] width 66 height 29
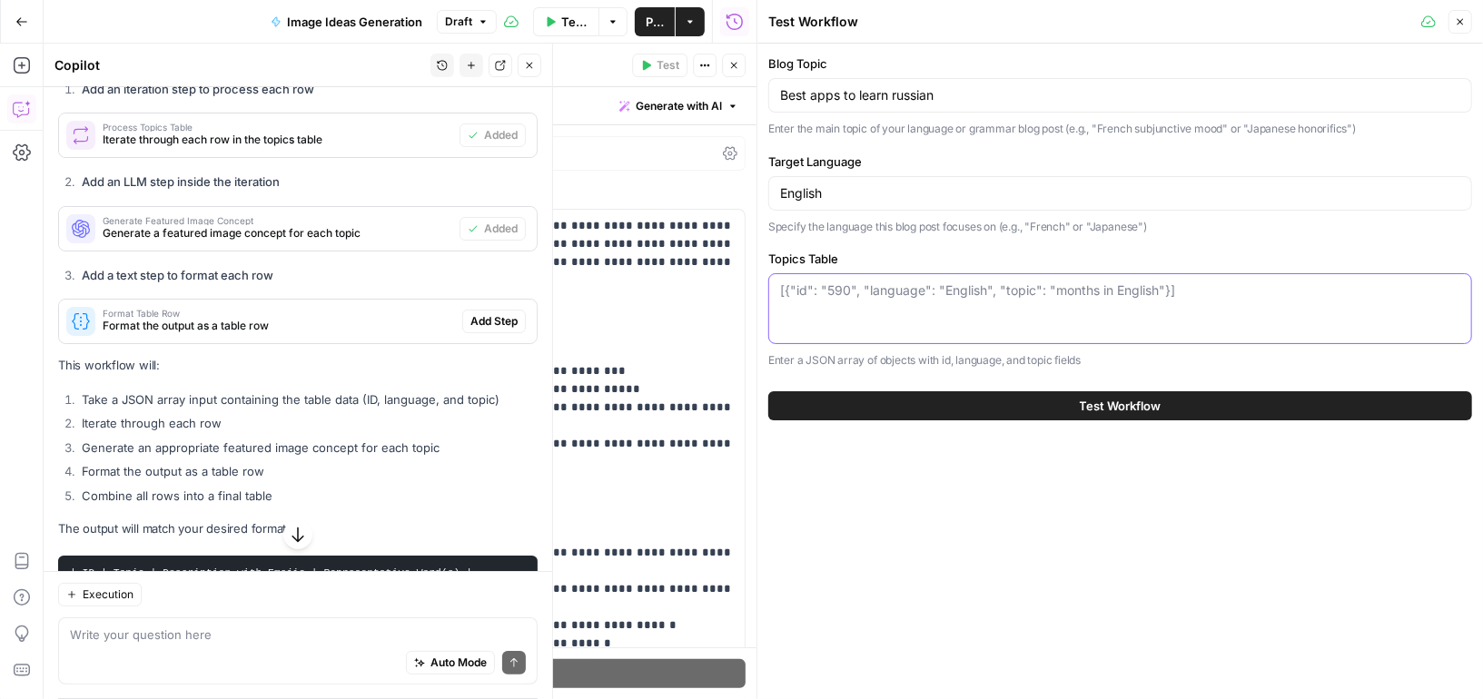
click at [872, 282] on textarea "Topics Table" at bounding box center [1120, 291] width 680 height 18
paste textarea "590 English months in English 591 hindi months in hindi"
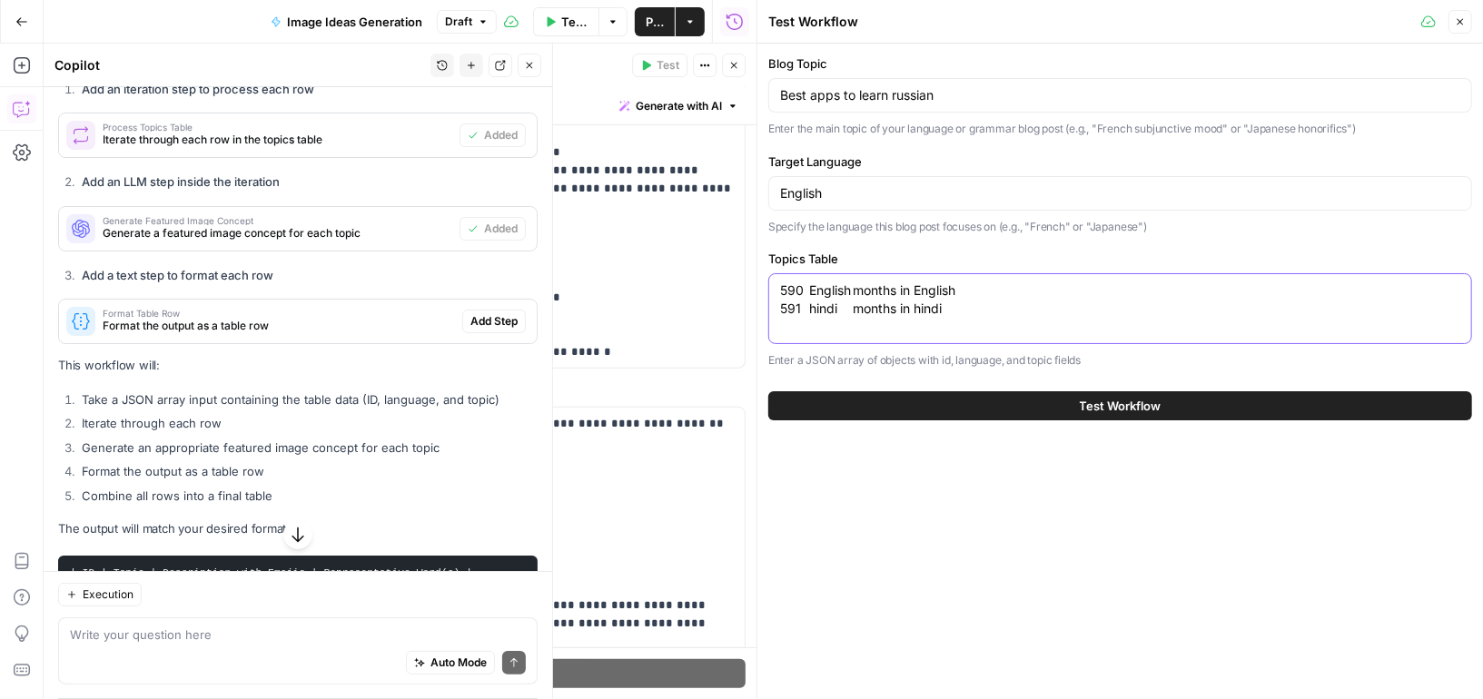
scroll to position [668, 0]
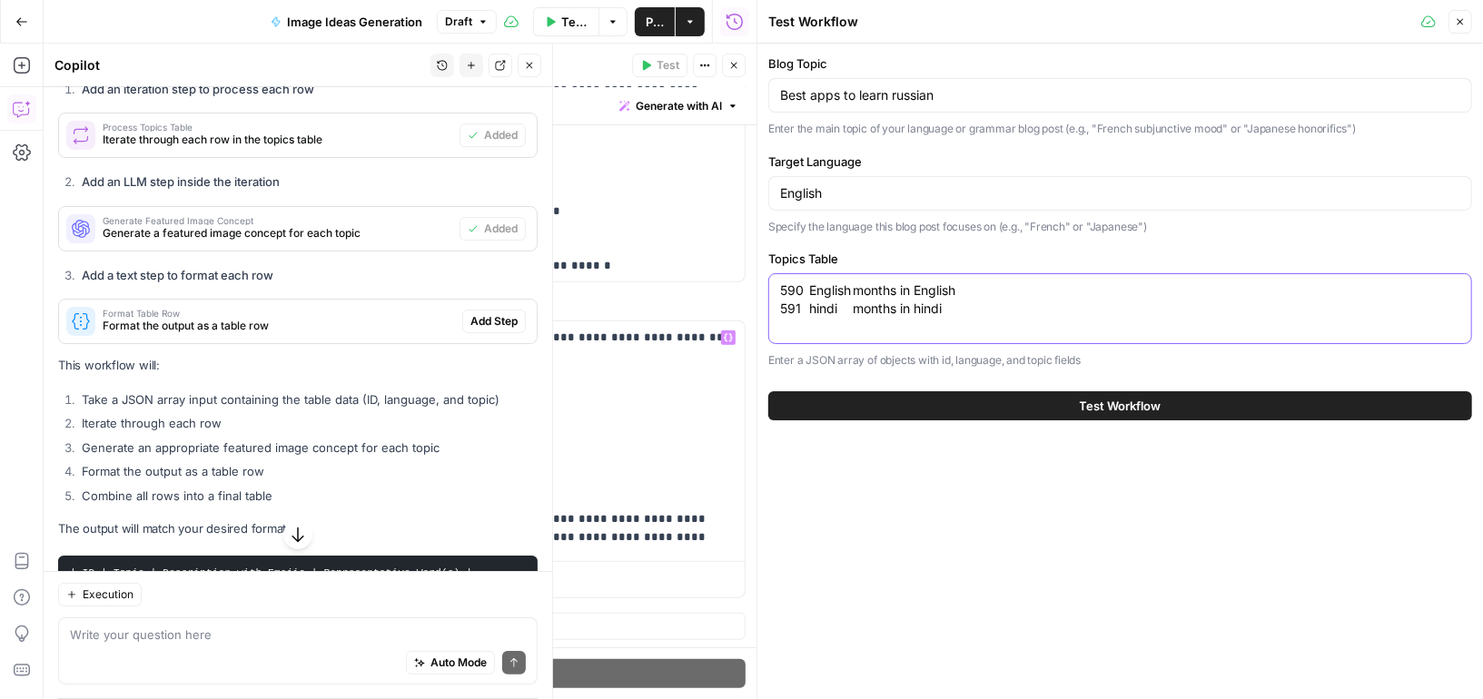
type textarea "590 English months in English 591 hindi months in hindi"
click at [404, 390] on span "**********" at bounding box center [361, 391] width 181 height 15
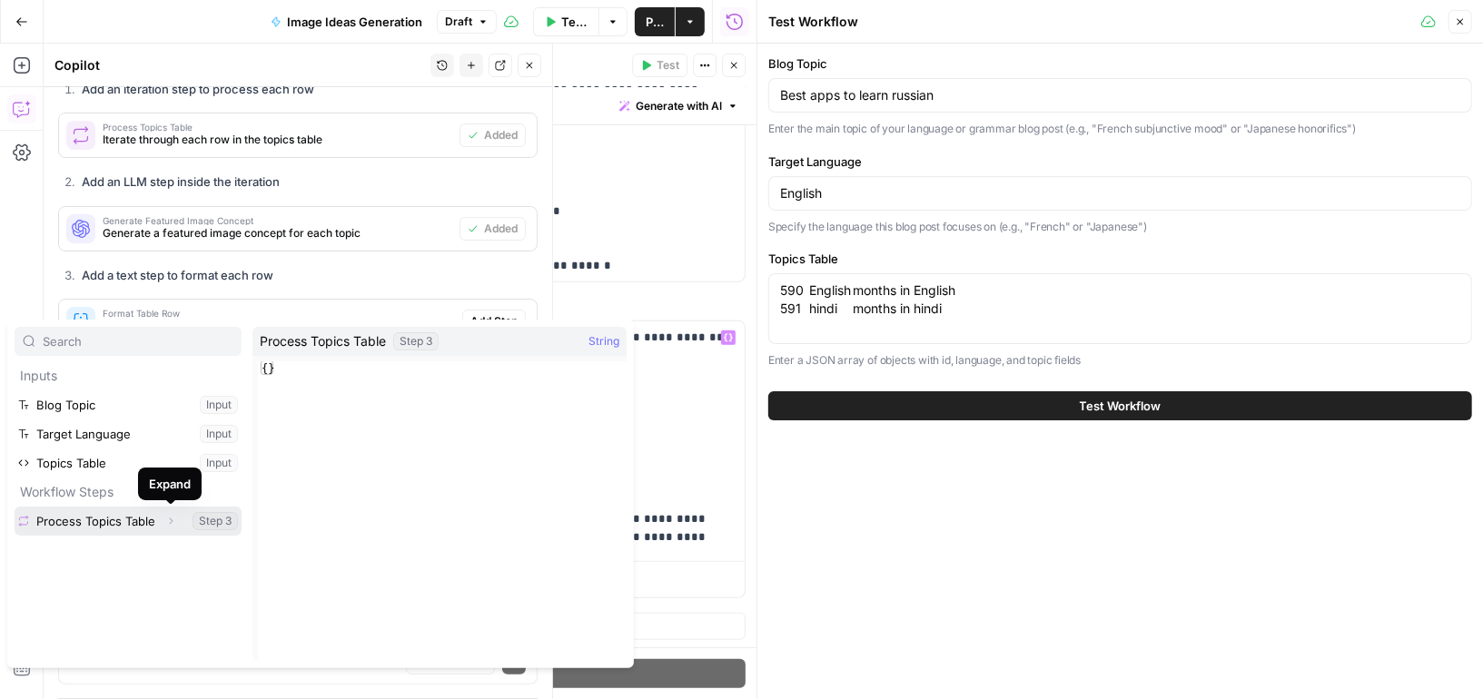
click at [170, 520] on icon "button" at bounding box center [170, 521] width 11 height 11
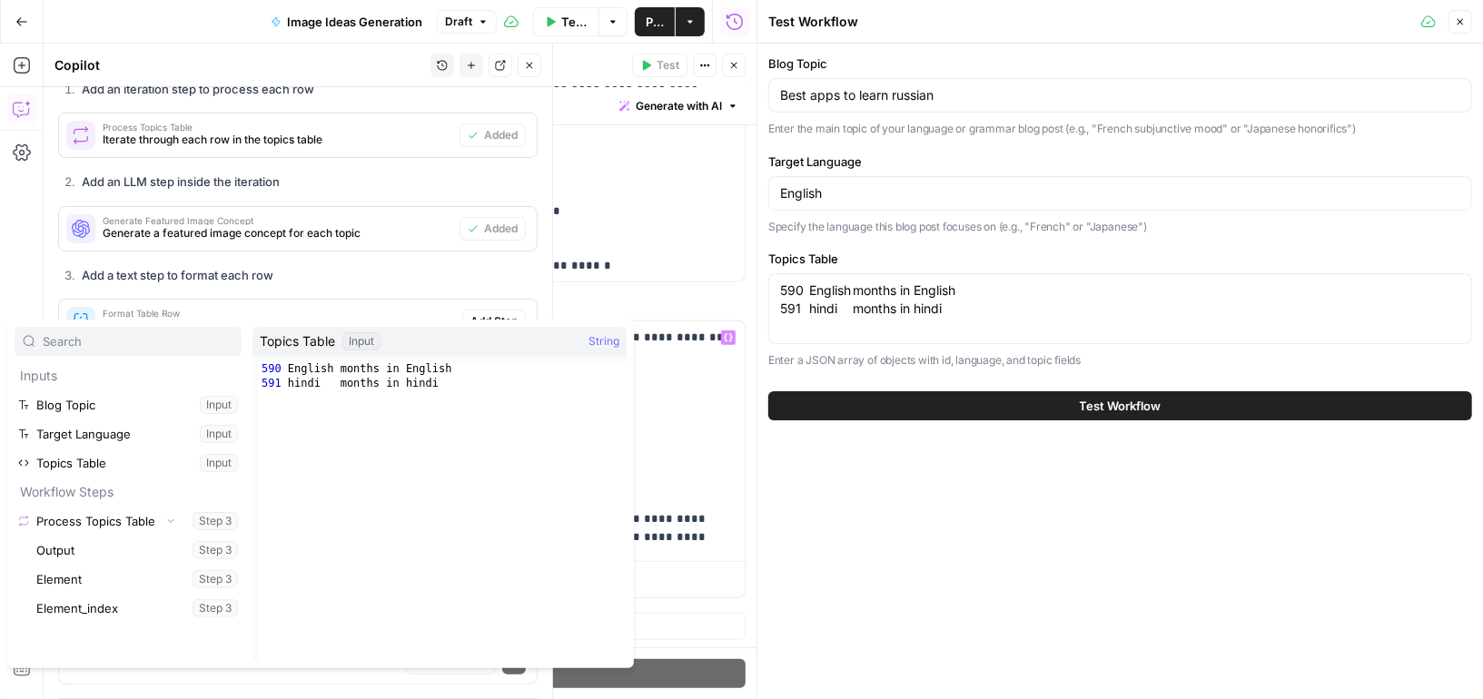
click at [578, 7] on button "Test Workflow" at bounding box center [566, 21] width 66 height 29
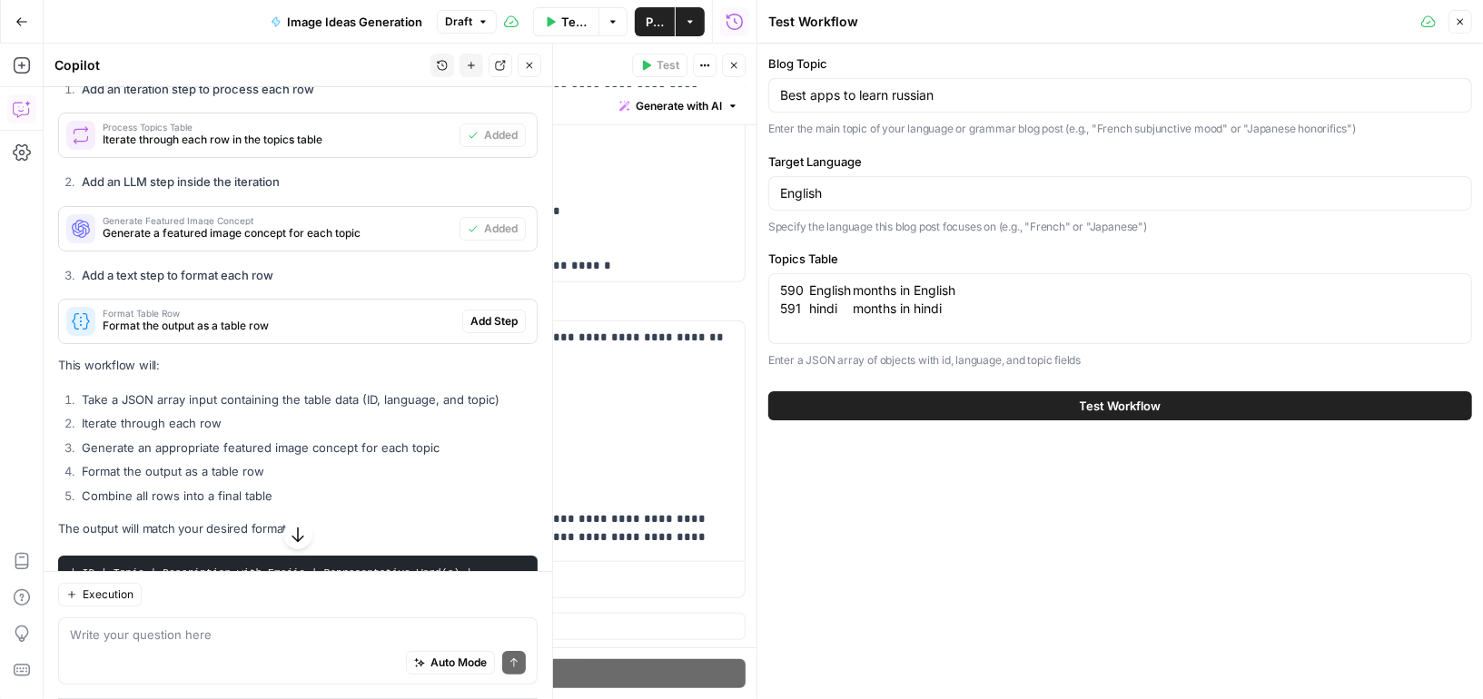
click at [916, 411] on button "Test Workflow" at bounding box center [1120, 405] width 704 height 29
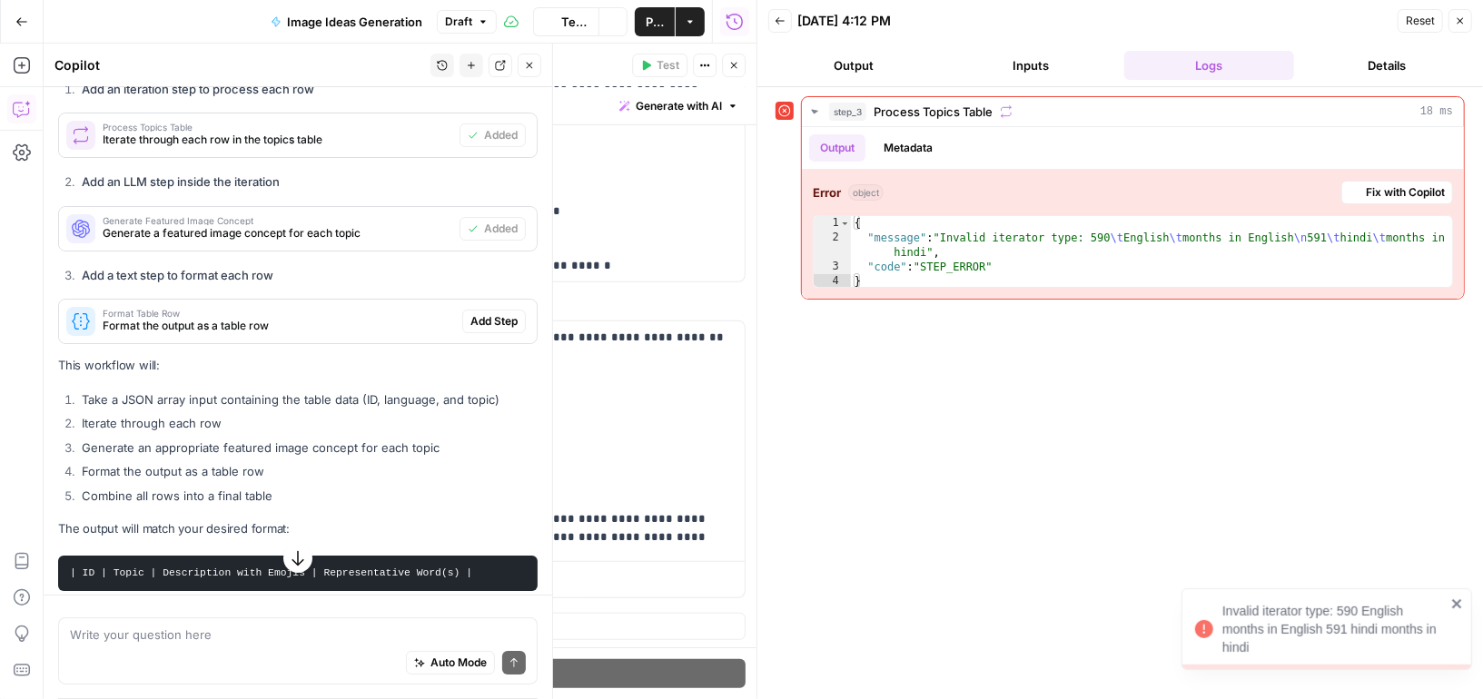
scroll to position [4434, 0]
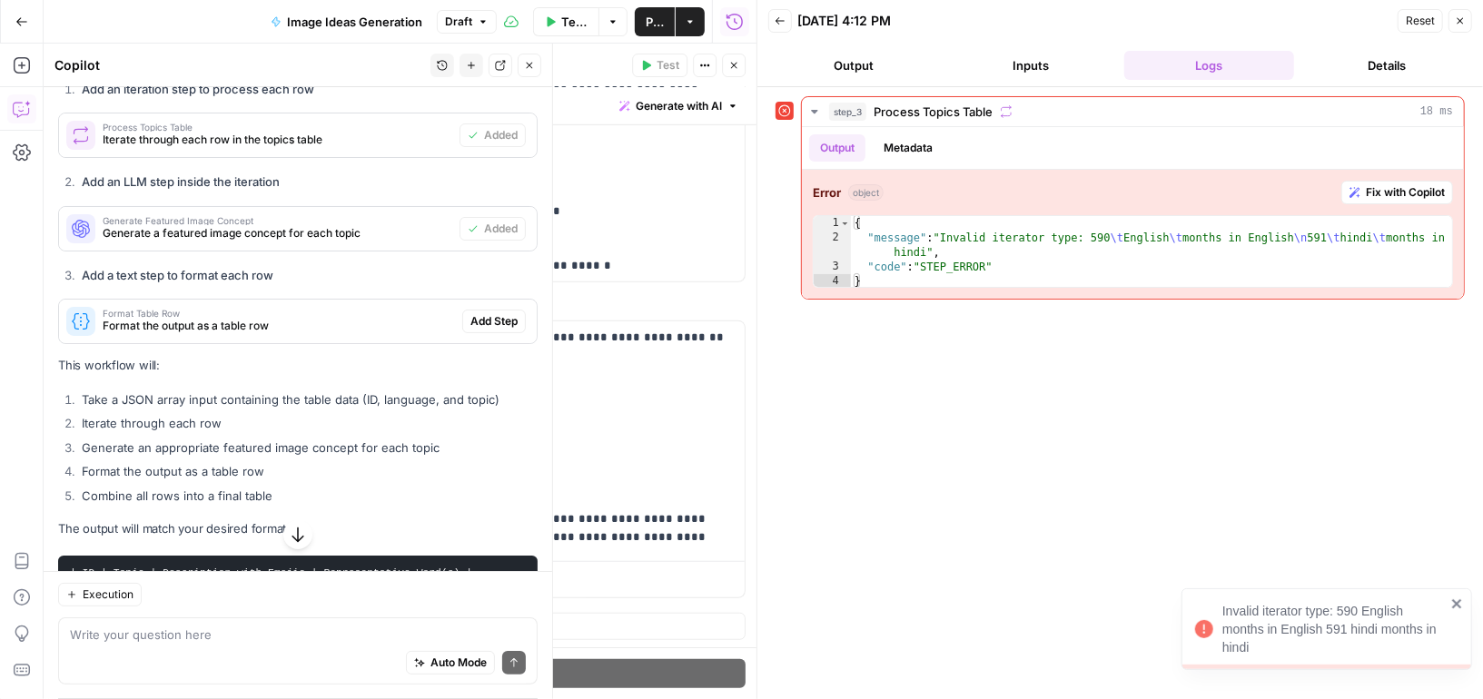
click at [728, 63] on icon "button" at bounding box center [733, 65] width 11 height 11
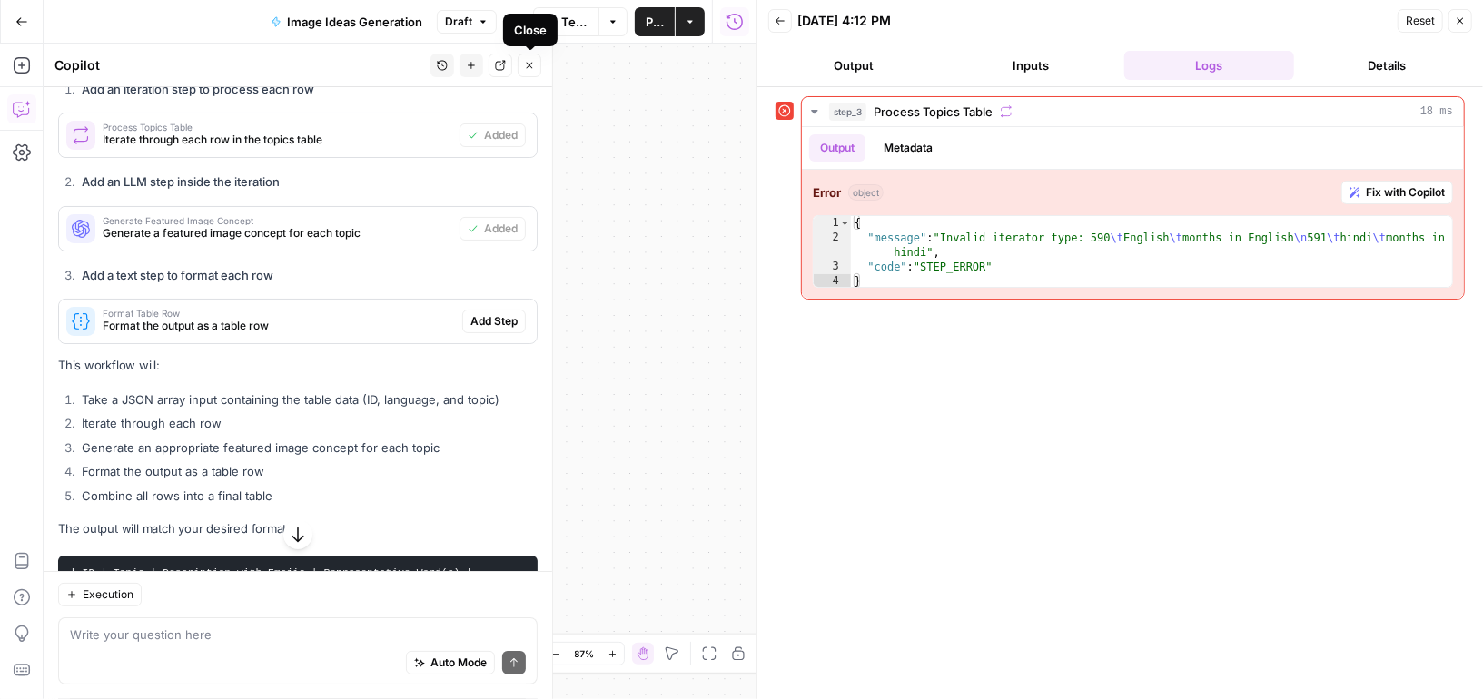
click at [527, 64] on icon "button" at bounding box center [529, 65] width 11 height 11
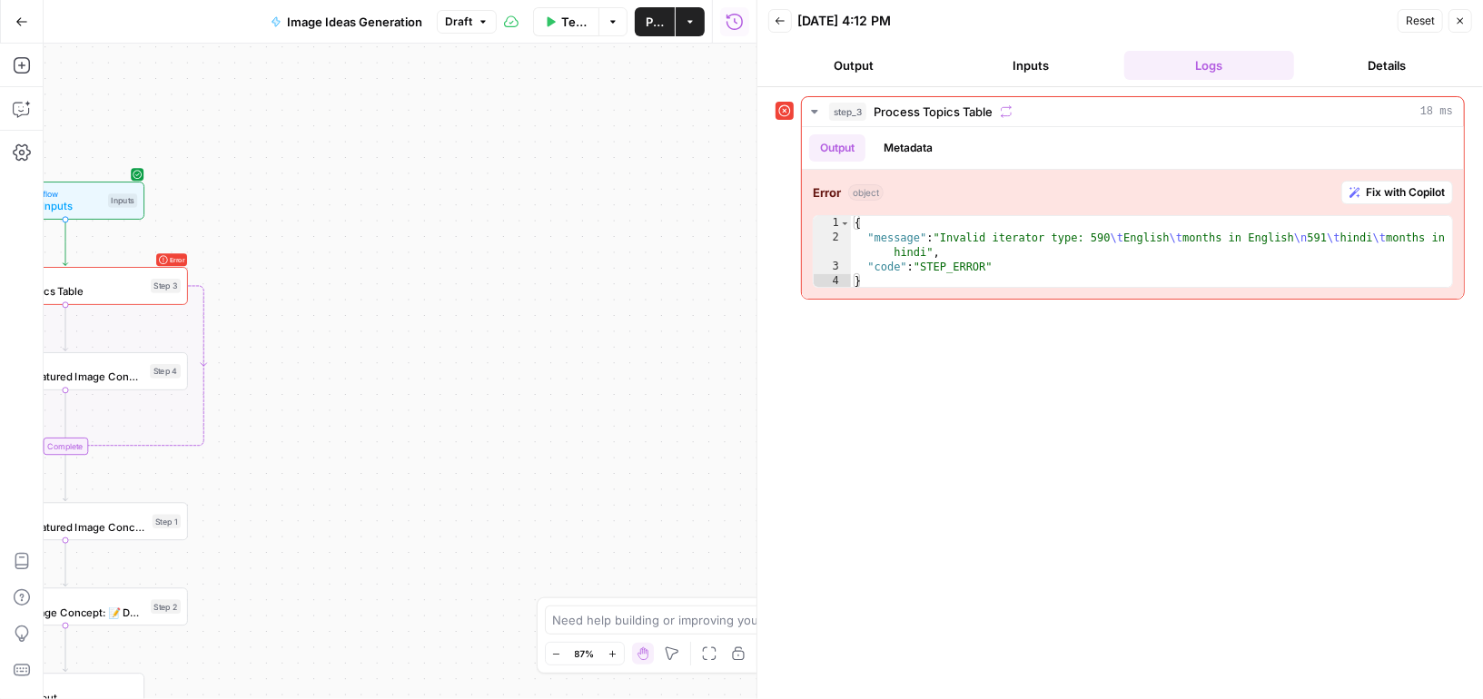
click at [1456, 17] on icon "button" at bounding box center [1460, 20] width 11 height 11
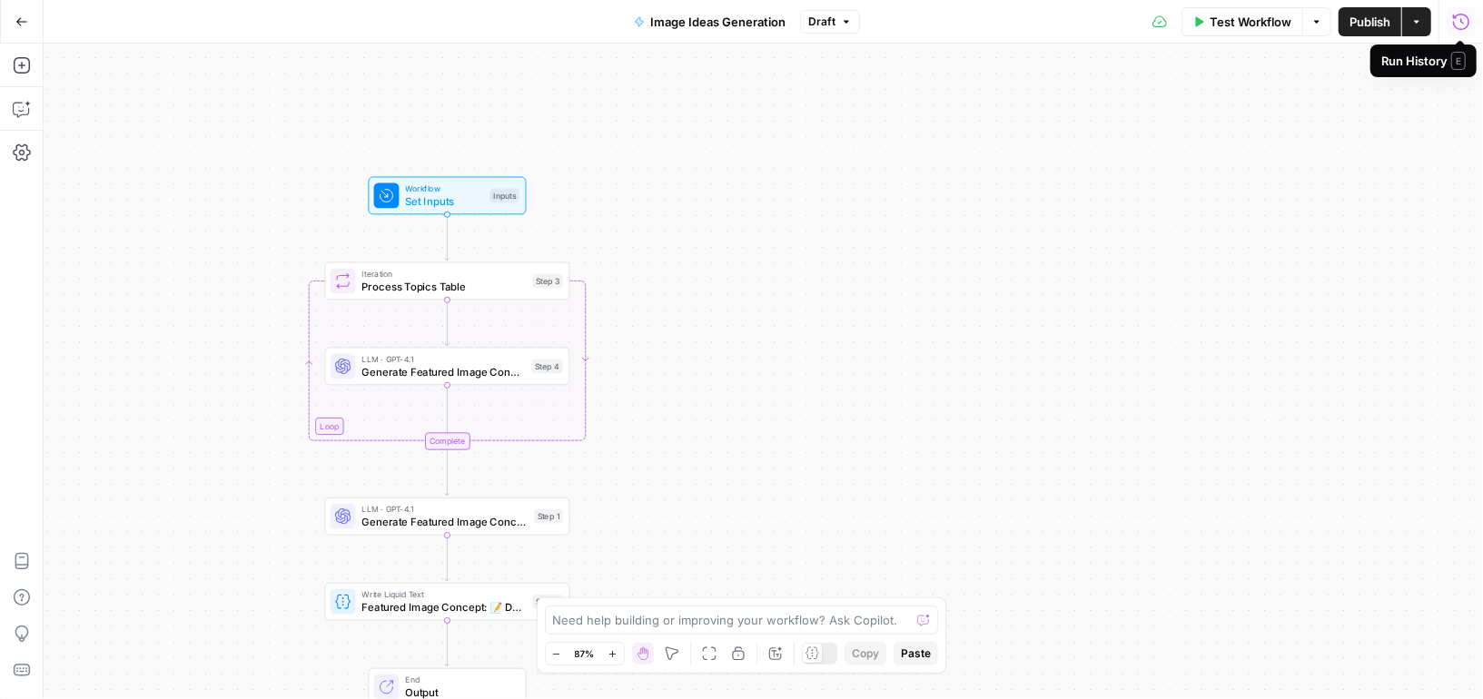
click at [495, 280] on span "Process Topics Table" at bounding box center [444, 286] width 164 height 15
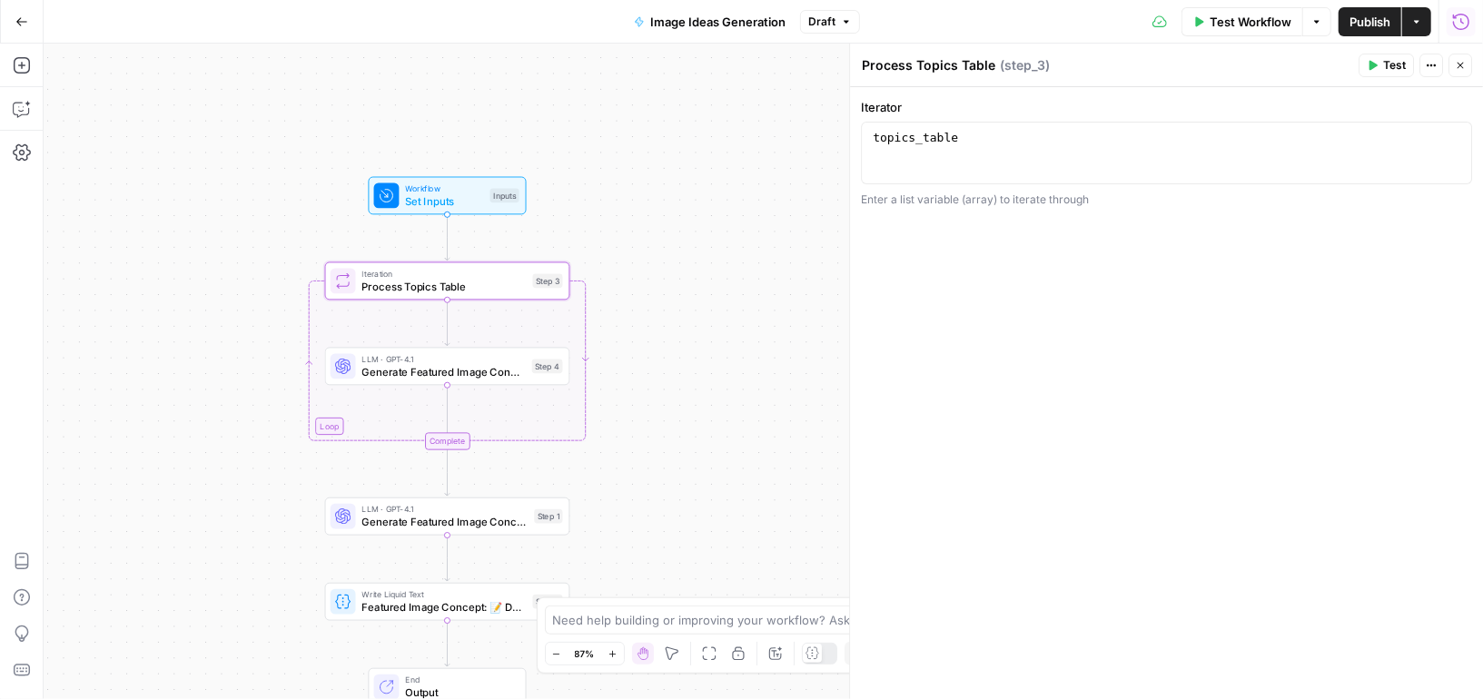
click at [481, 203] on span "Set Inputs" at bounding box center [444, 200] width 78 height 15
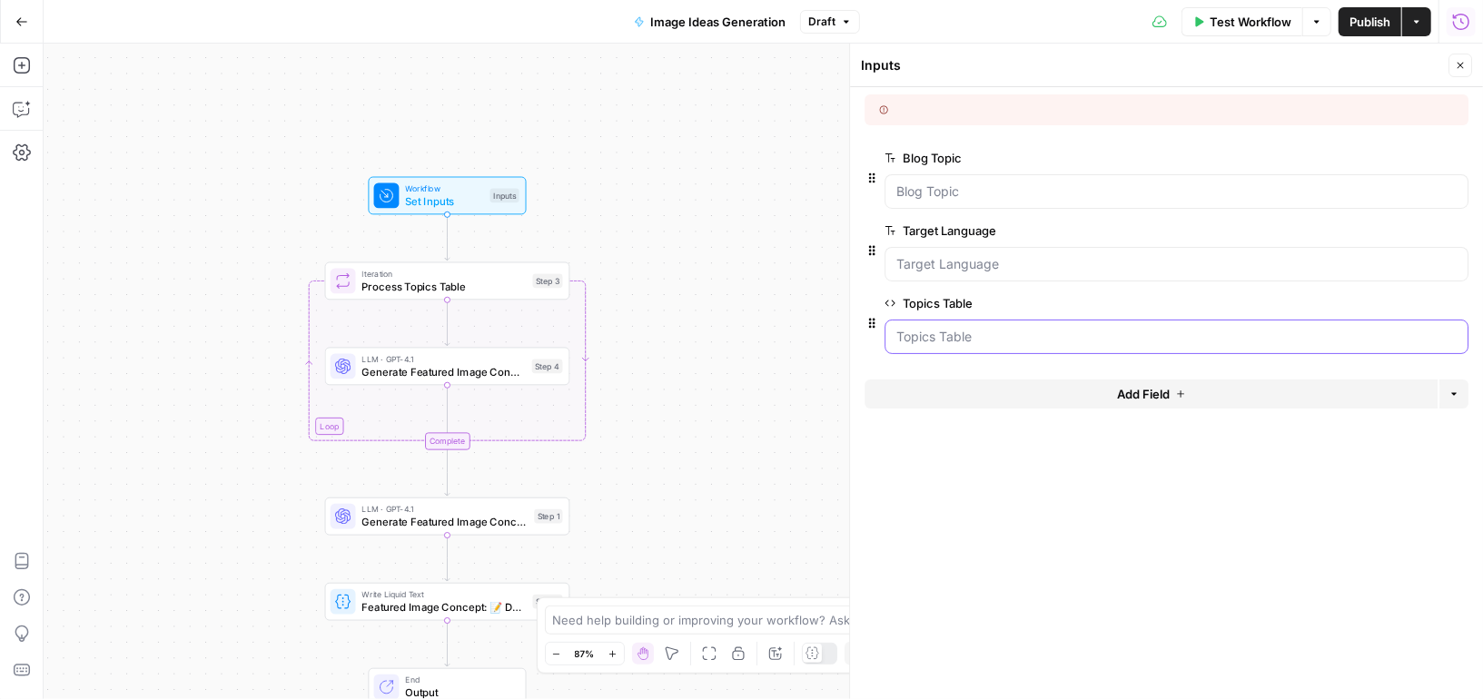
click at [945, 335] on Table "Topics Table" at bounding box center [1176, 337] width 560 height 18
click at [1388, 307] on span "edit field" at bounding box center [1401, 303] width 40 height 15
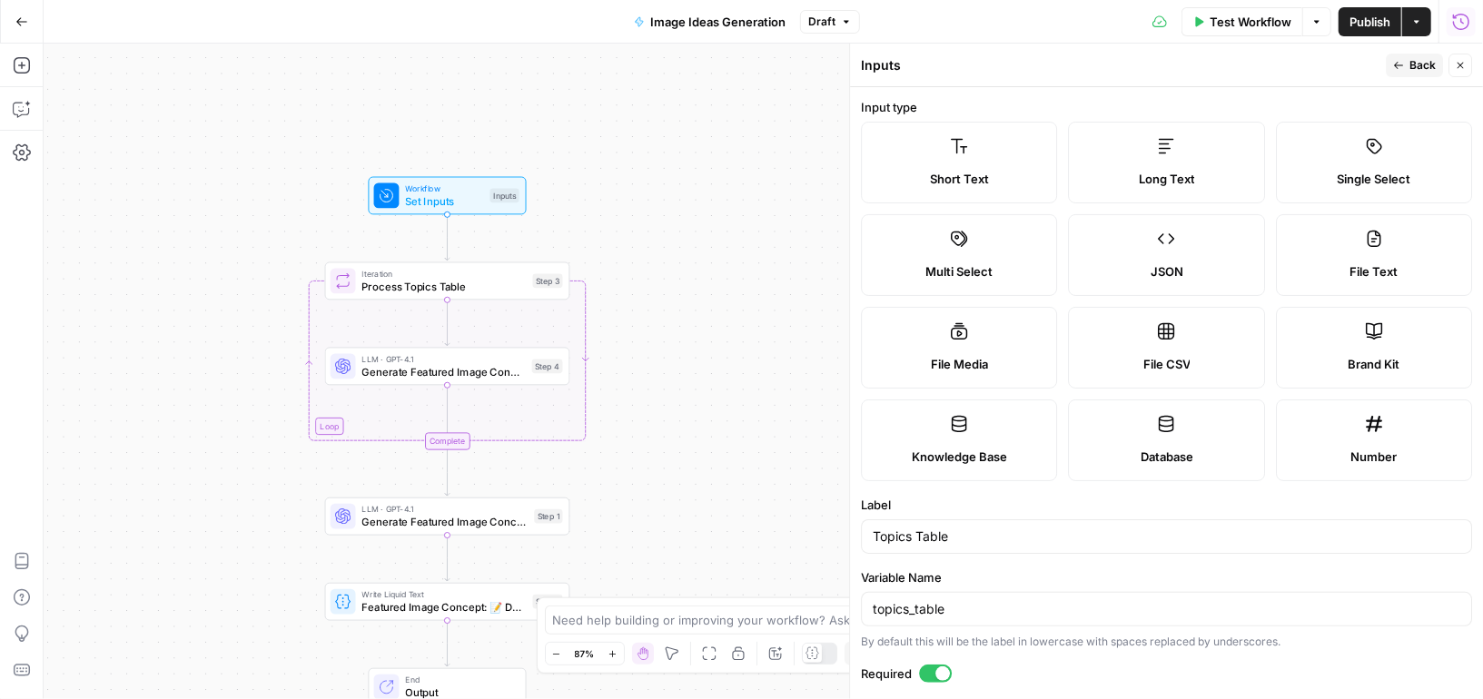
click at [1193, 345] on label "File CSV" at bounding box center [1167, 348] width 196 height 82
click at [1409, 62] on button "Back" at bounding box center [1414, 66] width 57 height 24
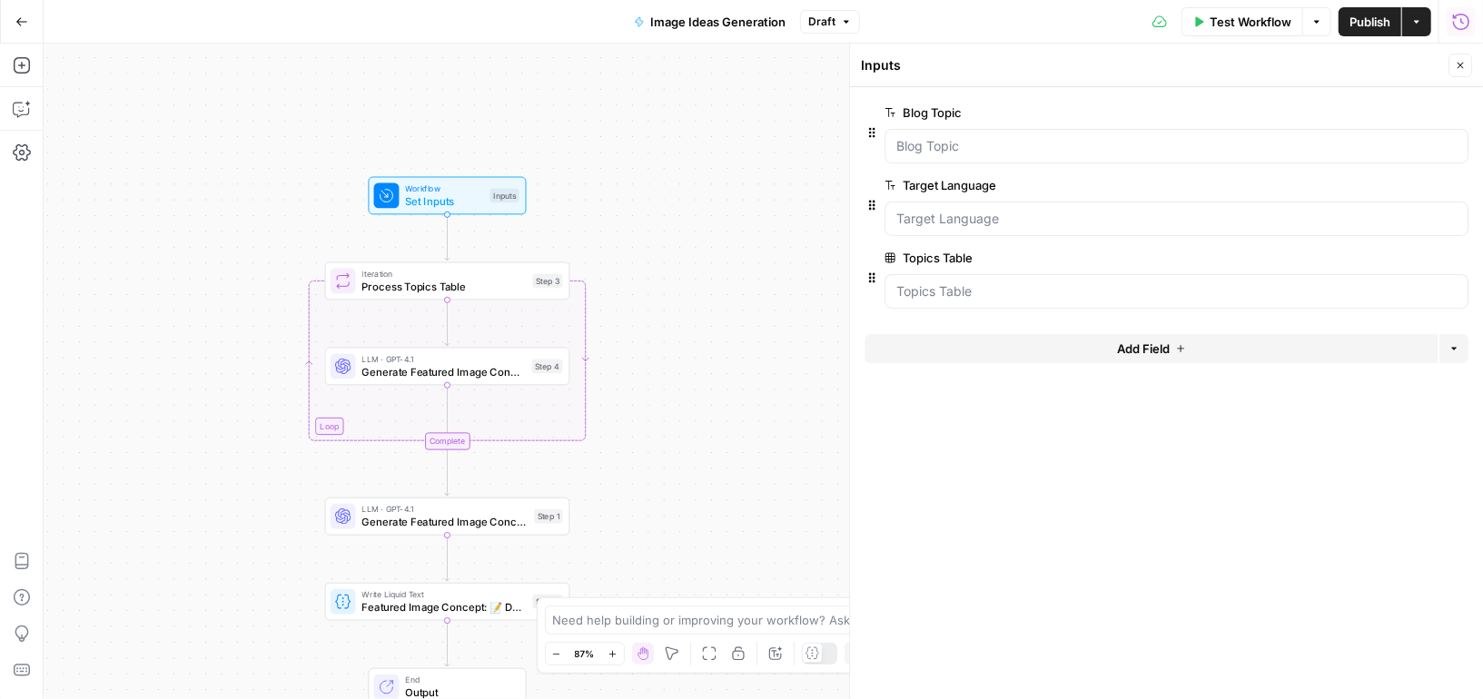
click at [1036, 274] on div at bounding box center [1177, 291] width 584 height 35
click at [1223, 17] on span "Test Workflow" at bounding box center [1251, 22] width 82 height 18
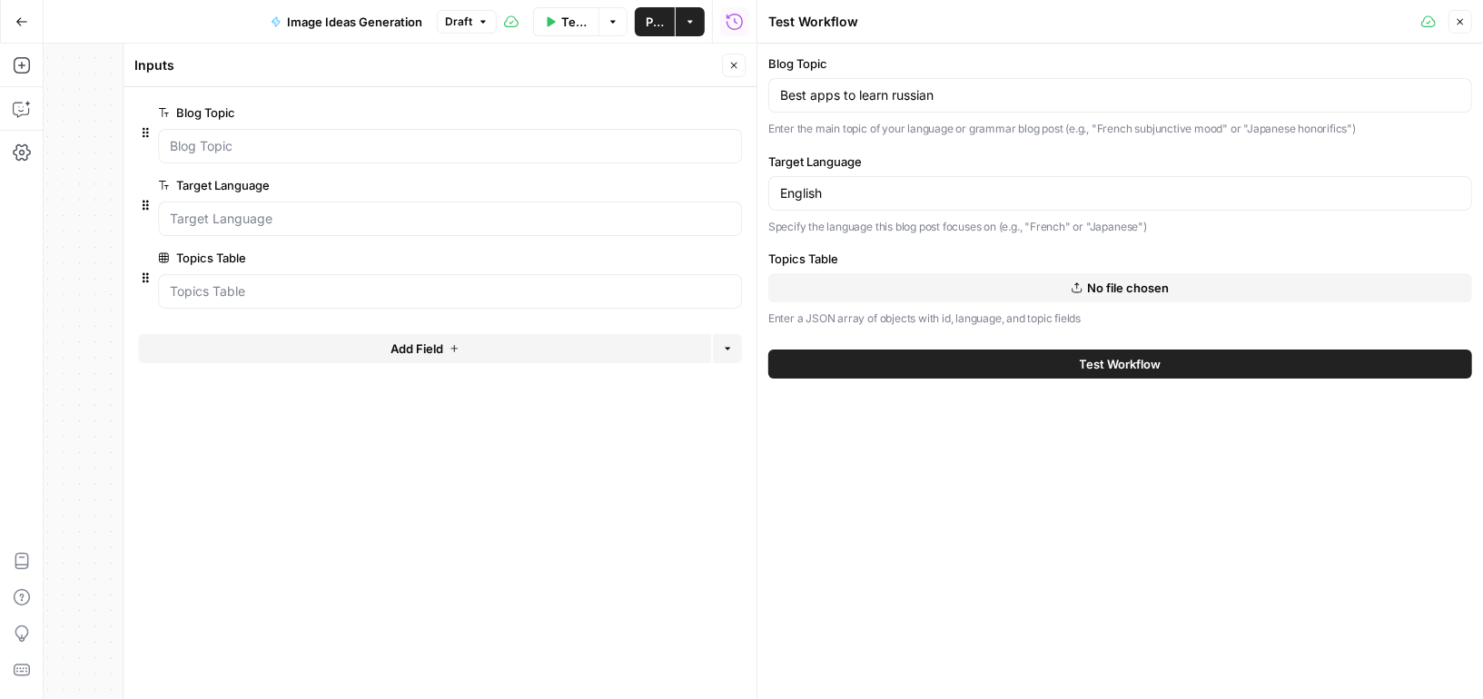
click at [1464, 19] on icon "button" at bounding box center [1460, 21] width 11 height 11
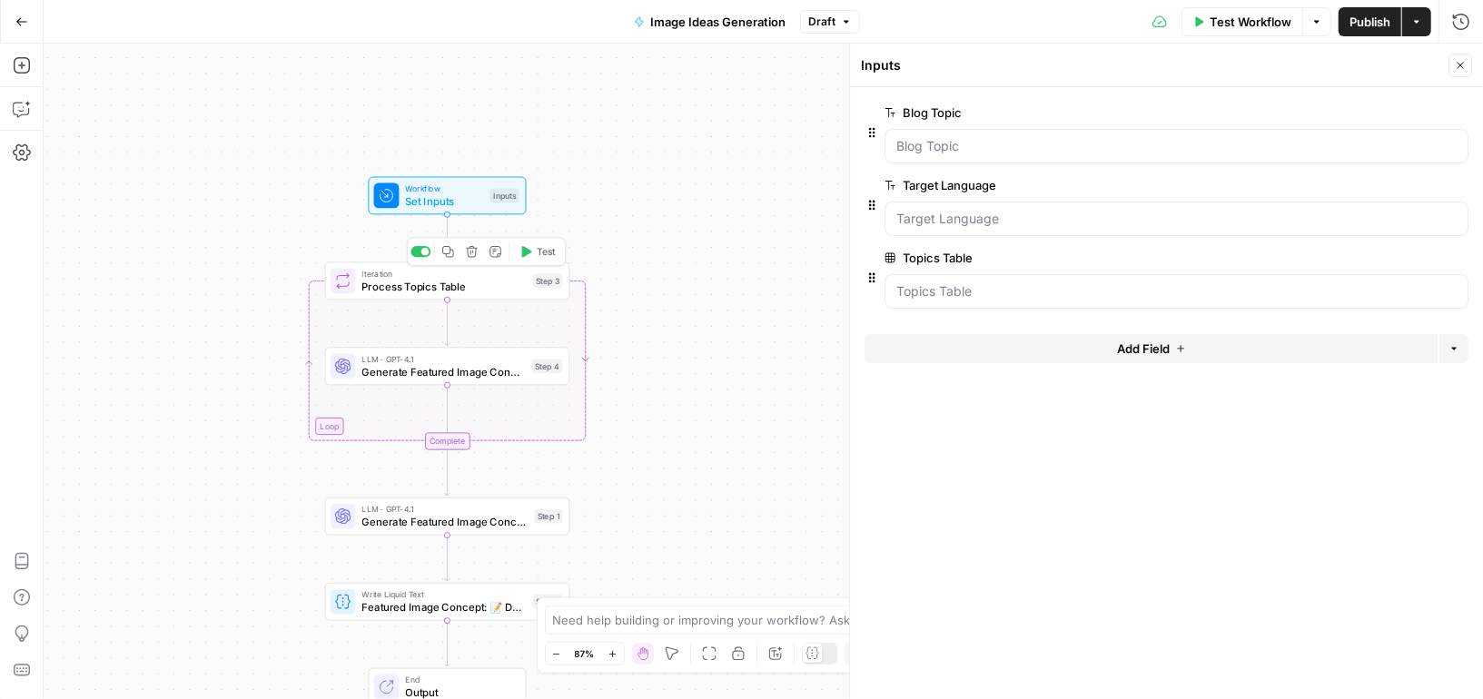
click at [490, 282] on span "Process Topics Table" at bounding box center [444, 286] width 164 height 15
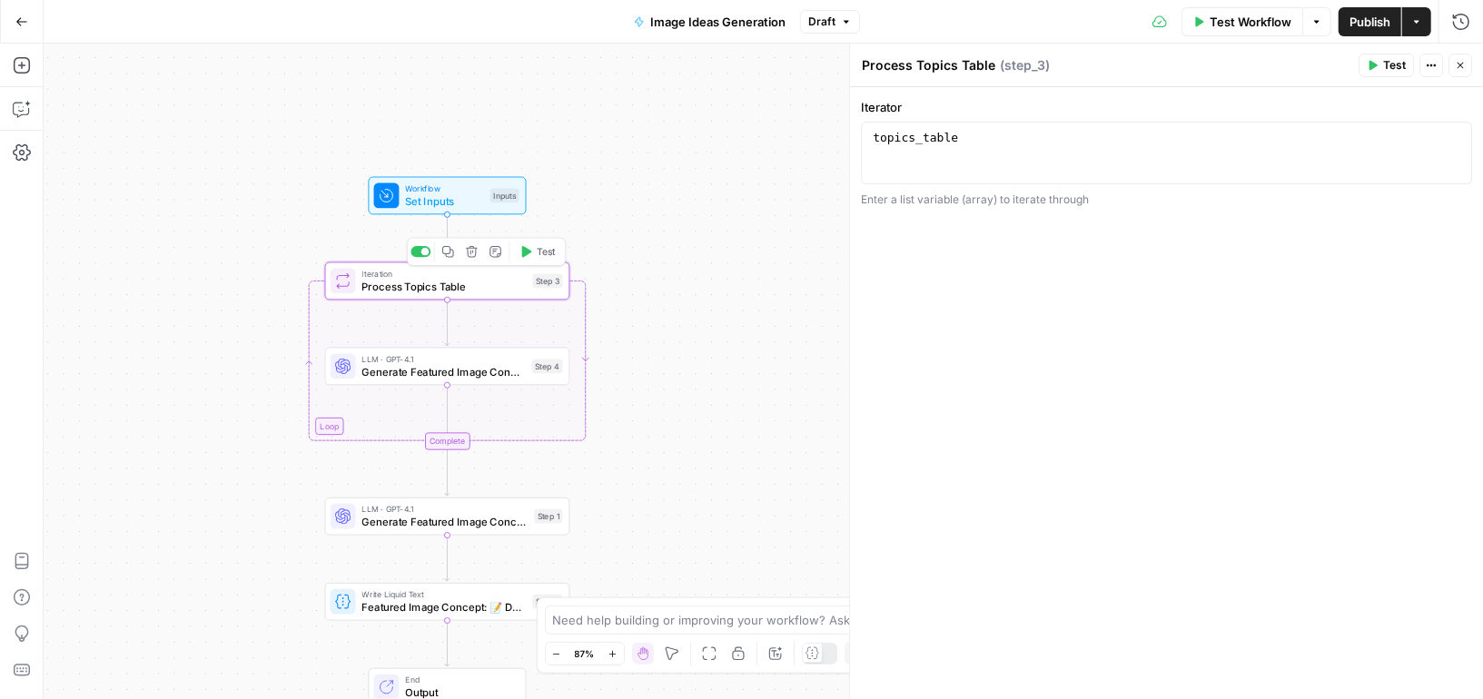
click at [472, 208] on span "Set Inputs" at bounding box center [444, 200] width 78 height 15
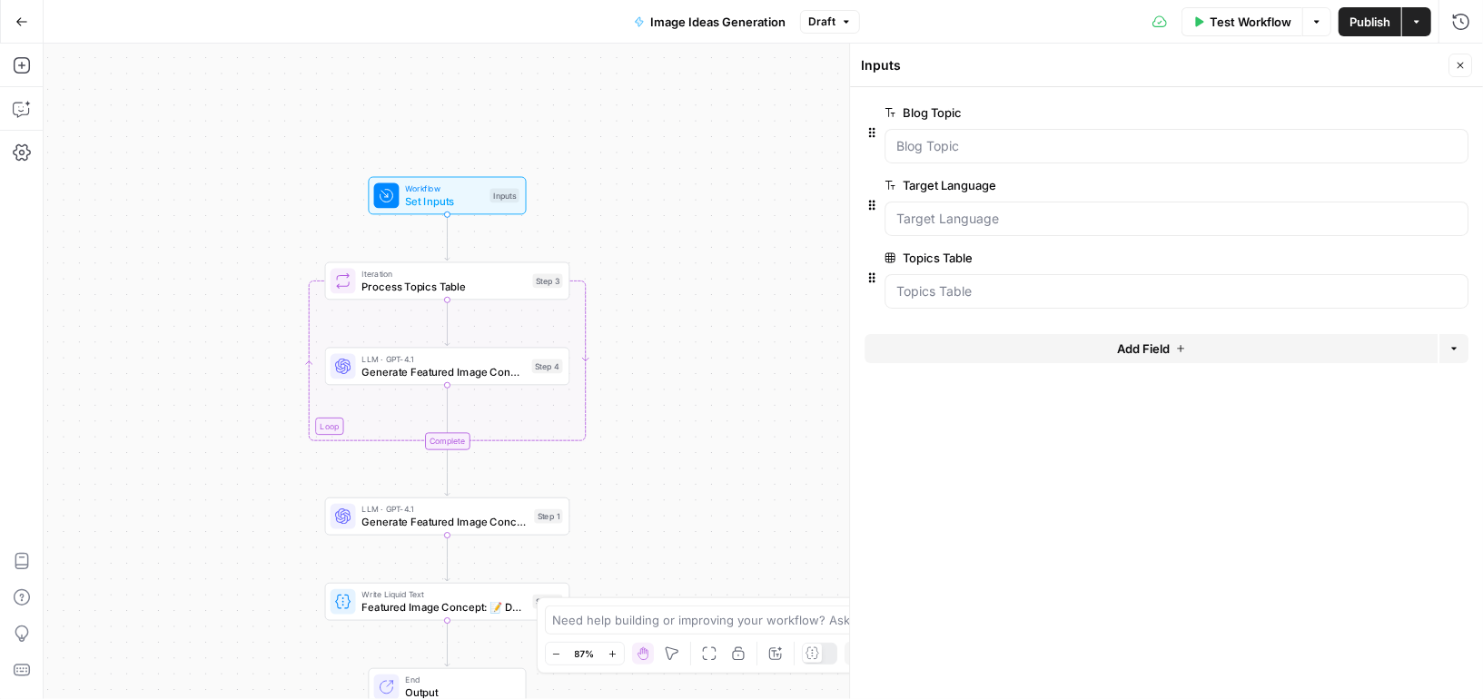
click at [1425, 254] on button "edit field" at bounding box center [1408, 258] width 70 height 22
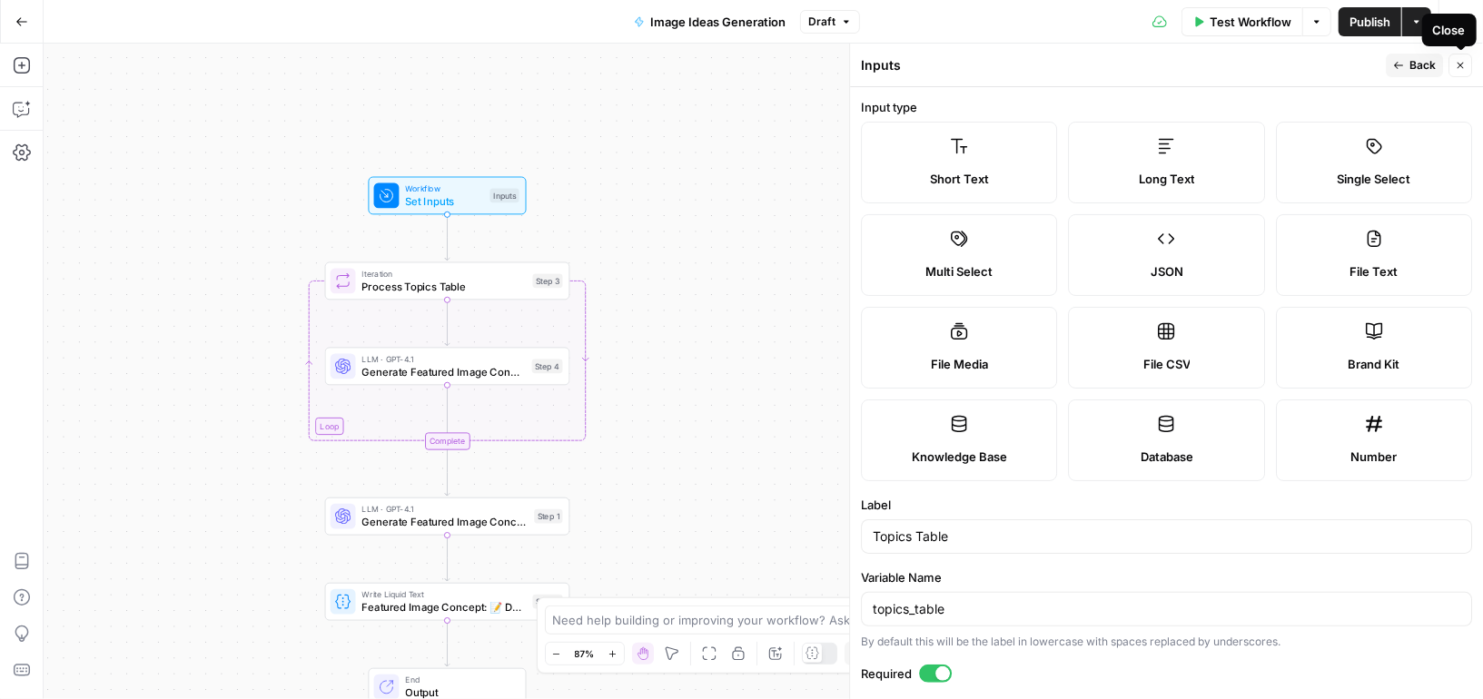
click at [1464, 68] on icon "button" at bounding box center [1460, 65] width 11 height 11
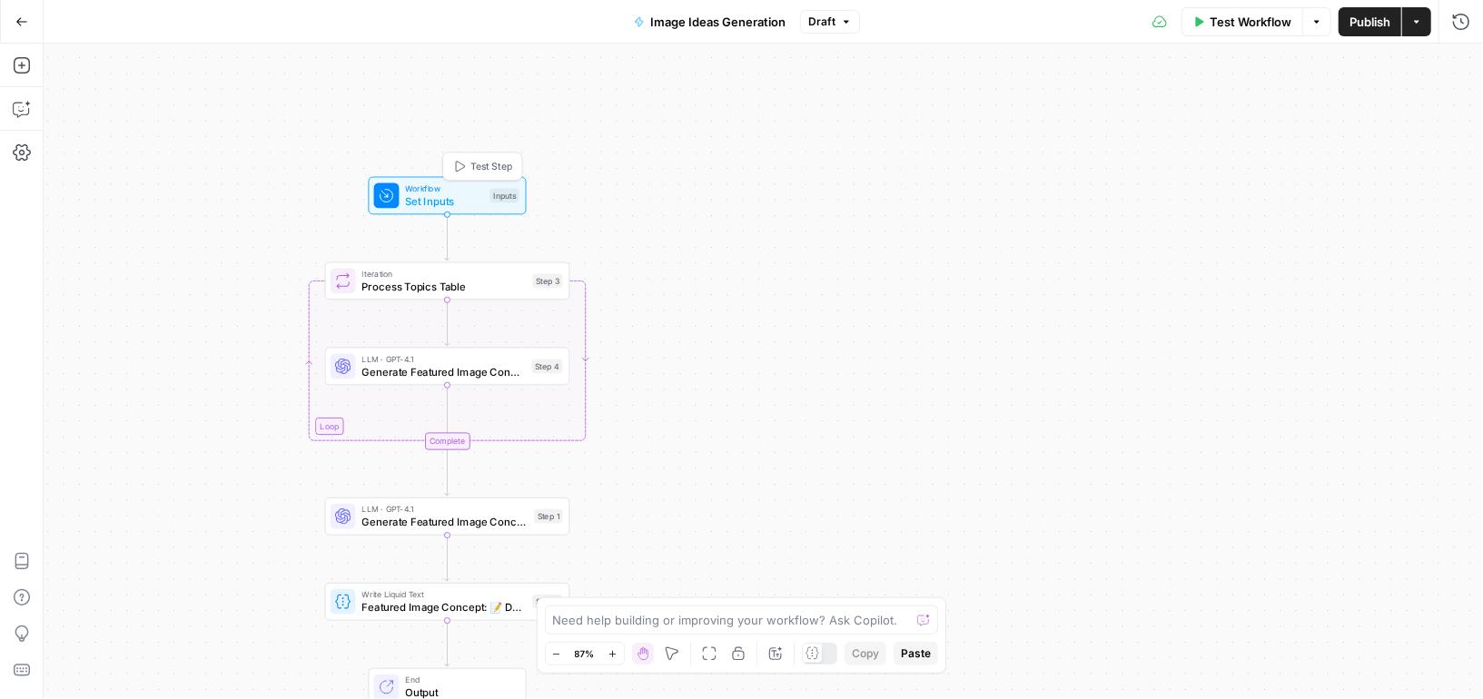
click at [459, 197] on span "Set Inputs" at bounding box center [444, 200] width 78 height 15
click at [1460, 257] on icon "button" at bounding box center [1458, 258] width 10 height 10
click at [1207, 276] on button "Add Field" at bounding box center [1151, 276] width 573 height 29
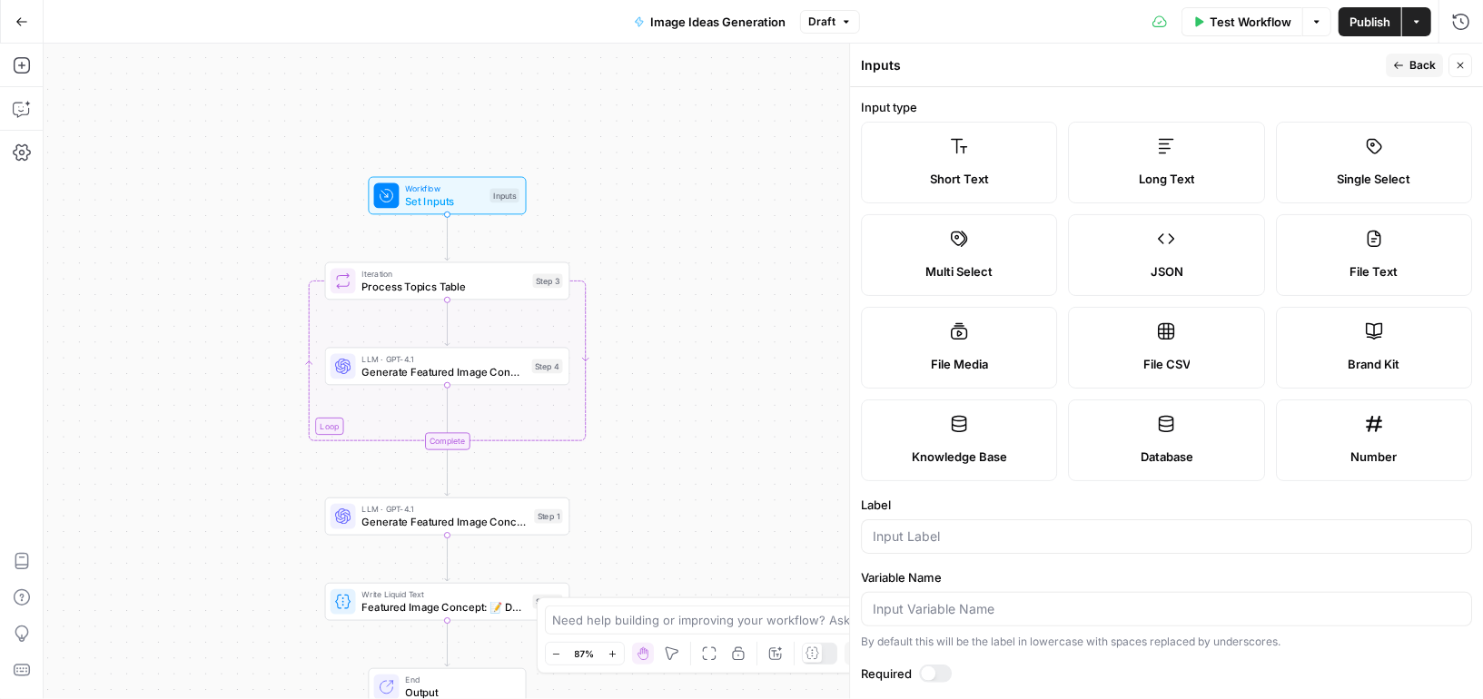
click at [985, 154] on label "Short Text" at bounding box center [959, 163] width 196 height 82
click at [895, 544] on div at bounding box center [1166, 537] width 611 height 35
type input "ID"
click at [1420, 70] on span "Back" at bounding box center [1423, 65] width 26 height 16
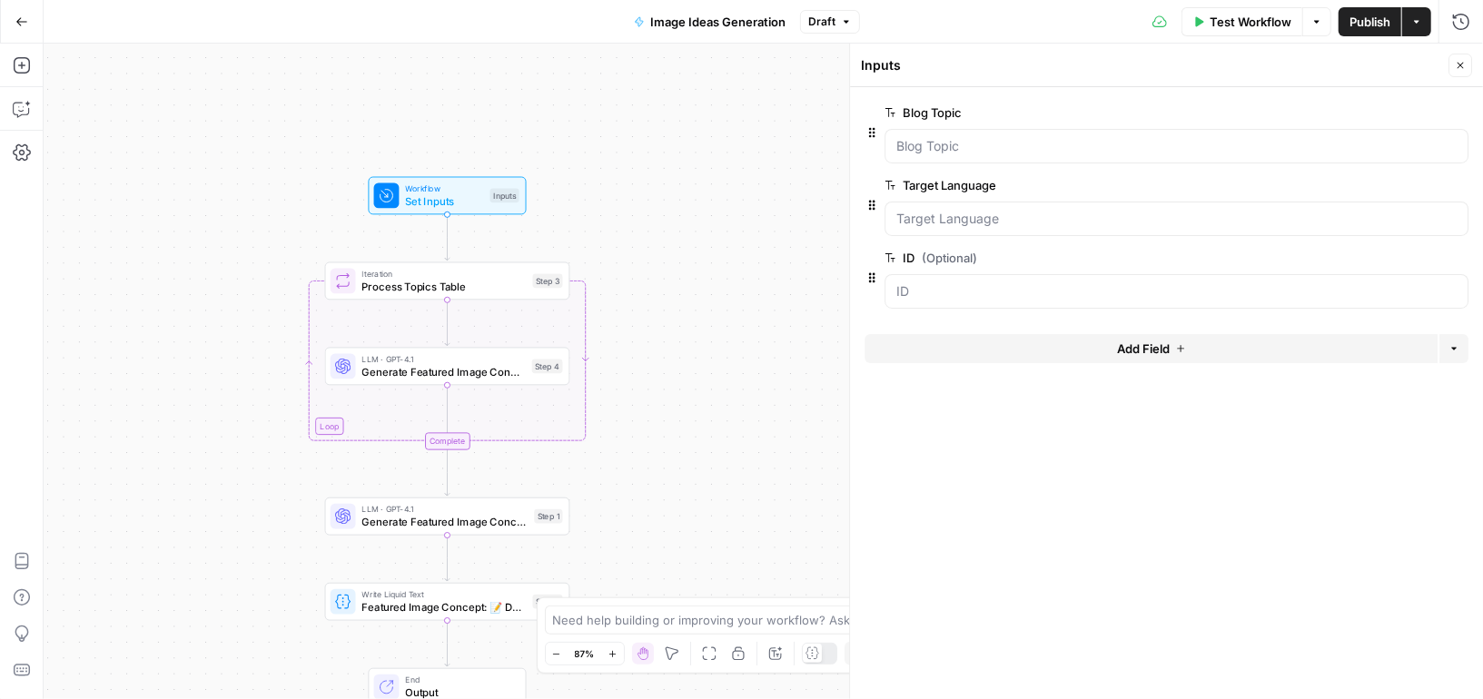
click at [1403, 183] on span "edit field" at bounding box center [1401, 185] width 40 height 15
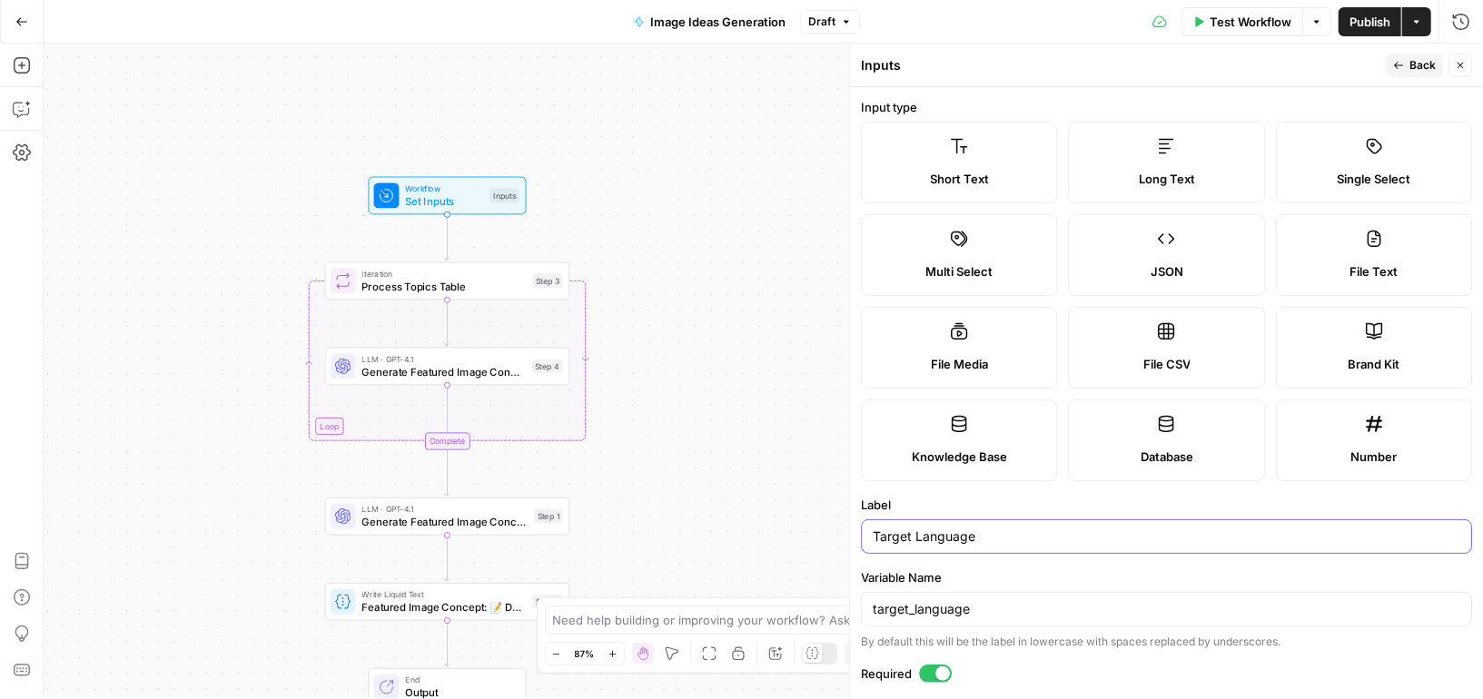
click at [972, 536] on input "Target Language" at bounding box center [1167, 537] width 588 height 18
type input "Subject"
click at [959, 602] on input "target_language" at bounding box center [1167, 609] width 588 height 18
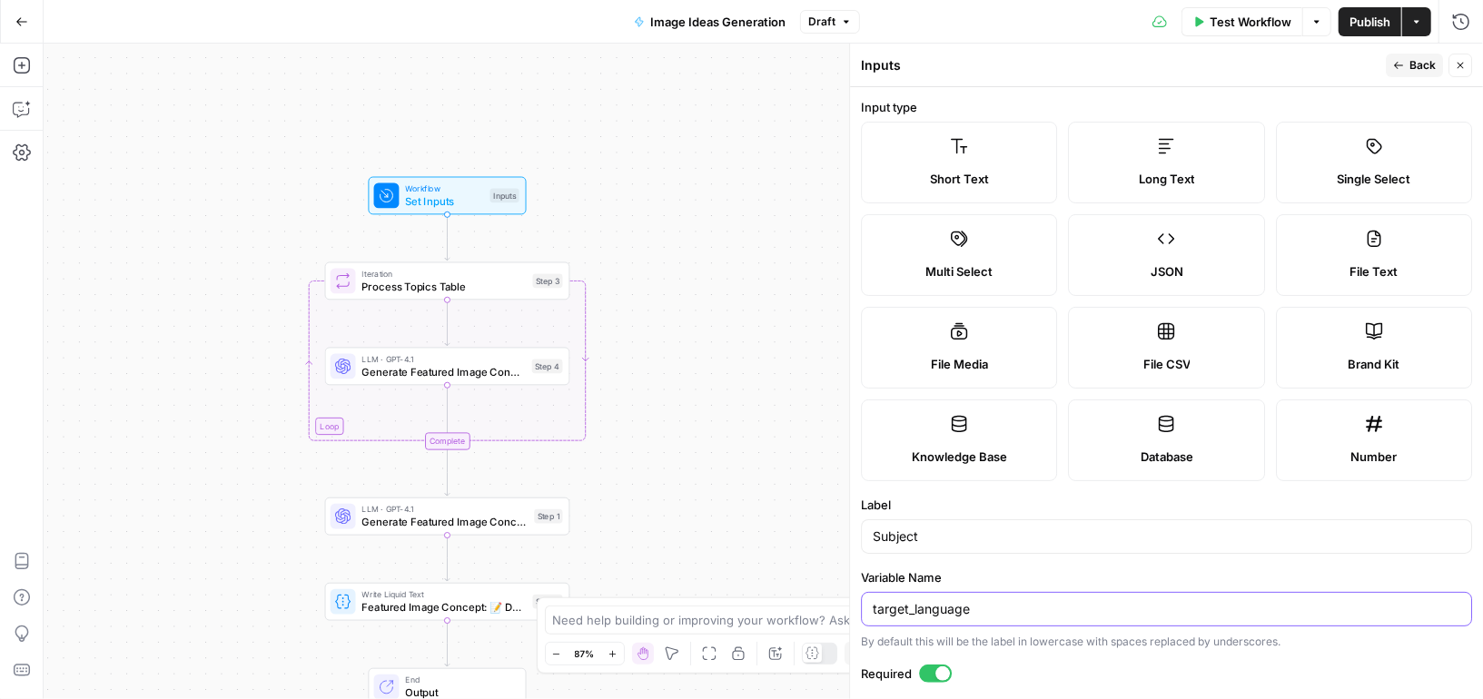
click at [918, 607] on input "target_language" at bounding box center [1167, 609] width 588 height 18
type input "subject"
click at [1414, 70] on span "Back" at bounding box center [1423, 65] width 26 height 16
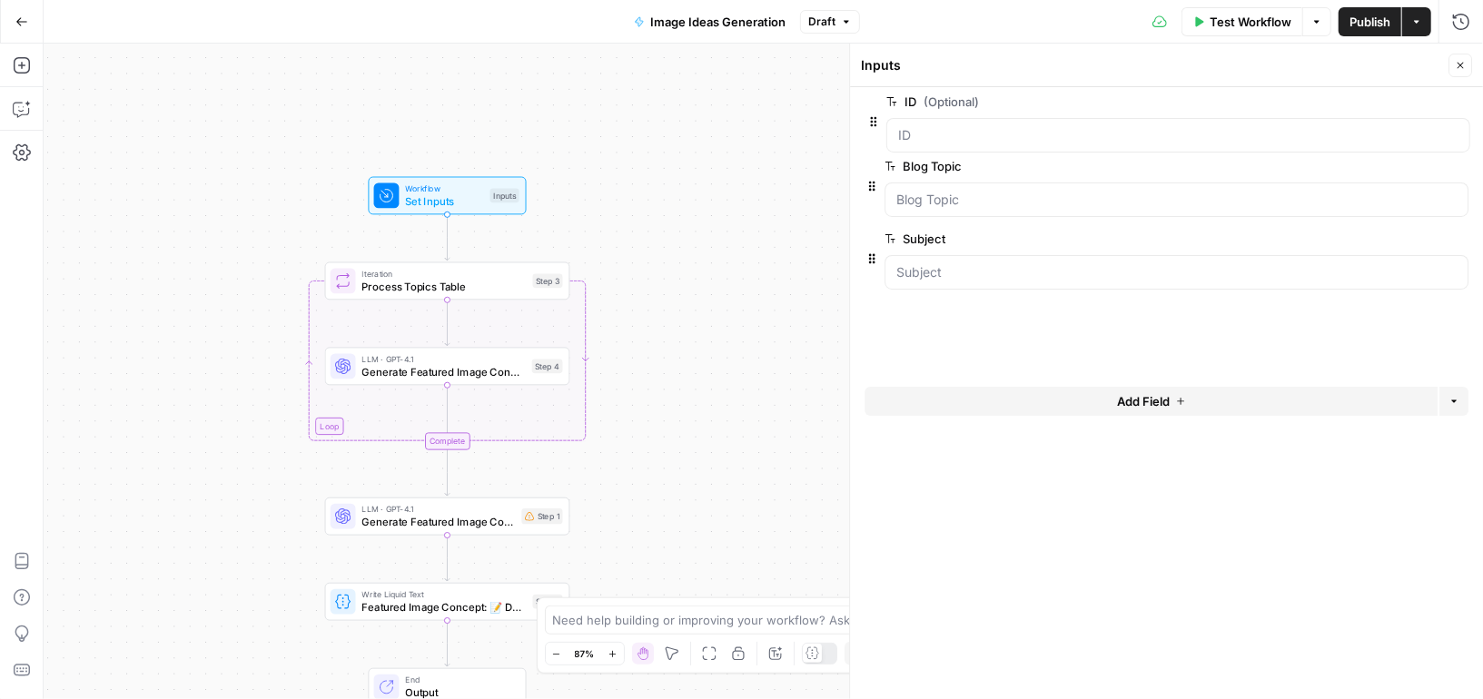
drag, startPoint x: 870, startPoint y: 274, endPoint x: 871, endPoint y: 114, distance: 159.9
drag, startPoint x: 869, startPoint y: 278, endPoint x: 869, endPoint y: 186, distance: 91.7
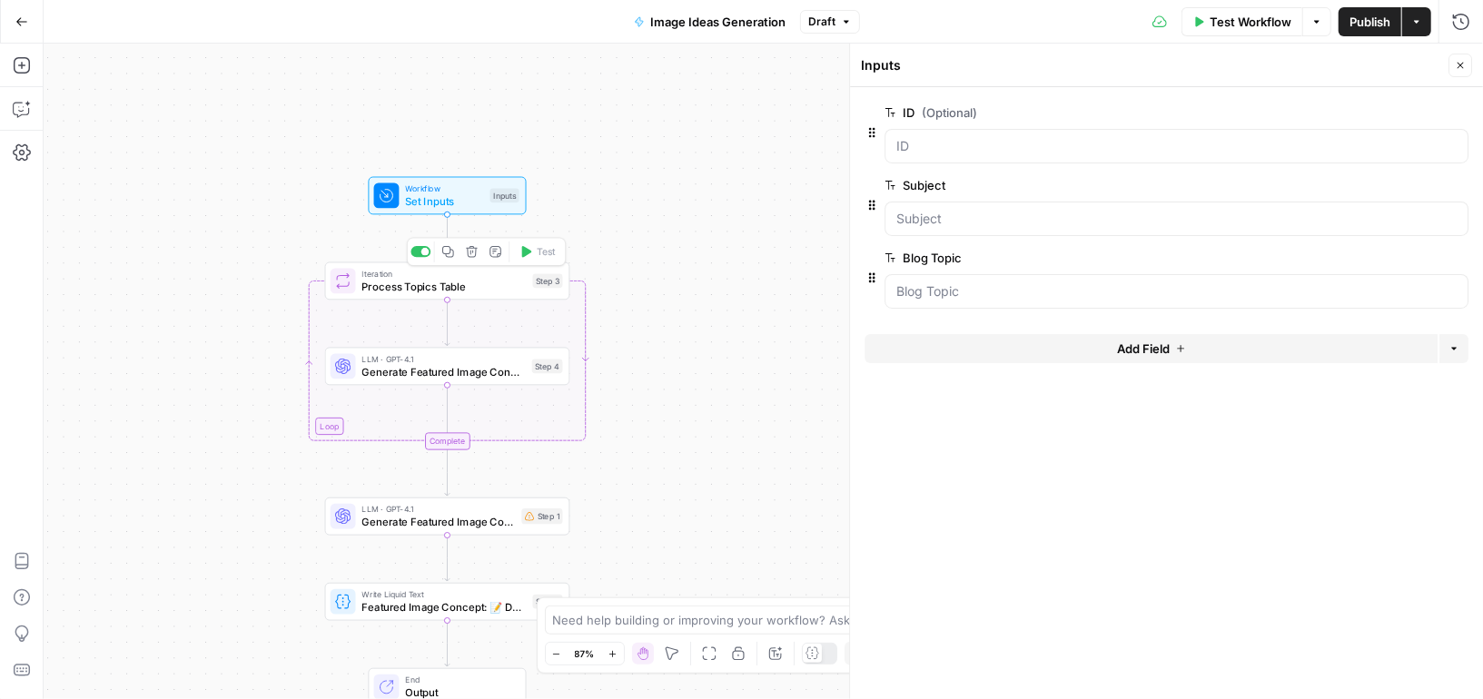
click at [497, 292] on span "Process Topics Table" at bounding box center [444, 286] width 164 height 15
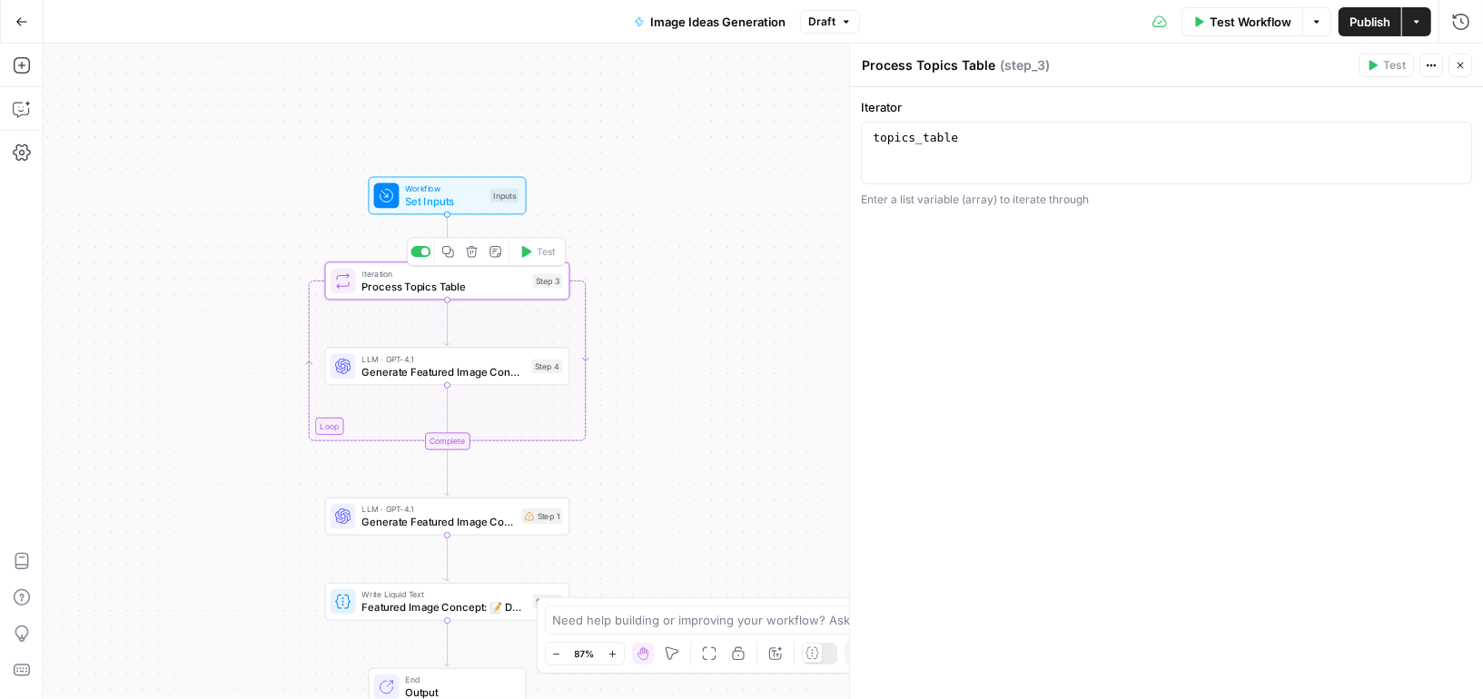
click at [477, 252] on icon "button" at bounding box center [472, 251] width 13 height 13
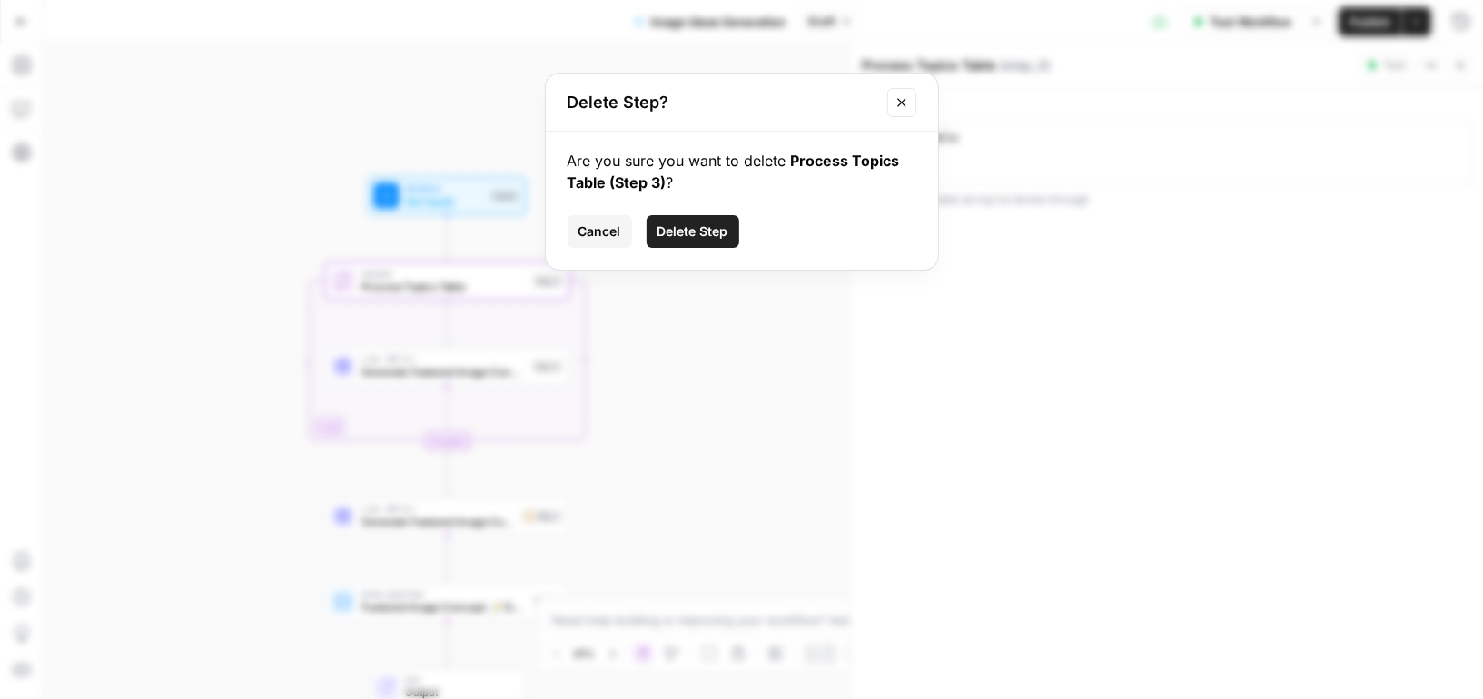
click at [688, 235] on span "Delete Step" at bounding box center [693, 232] width 71 height 18
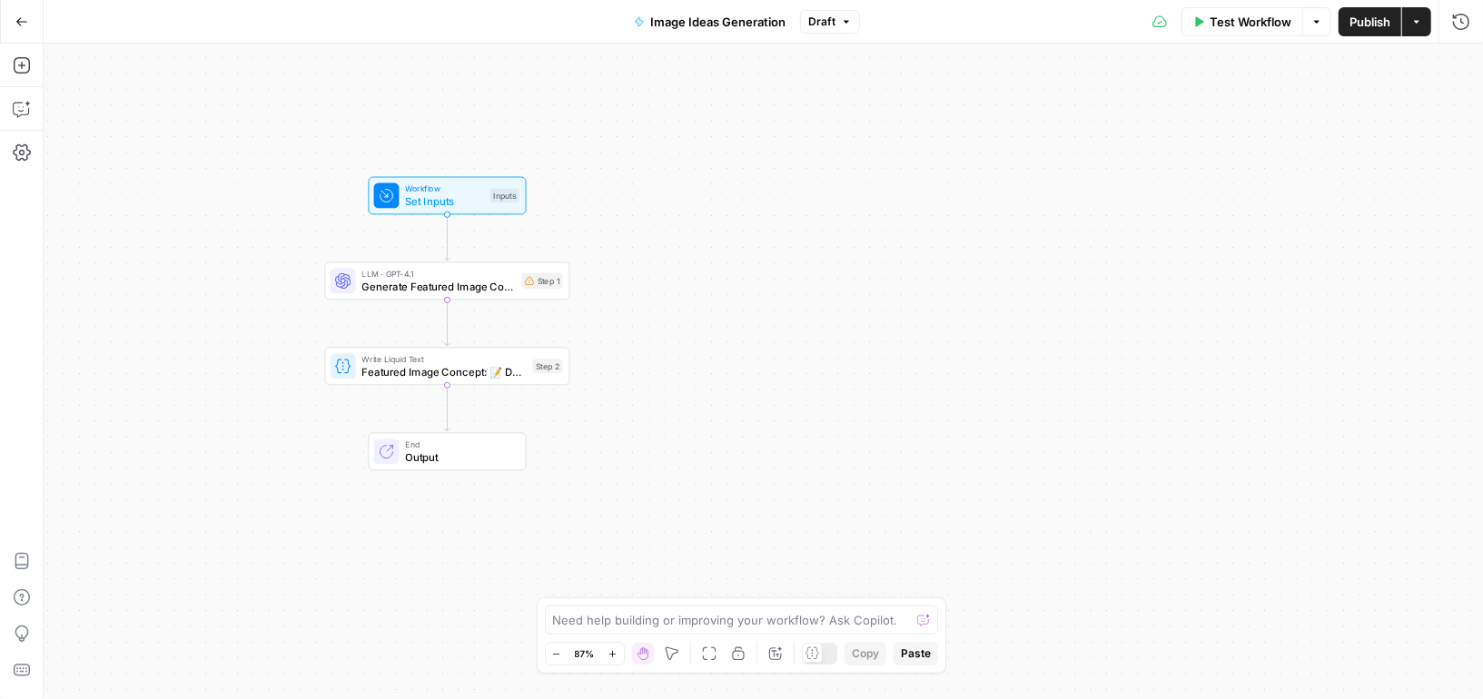
click at [1242, 15] on span "Test Workflow" at bounding box center [1251, 22] width 82 height 18
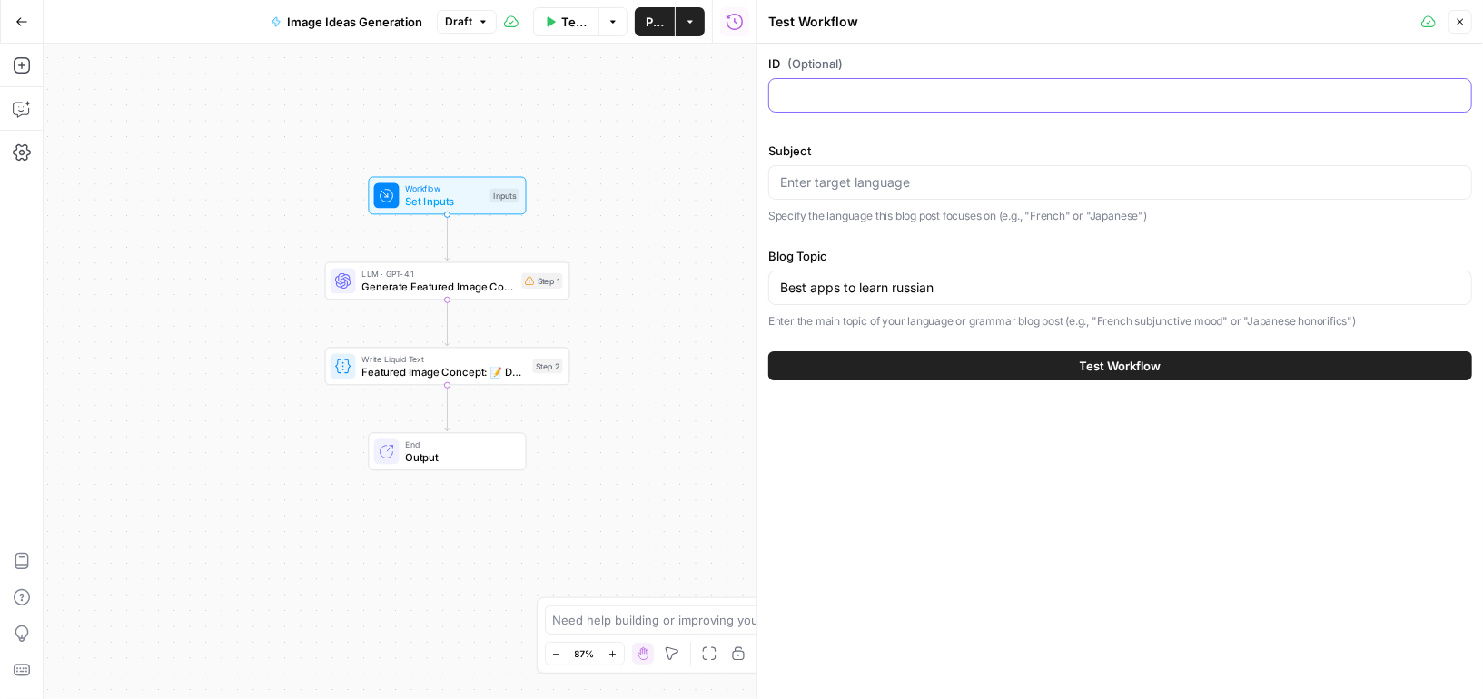
click at [911, 97] on input "ID (Optional)" at bounding box center [1120, 95] width 680 height 18
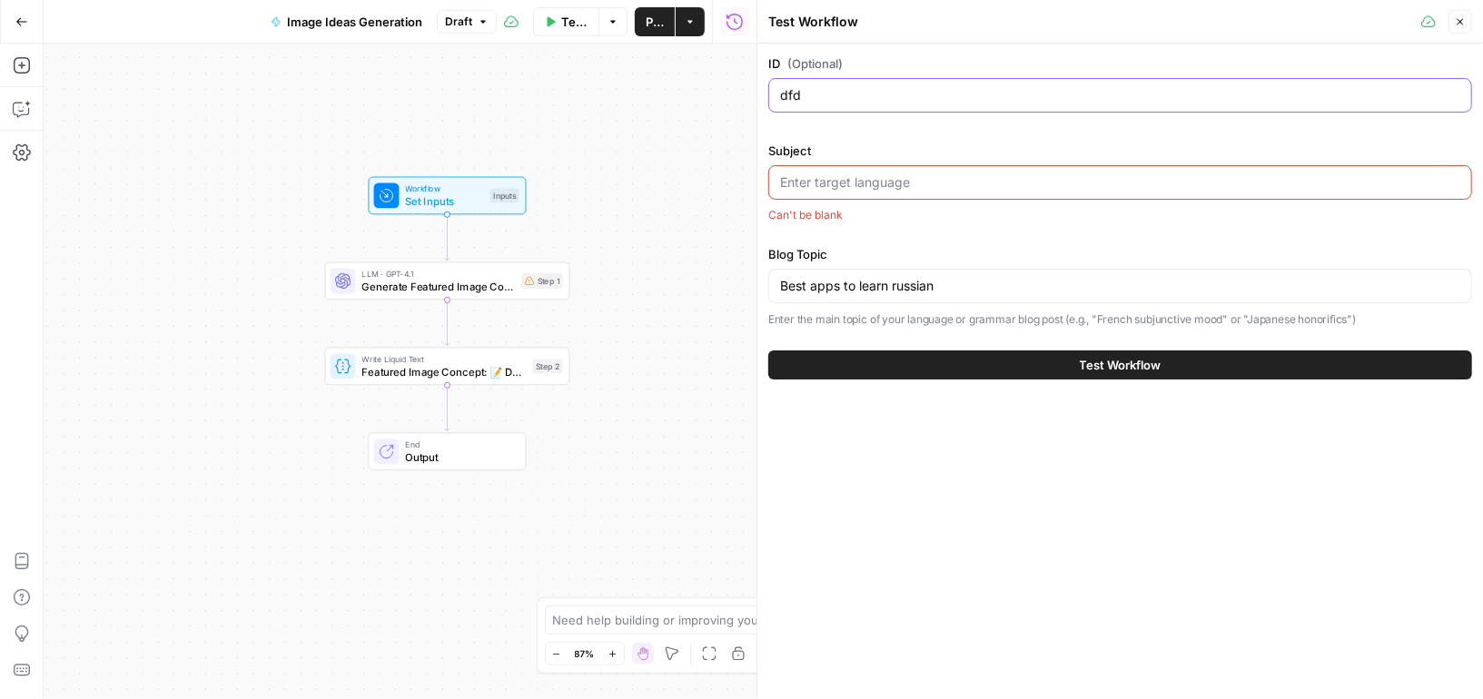
type input "dfd"
click at [829, 195] on div at bounding box center [1120, 182] width 704 height 35
paste input "590 English months in English 591 hindi months in hindi"
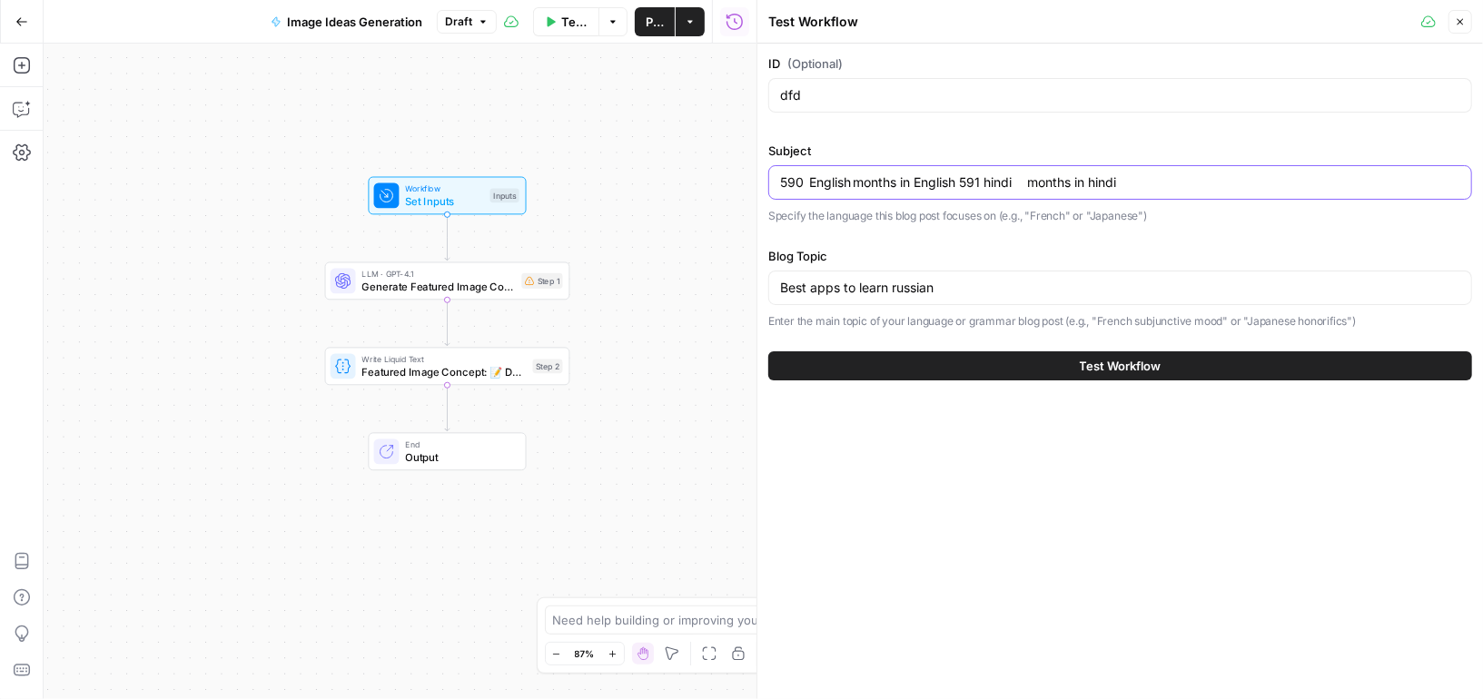
drag, startPoint x: 811, startPoint y: 180, endPoint x: 723, endPoint y: 178, distance: 88.1
click at [723, 179] on body "Preply New Home Browse Your Data Usage Settings Recent Grids Lesson Insights [P…" at bounding box center [741, 349] width 1483 height 699
click at [790, 186] on input "590 English months in English 591 hindi months in hindi" at bounding box center [1120, 182] width 680 height 18
type input "590 English months in English 591 hindi months in hindi"
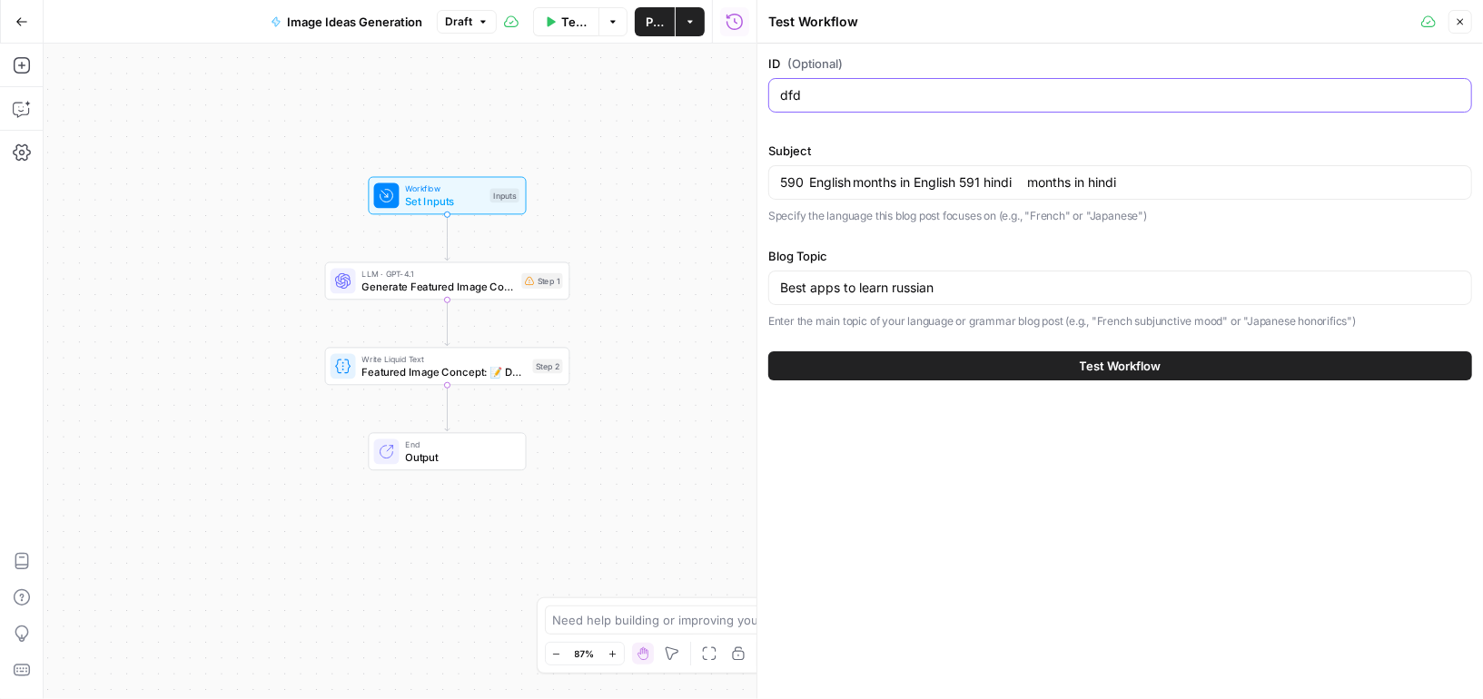
click at [826, 94] on input "dfd" at bounding box center [1120, 95] width 680 height 18
paste input "590"
type input "590"
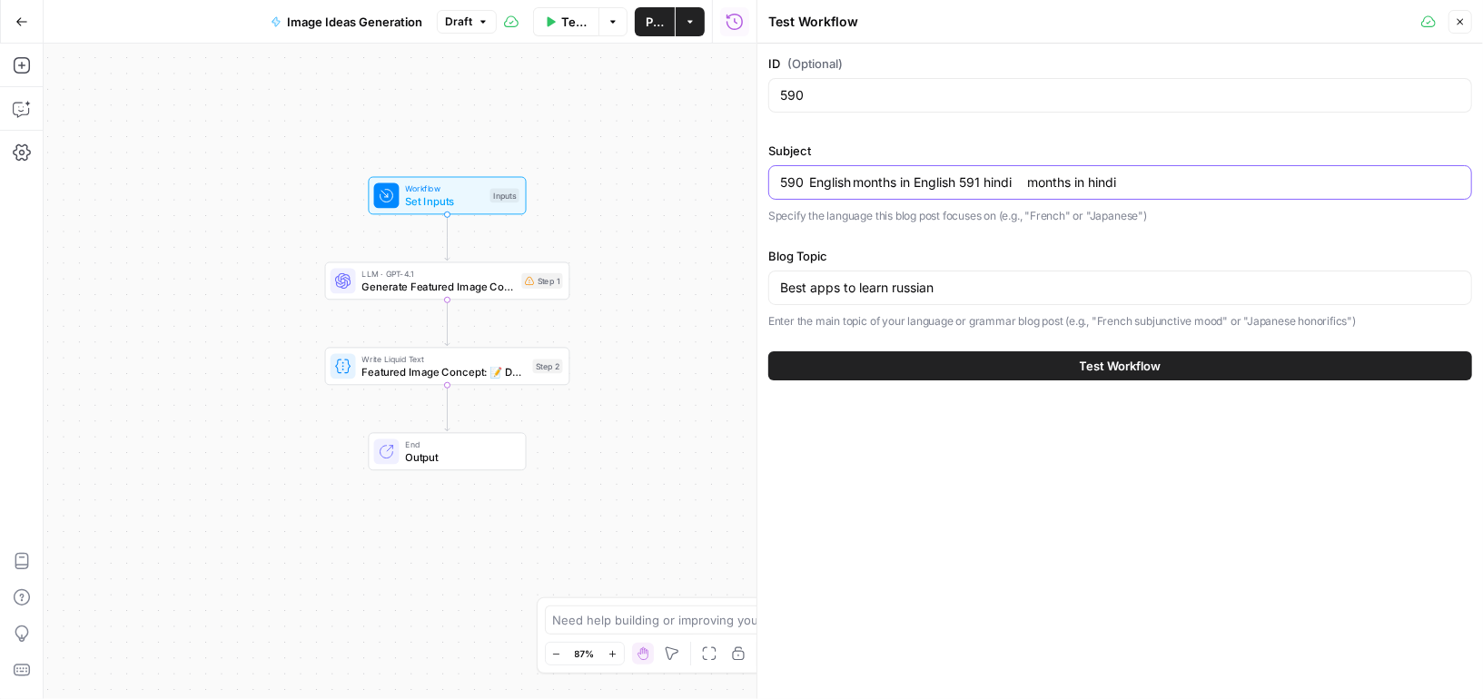
drag, startPoint x: 811, startPoint y: 183, endPoint x: 747, endPoint y: 183, distance: 64.5
click at [747, 183] on body "Preply New Home Browse Your Data Usage Settings Recent Grids Lesson Insights [P…" at bounding box center [741, 349] width 1483 height 699
drag, startPoint x: 836, startPoint y: 183, endPoint x: 942, endPoint y: 183, distance: 105.4
click at [942, 183] on input "English months in English 591 hindi months in hindi" at bounding box center [1120, 182] width 680 height 18
type input "English months in English 591 hindi months in hindi"
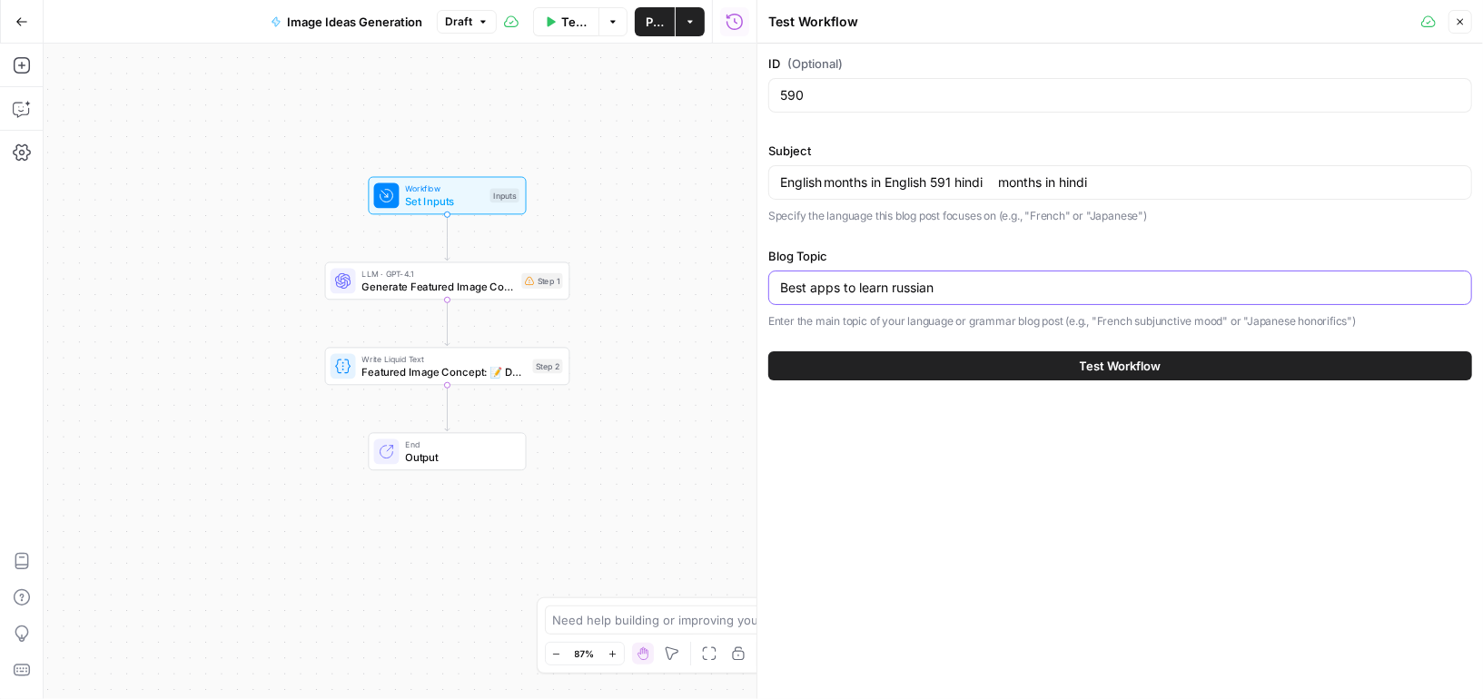
click at [836, 285] on input "Best apps to learn russian" at bounding box center [1120, 288] width 680 height 18
paste input "months in English"
type input "months in English"
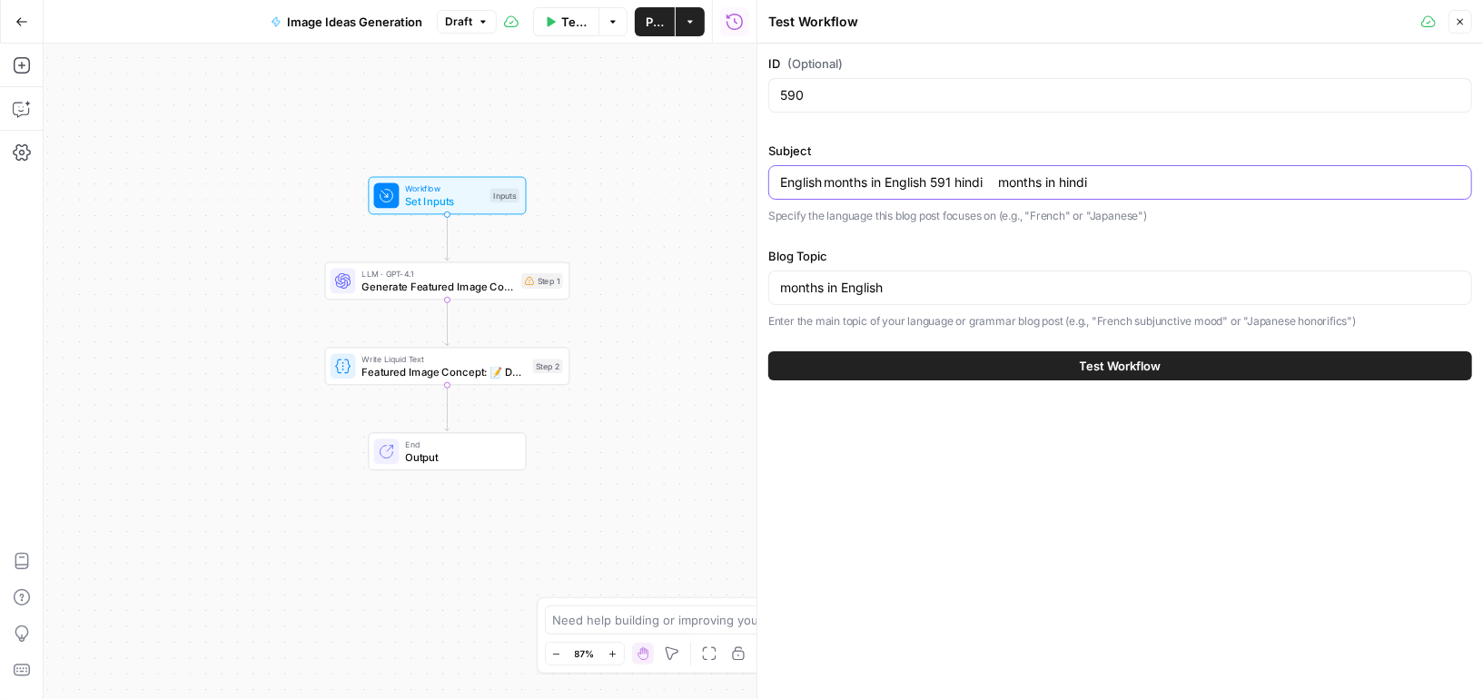
drag, startPoint x: 820, startPoint y: 179, endPoint x: 1304, endPoint y: 179, distance: 484.1
click at [1304, 179] on input "English months in English 591 hindi months in hindi" at bounding box center [1120, 182] width 680 height 18
type input "English"
click at [1203, 358] on button "Test Workflow" at bounding box center [1120, 365] width 704 height 29
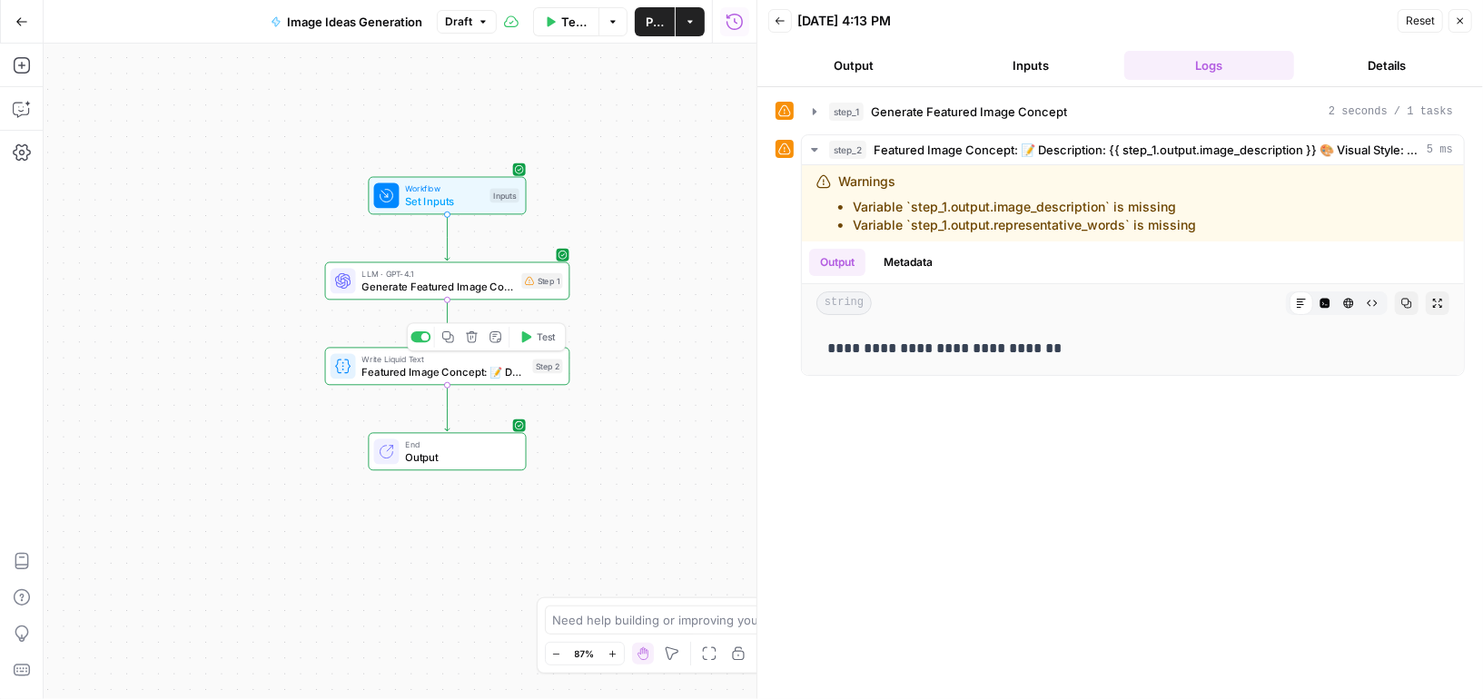
click at [455, 368] on span "Featured Image Concept: 📝 Description: {{ step_1.output.image_description }} 🎨 …" at bounding box center [444, 371] width 164 height 15
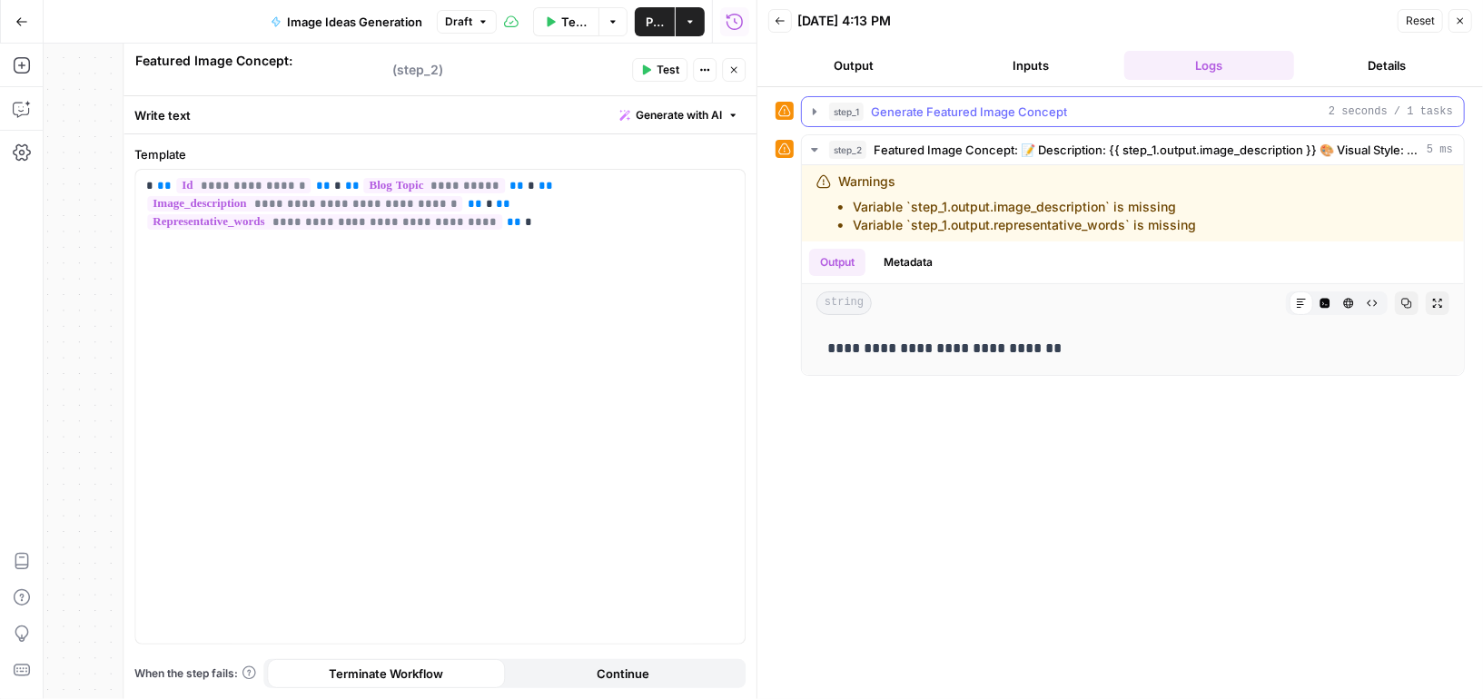
click at [806, 105] on button "step_1 Generate Featured Image Concept 2 seconds / 1 tasks" at bounding box center [1133, 111] width 662 height 29
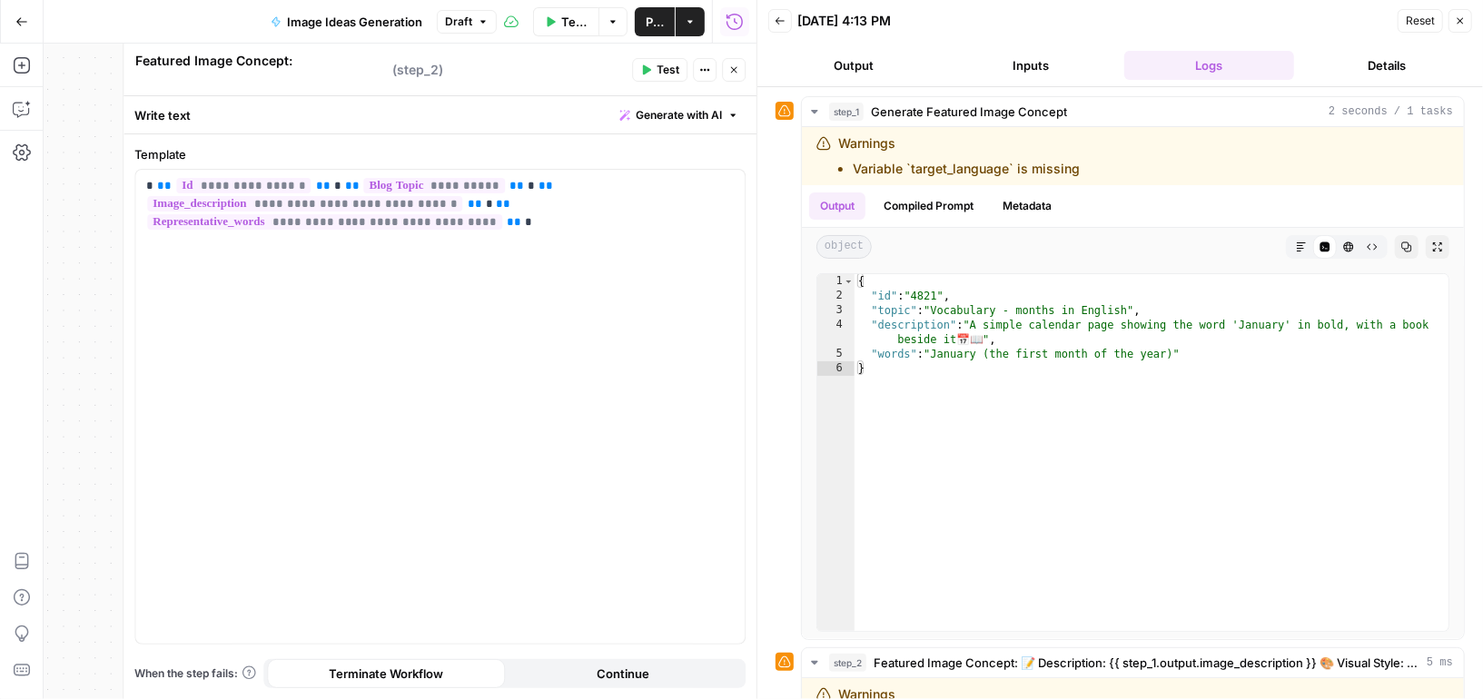
click at [1382, 70] on button "Details" at bounding box center [1387, 65] width 171 height 29
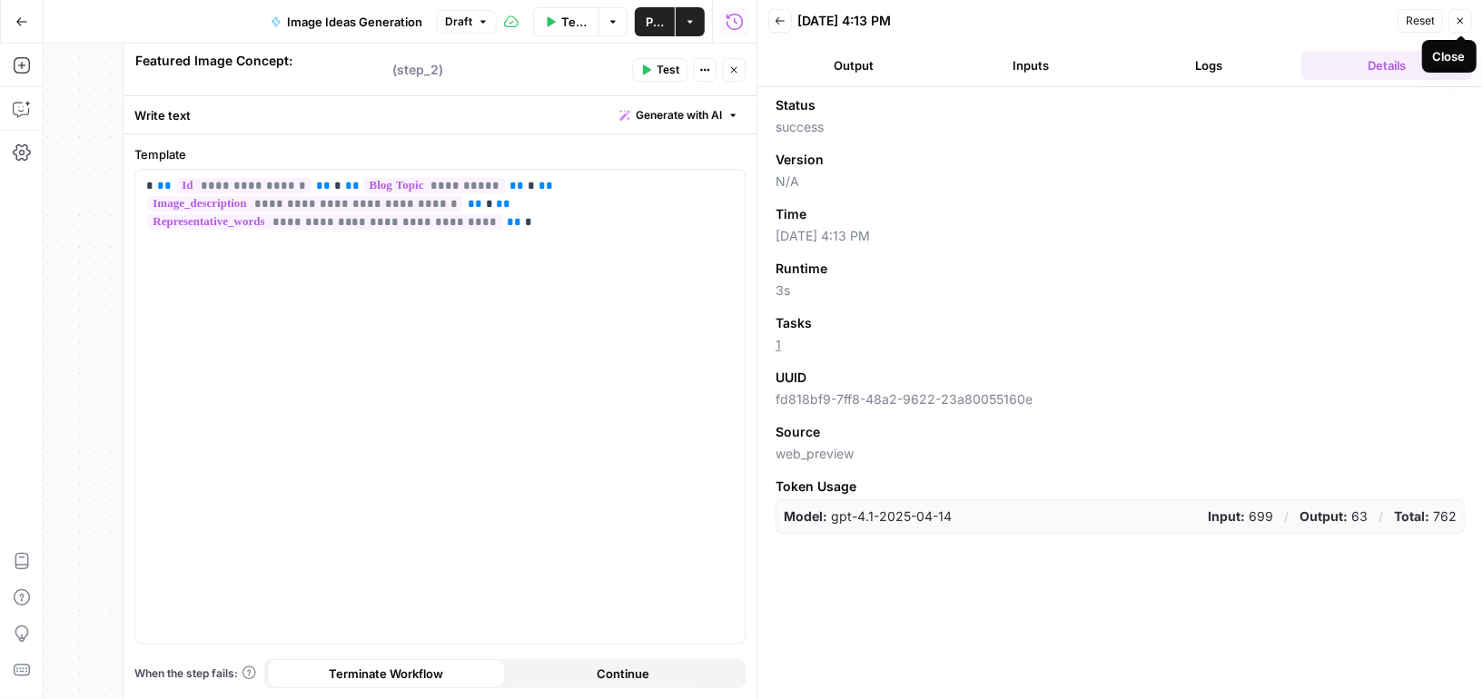
click at [1458, 15] on icon "button" at bounding box center [1460, 20] width 11 height 11
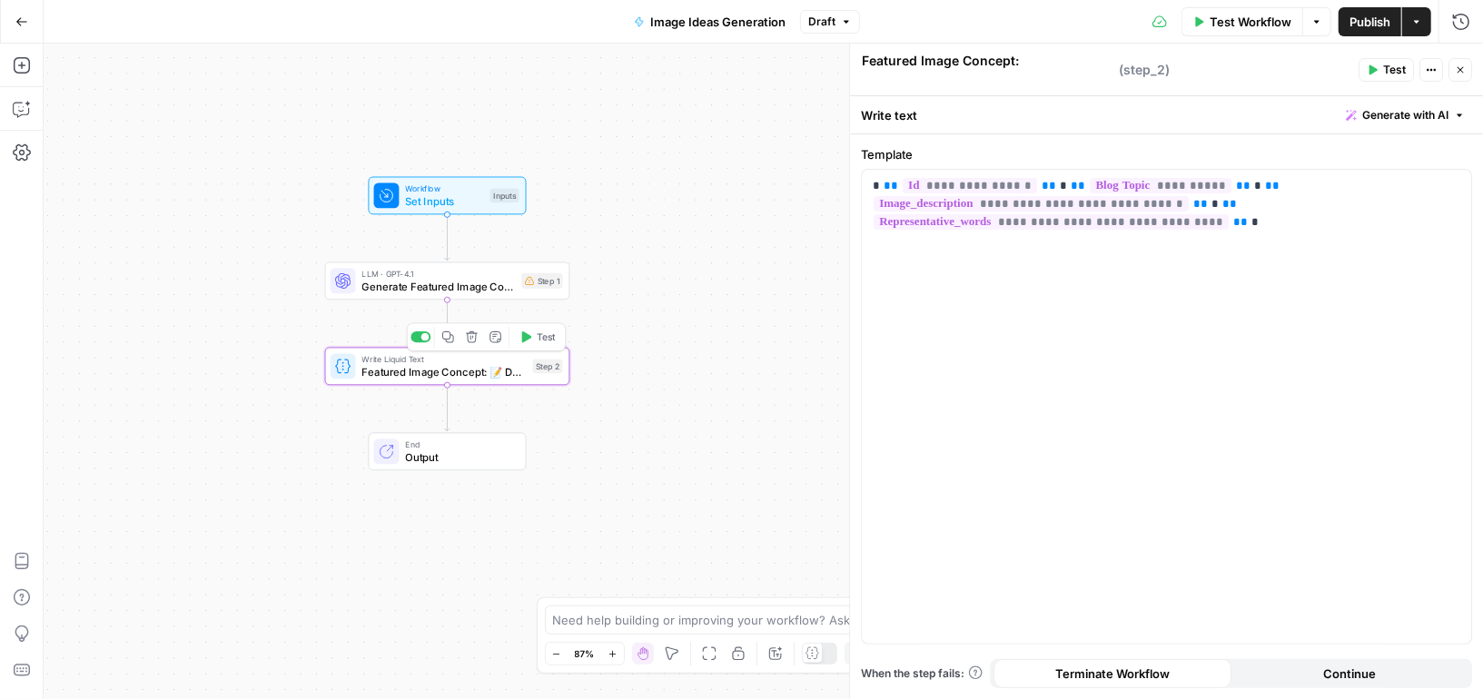
click at [458, 362] on span "Write Liquid Text" at bounding box center [444, 359] width 164 height 13
click at [472, 335] on icon "button" at bounding box center [472, 337] width 13 height 13
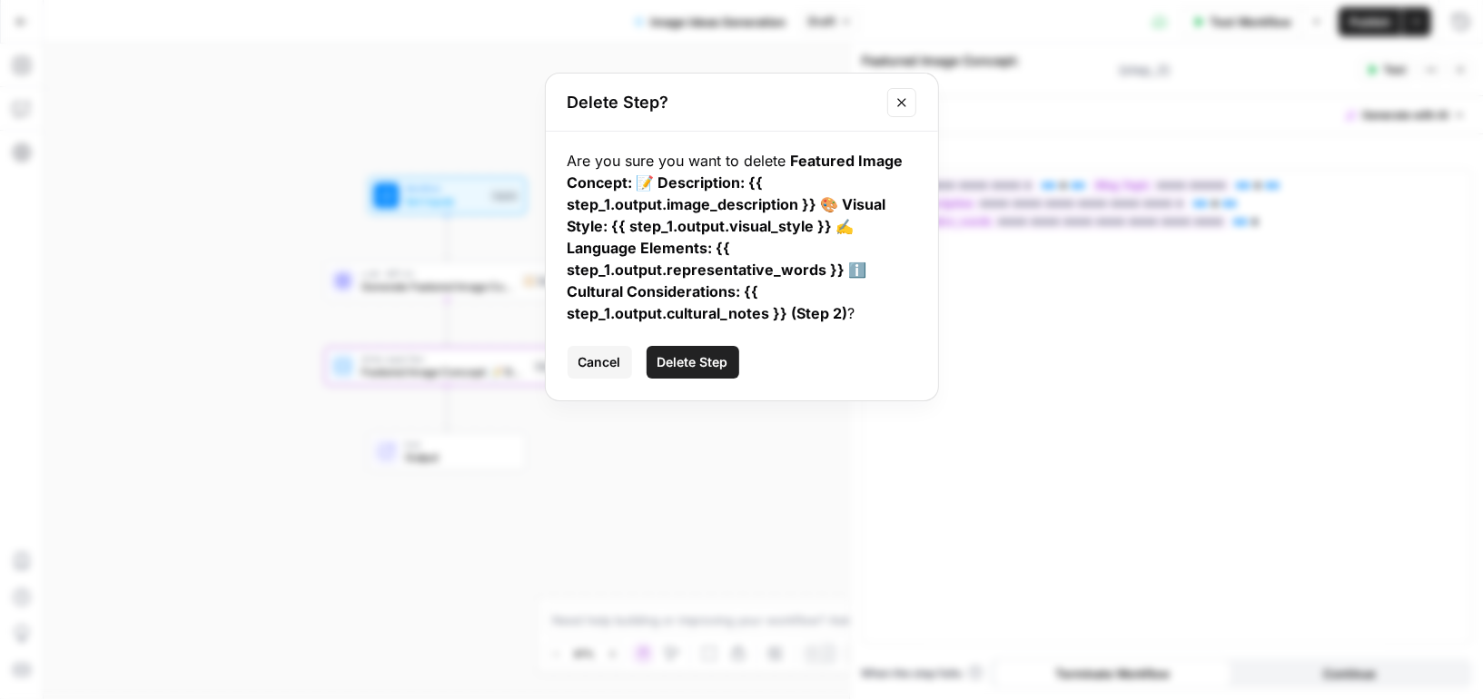
click at [606, 365] on span "Cancel" at bounding box center [600, 362] width 43 height 18
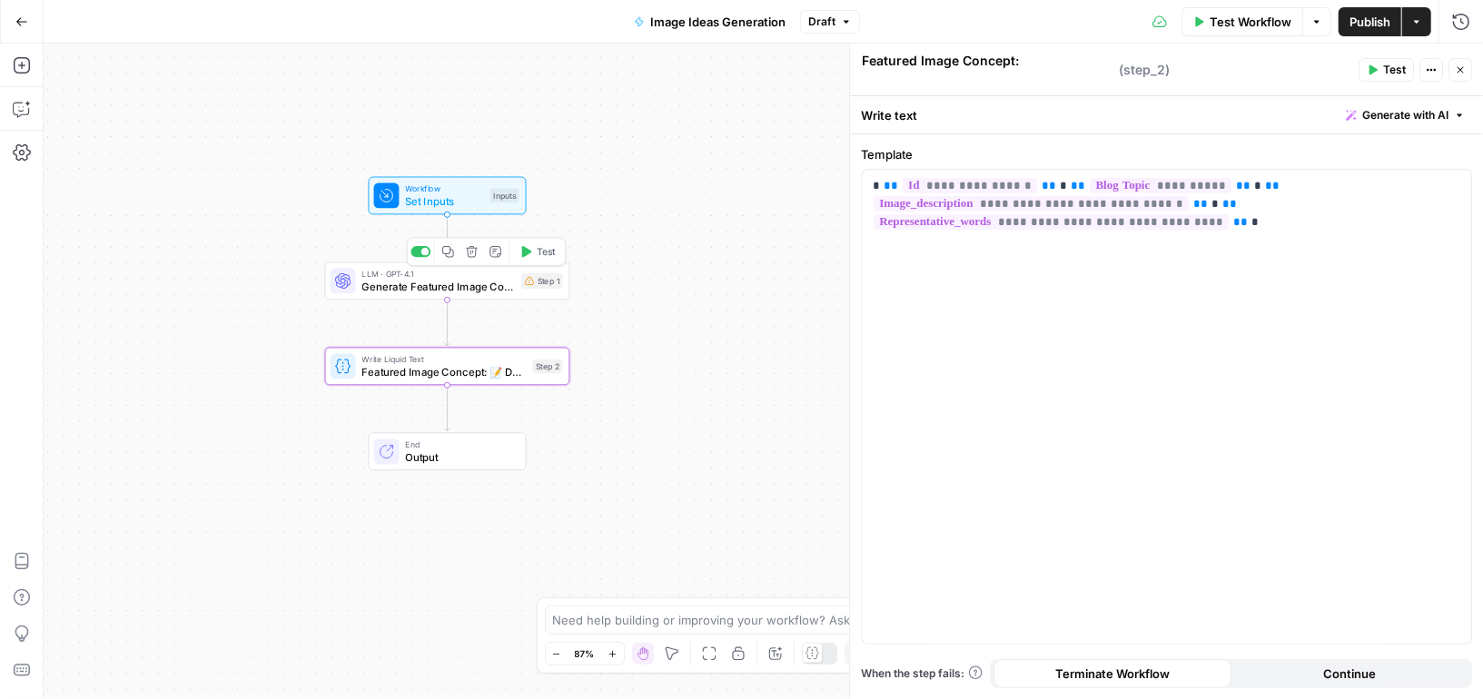
click at [495, 273] on span "LLM · GPT-4.1" at bounding box center [438, 274] width 153 height 13
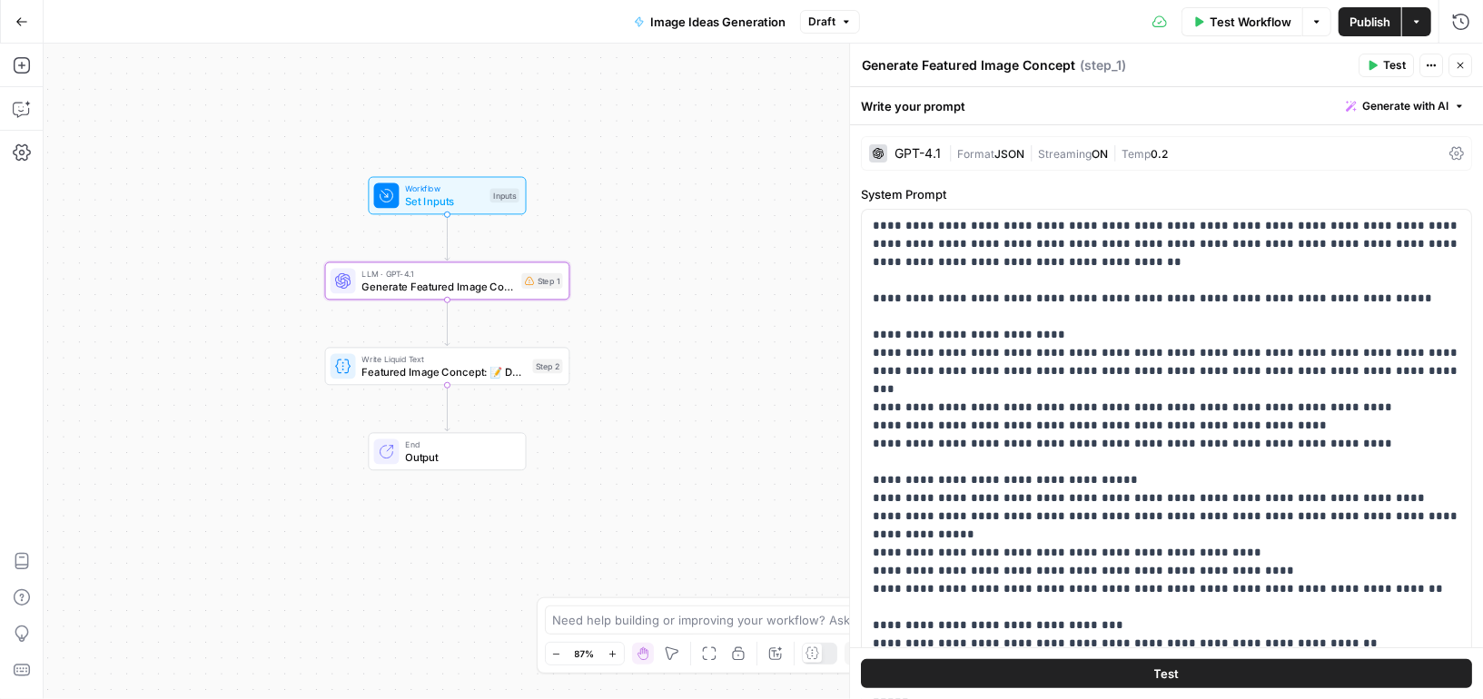
click at [466, 451] on span "Output" at bounding box center [458, 457] width 107 height 15
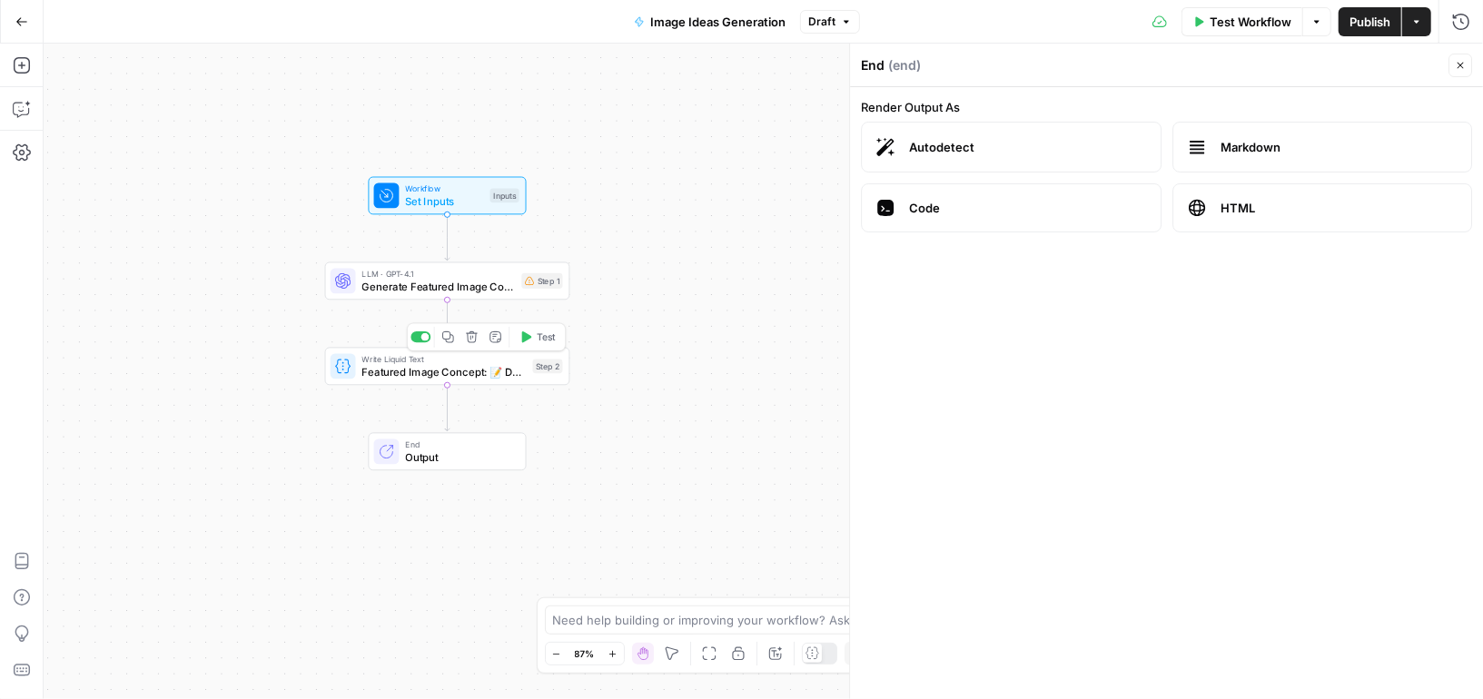
click at [456, 360] on span "Write Liquid Text" at bounding box center [444, 359] width 164 height 13
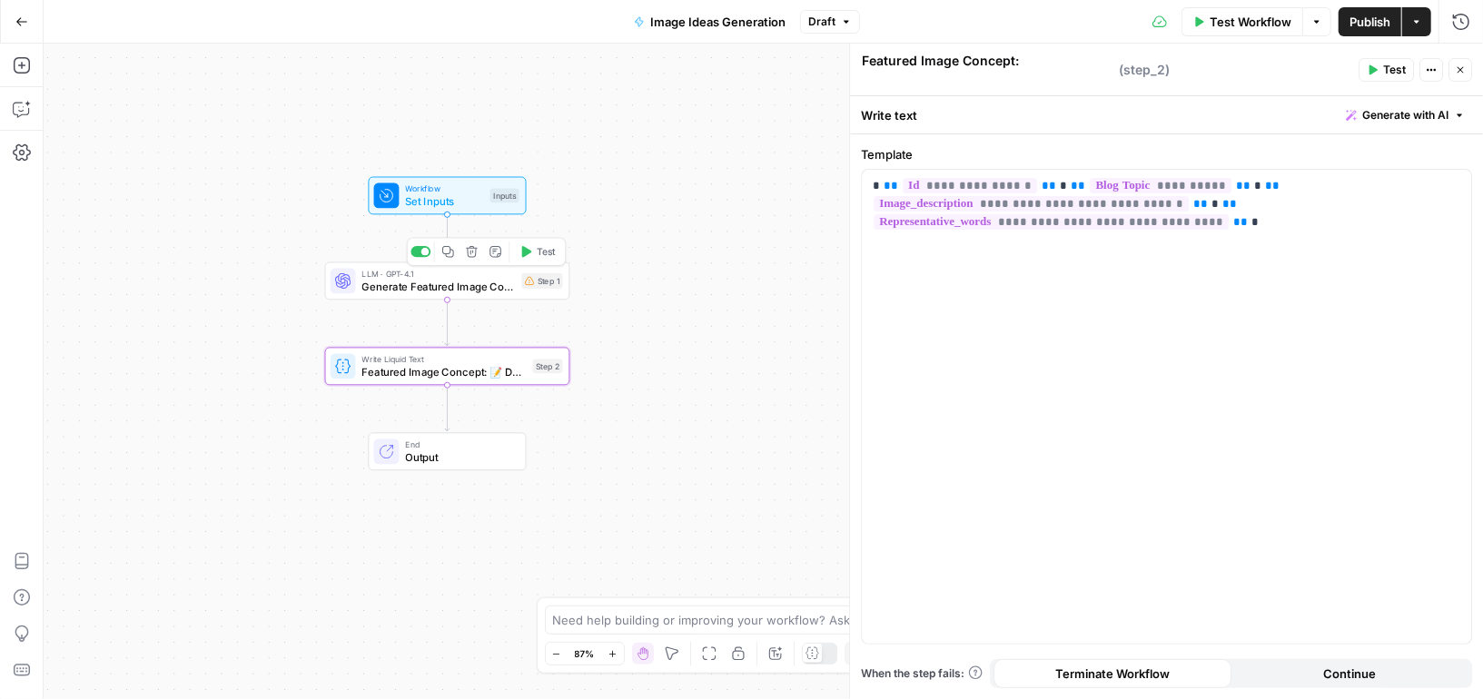
click at [470, 276] on span "LLM · GPT-4.1" at bounding box center [438, 274] width 153 height 13
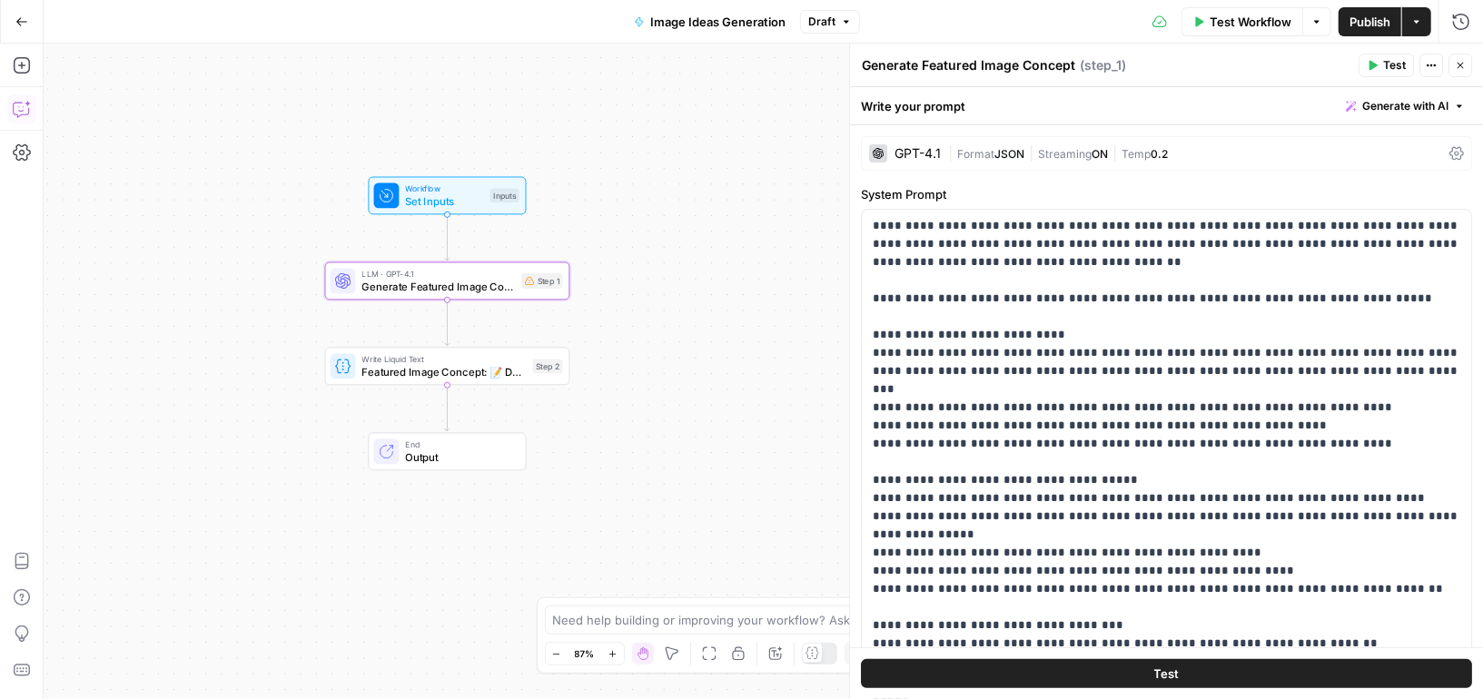
click at [16, 104] on icon "button" at bounding box center [22, 109] width 18 height 18
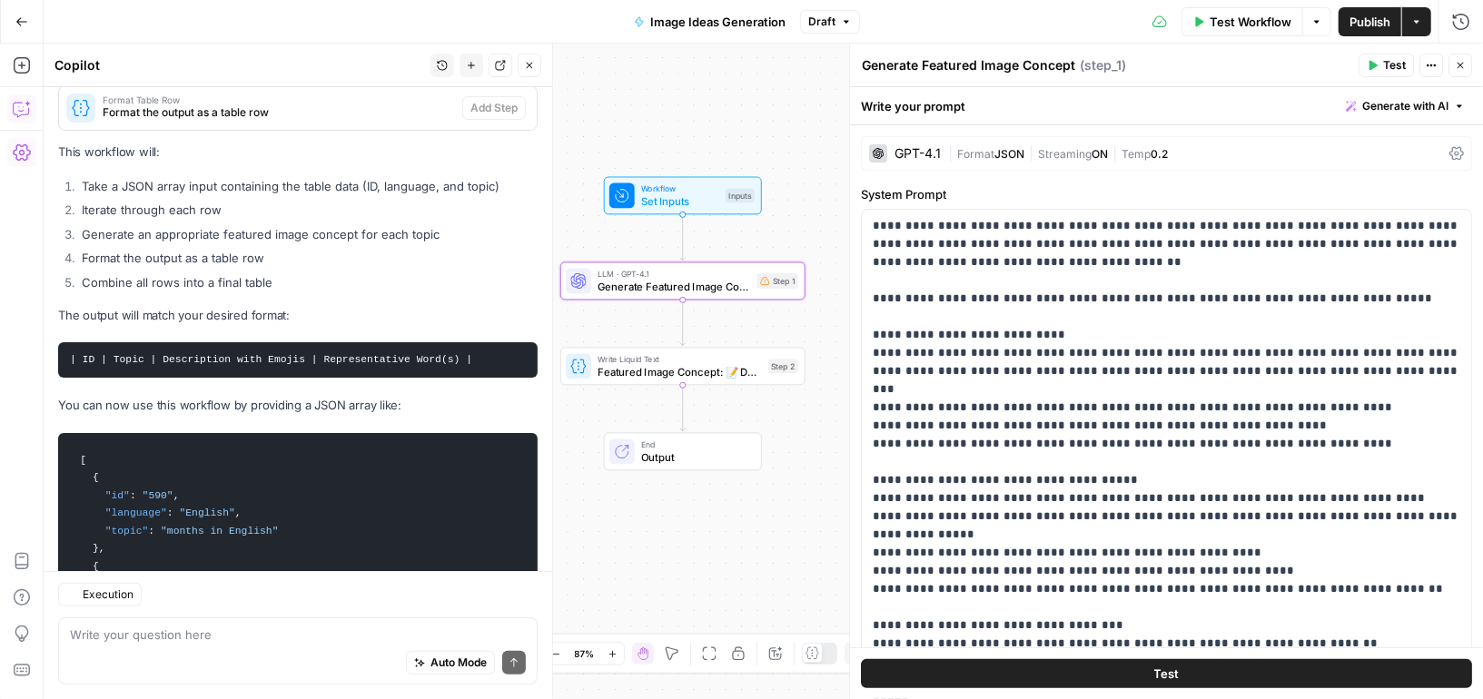
scroll to position [4845, 0]
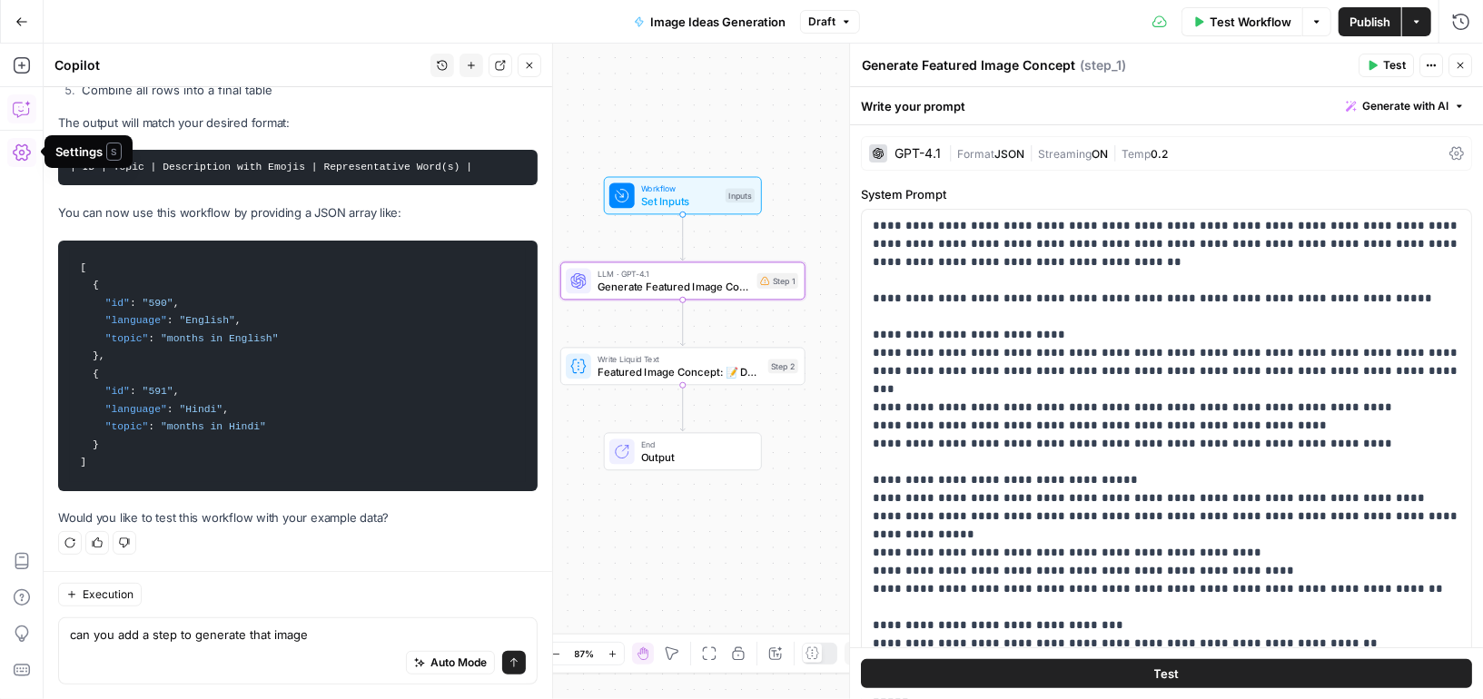
type textarea "can you add a step to generate that image?"
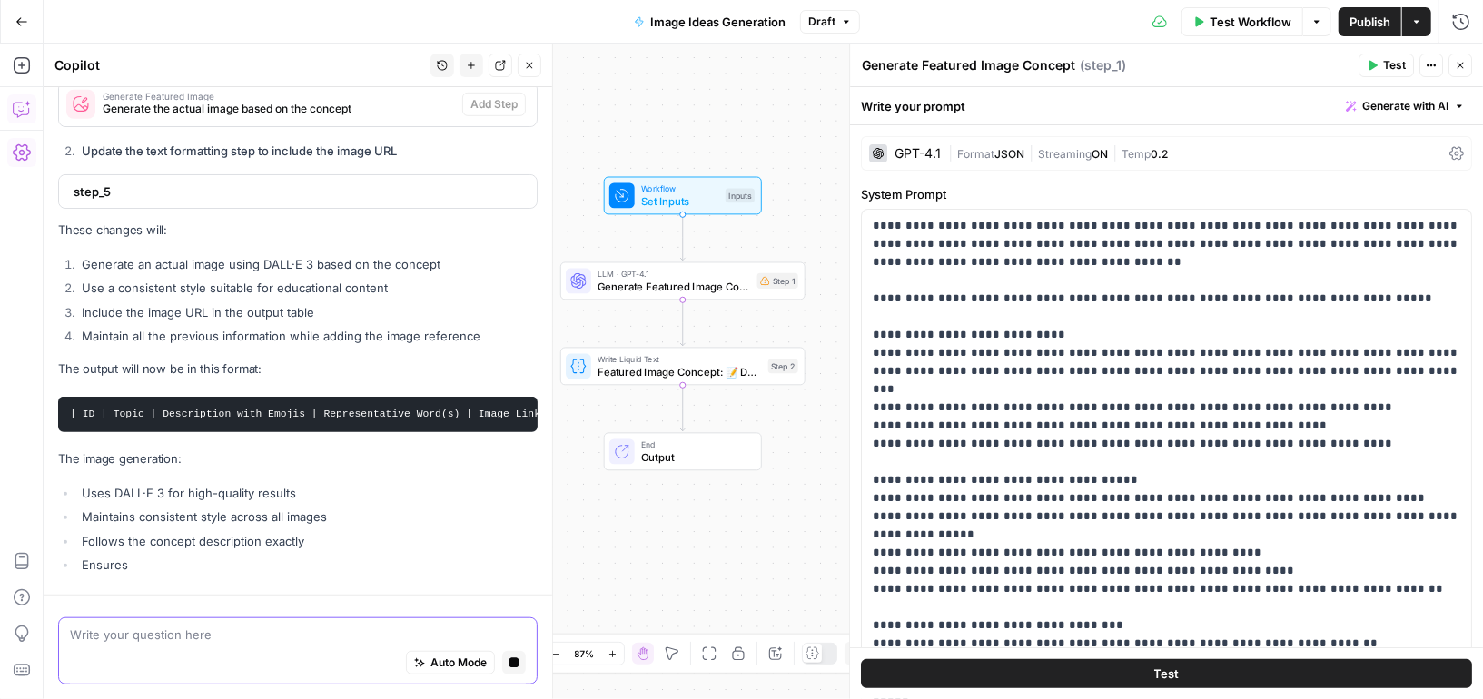
scroll to position [5291, 0]
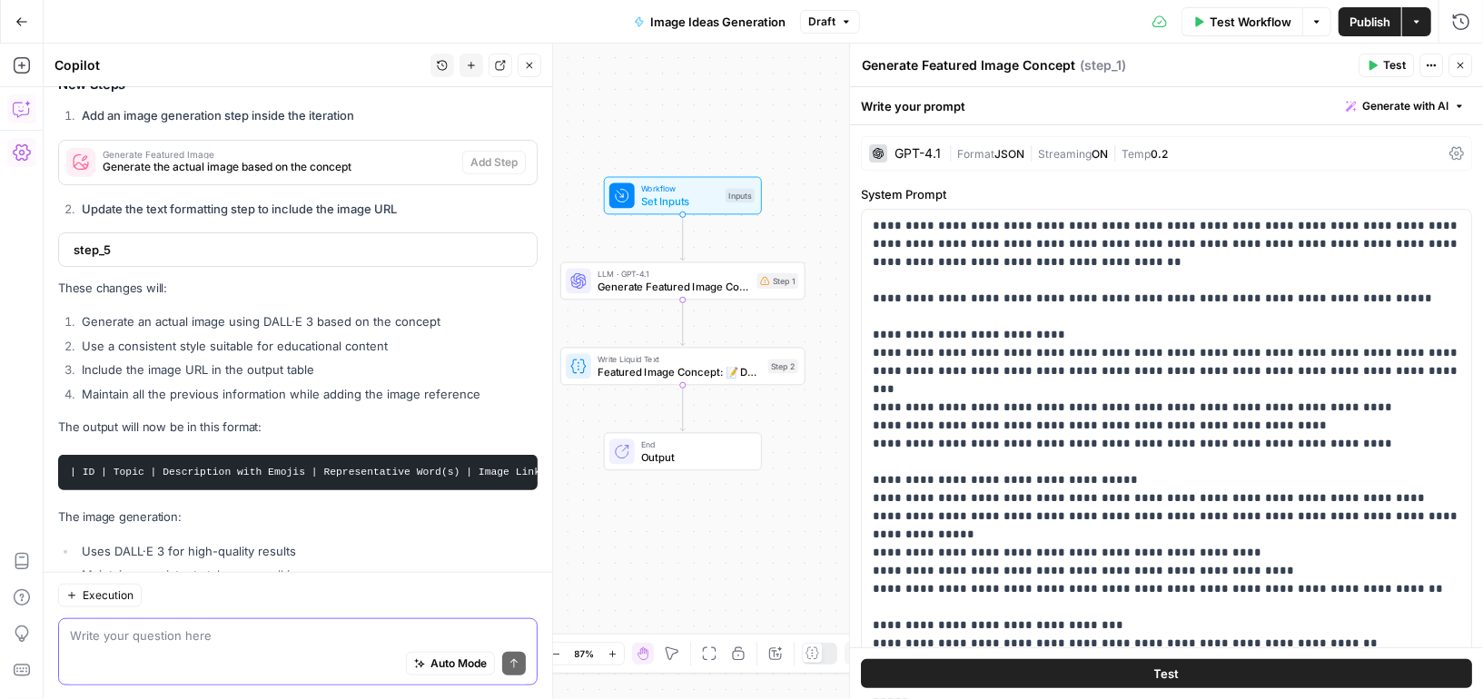
scroll to position [5245, 0]
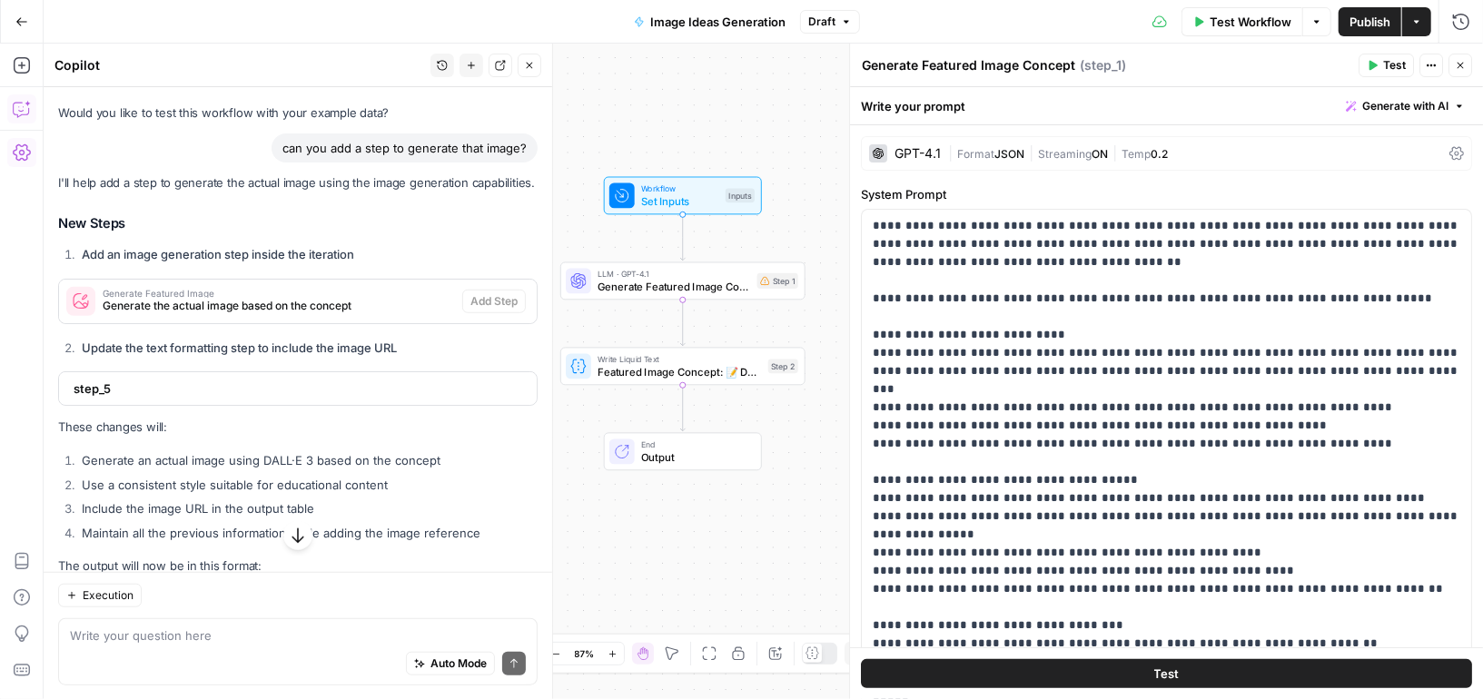
click at [474, 397] on span "step_5" at bounding box center [296, 389] width 445 height 18
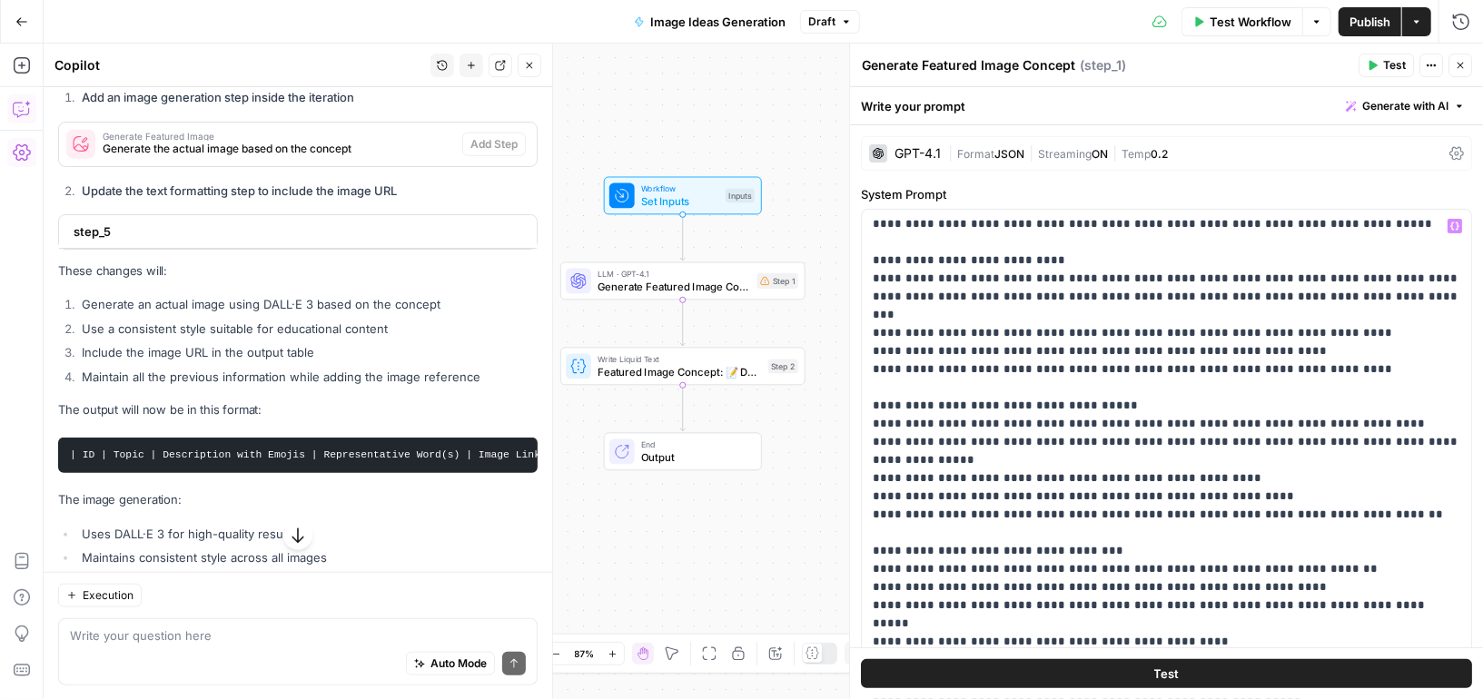
scroll to position [491, 0]
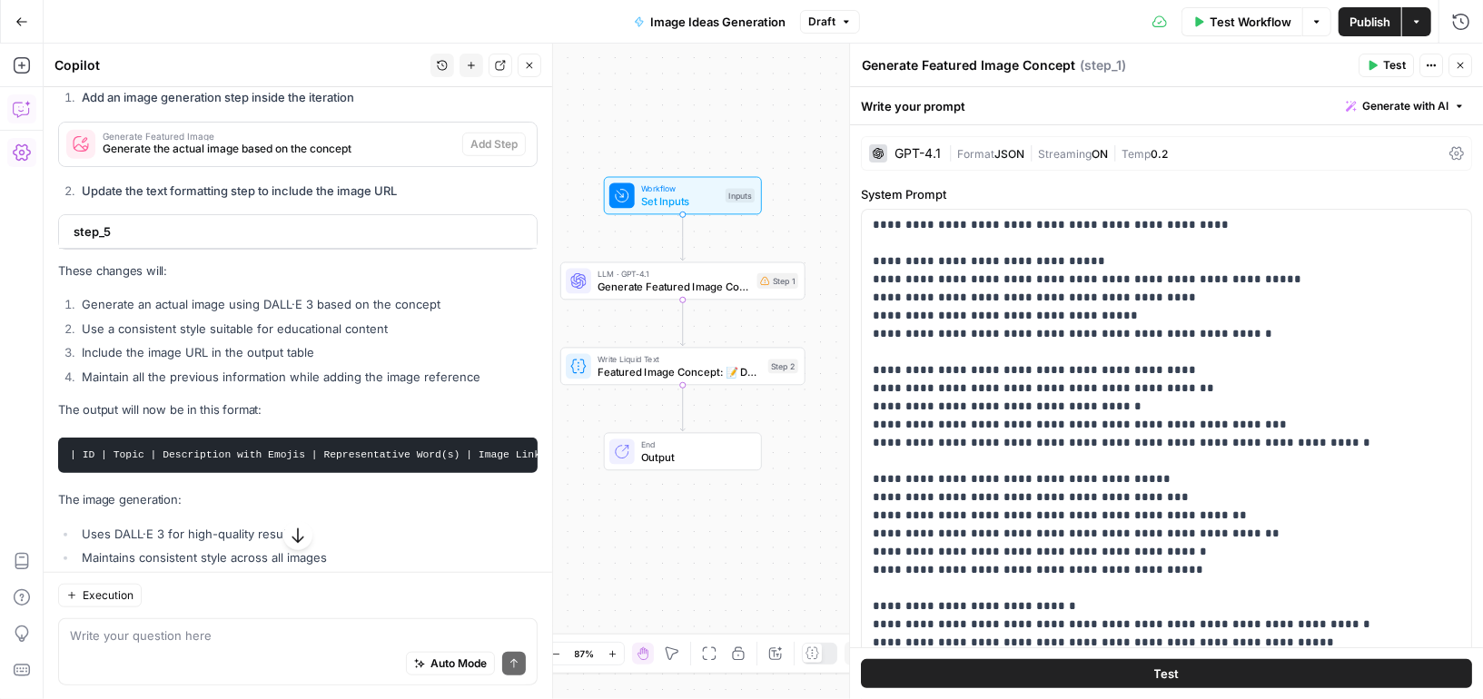
click at [1460, 56] on button "Close" at bounding box center [1461, 66] width 24 height 24
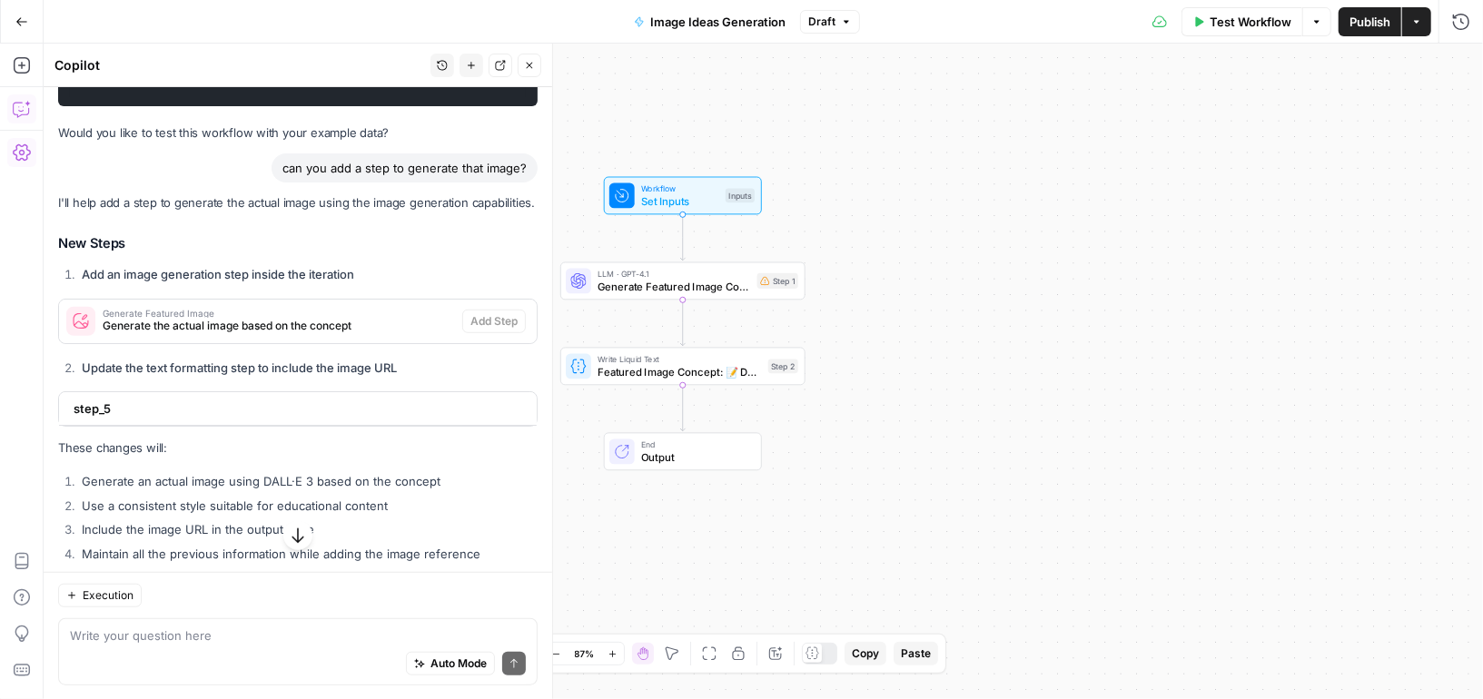
scroll to position [5231, 0]
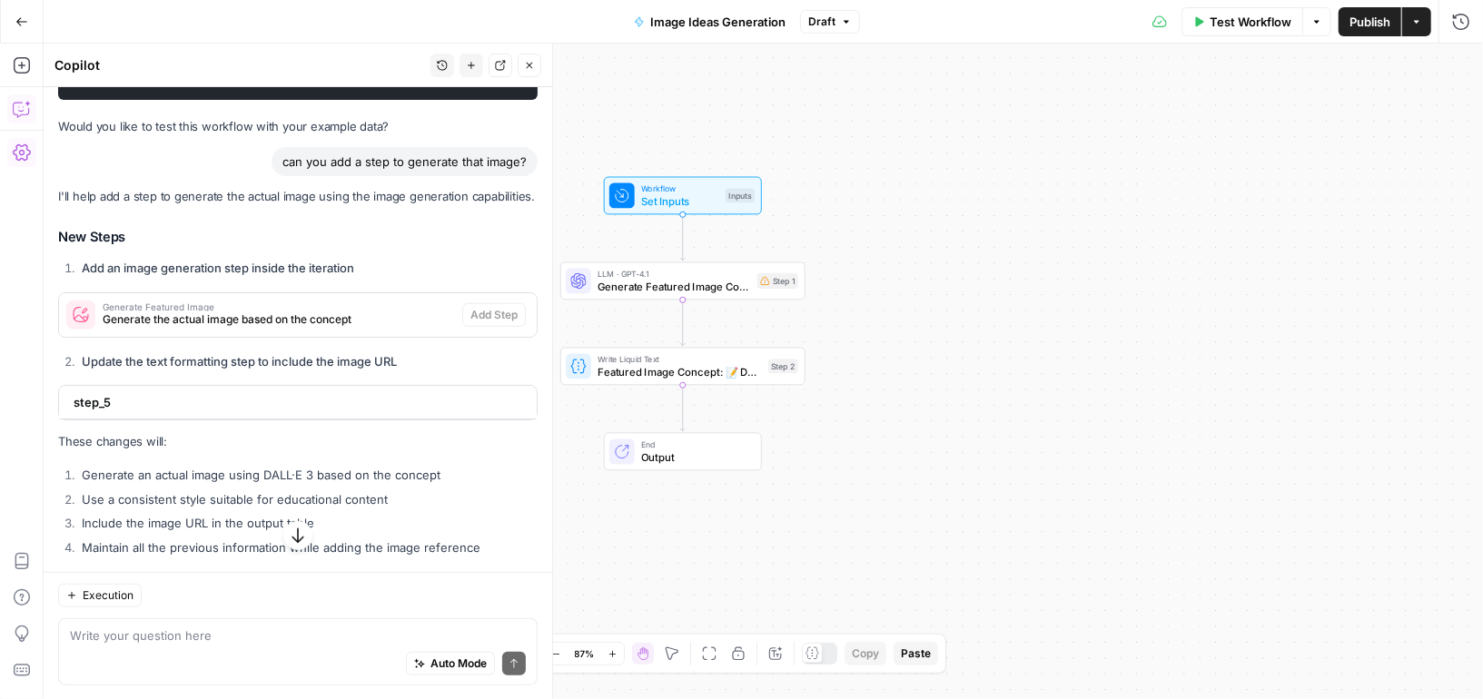
click at [366, 296] on div "I'll help add a step to generate the actual image using the image generation ca…" at bounding box center [298, 527] width 480 height 680
click at [366, 319] on span "Generate the actual image based on the concept" at bounding box center [279, 320] width 352 height 16
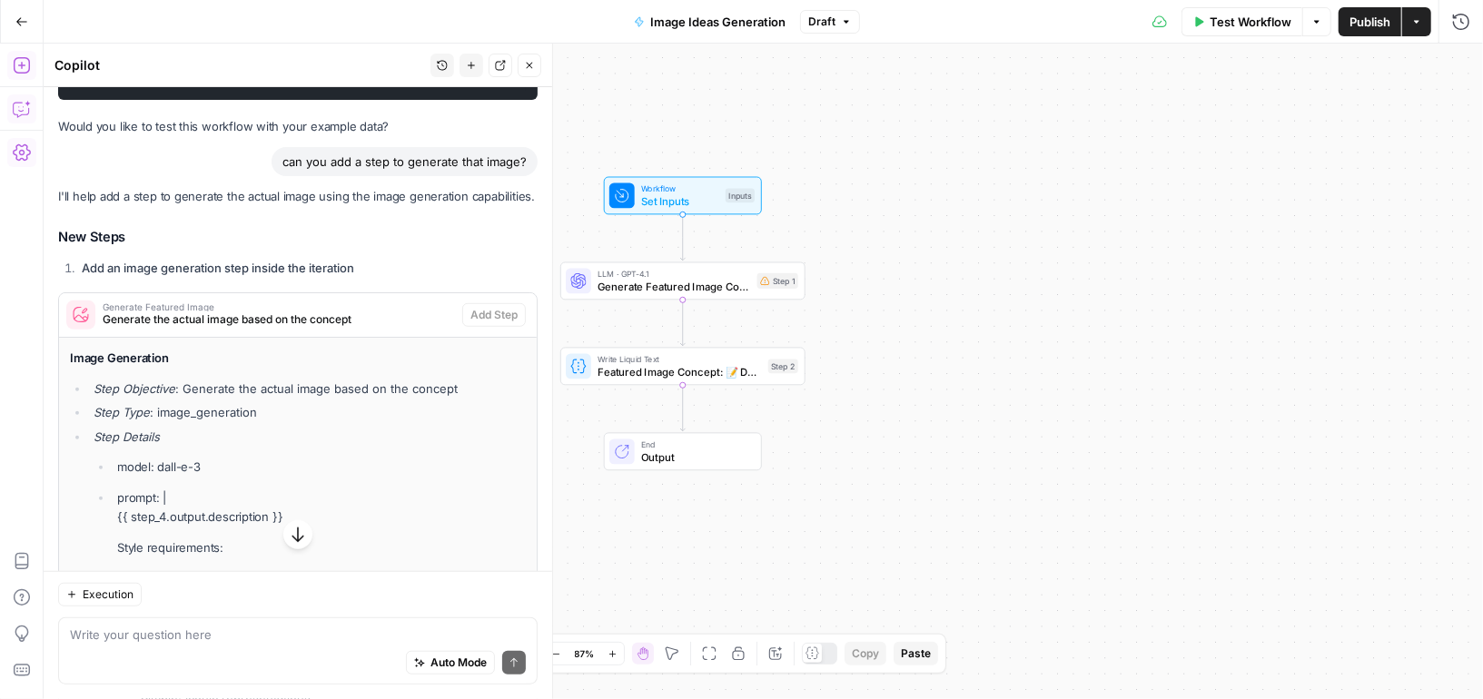
click at [29, 59] on icon "button" at bounding box center [22, 65] width 18 height 18
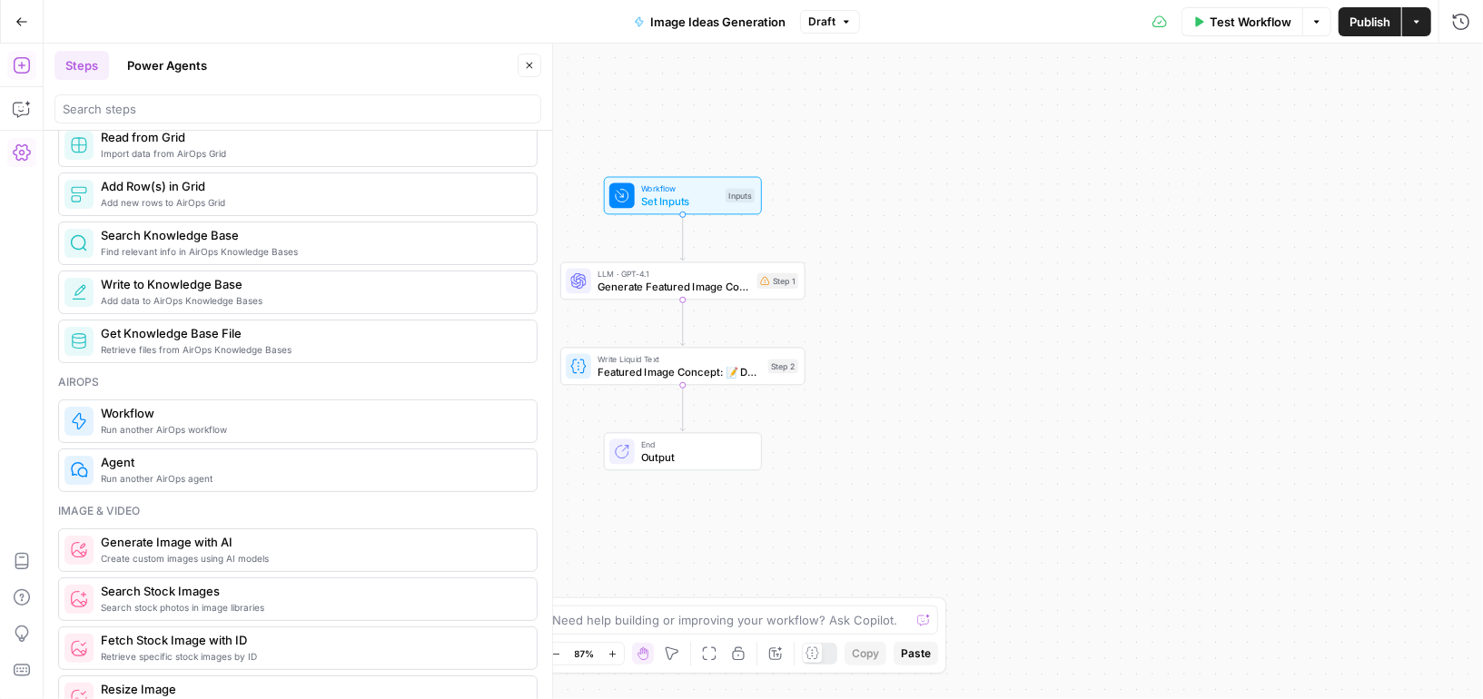
scroll to position [1095, 0]
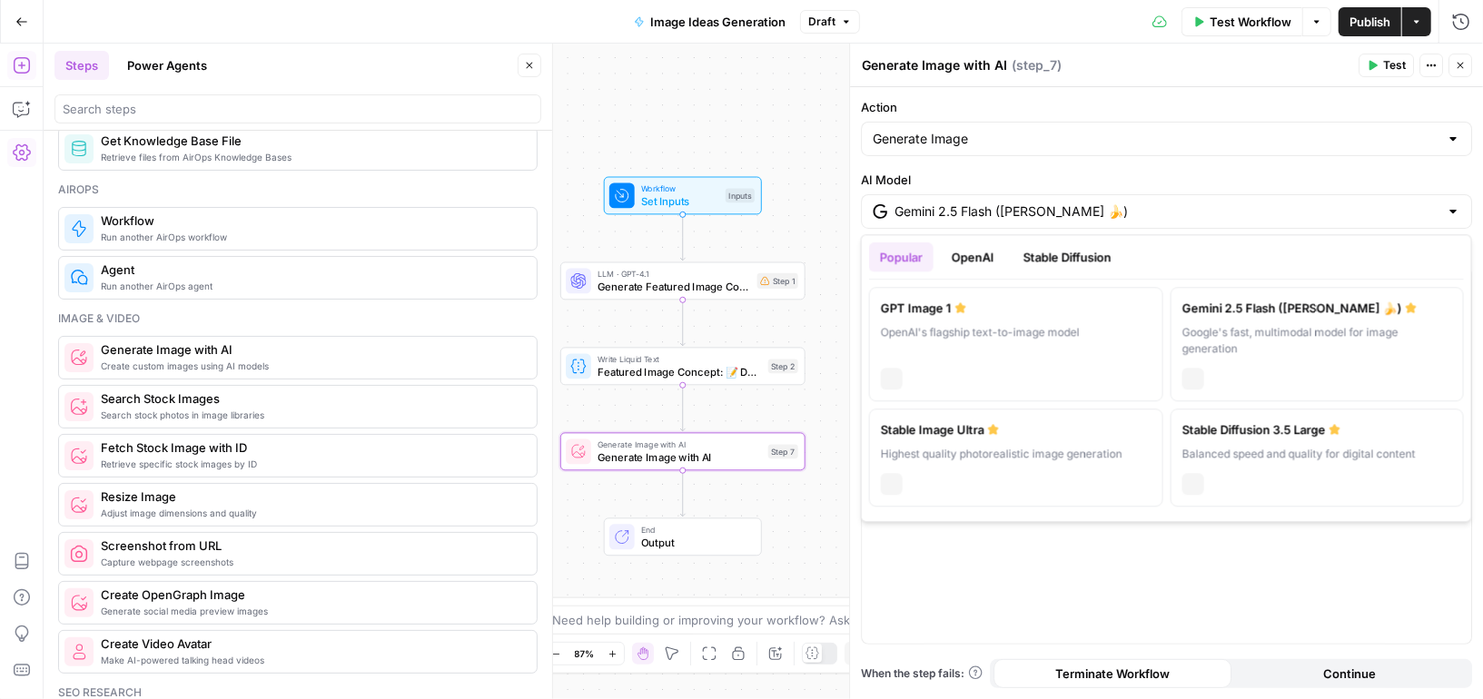
click at [1241, 206] on input "Gemini 2.5 Flash (Nano Banana 🍌)" at bounding box center [1167, 212] width 544 height 18
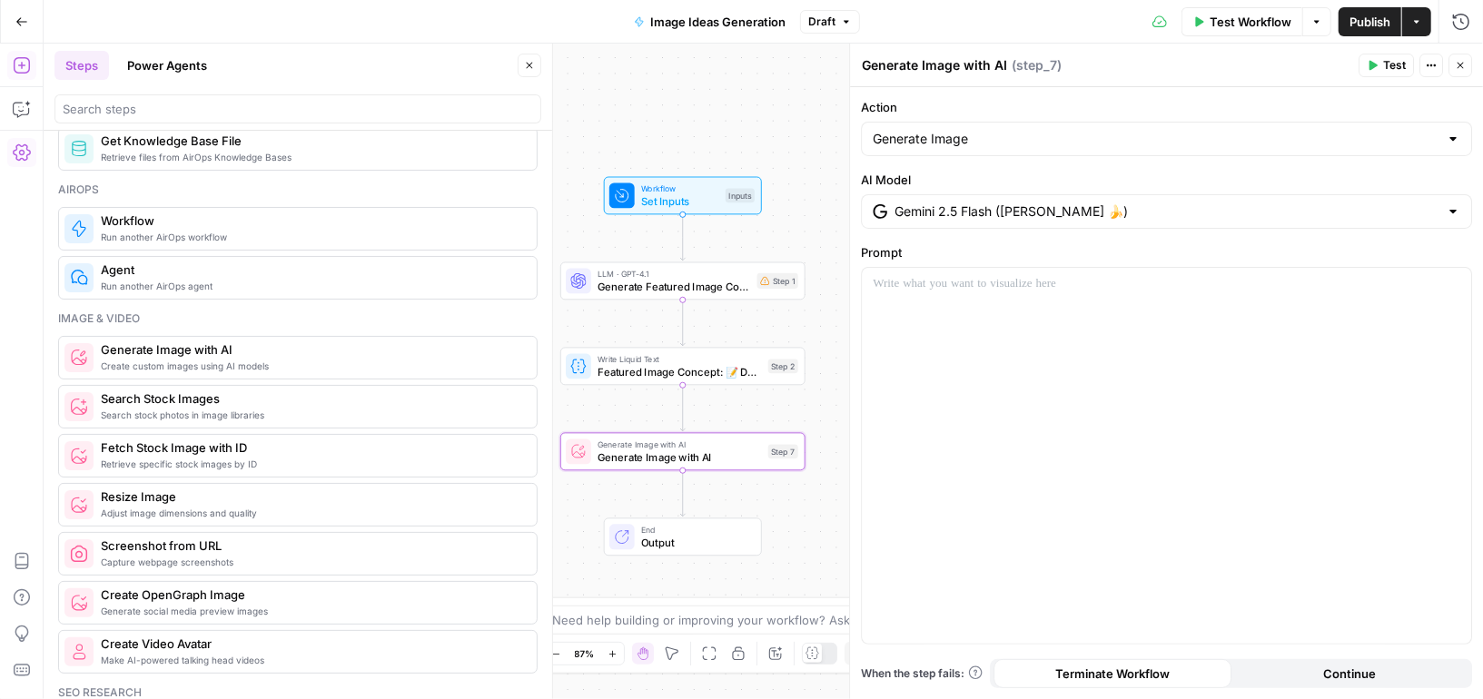
click at [18, 25] on icon "button" at bounding box center [21, 21] width 13 height 13
